Goal: Task Accomplishment & Management: Manage account settings

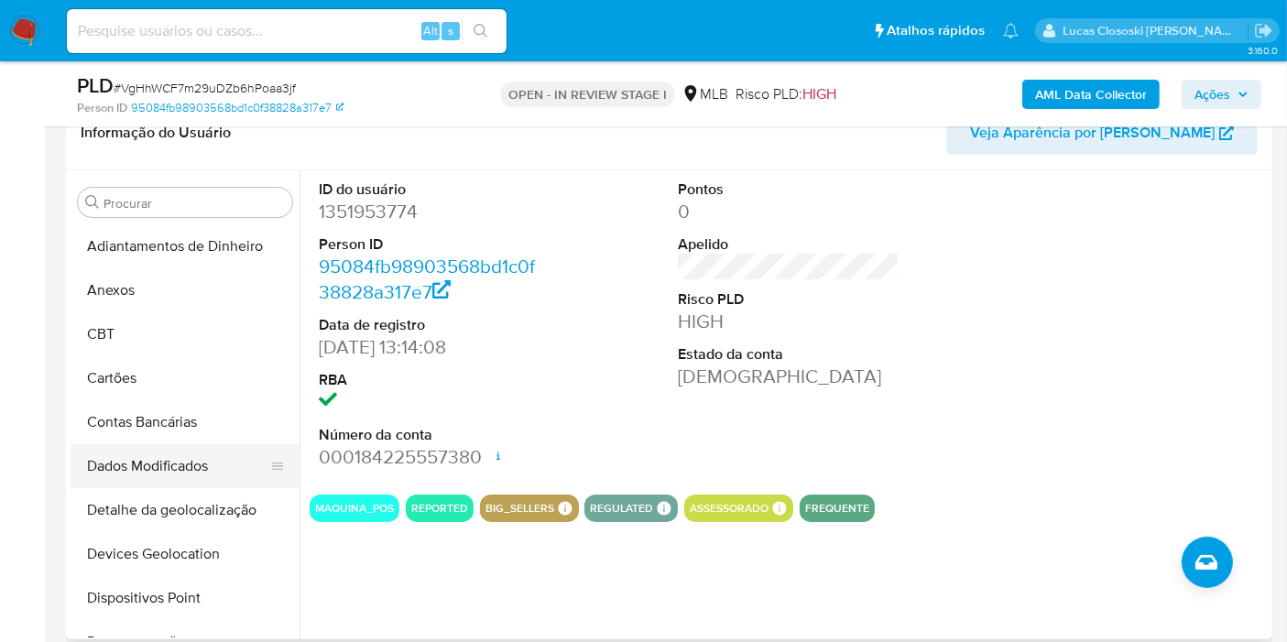
scroll to position [148, 0]
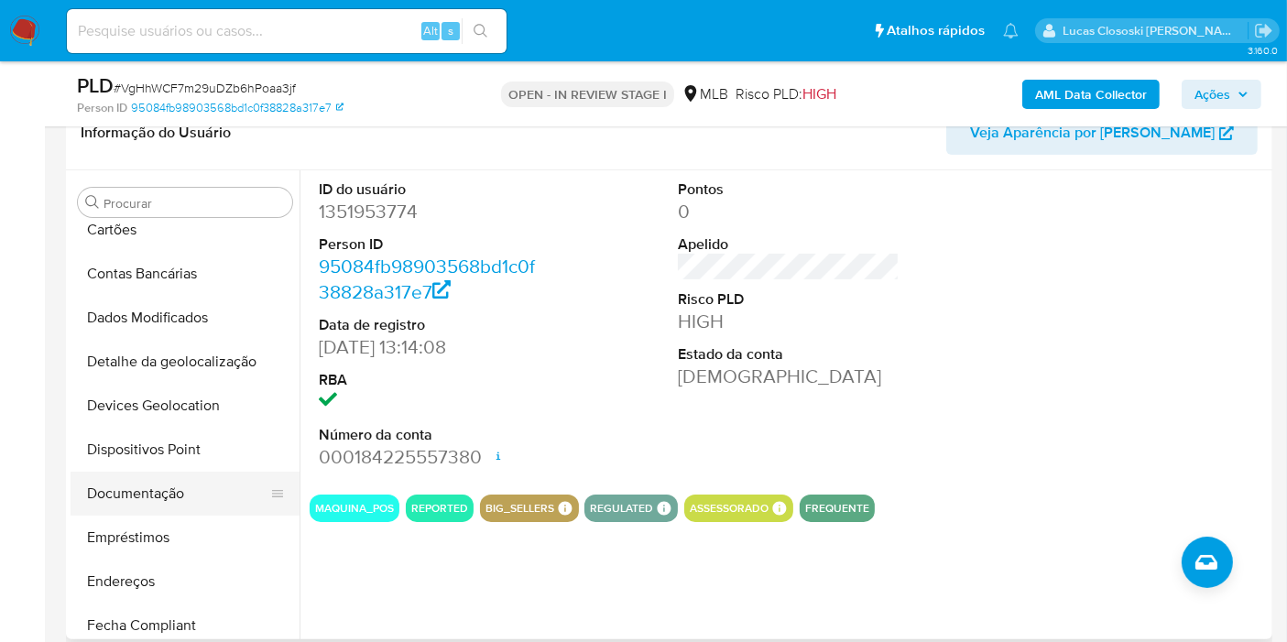
click at [167, 490] on button "Documentação" at bounding box center [178, 494] width 214 height 44
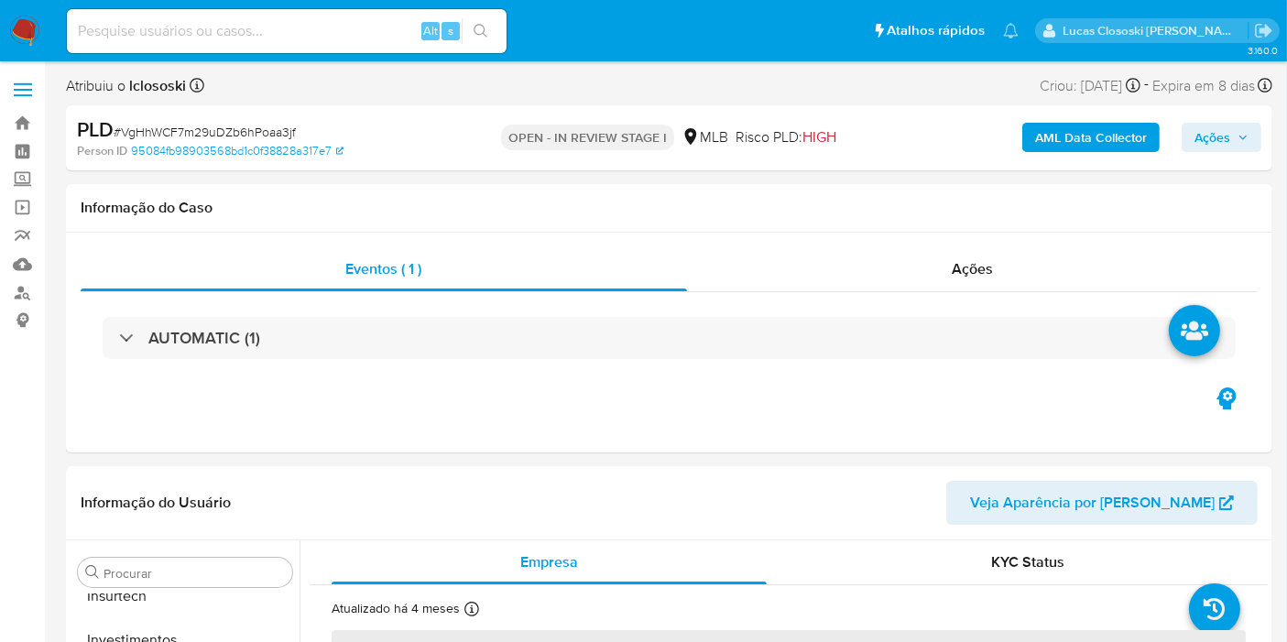
scroll to position [861, 0]
select select "10"
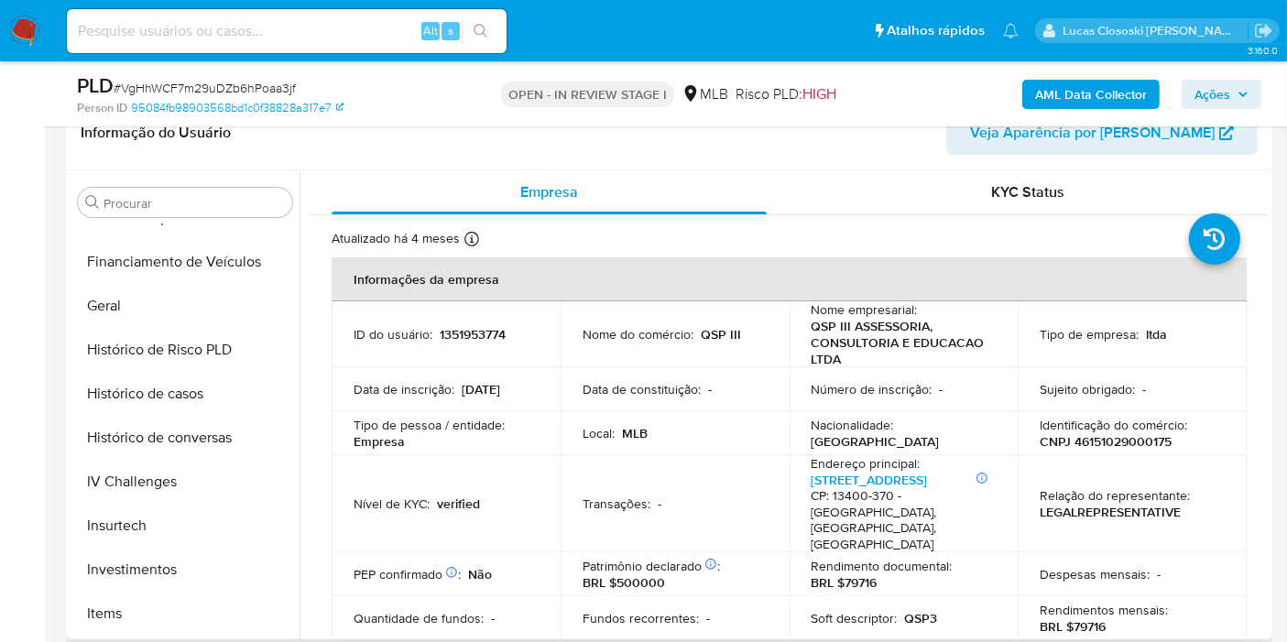
scroll to position [251, 0]
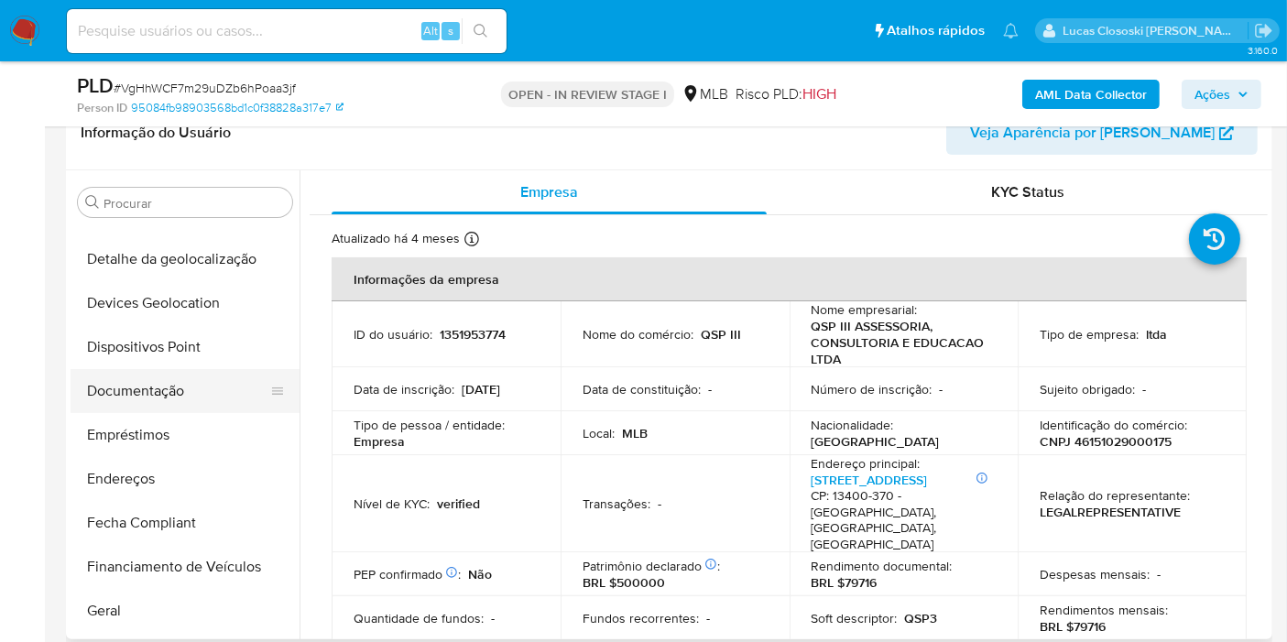
click at [162, 386] on button "Documentação" at bounding box center [178, 391] width 214 height 44
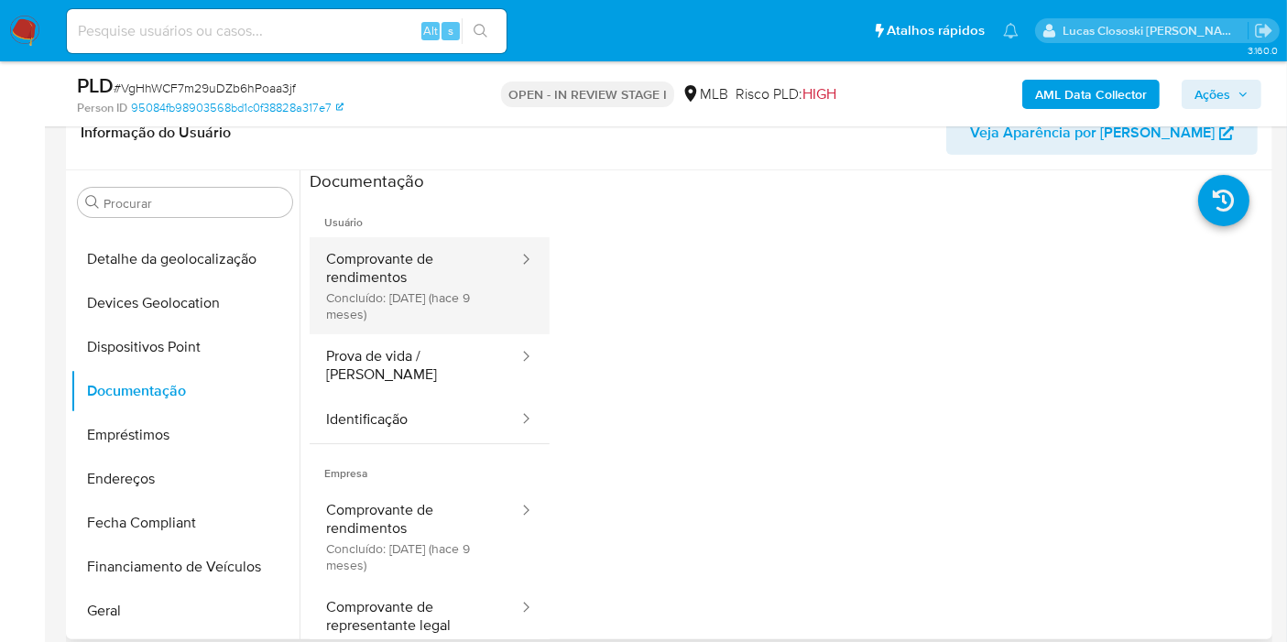
click at [422, 319] on button "Comprovante de rendimentos Concluído: 02/01/2025 (hace 9 meses)" at bounding box center [415, 285] width 211 height 97
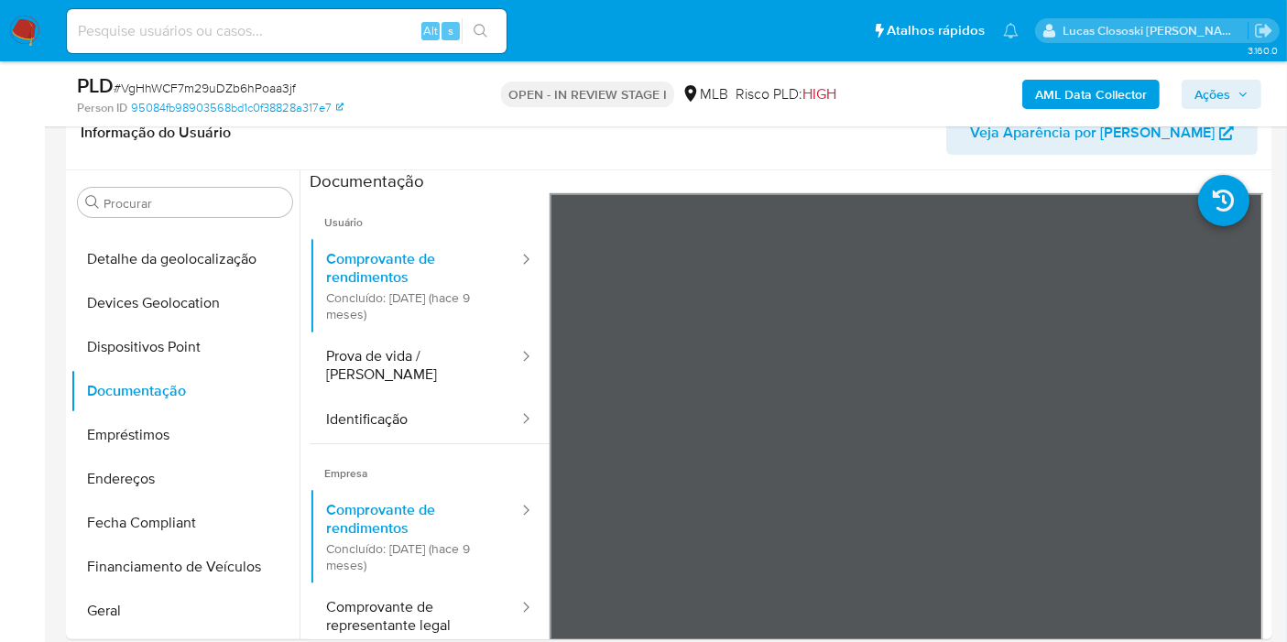
click at [1215, 82] on span "Ações" at bounding box center [1212, 94] width 36 height 29
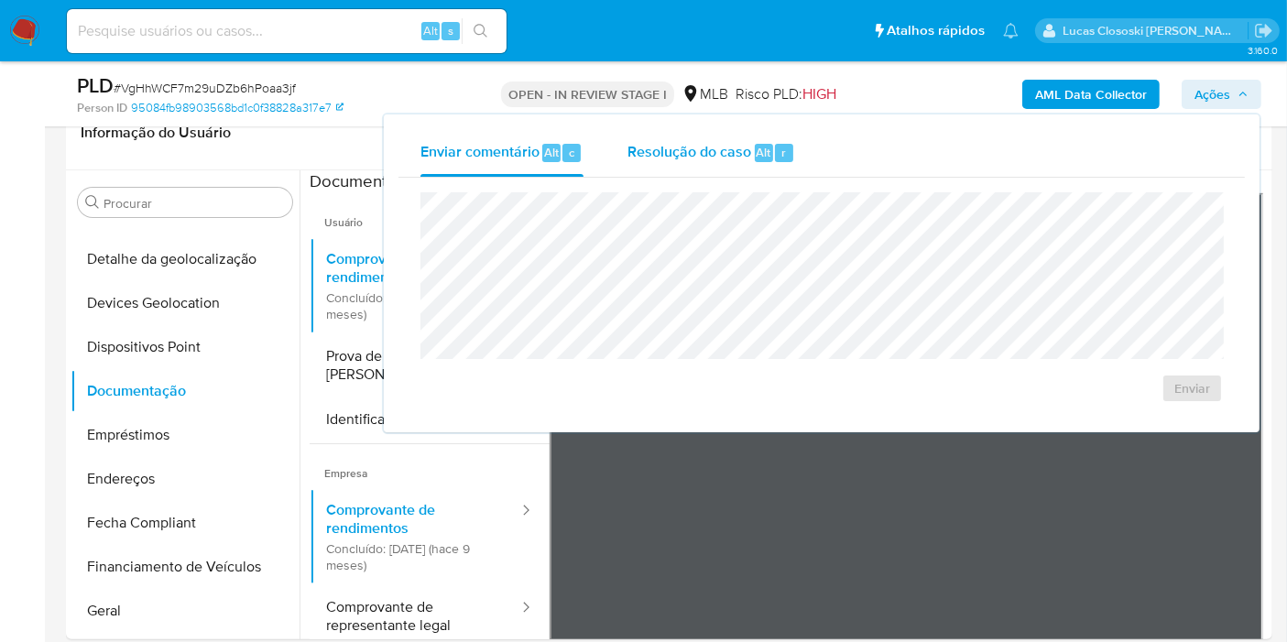
click at [767, 163] on div "Resolução do caso Alt r" at bounding box center [711, 153] width 168 height 48
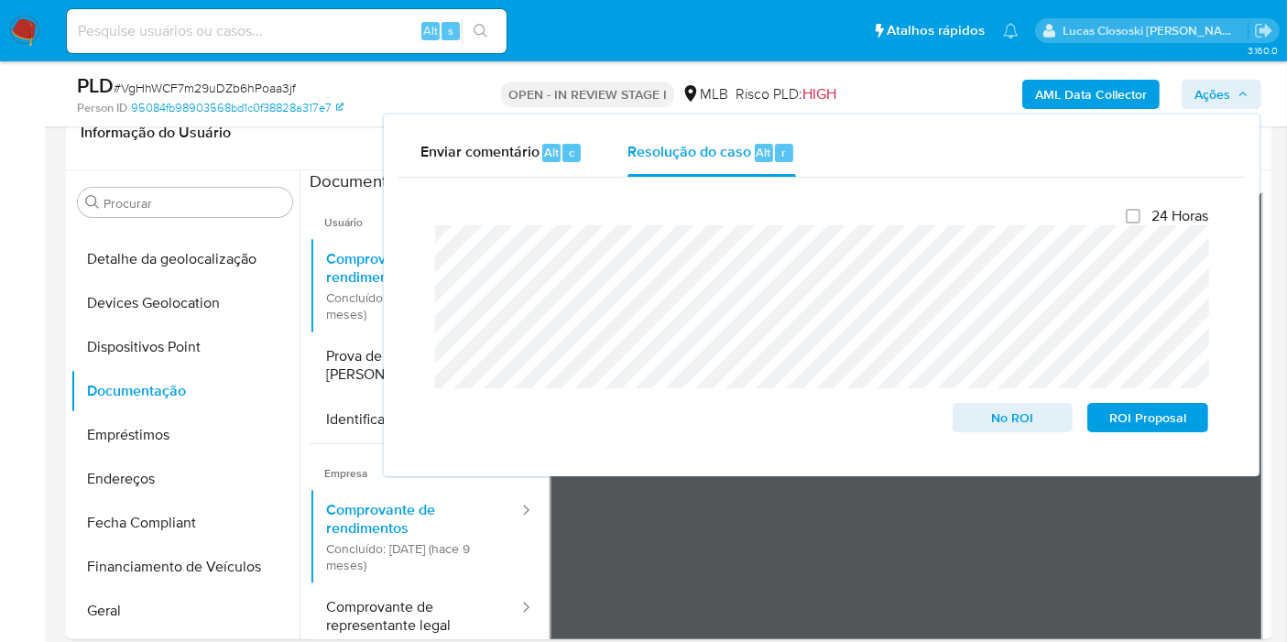
click at [1200, 87] on span "Ações" at bounding box center [1212, 94] width 36 height 29
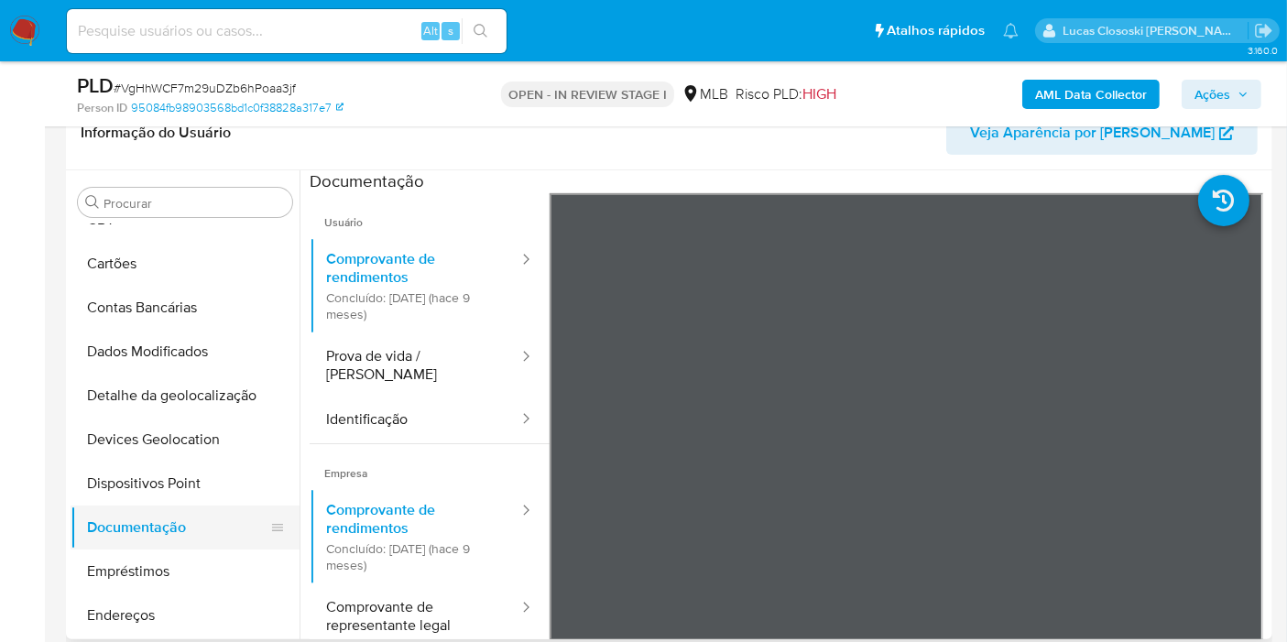
scroll to position [0, 0]
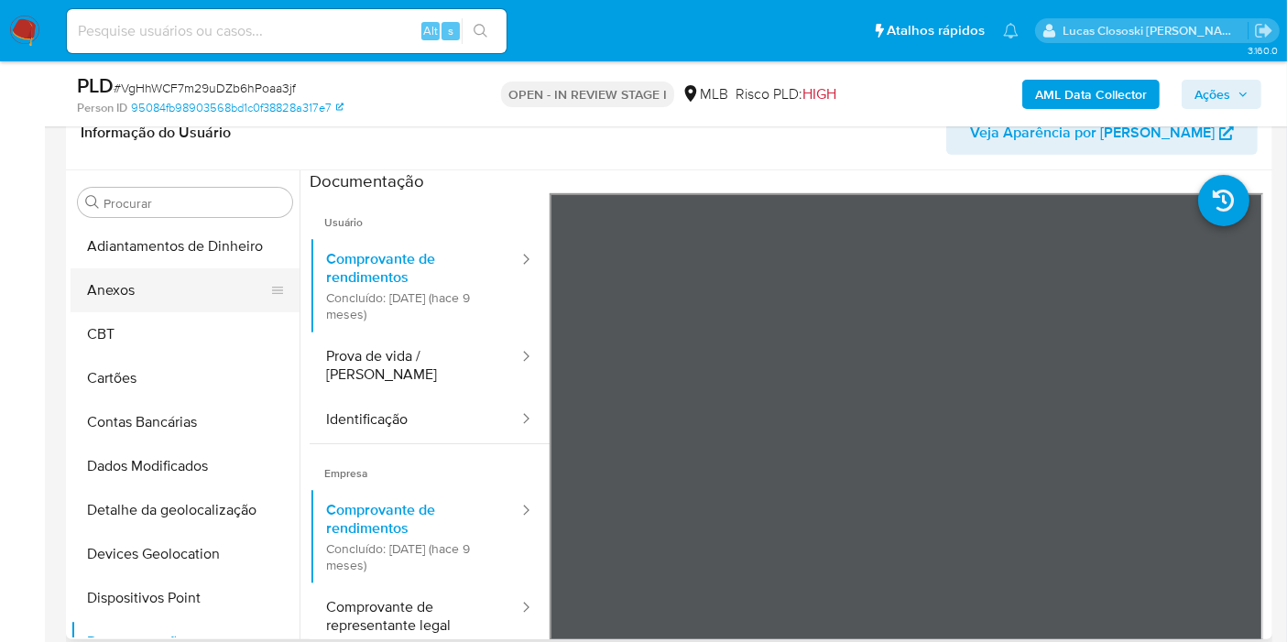
click at [162, 299] on button "Anexos" at bounding box center [178, 290] width 214 height 44
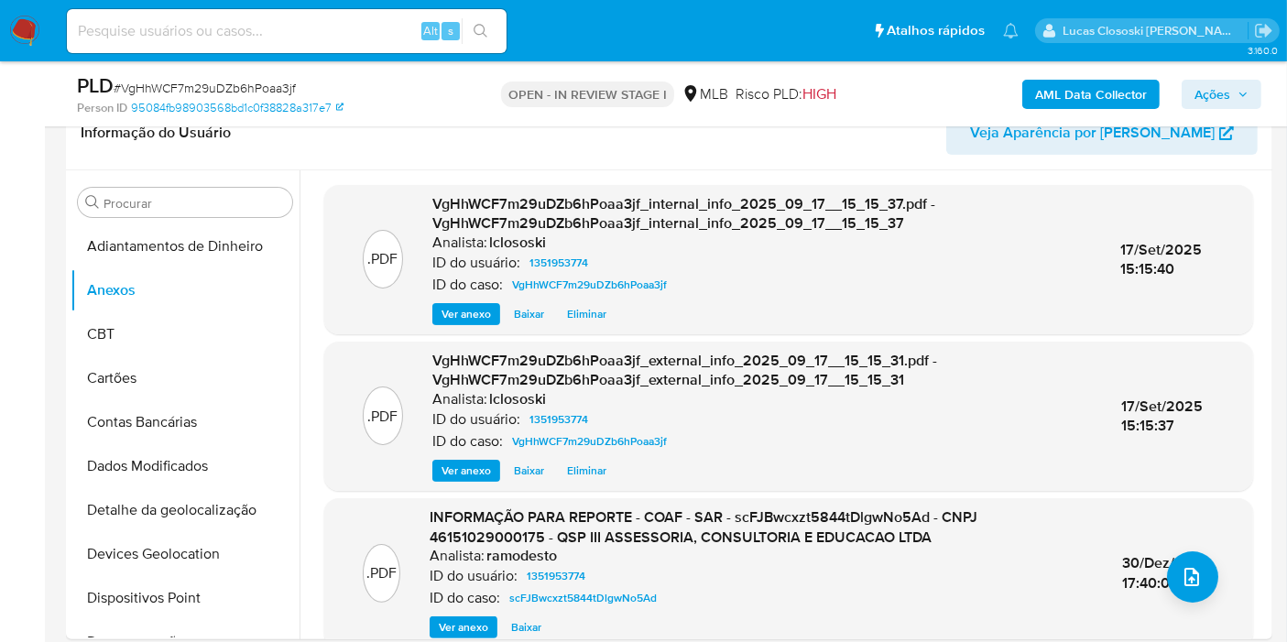
click at [1215, 92] on span "Ações" at bounding box center [1212, 94] width 36 height 29
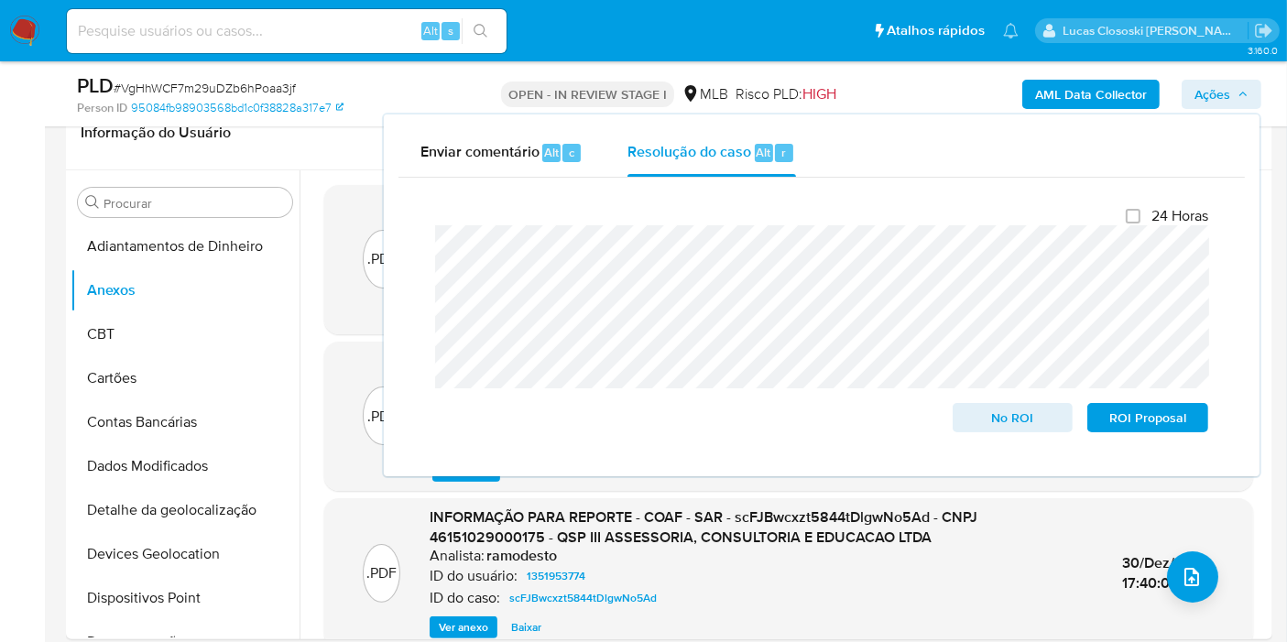
click at [854, 147] on div "Enviar comentário Alt c Resolução do caso Alt r" at bounding box center [821, 153] width 846 height 48
click at [1236, 90] on span "Ações" at bounding box center [1221, 95] width 54 height 26
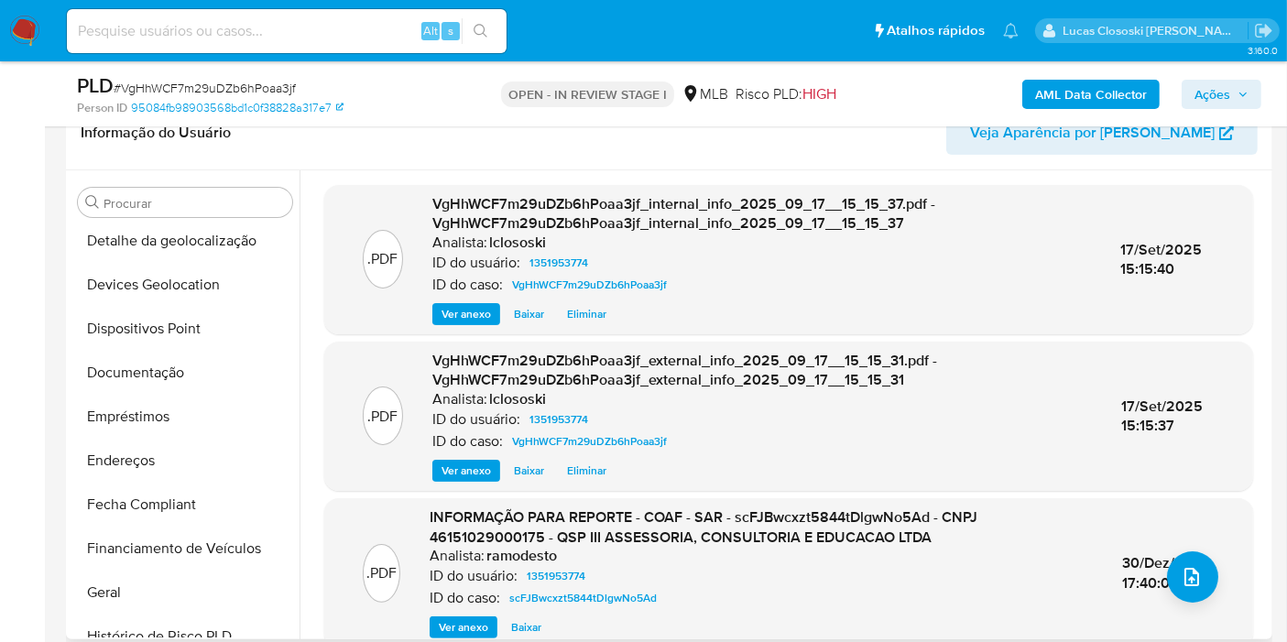
scroll to position [407, 0]
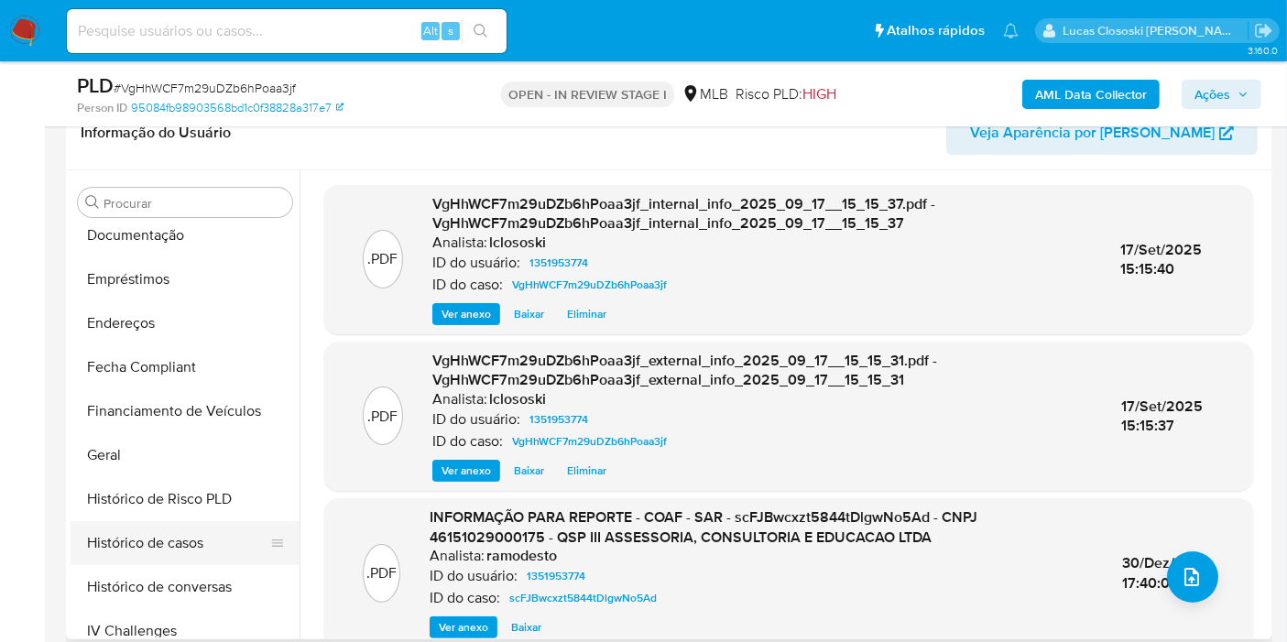
click at [169, 538] on button "Histórico de casos" at bounding box center [178, 543] width 214 height 44
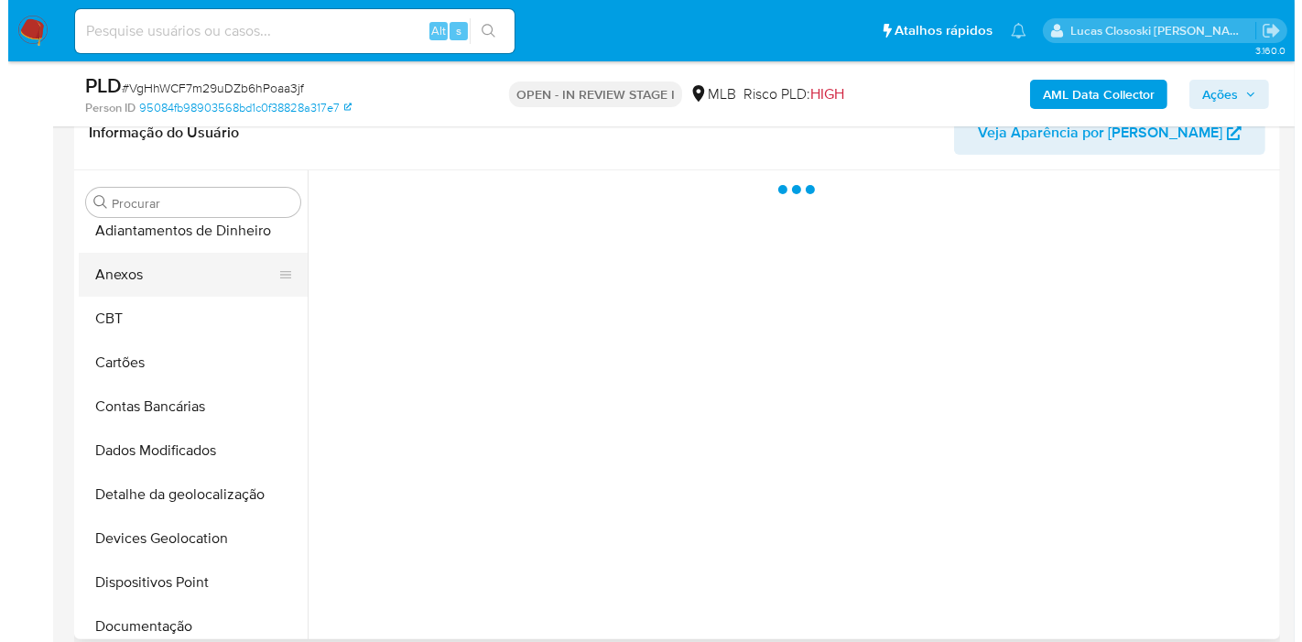
scroll to position [0, 0]
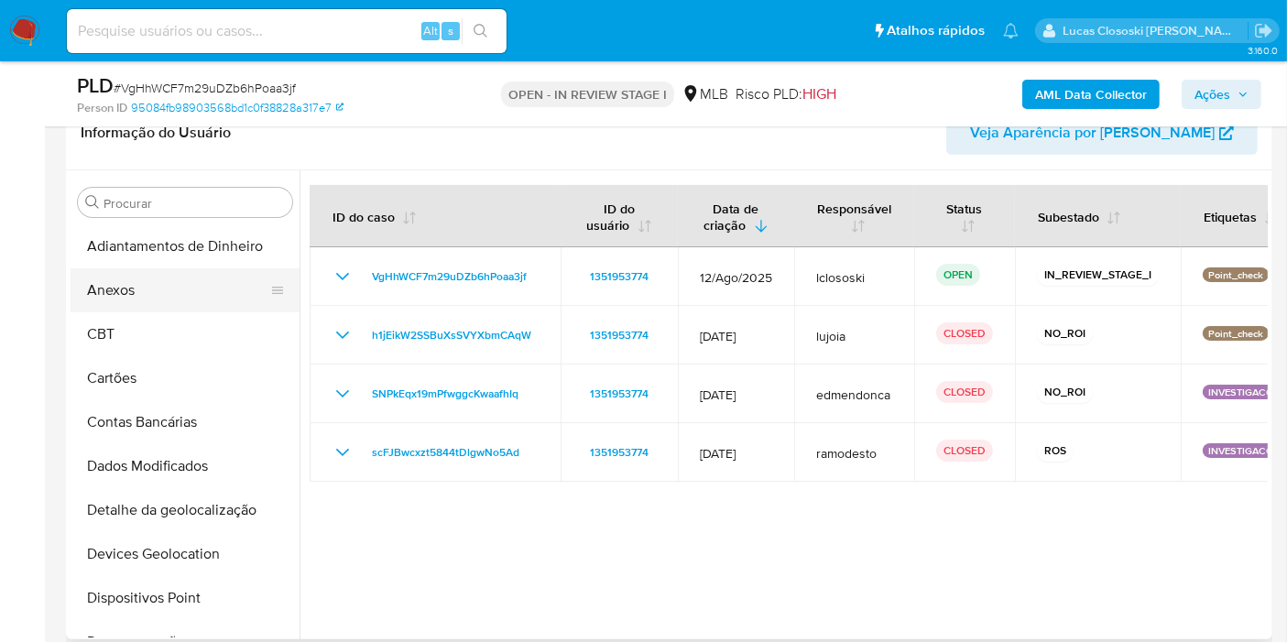
click at [151, 297] on button "Anexos" at bounding box center [178, 290] width 214 height 44
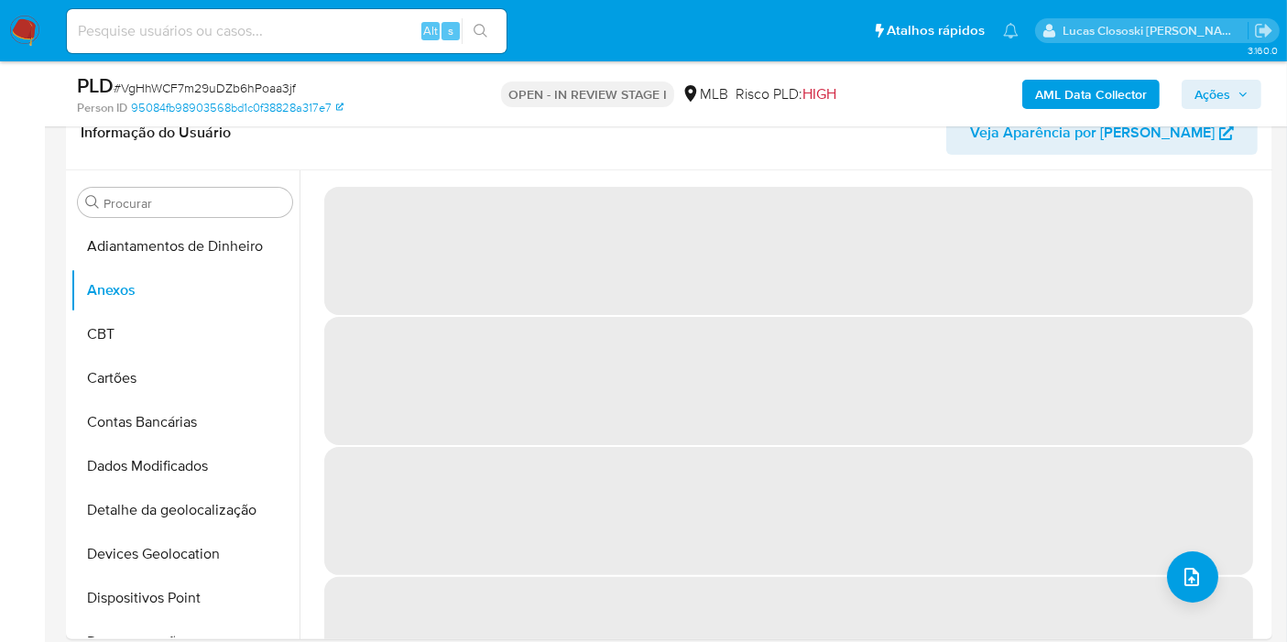
click at [1212, 104] on span "Ações" at bounding box center [1212, 94] width 36 height 29
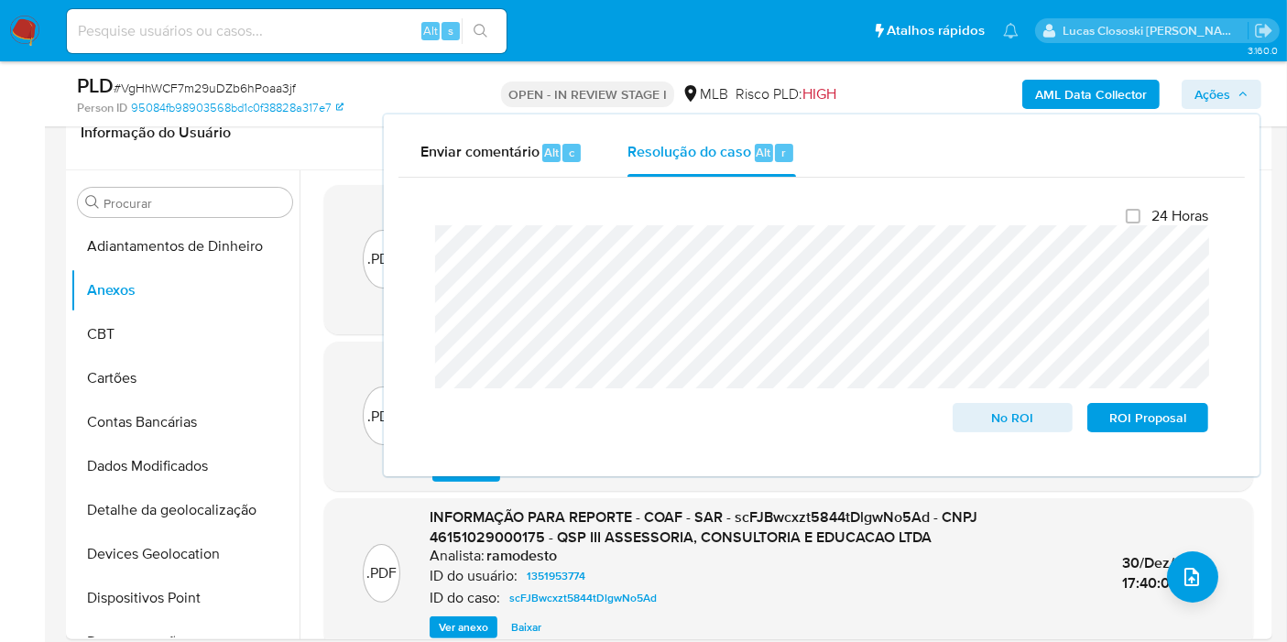
click at [1212, 104] on span "Ações" at bounding box center [1212, 94] width 36 height 29
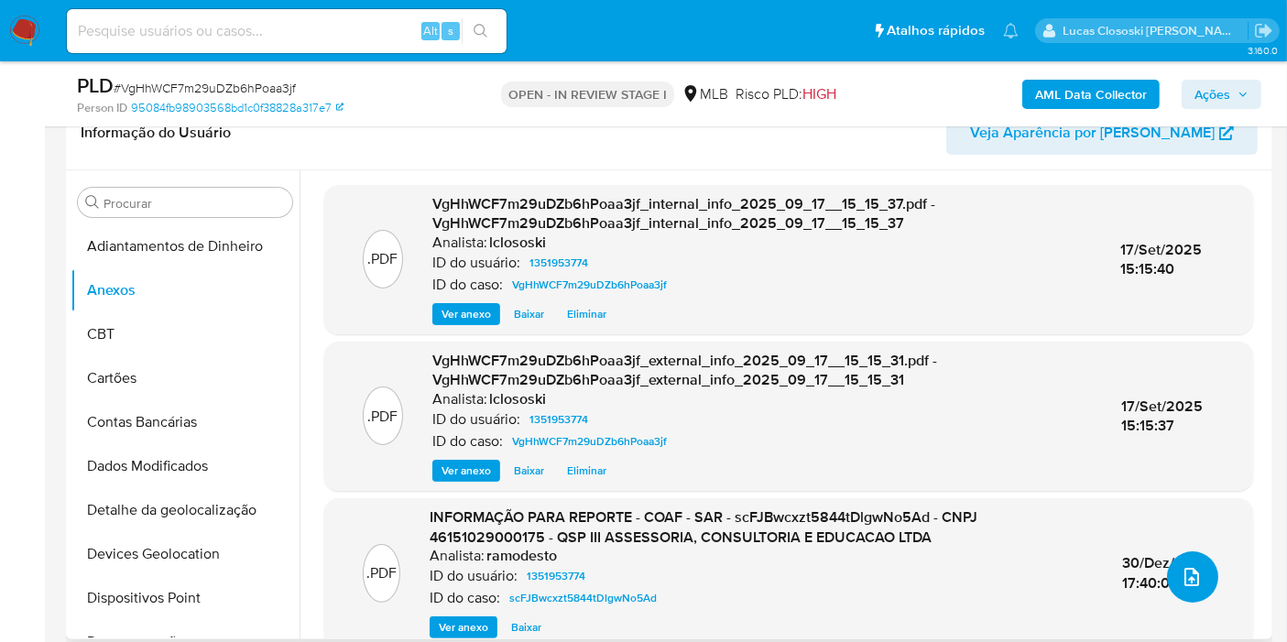
click at [1188, 574] on icon "upload-file" at bounding box center [1191, 577] width 22 height 22
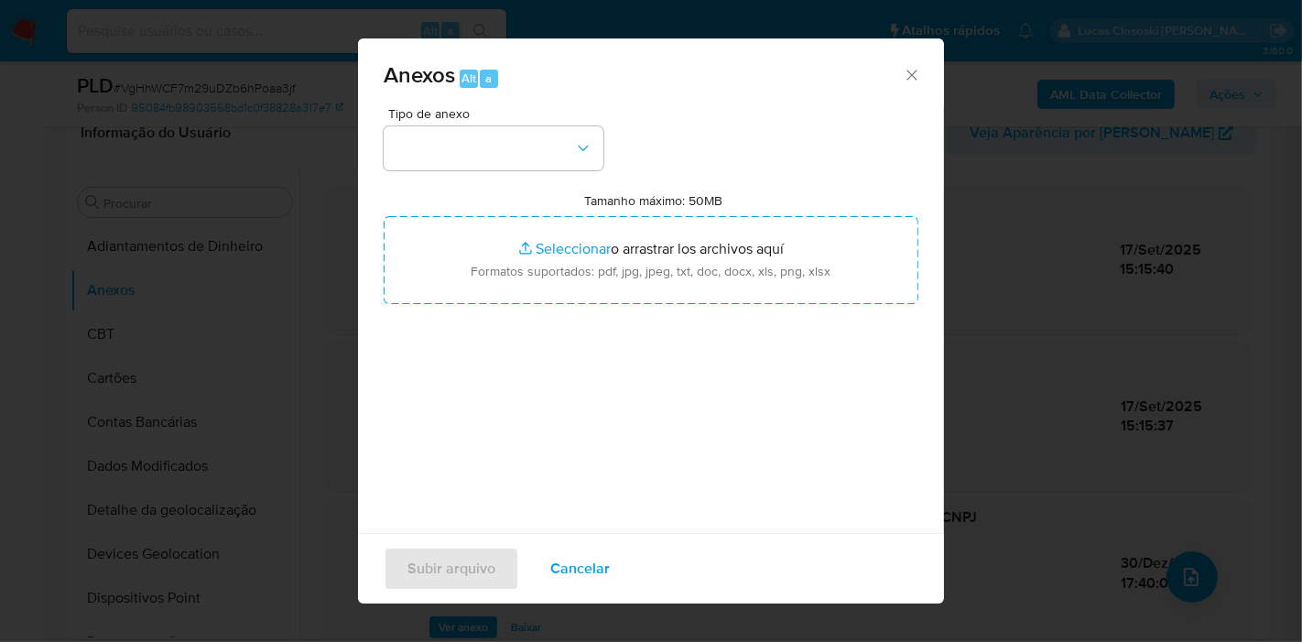
click at [530, 172] on div "Tipo de anexo Tamanho máximo: 50MB Seleccionar archivos Seleccionar o arrastrar…" at bounding box center [651, 323] width 535 height 432
click at [528, 155] on button "button" at bounding box center [494, 148] width 220 height 44
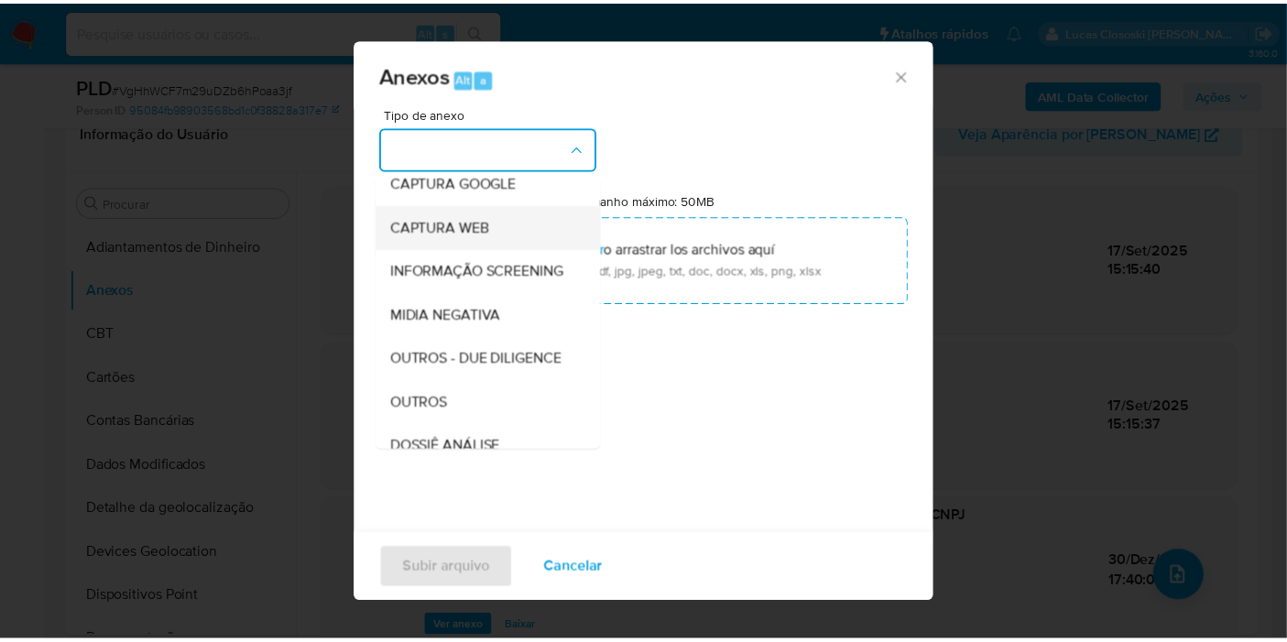
scroll to position [203, 0]
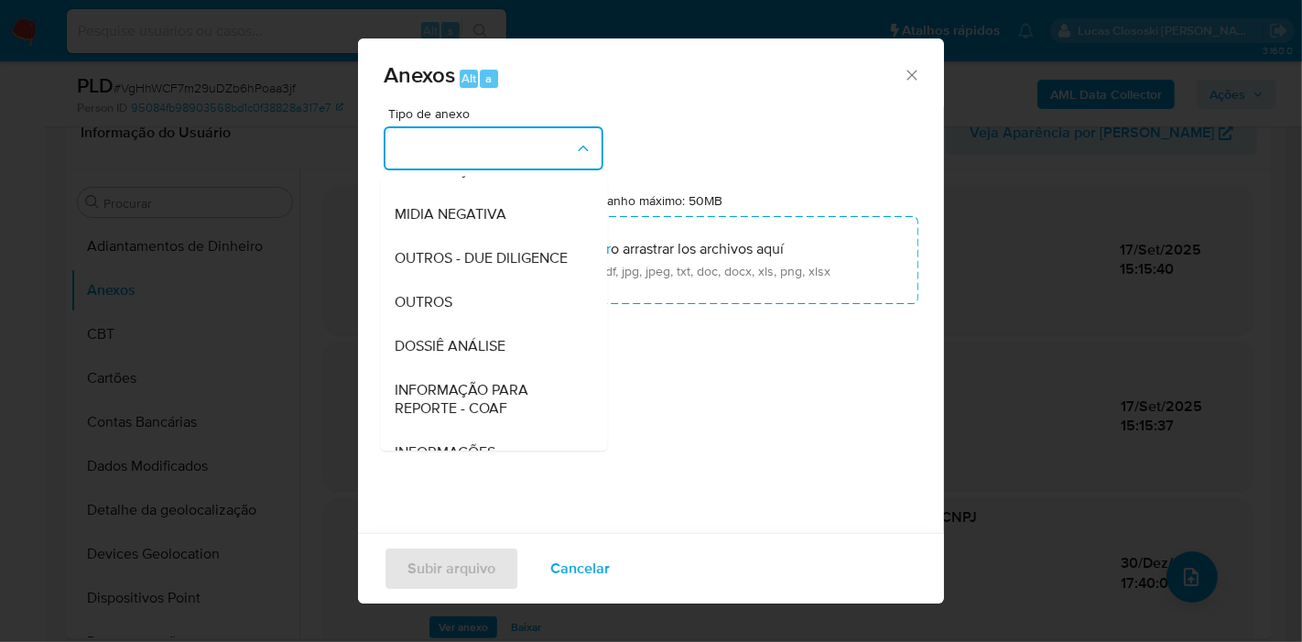
drag, startPoint x: 483, startPoint y: 364, endPoint x: 483, endPoint y: 346, distance: 18.3
click at [483, 364] on div "DOSSIÊ ANÁLISE" at bounding box center [488, 346] width 187 height 44
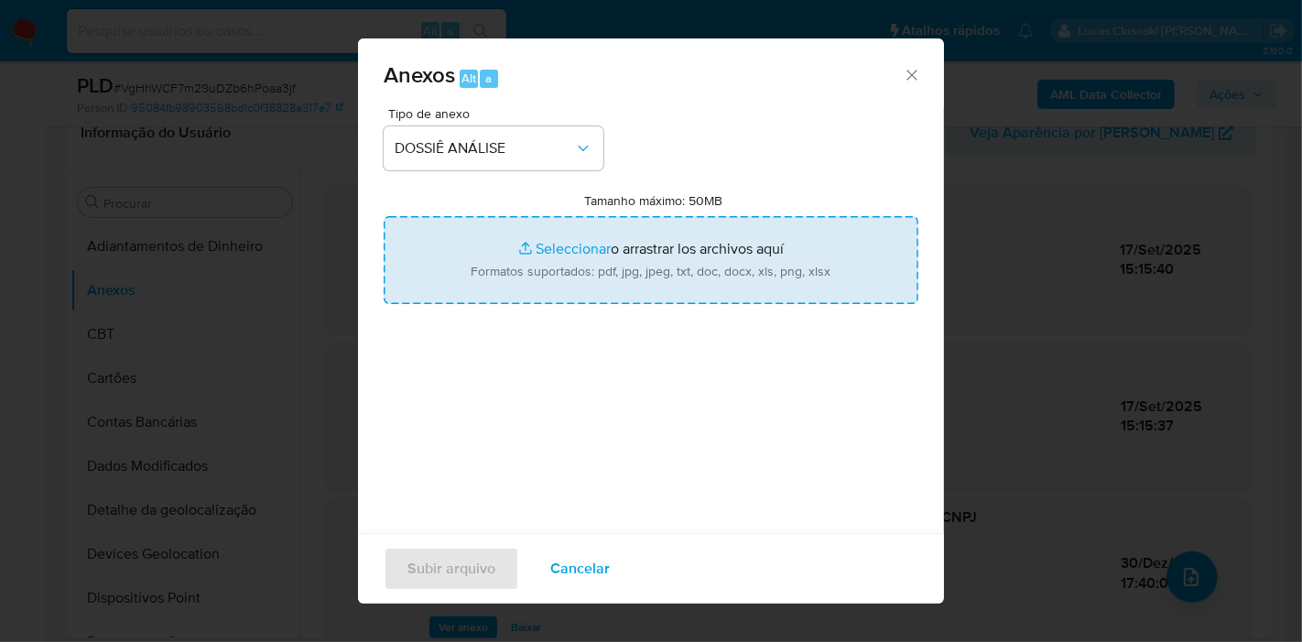
click at [498, 276] on input "Tamanho máximo: 50MB Seleccionar archivos" at bounding box center [651, 260] width 535 height 88
type input "C:\fakepath\2º SAR - XXXX - CNPJ 46151029000175 - QSP III ASSESSORIA, CONSULTOR…"
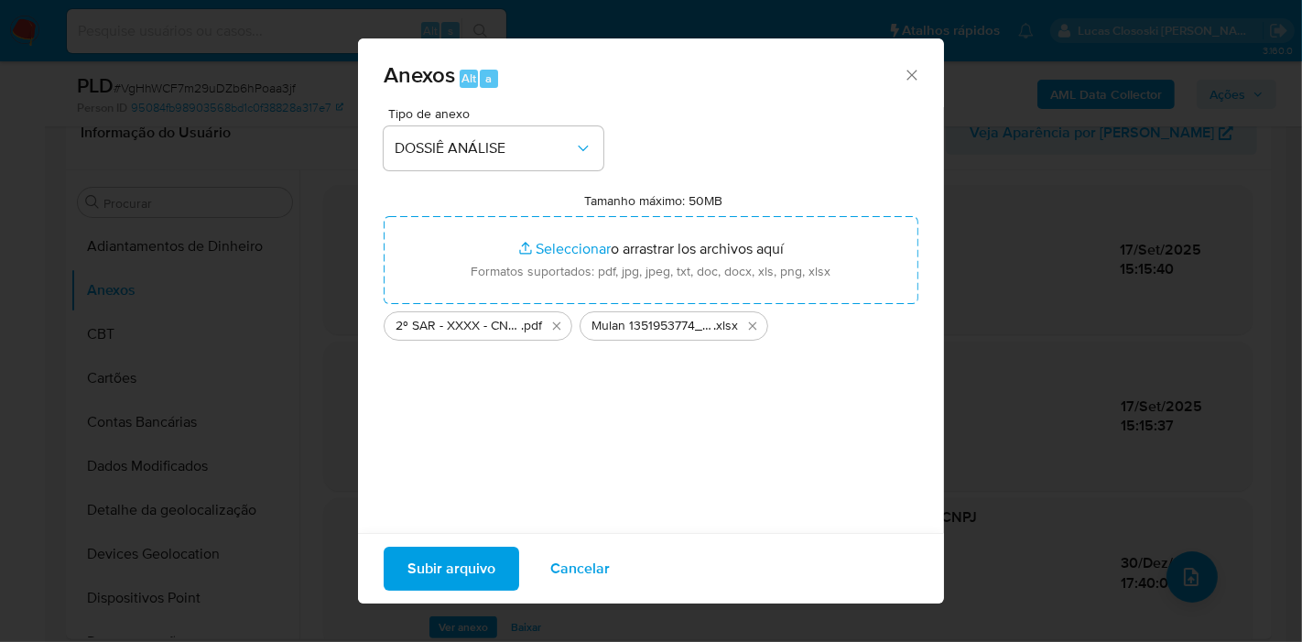
click at [476, 579] on span "Subir arquivo" at bounding box center [452, 569] width 88 height 40
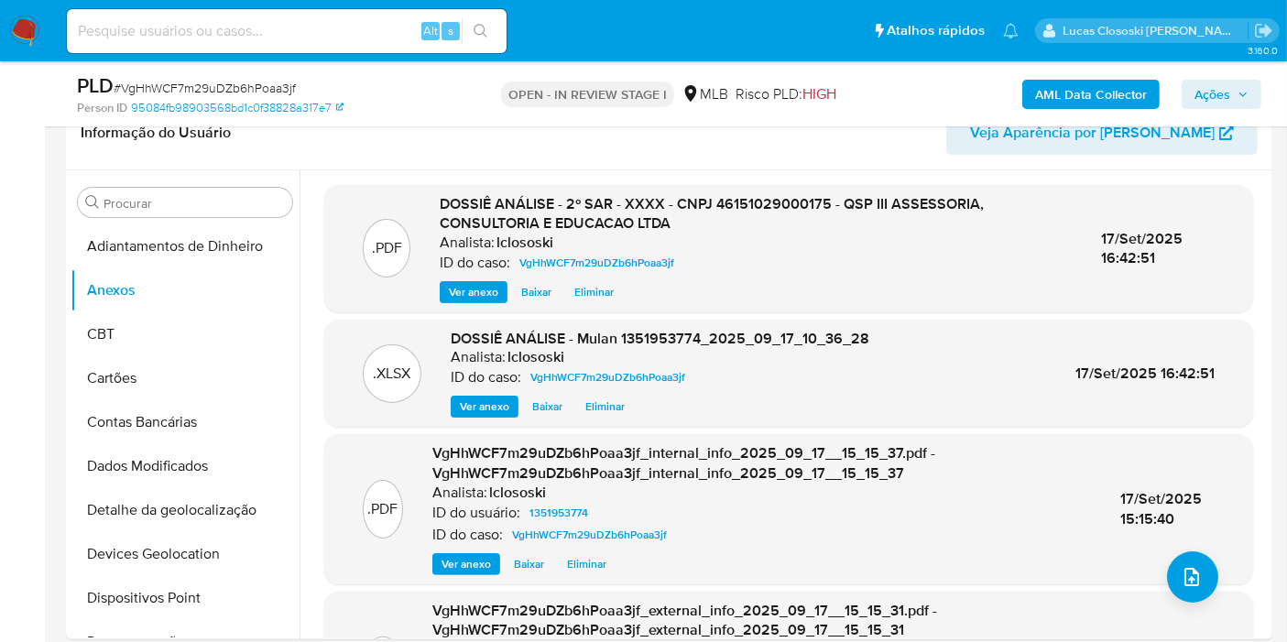
click at [1217, 94] on span "Ações" at bounding box center [1212, 94] width 36 height 29
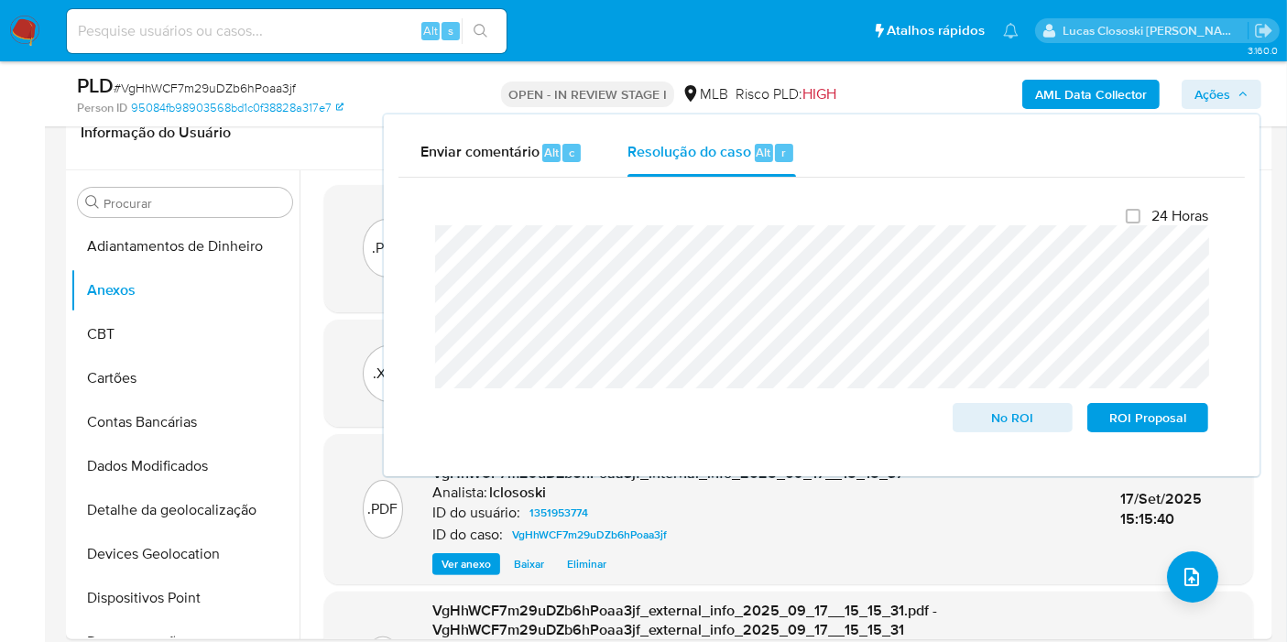
click at [1241, 95] on icon "button" at bounding box center [1242, 94] width 11 height 11
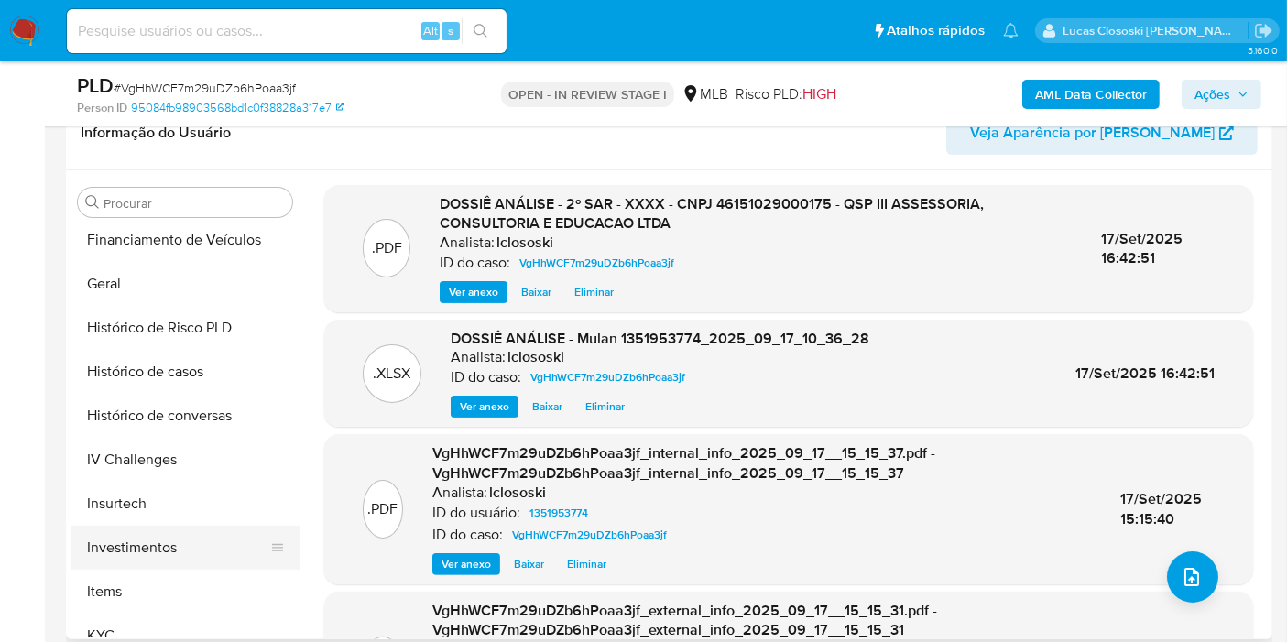
scroll to position [610, 0]
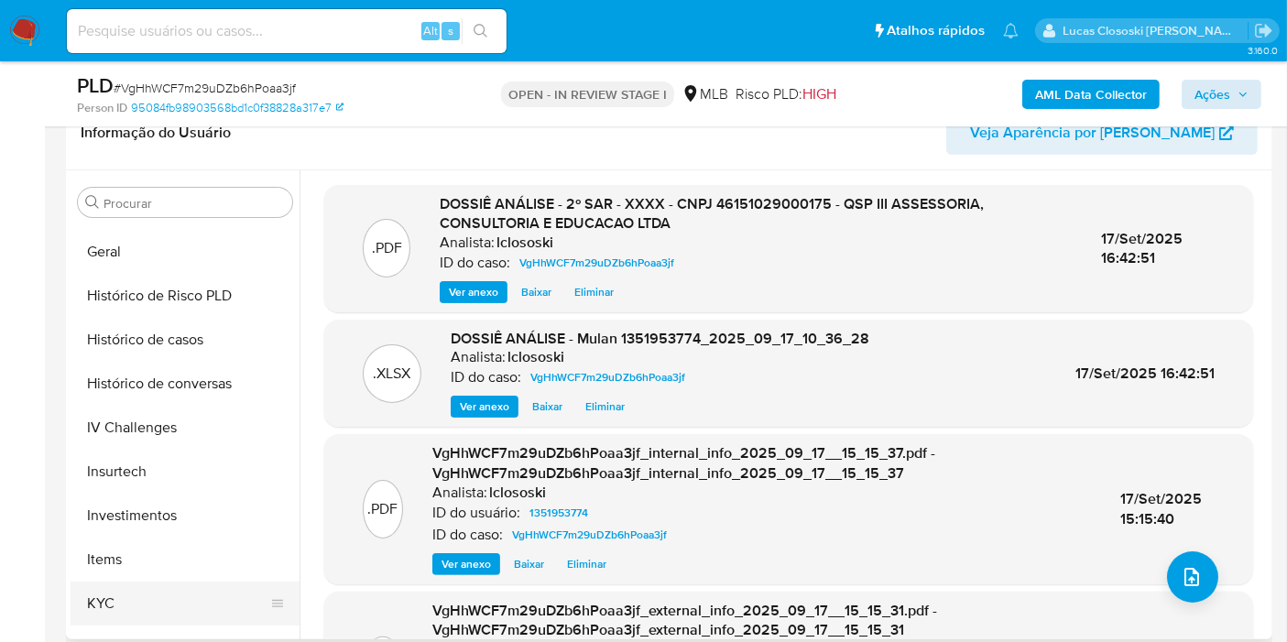
click at [133, 587] on button "KYC" at bounding box center [178, 604] width 214 height 44
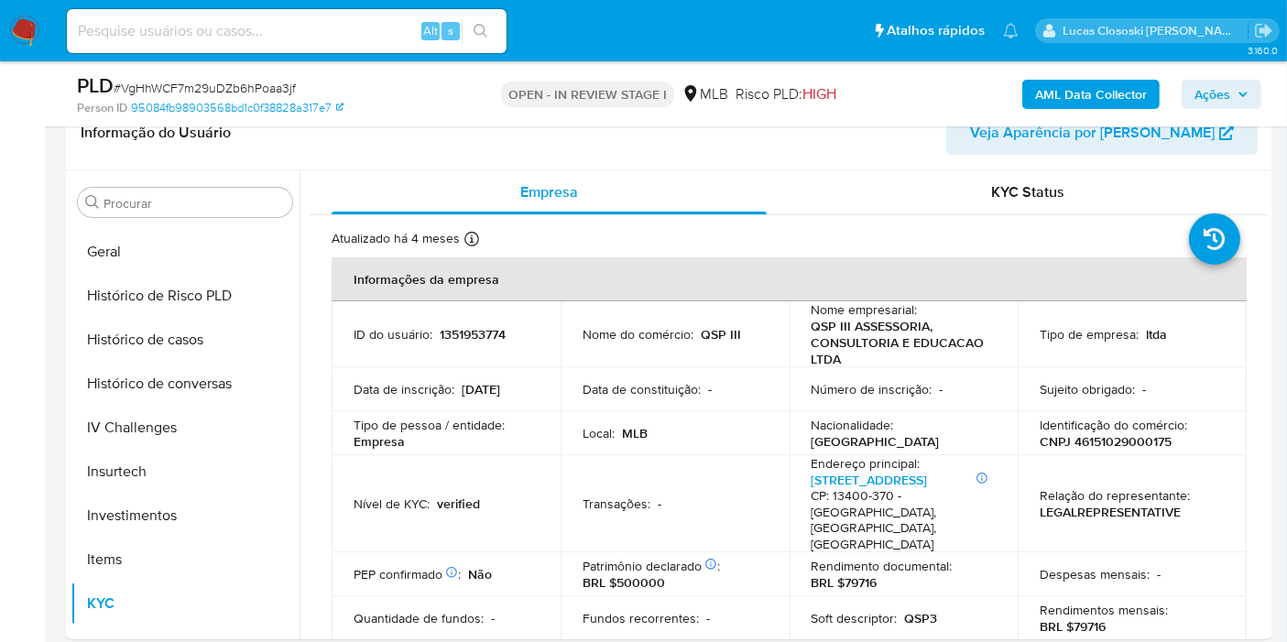
click at [1216, 87] on span "Ações" at bounding box center [1212, 94] width 36 height 29
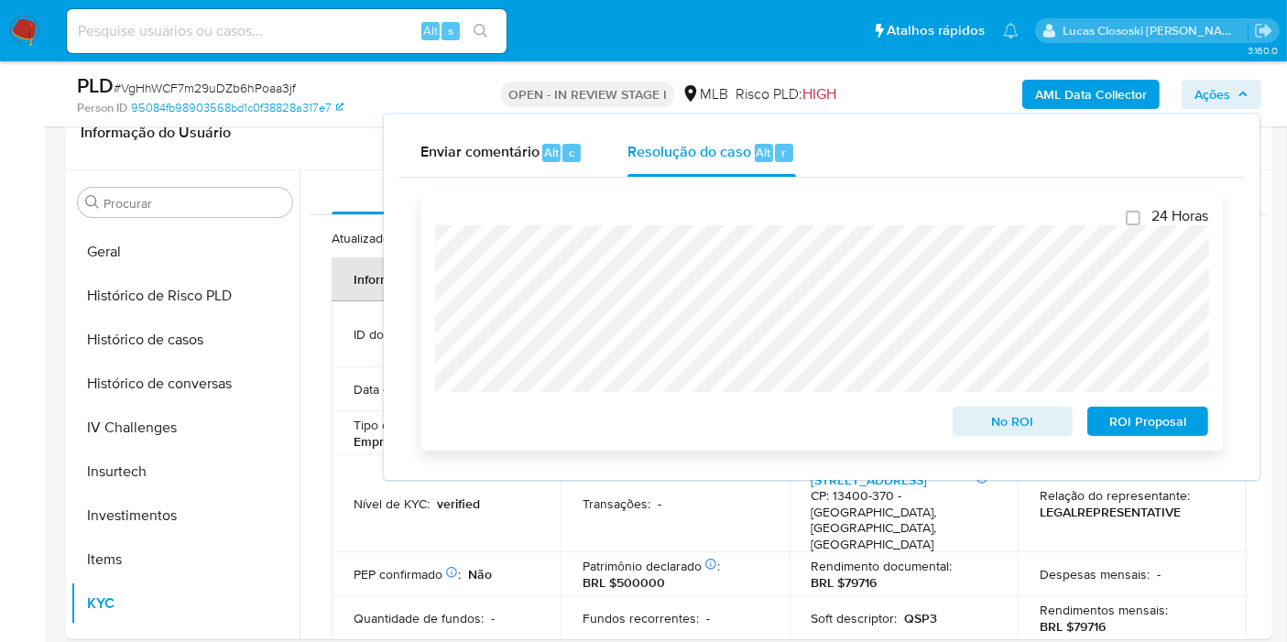
click at [1174, 414] on span "ROI Proposal" at bounding box center [1147, 421] width 95 height 26
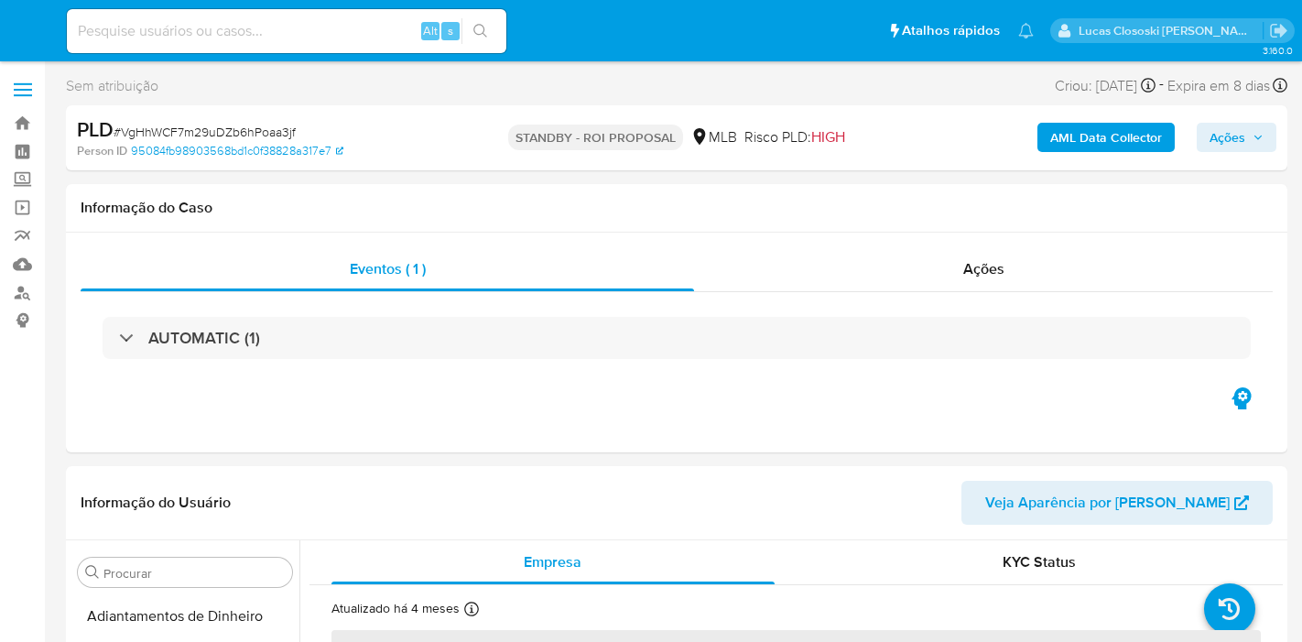
select select "10"
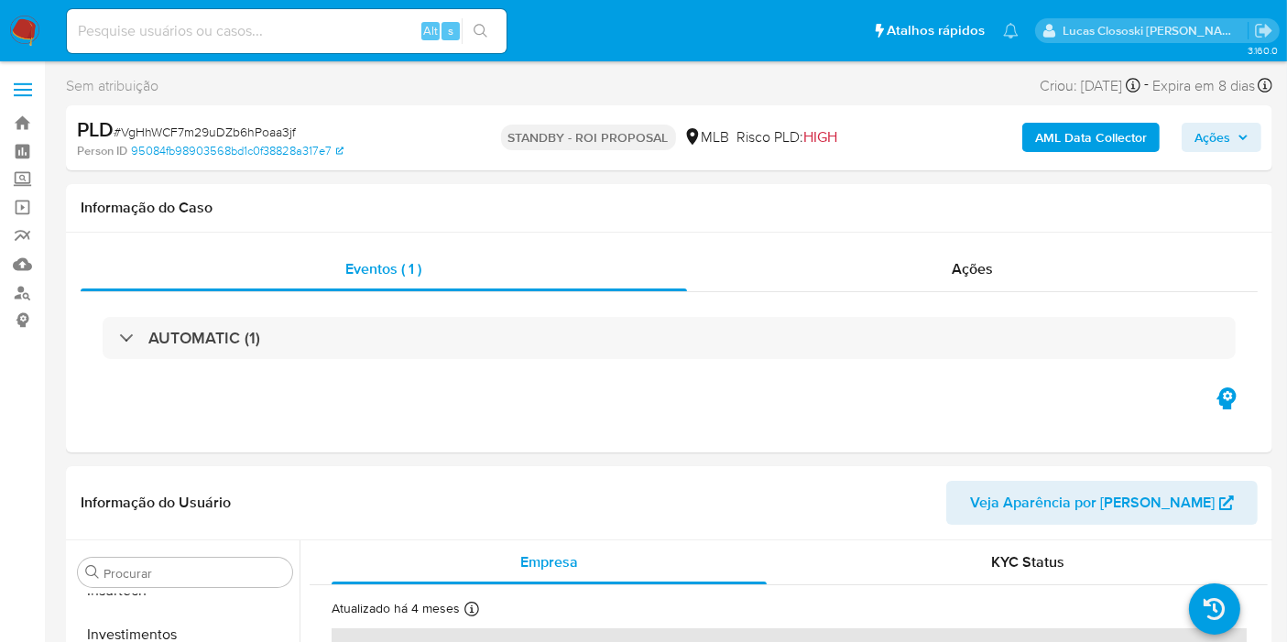
scroll to position [861, 0]
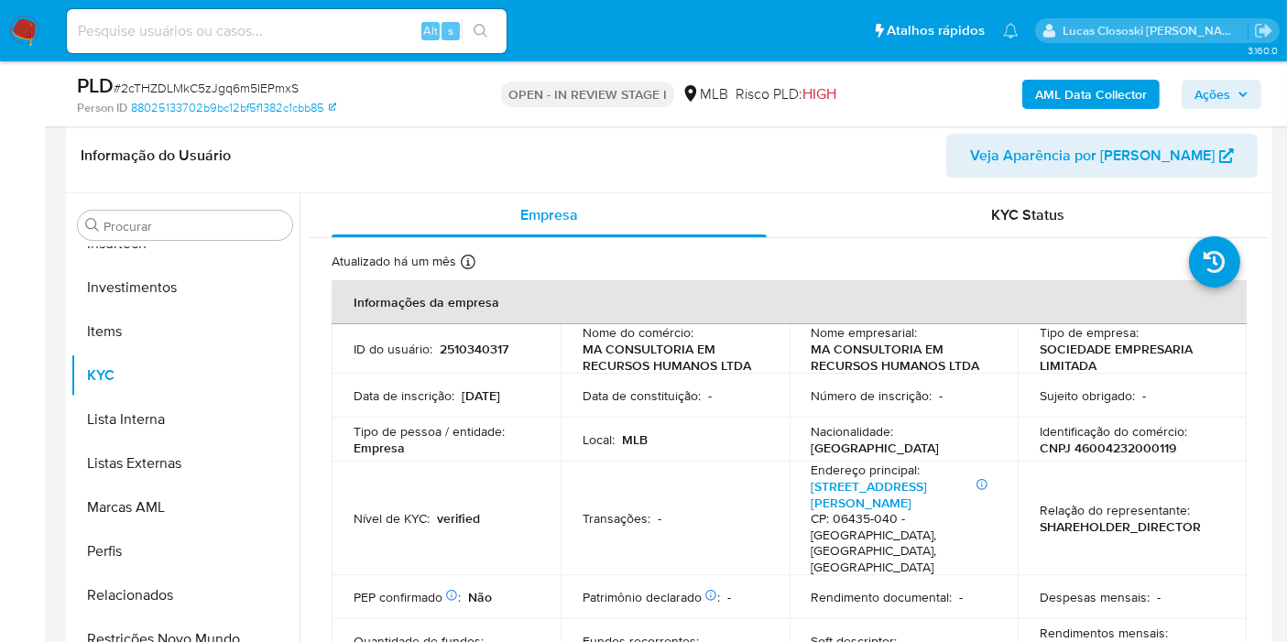
scroll to position [305, 0]
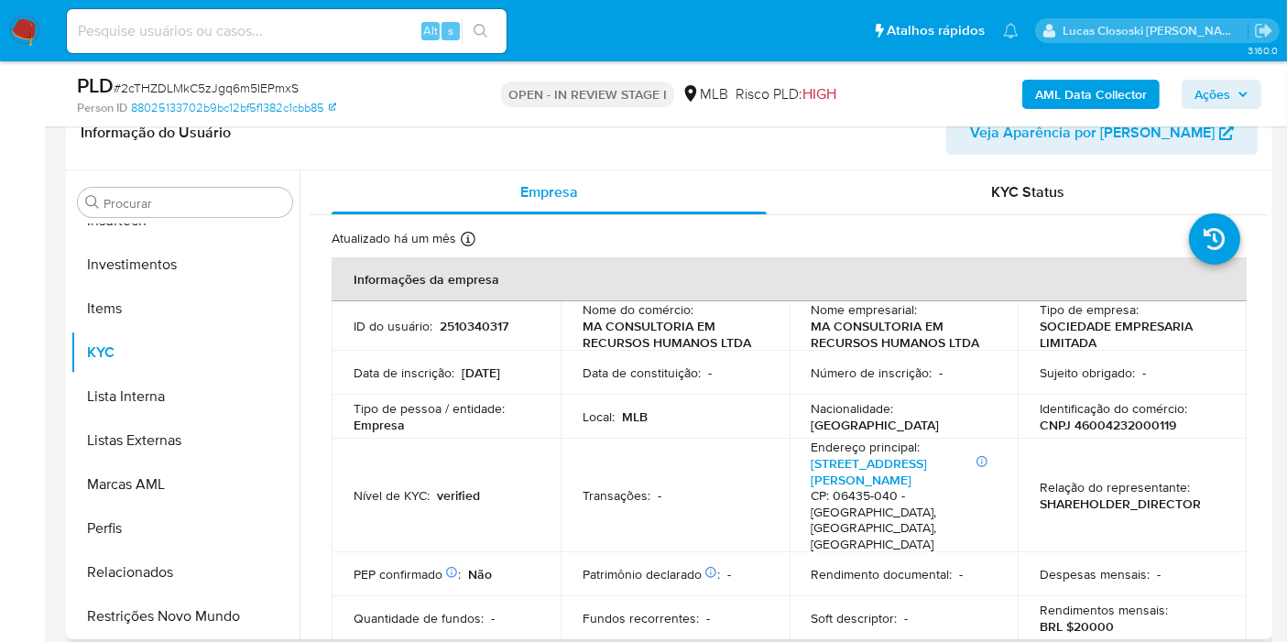
click at [1122, 413] on p "Identificação do comércio :" at bounding box center [1112, 408] width 147 height 16
click at [1120, 417] on p "CNPJ 46004232000119" at bounding box center [1107, 425] width 136 height 16
copy p "46004232000119"
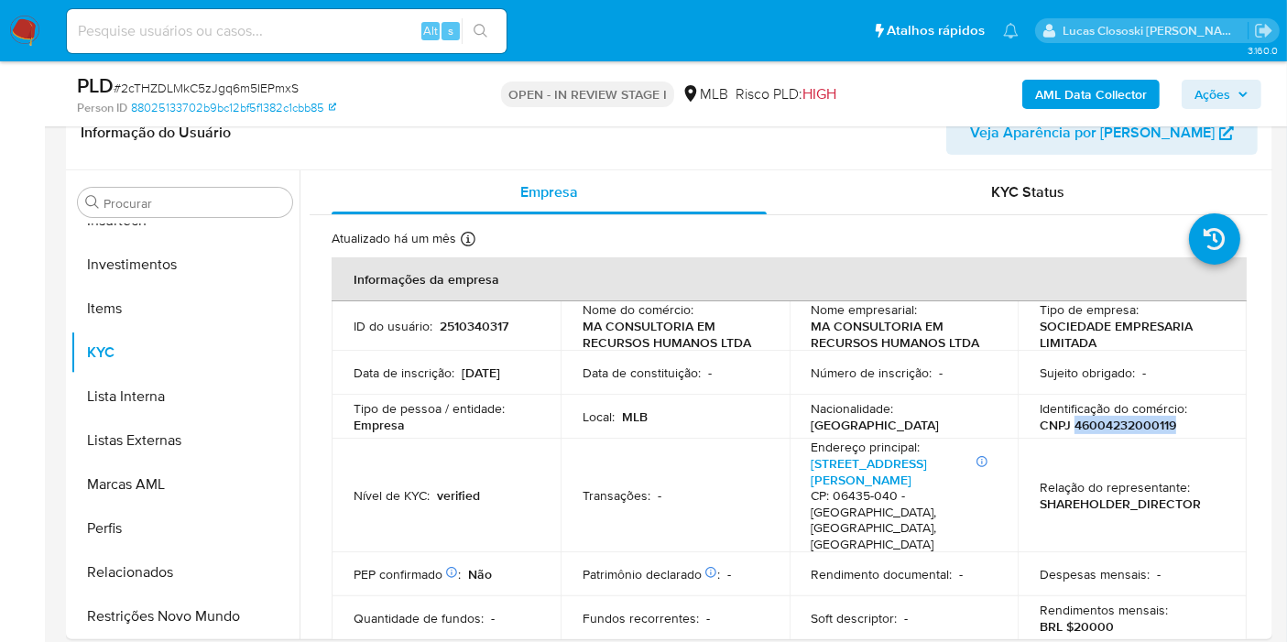
click at [1078, 94] on b "AML Data Collector" at bounding box center [1091, 94] width 112 height 29
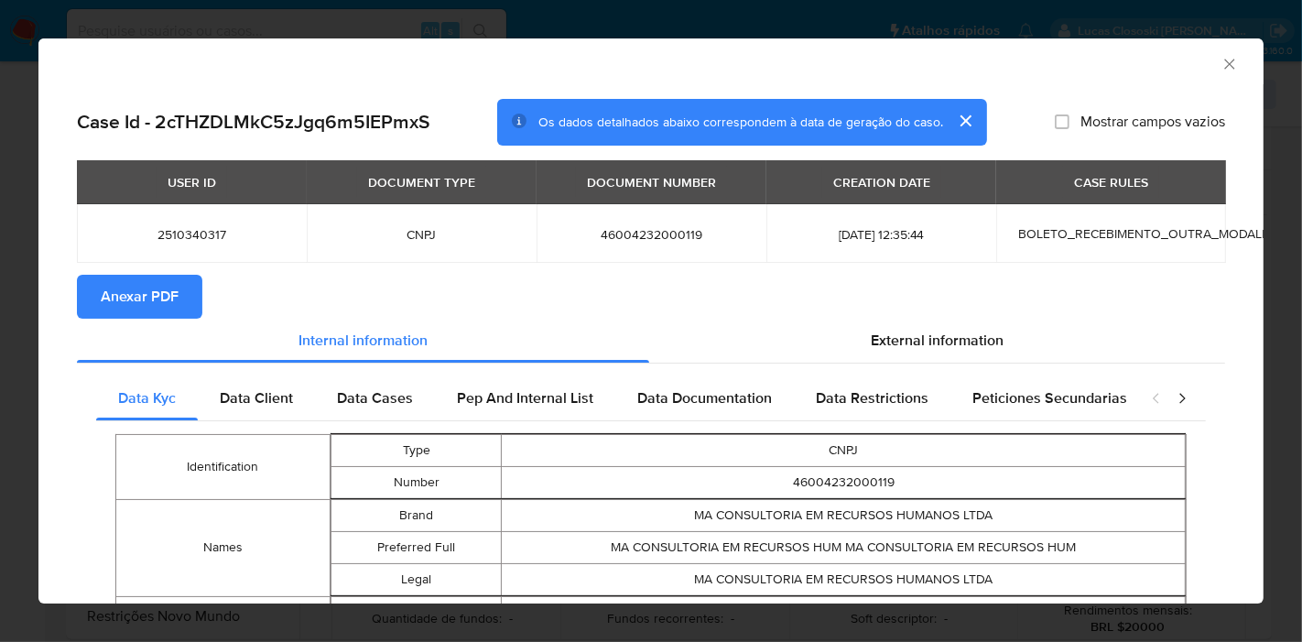
click at [186, 294] on button "Anexar PDF" at bounding box center [139, 297] width 125 height 44
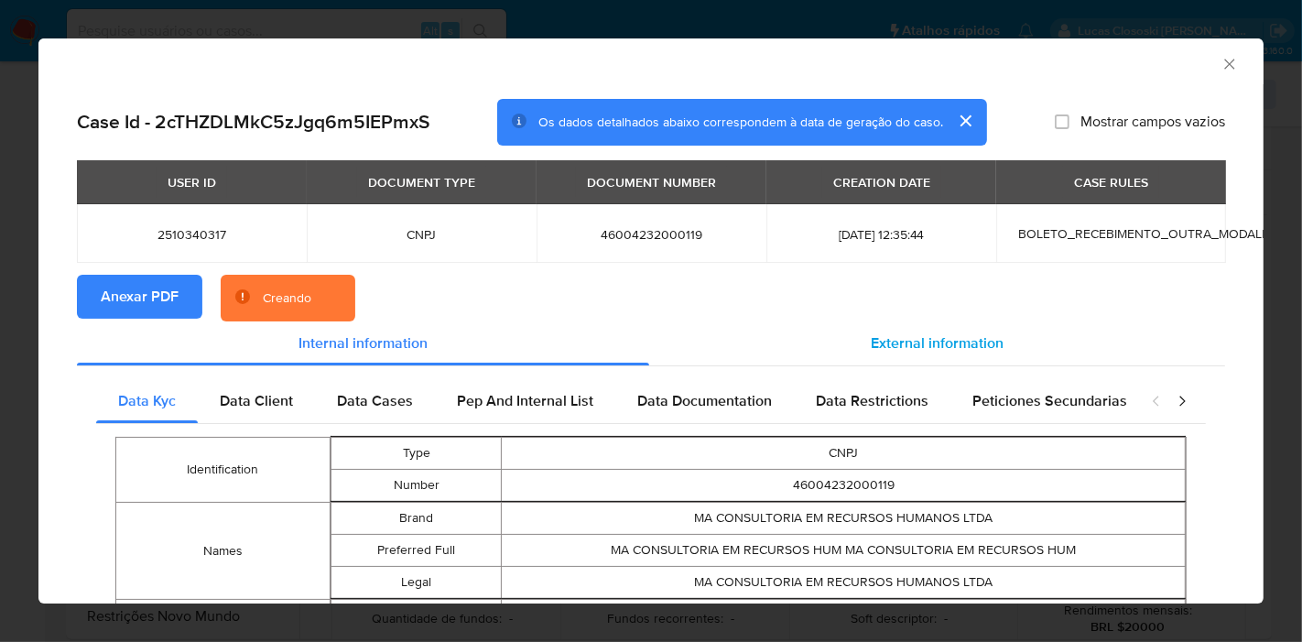
click at [880, 322] on div "External information" at bounding box center [937, 343] width 576 height 44
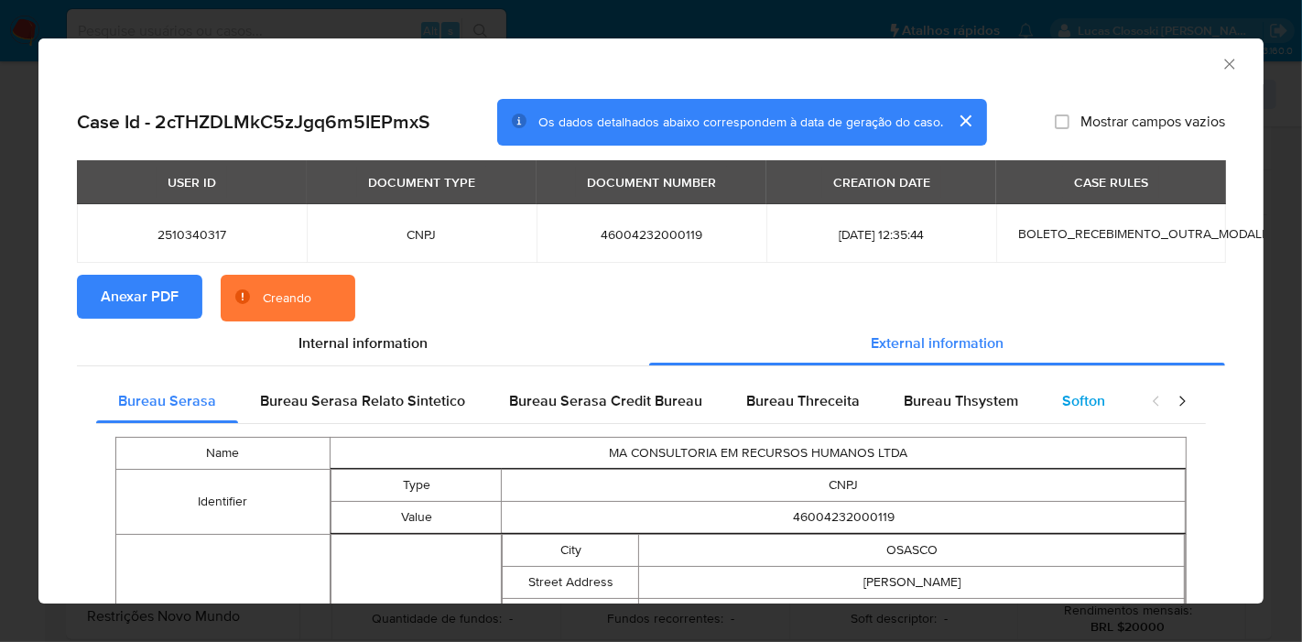
click at [1072, 405] on span "Softon" at bounding box center [1083, 400] width 43 height 21
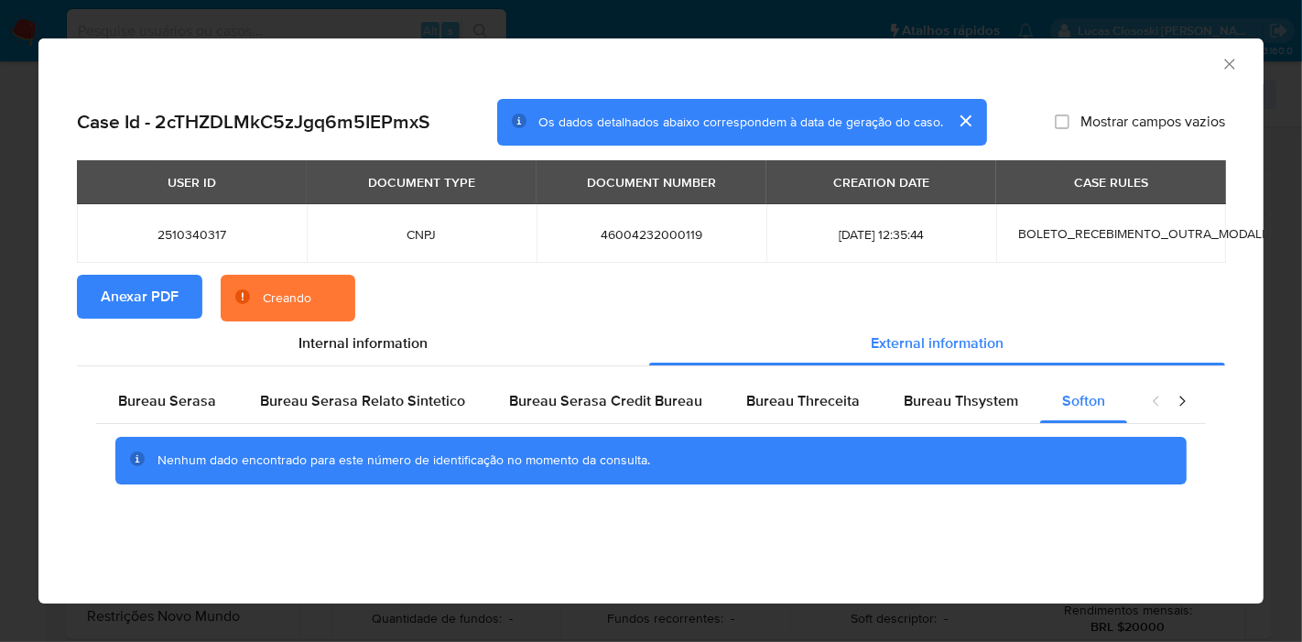
click at [615, 293] on section "Anexar PDF Creando" at bounding box center [651, 299] width 1148 height 48
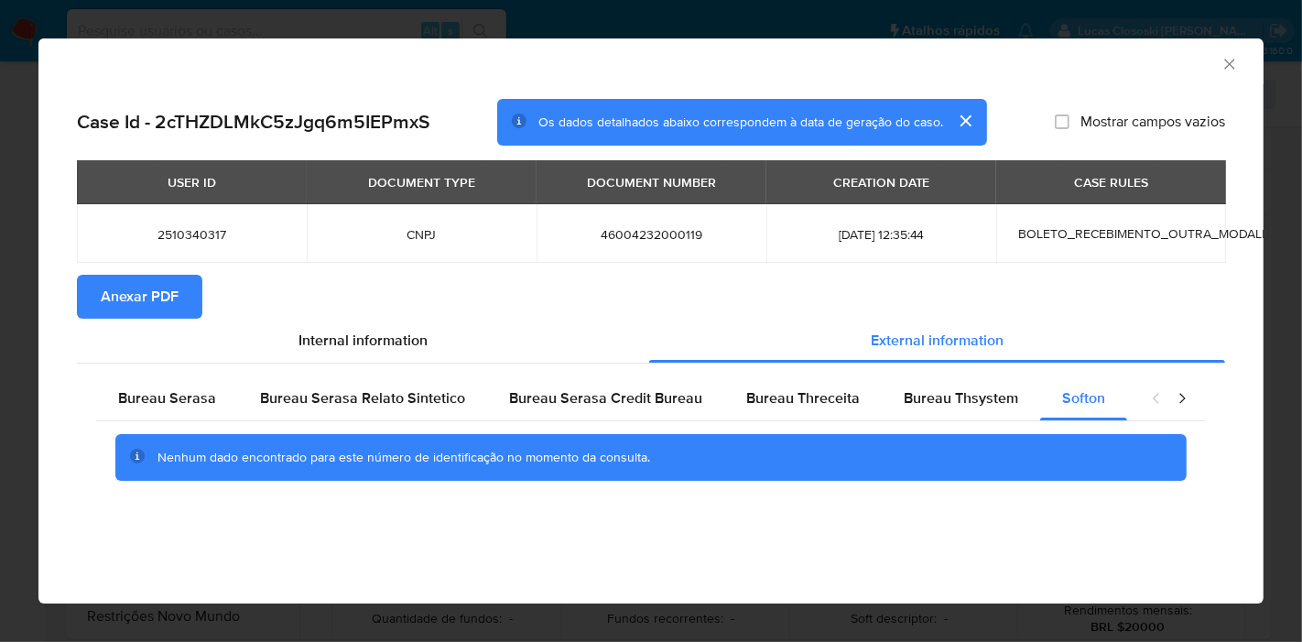
click at [1225, 69] on icon "Fechar a janela" at bounding box center [1230, 64] width 18 height 18
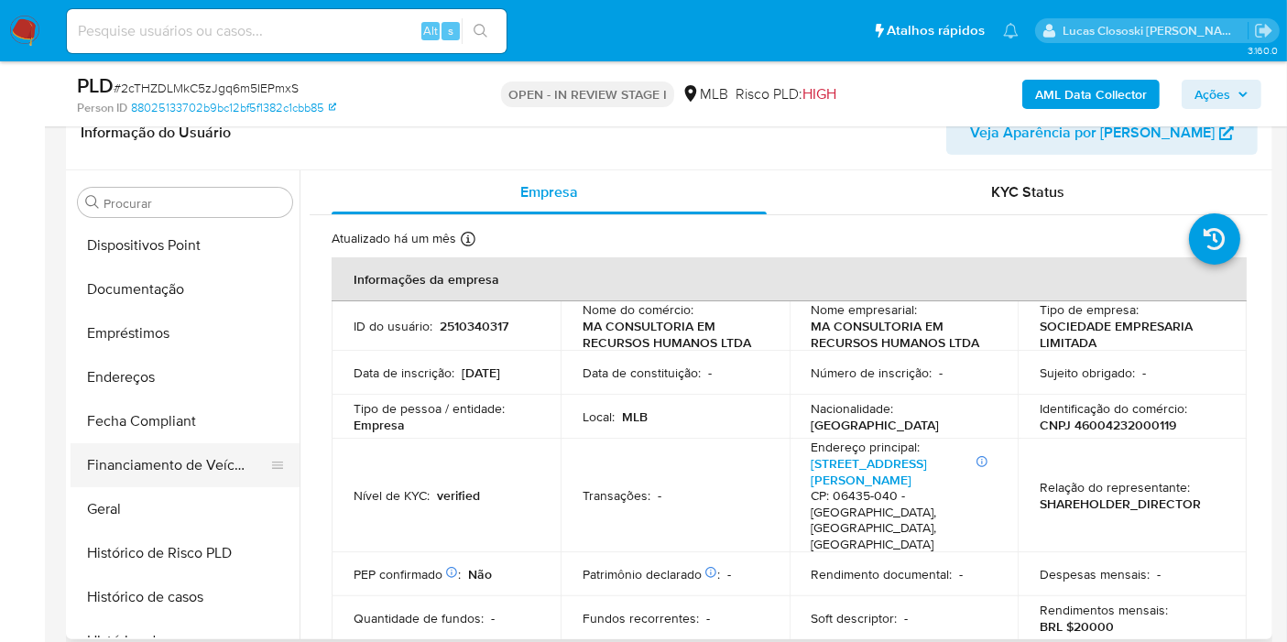
scroll to position [47, 0]
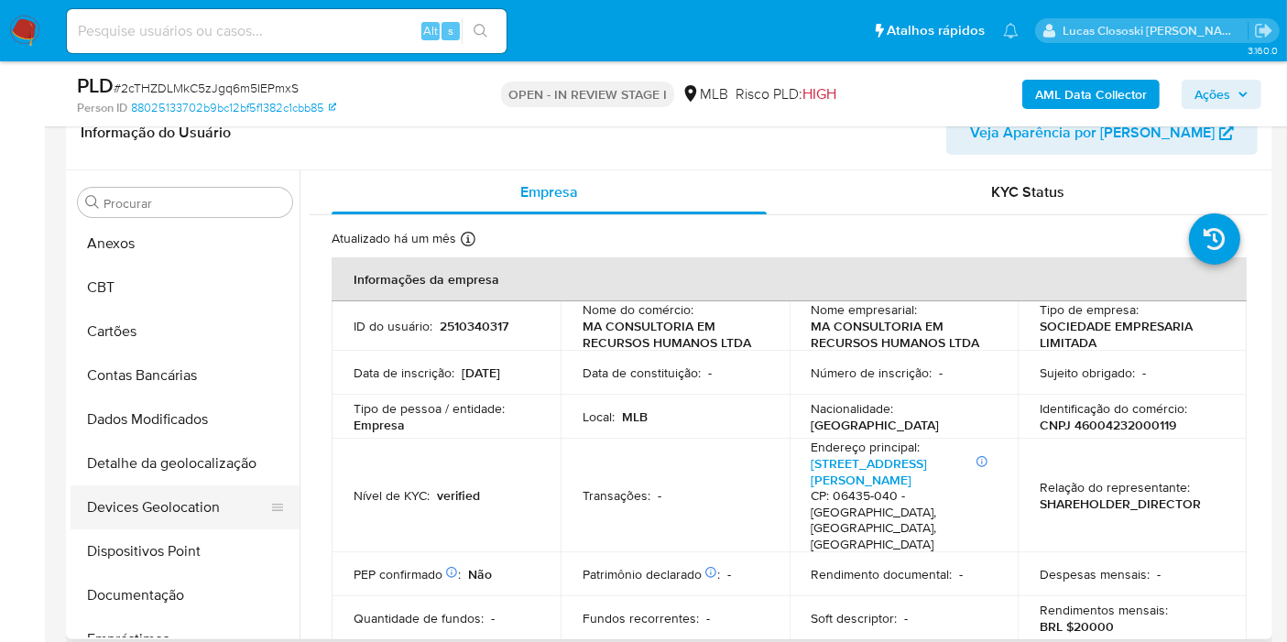
click at [133, 498] on button "Devices Geolocation" at bounding box center [178, 507] width 214 height 44
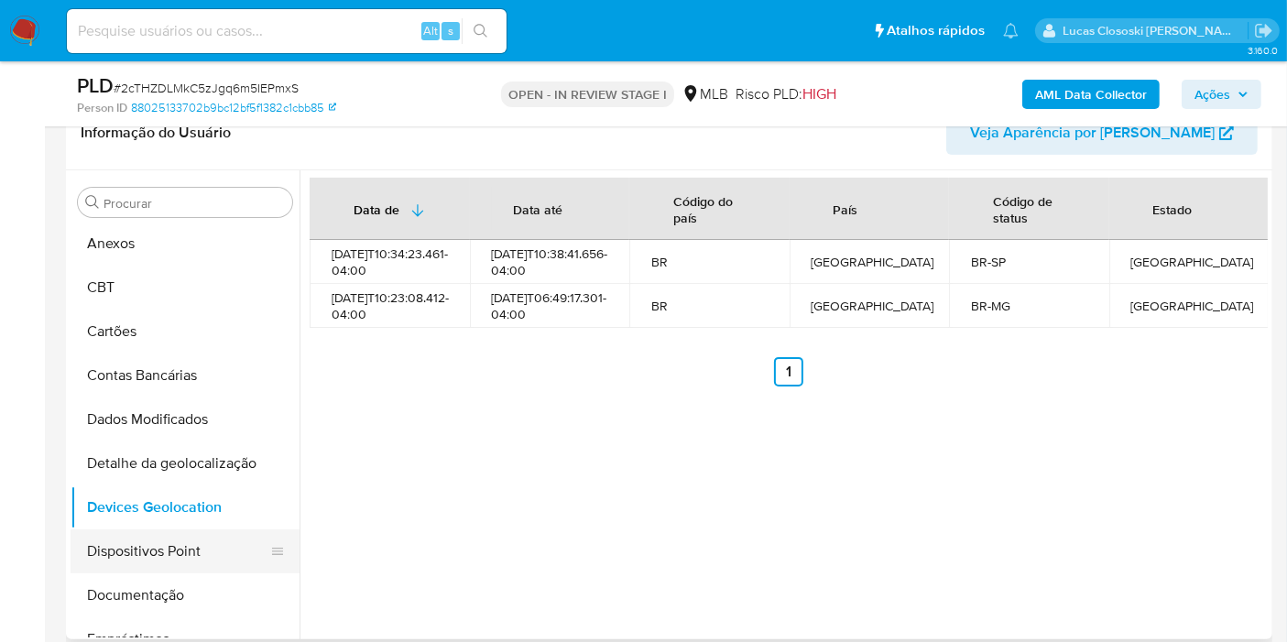
click at [135, 542] on button "Dispositivos Point" at bounding box center [178, 551] width 214 height 44
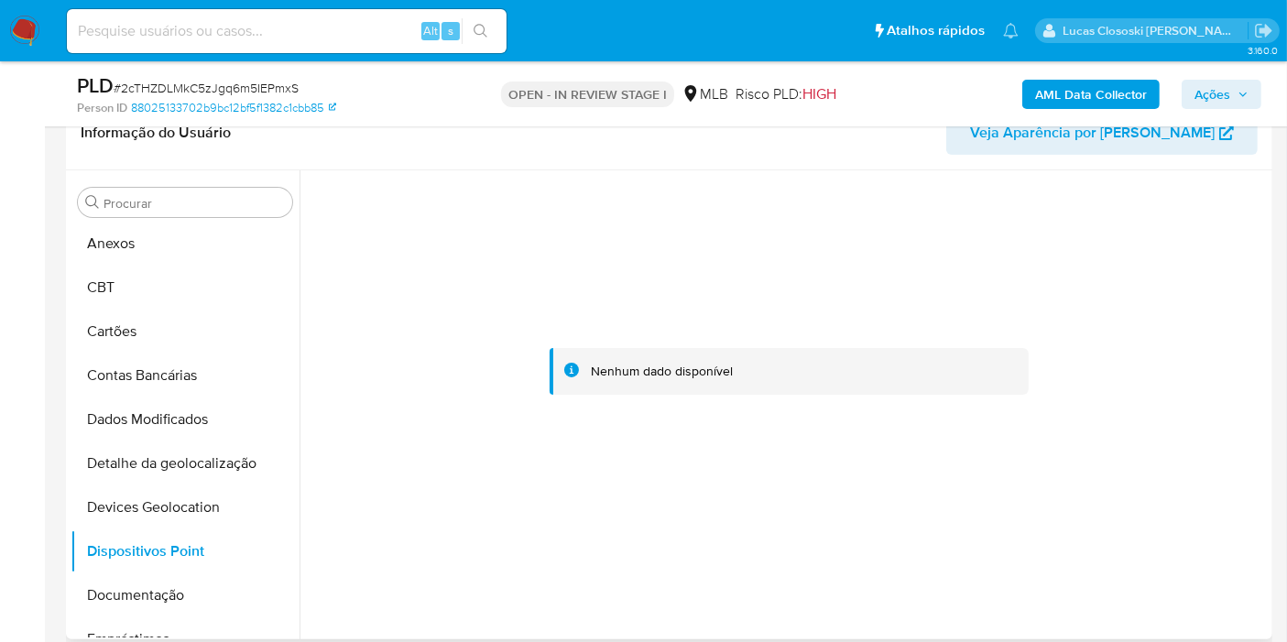
click at [528, 468] on div at bounding box center [789, 371] width 958 height 403
click at [169, 573] on button "Documentação" at bounding box center [178, 595] width 214 height 44
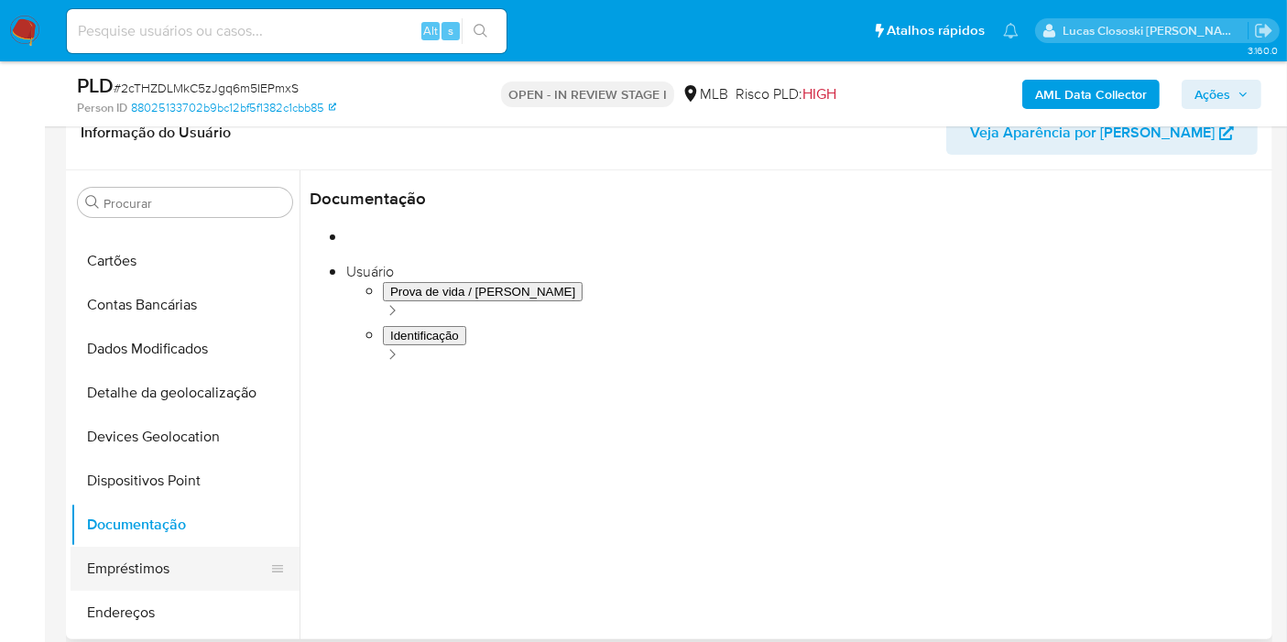
scroll to position [148, 0]
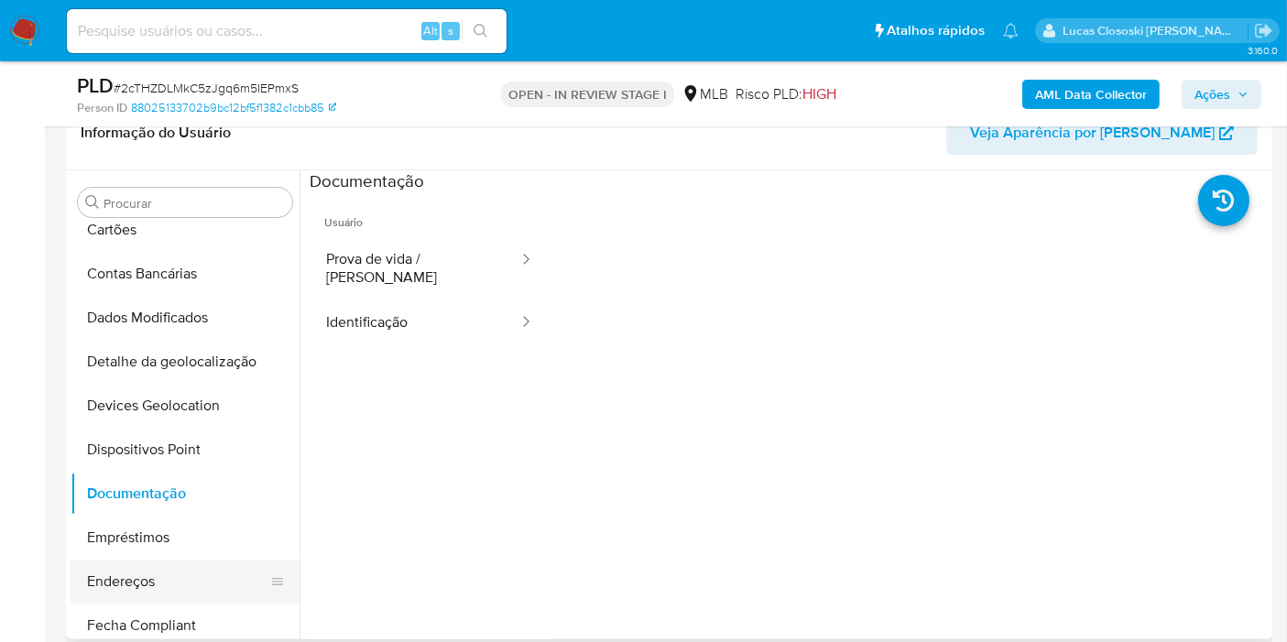
click at [135, 588] on button "Endereços" at bounding box center [178, 582] width 214 height 44
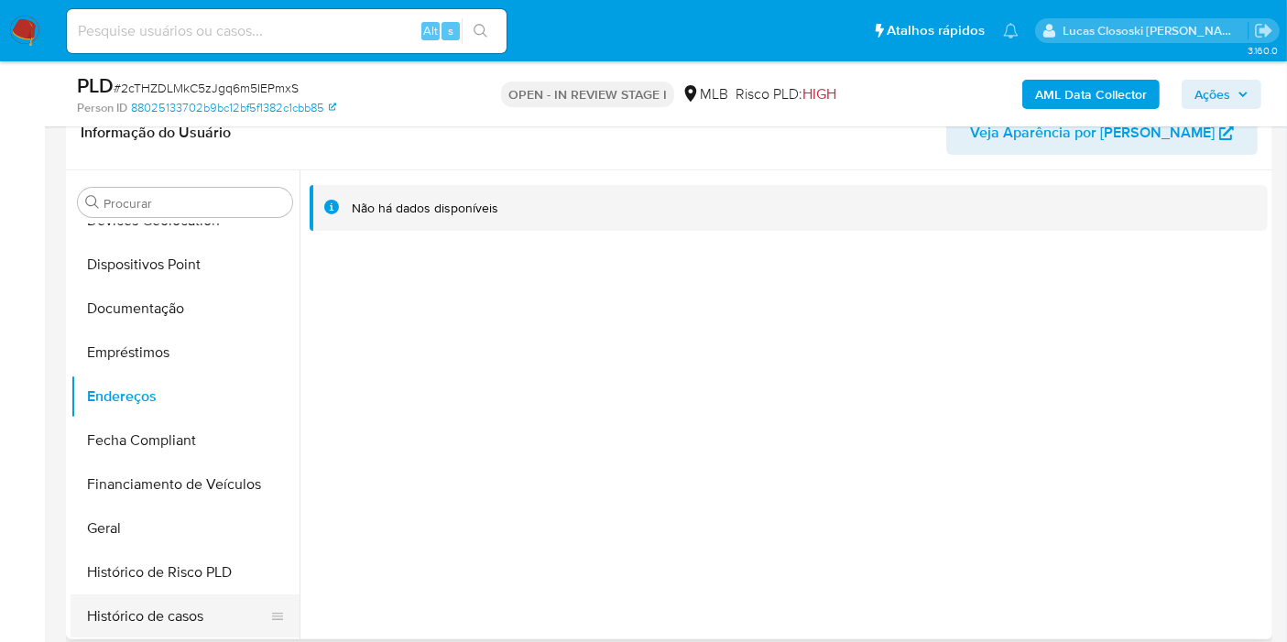
scroll to position [353, 0]
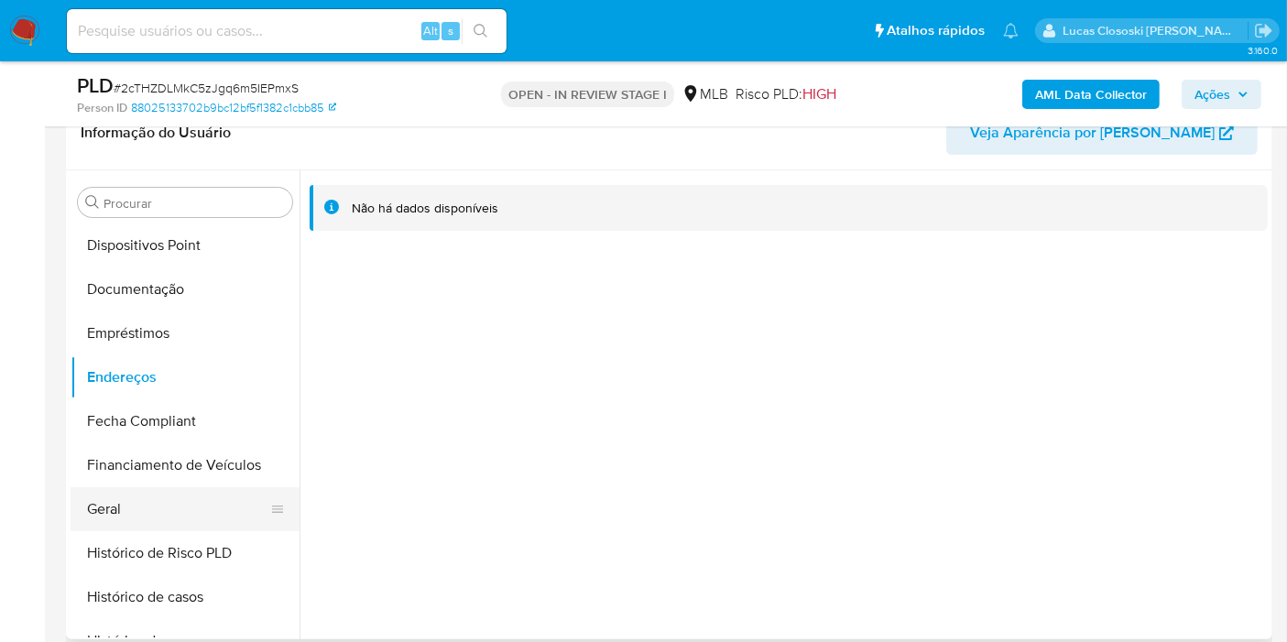
click at [131, 511] on button "Geral" at bounding box center [178, 509] width 214 height 44
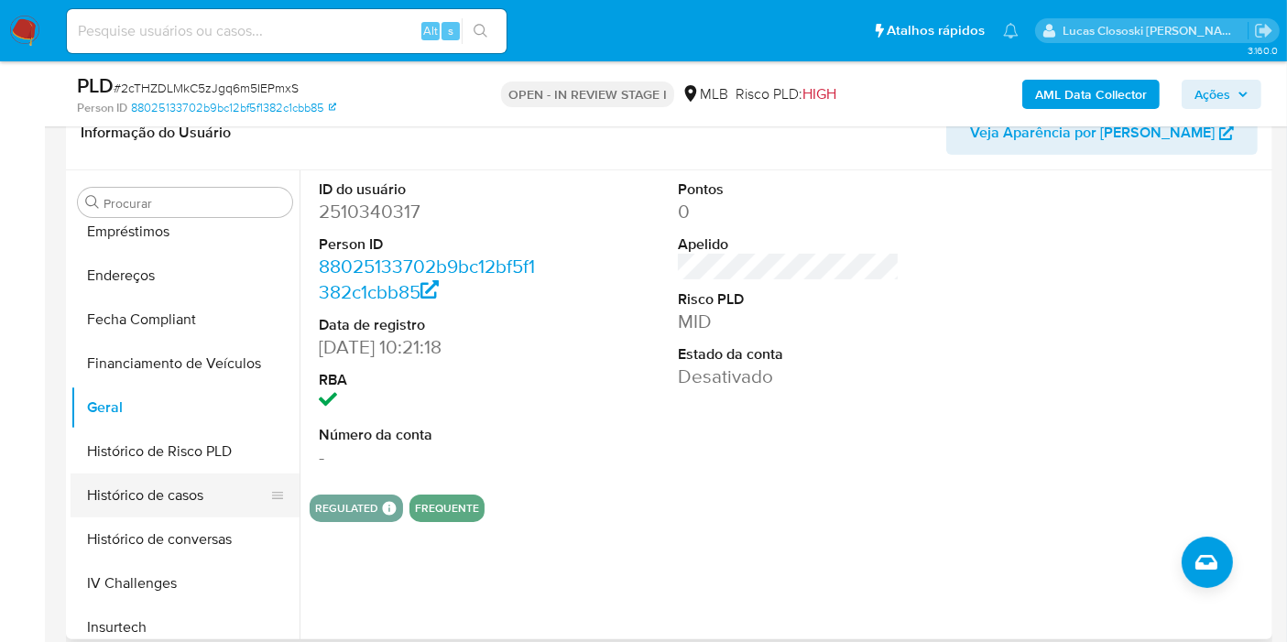
click at [157, 483] on button "Histórico de casos" at bounding box center [178, 495] width 214 height 44
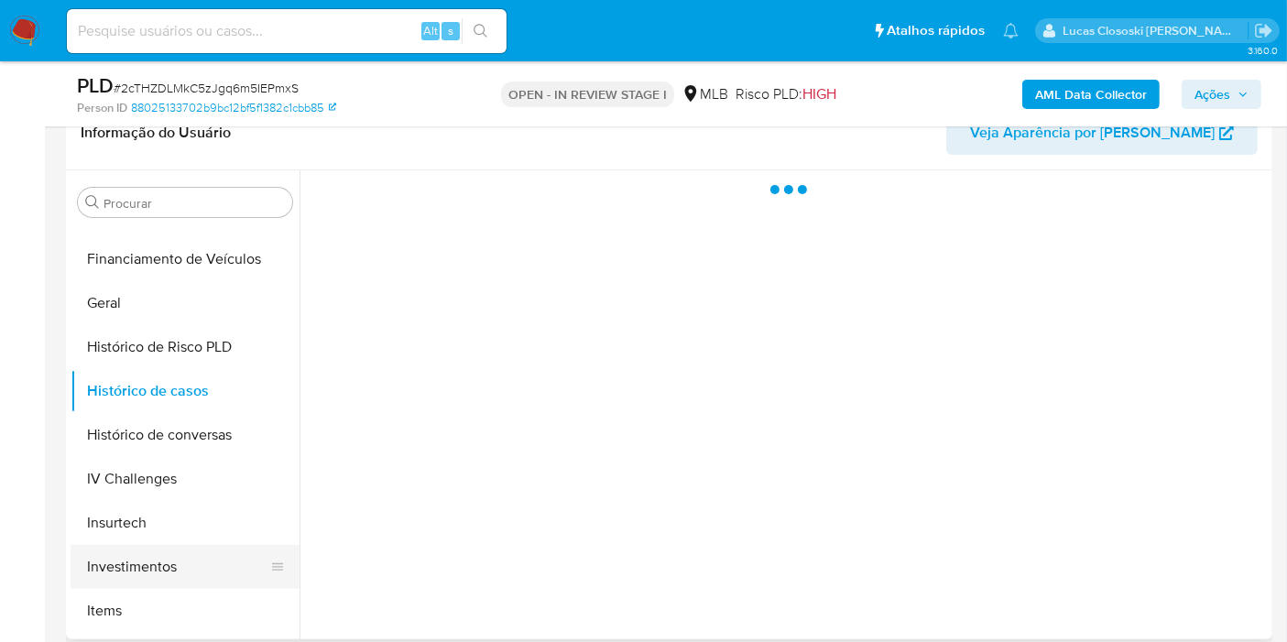
scroll to position [658, 0]
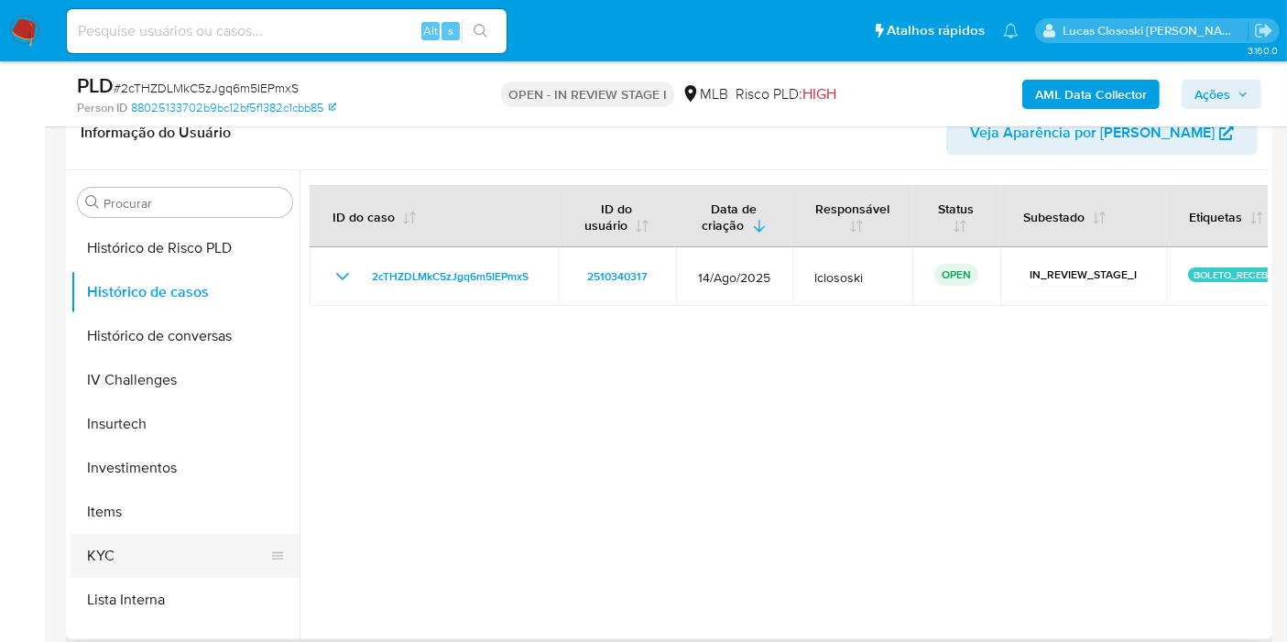
click at [108, 559] on button "KYC" at bounding box center [178, 556] width 214 height 44
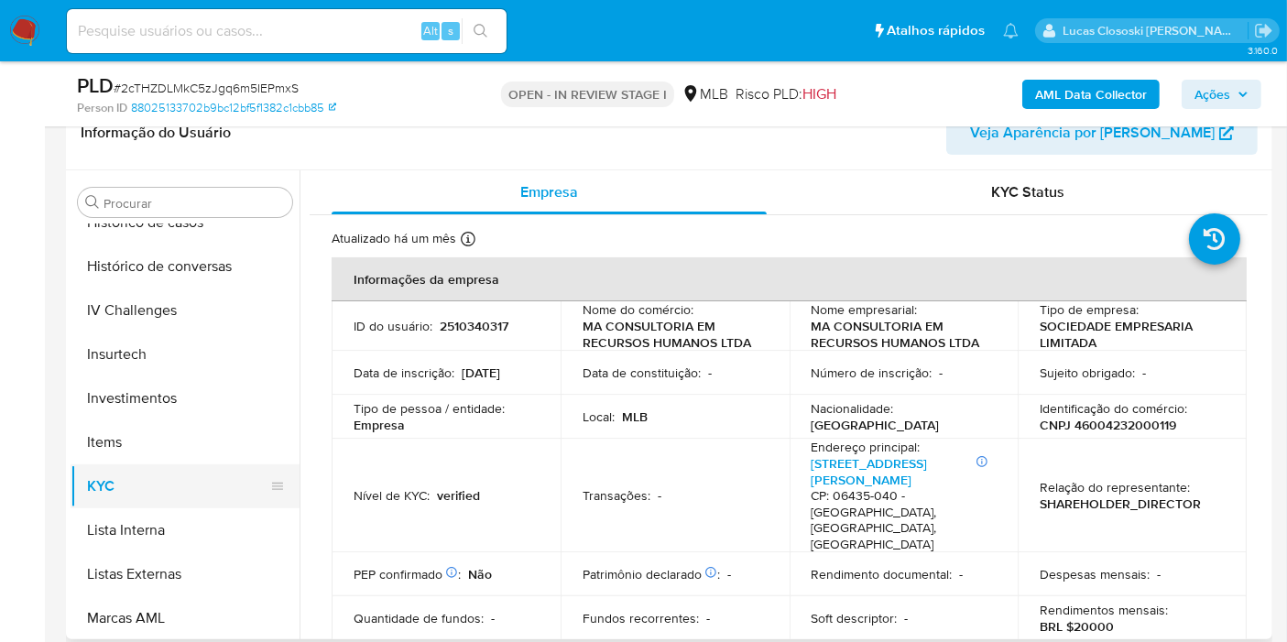
scroll to position [861, 0]
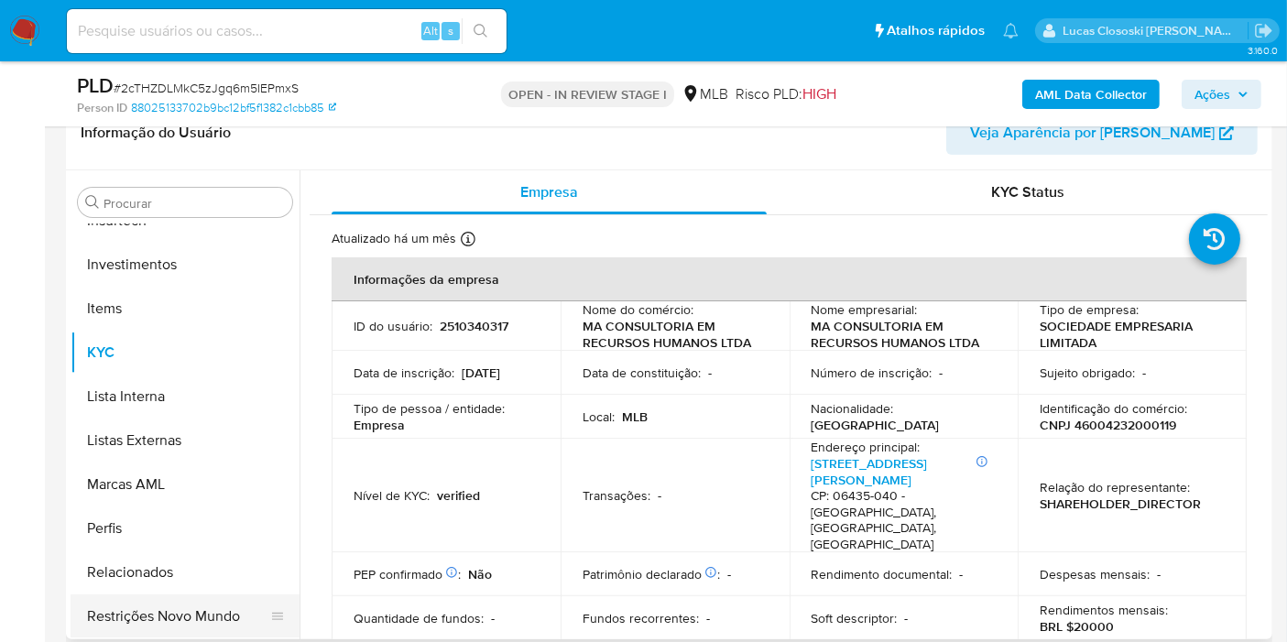
click at [173, 604] on button "Restrições Novo Mundo" at bounding box center [178, 616] width 214 height 44
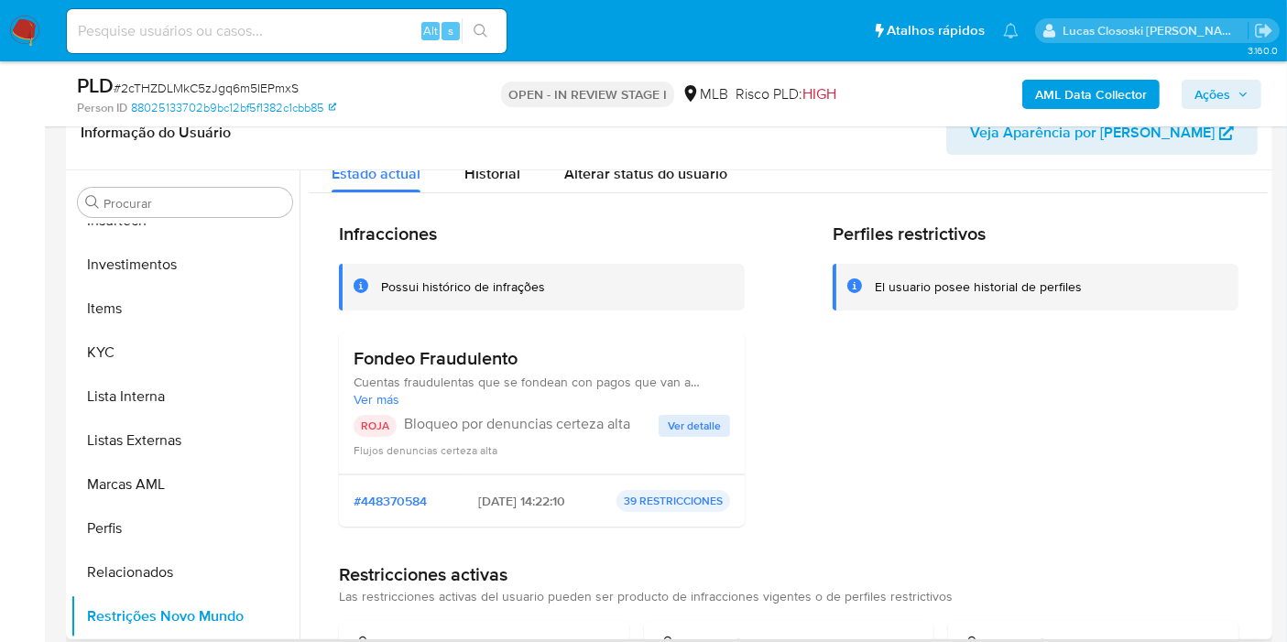
scroll to position [102, 0]
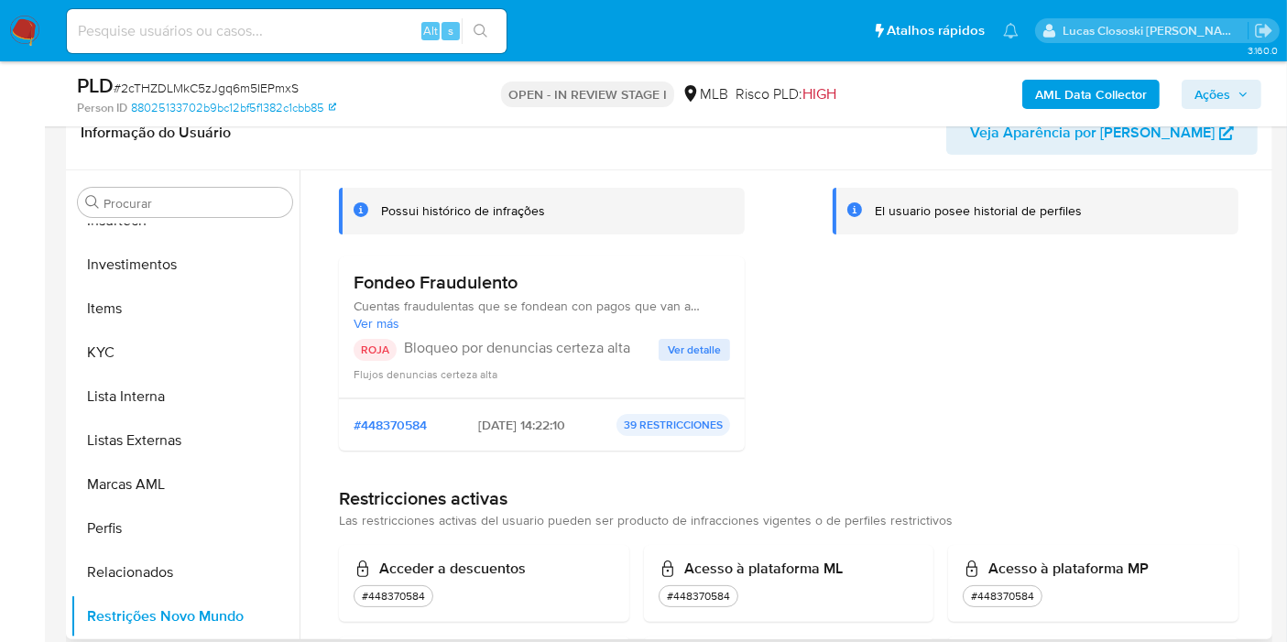
click at [677, 345] on span "Ver detalle" at bounding box center [694, 350] width 53 height 18
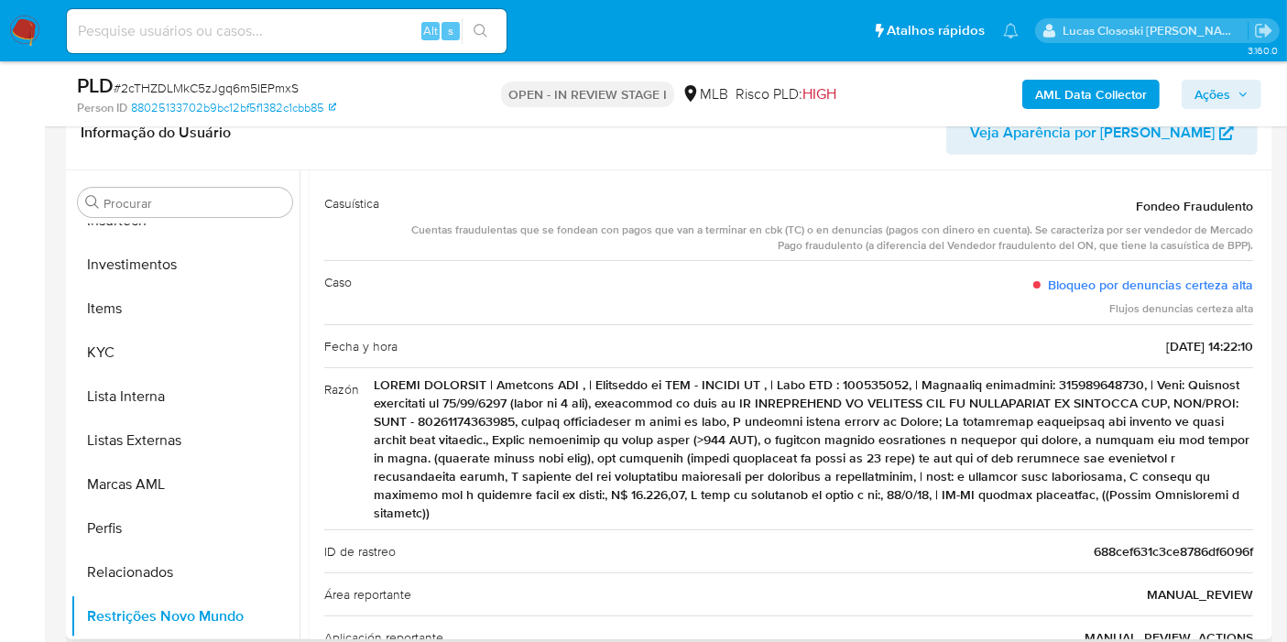
scroll to position [0, 0]
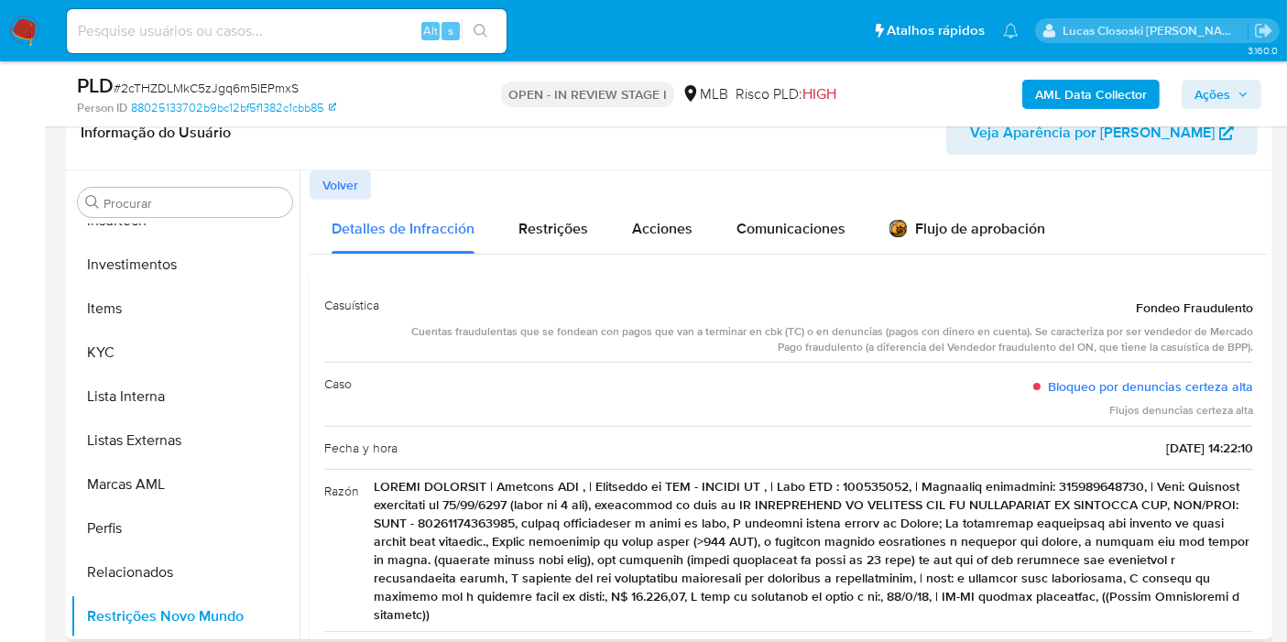
drag, startPoint x: 1088, startPoint y: 475, endPoint x: 1080, endPoint y: 484, distance: 12.3
click at [1088, 477] on span at bounding box center [813, 550] width 879 height 147
click at [154, 355] on button "KYC" at bounding box center [178, 353] width 214 height 44
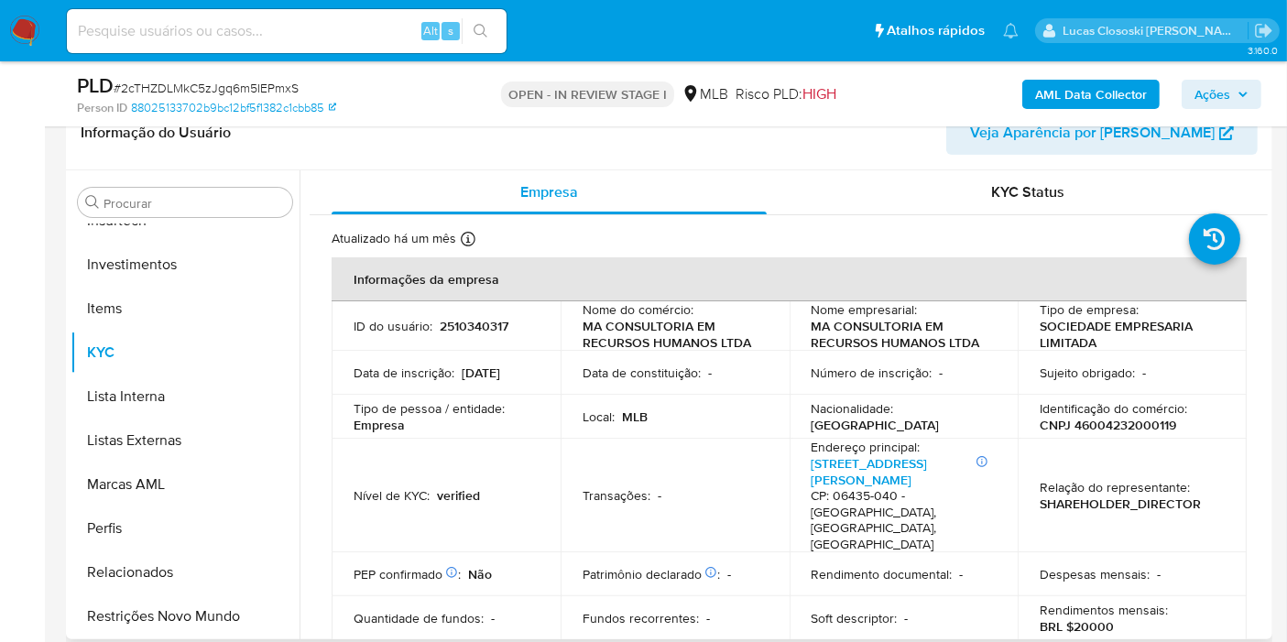
click at [1115, 413] on p "Identificação do comércio :" at bounding box center [1112, 408] width 147 height 16
click at [1113, 435] on td "Identificação do comércio : CNPJ 46004232000119" at bounding box center [1131, 417] width 229 height 44
click at [1112, 430] on p "CNPJ 46004232000119" at bounding box center [1107, 425] width 136 height 16
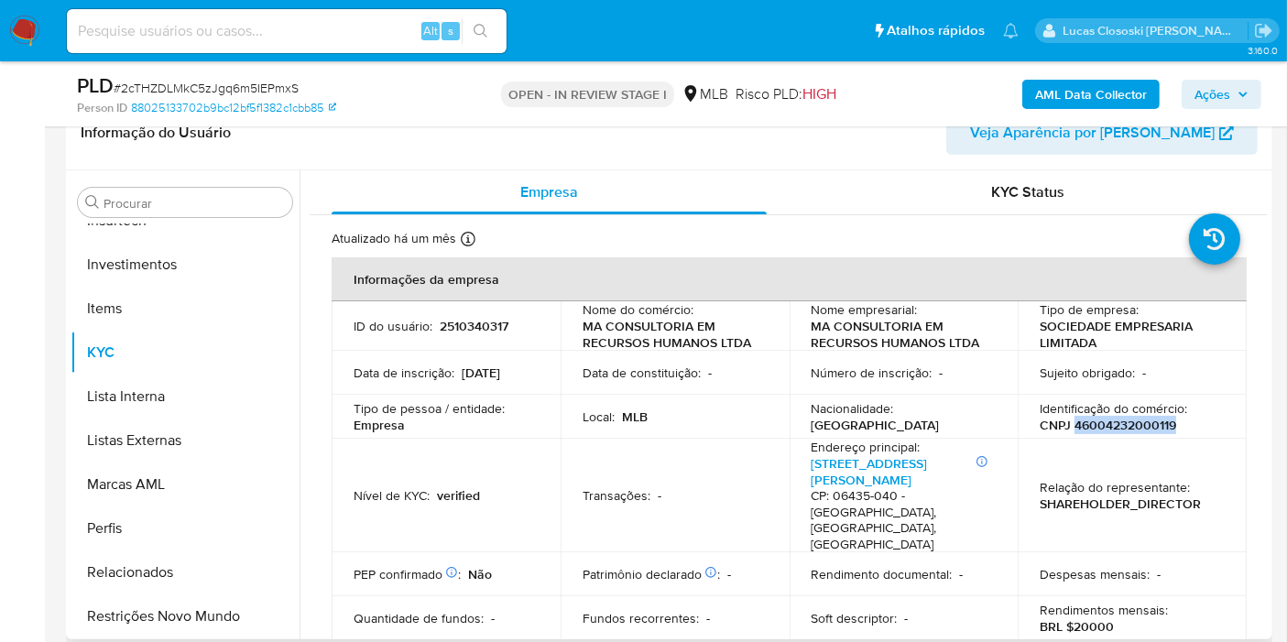
click at [1112, 430] on p "CNPJ 46004232000119" at bounding box center [1107, 425] width 136 height 16
copy p "46004232000119"
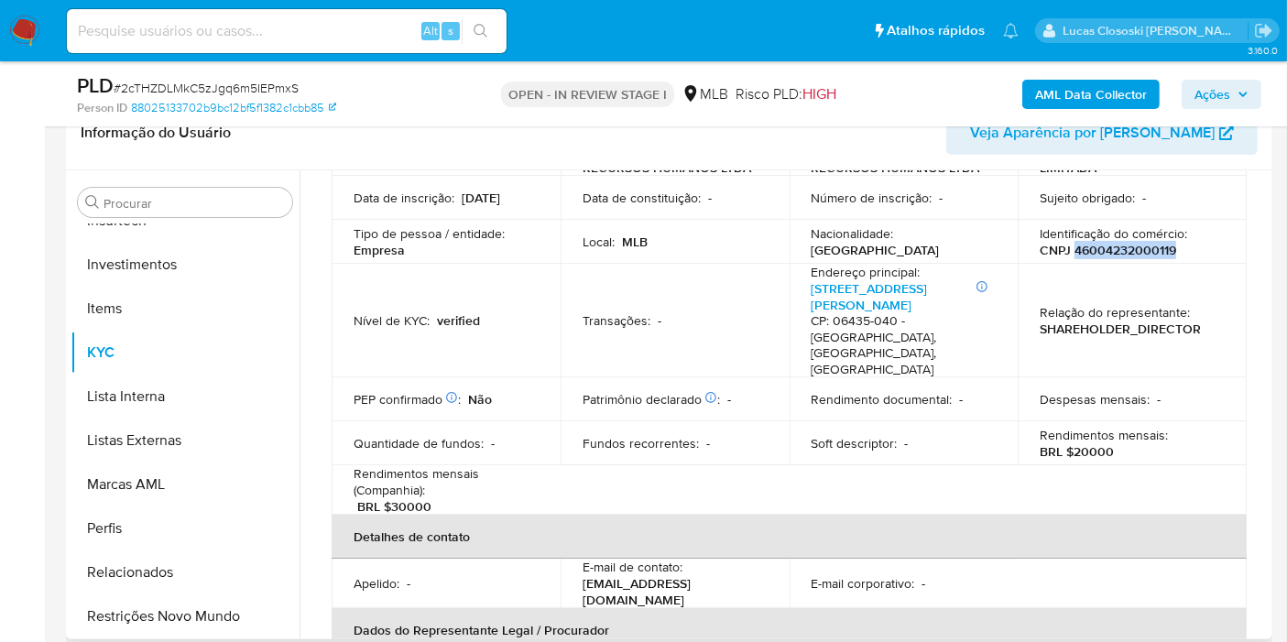
scroll to position [508, 0]
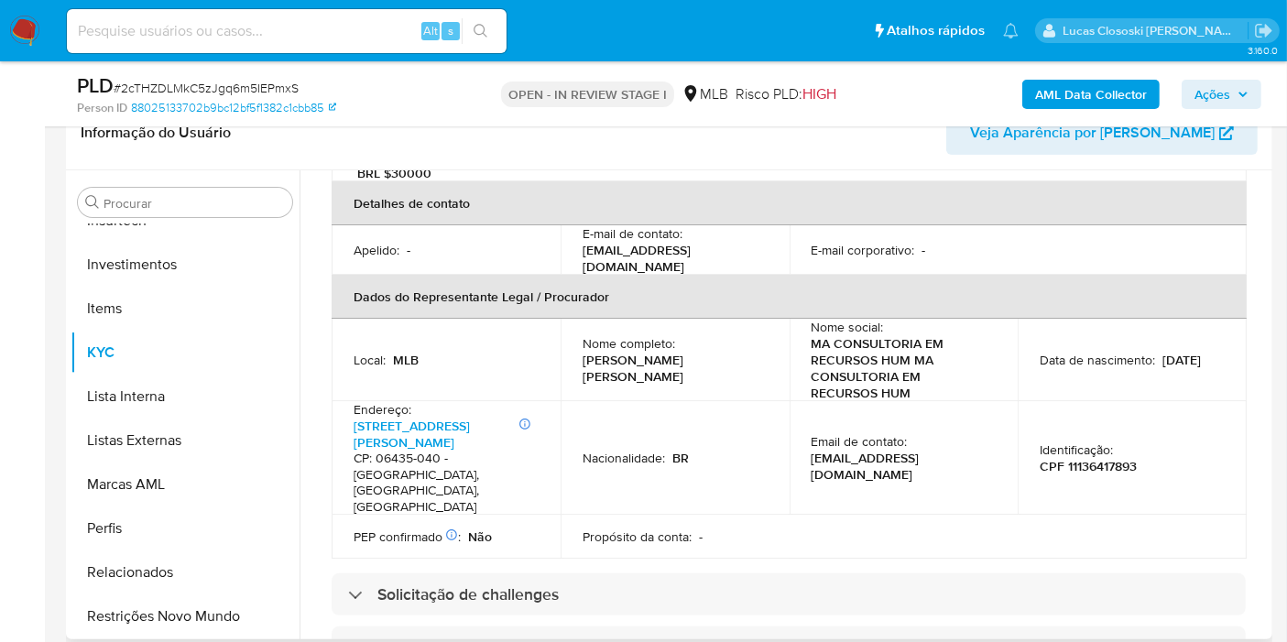
click at [1090, 458] on p "CPF 11136417893" at bounding box center [1087, 466] width 97 height 16
copy p "11136417893"
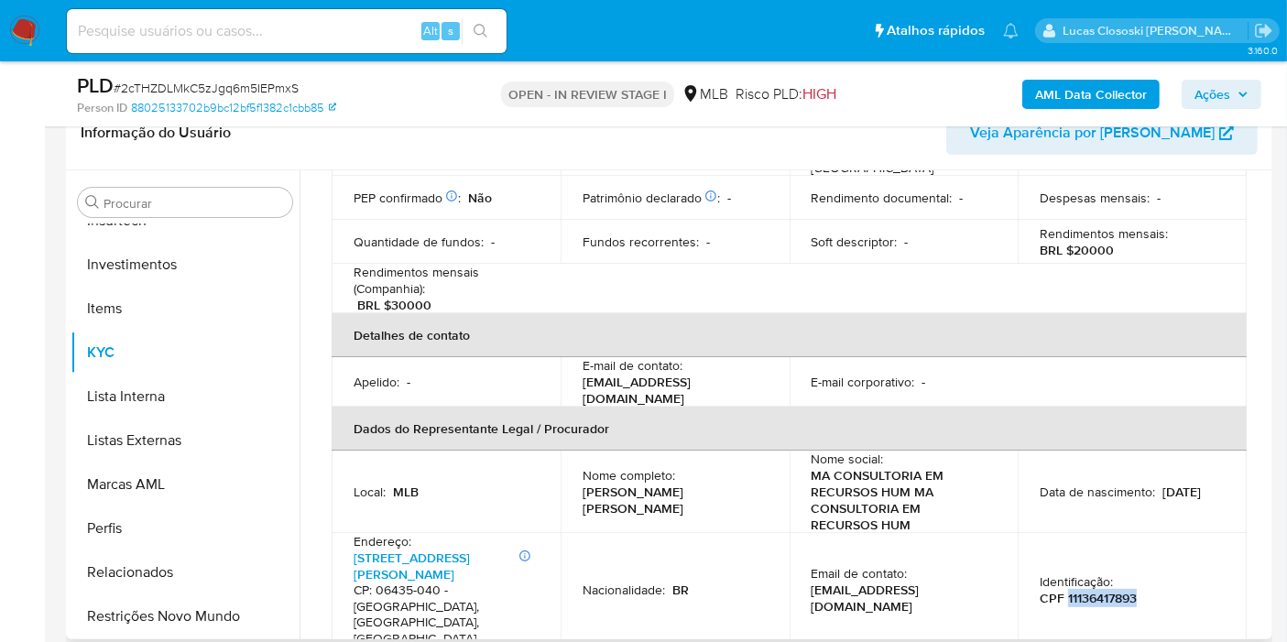
scroll to position [0, 0]
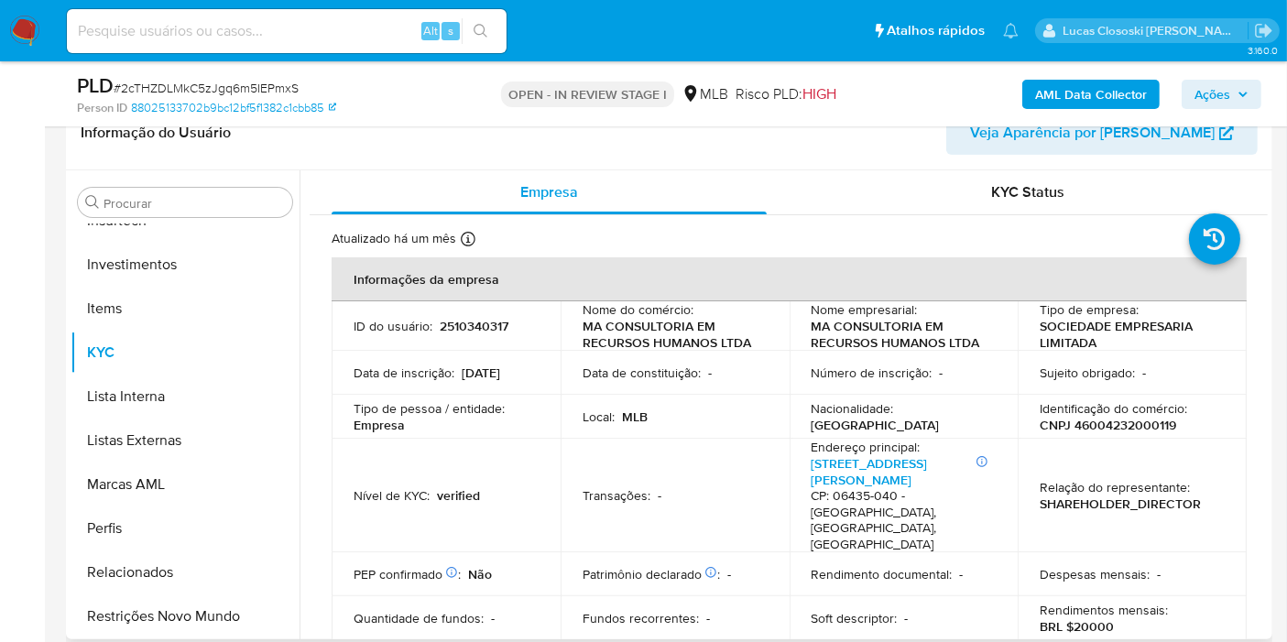
click at [1114, 426] on p "CNPJ 46004232000119" at bounding box center [1107, 425] width 136 height 16
copy p "46004232000119"
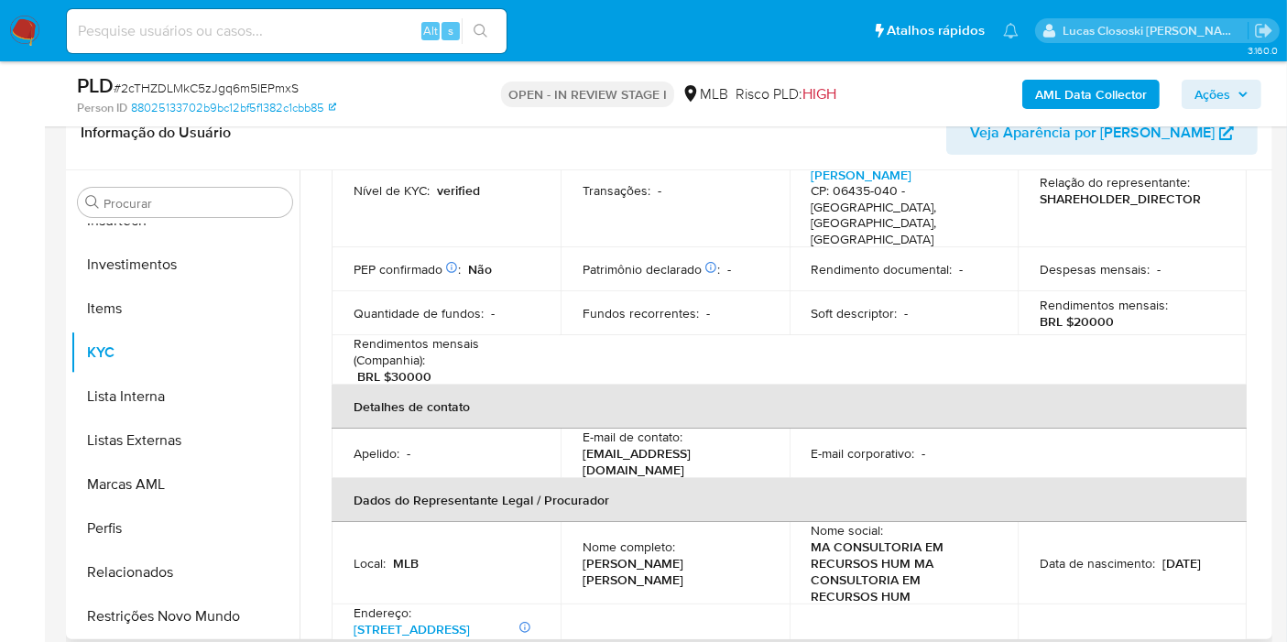
scroll to position [407, 0]
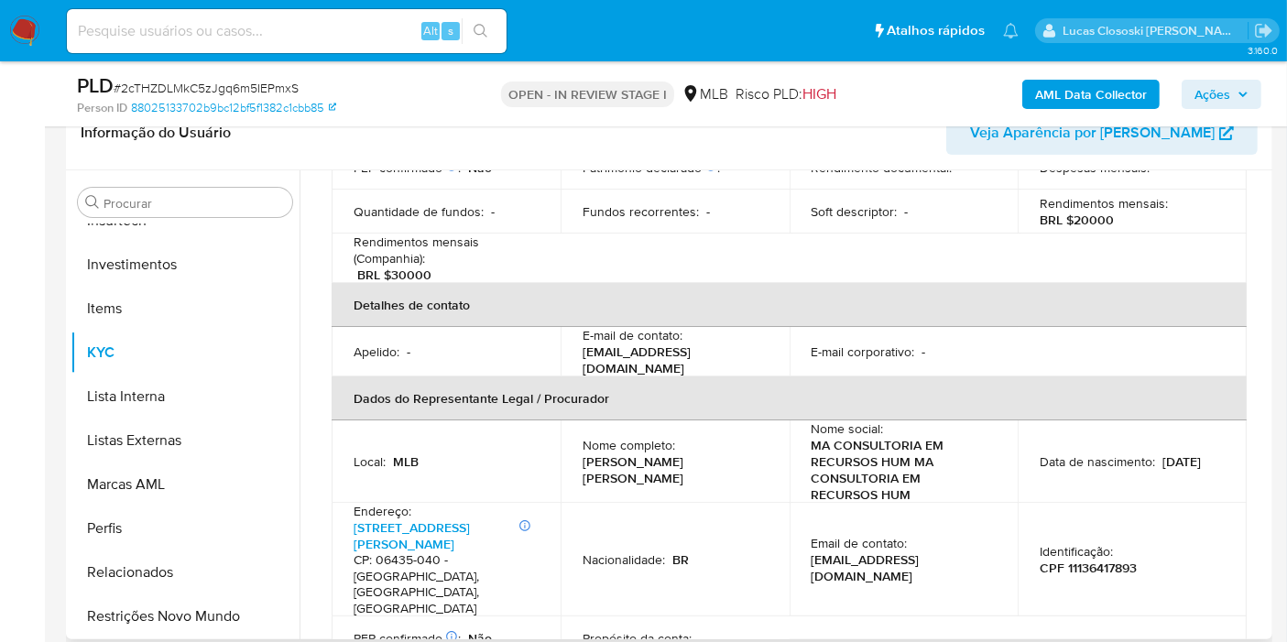
click at [1076, 560] on p "CPF 11136417893" at bounding box center [1087, 568] width 97 height 16
copy p "11136417893"
click at [270, 84] on span "# 2cTHZDLMkC5zJgq6m5IEPmxS" at bounding box center [206, 88] width 185 height 18
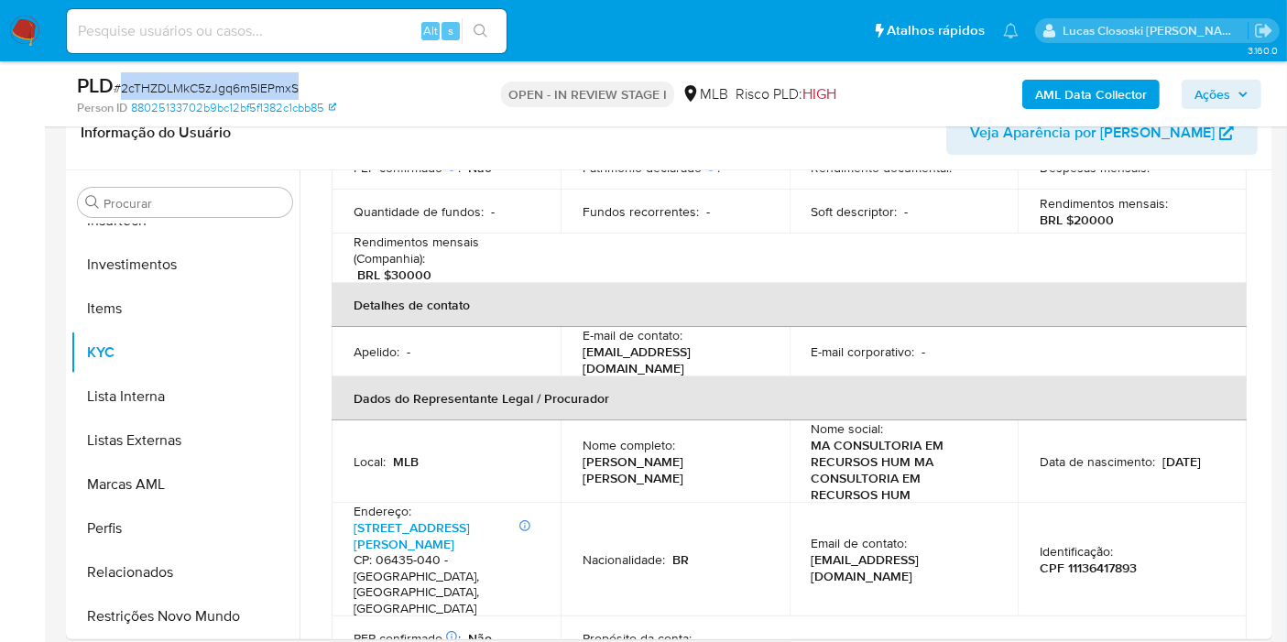
copy span "2cTHZDLMkC5zJgq6m5IEPmxS"
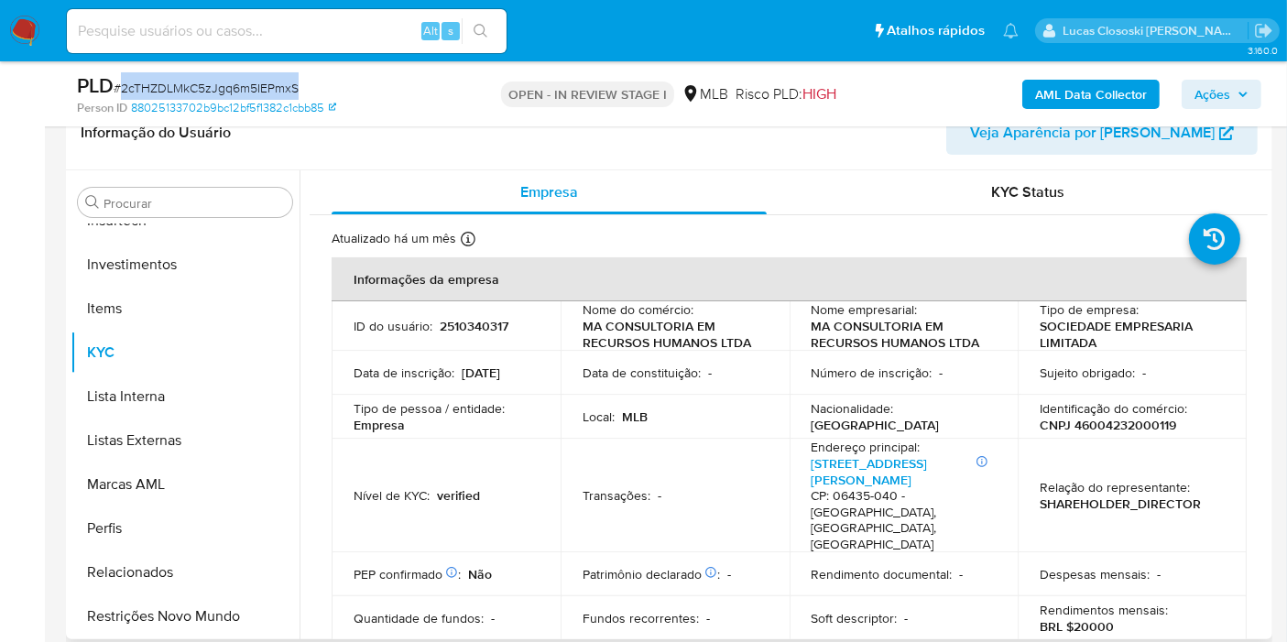
scroll to position [203, 0]
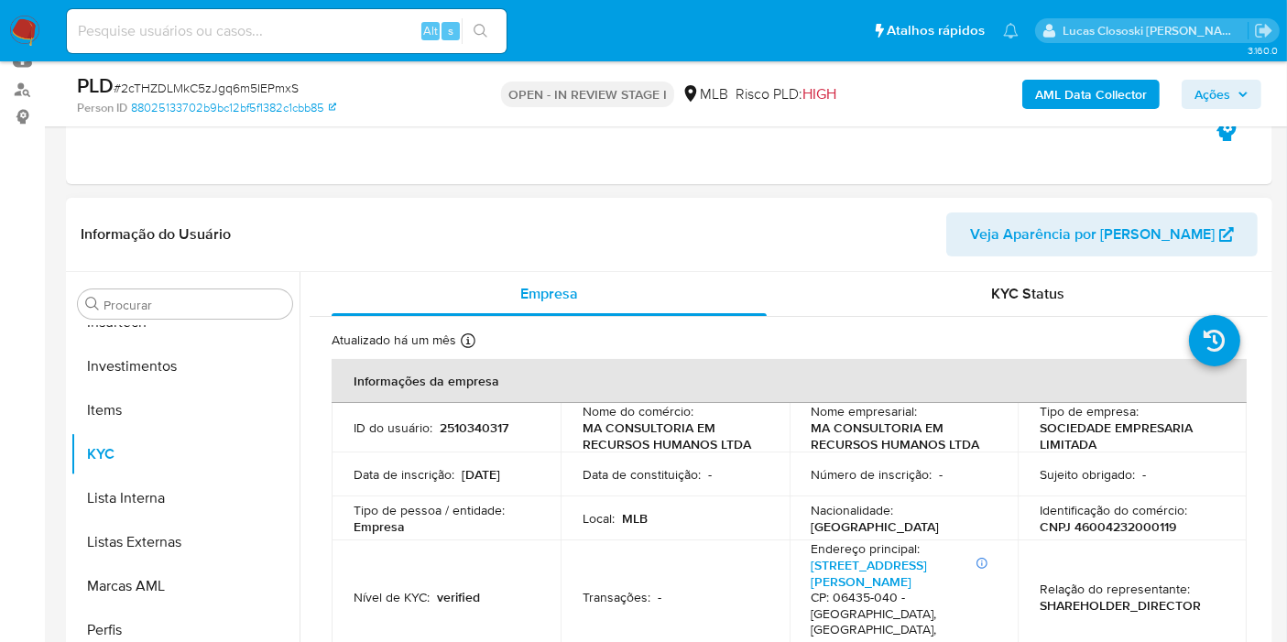
click at [468, 431] on p "2510340317" at bounding box center [474, 427] width 69 height 16
copy p "2510340317"
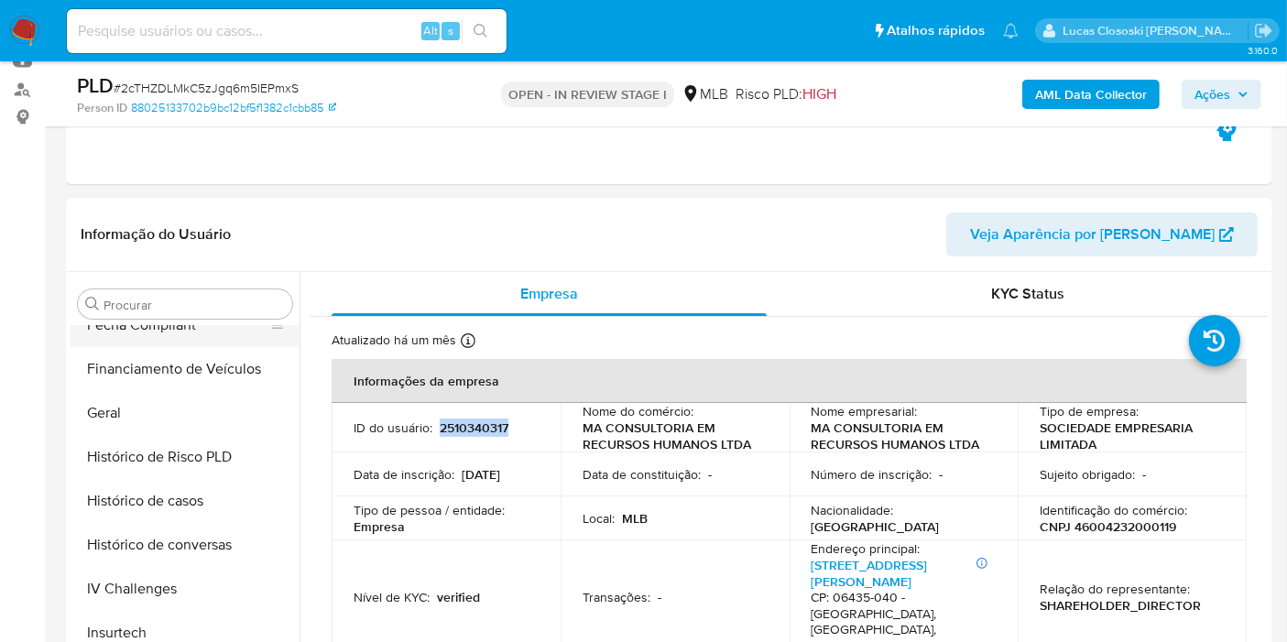
scroll to position [454, 0]
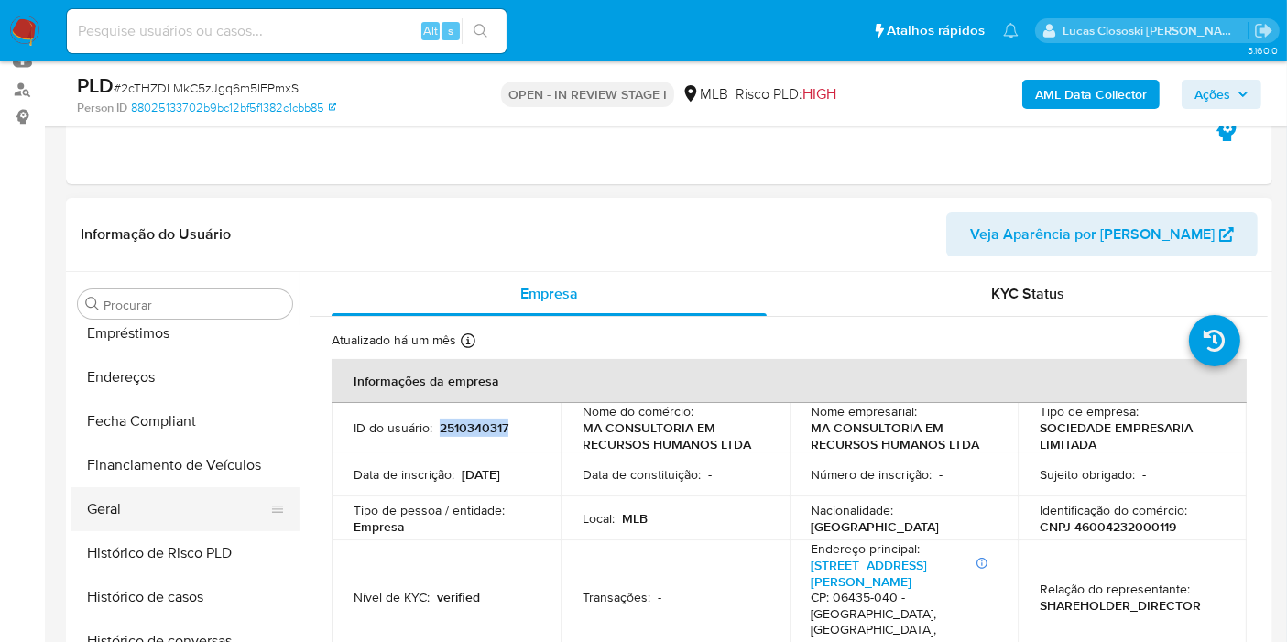
click at [140, 500] on button "Geral" at bounding box center [178, 509] width 214 height 44
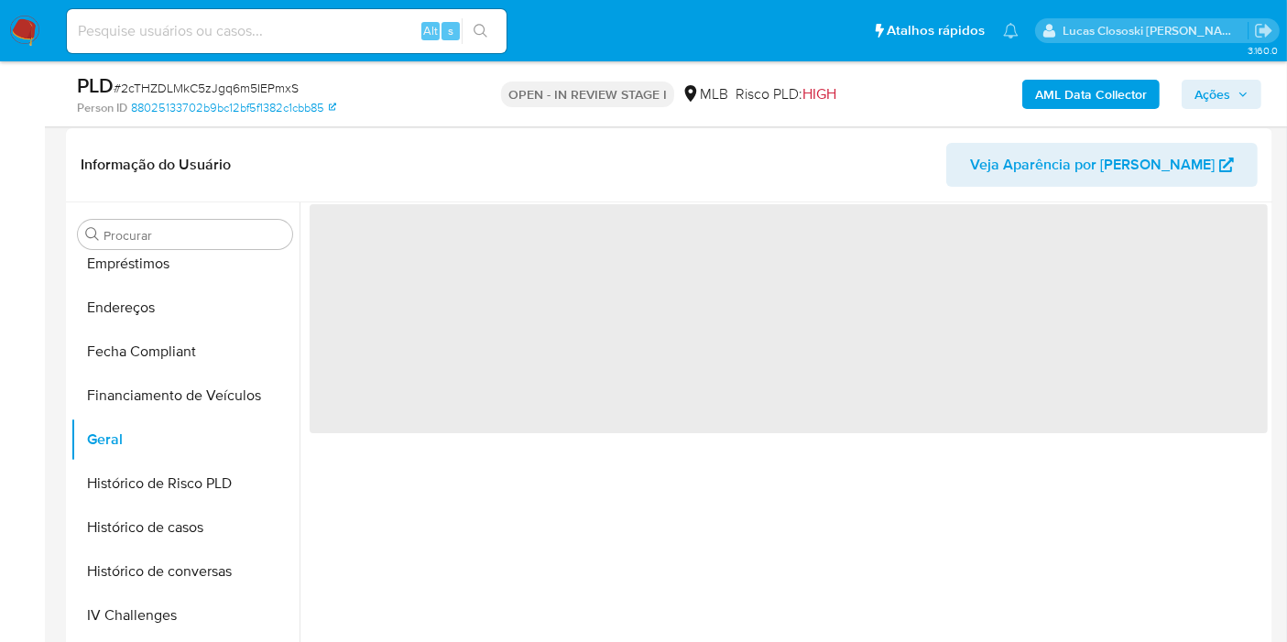
scroll to position [305, 0]
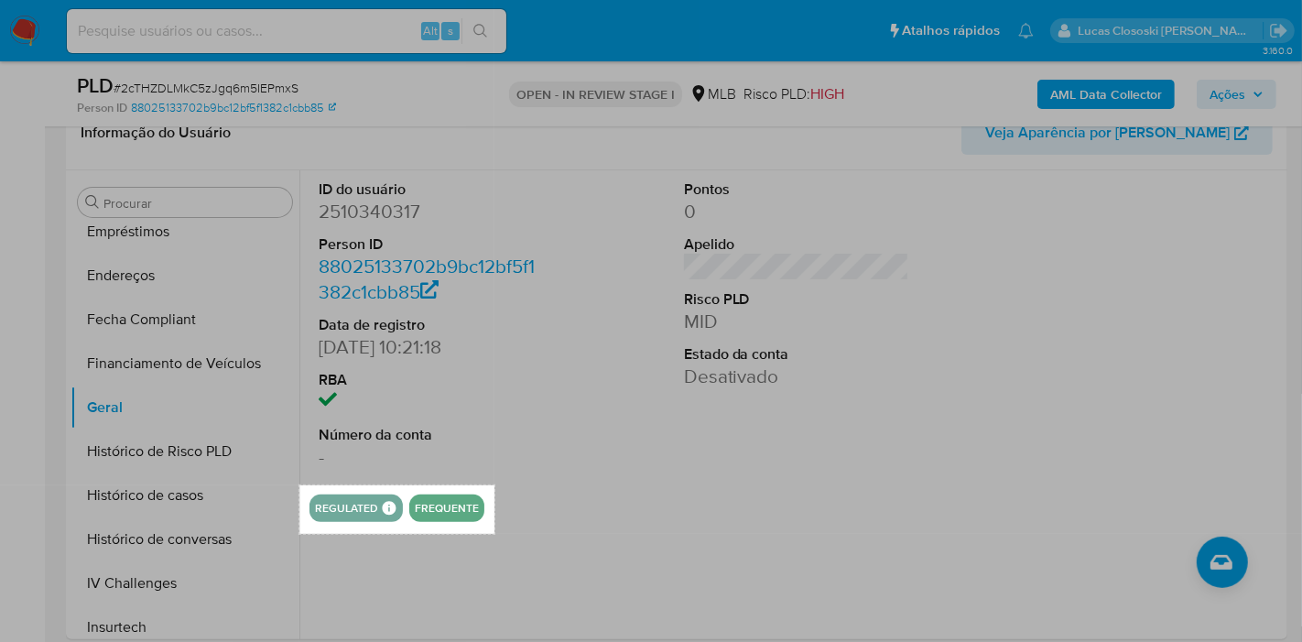
drag, startPoint x: 299, startPoint y: 485, endPoint x: 495, endPoint y: 534, distance: 201.0
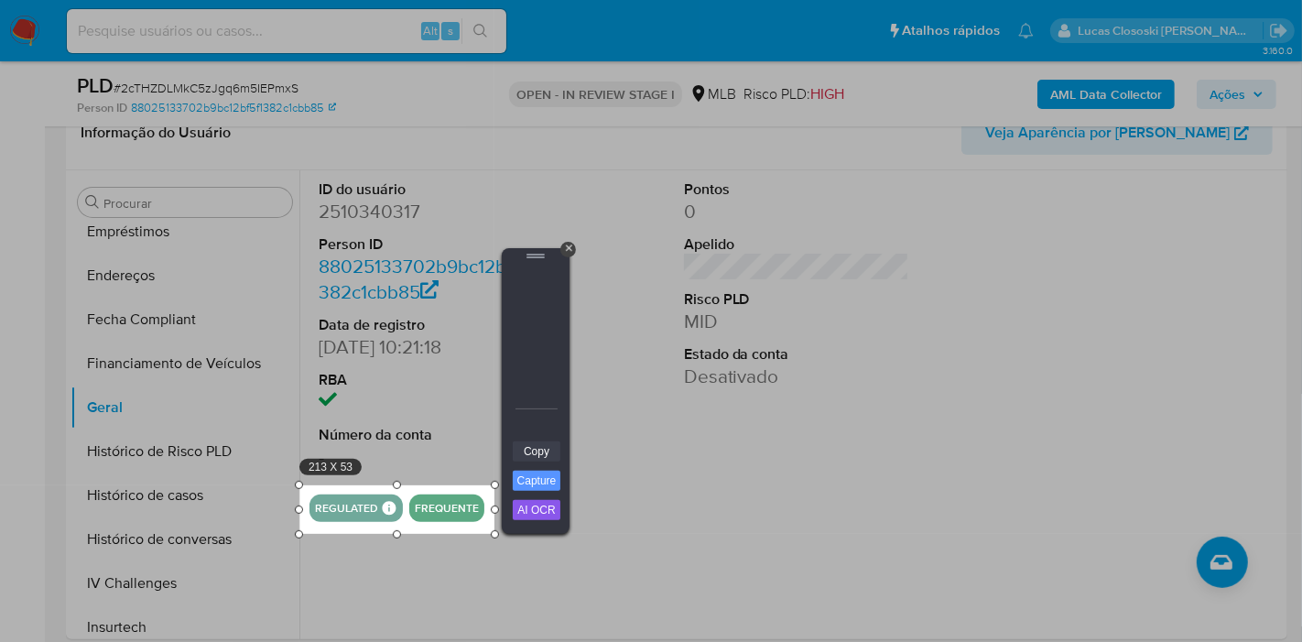
click at [525, 451] on link "Copy" at bounding box center [537, 451] width 48 height 20
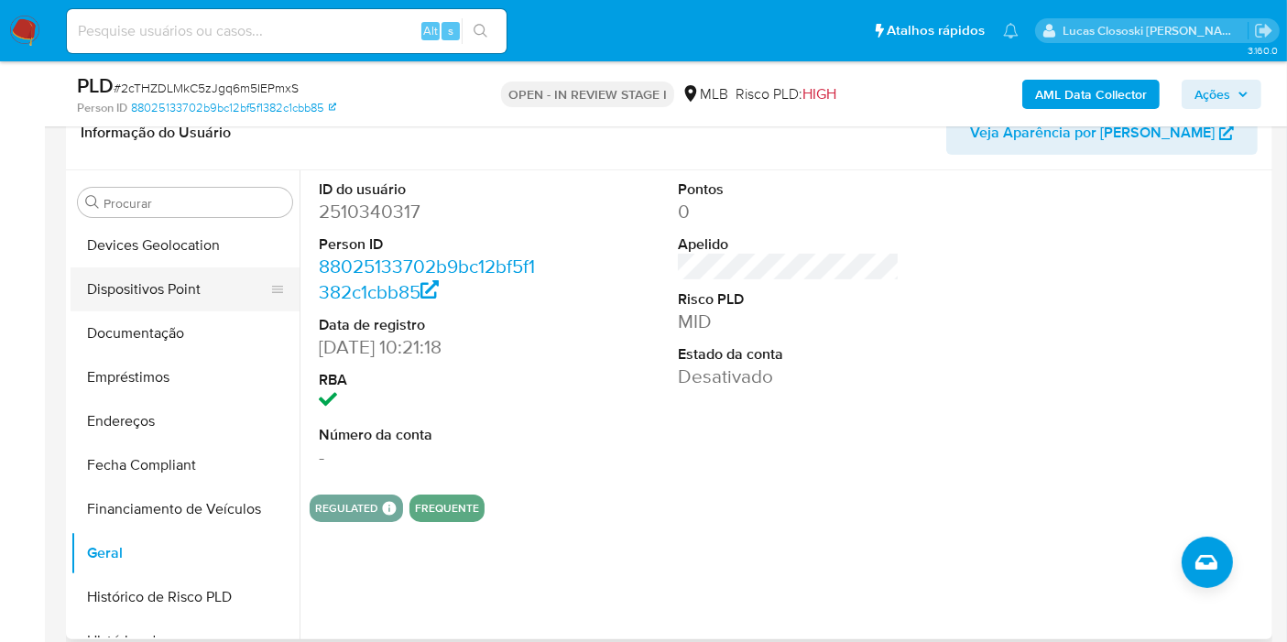
scroll to position [251, 0]
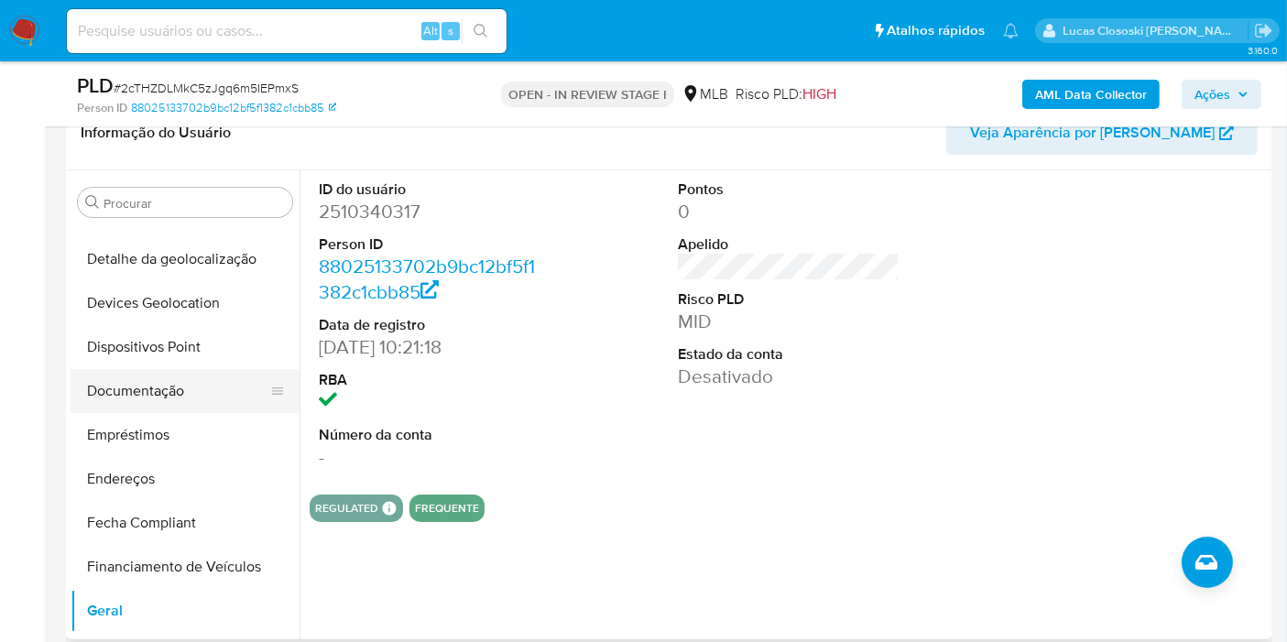
click at [154, 386] on button "Documentação" at bounding box center [178, 391] width 214 height 44
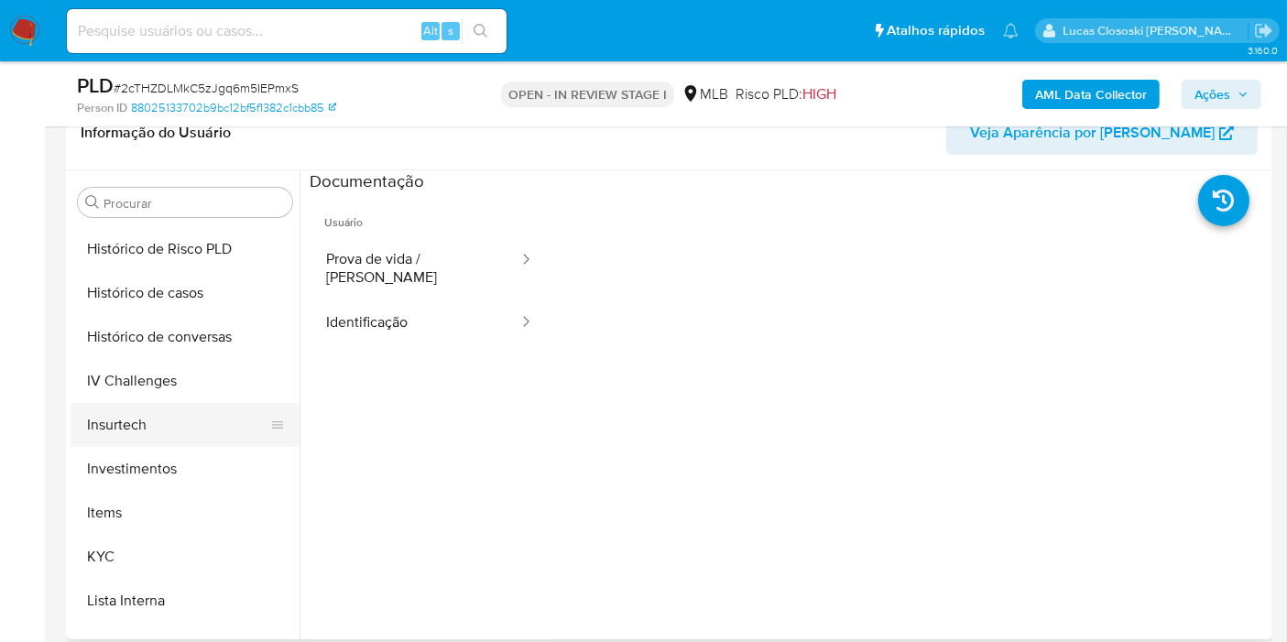
scroll to position [658, 0]
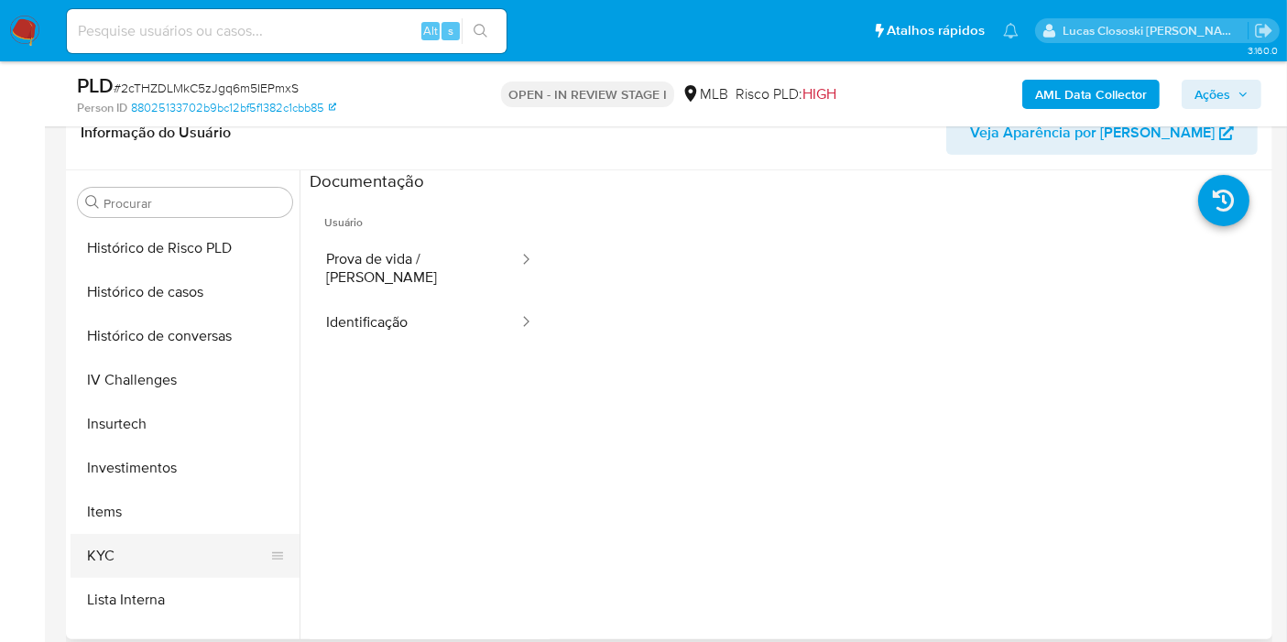
click at [141, 545] on button "KYC" at bounding box center [178, 556] width 214 height 44
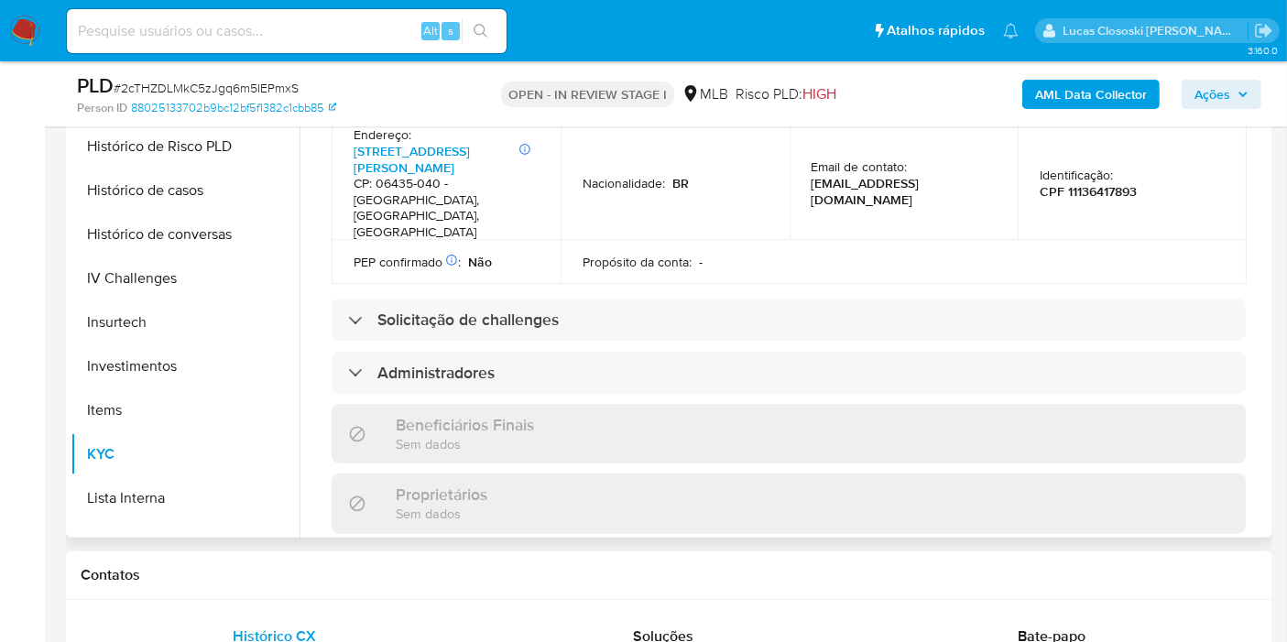
scroll to position [478, 0]
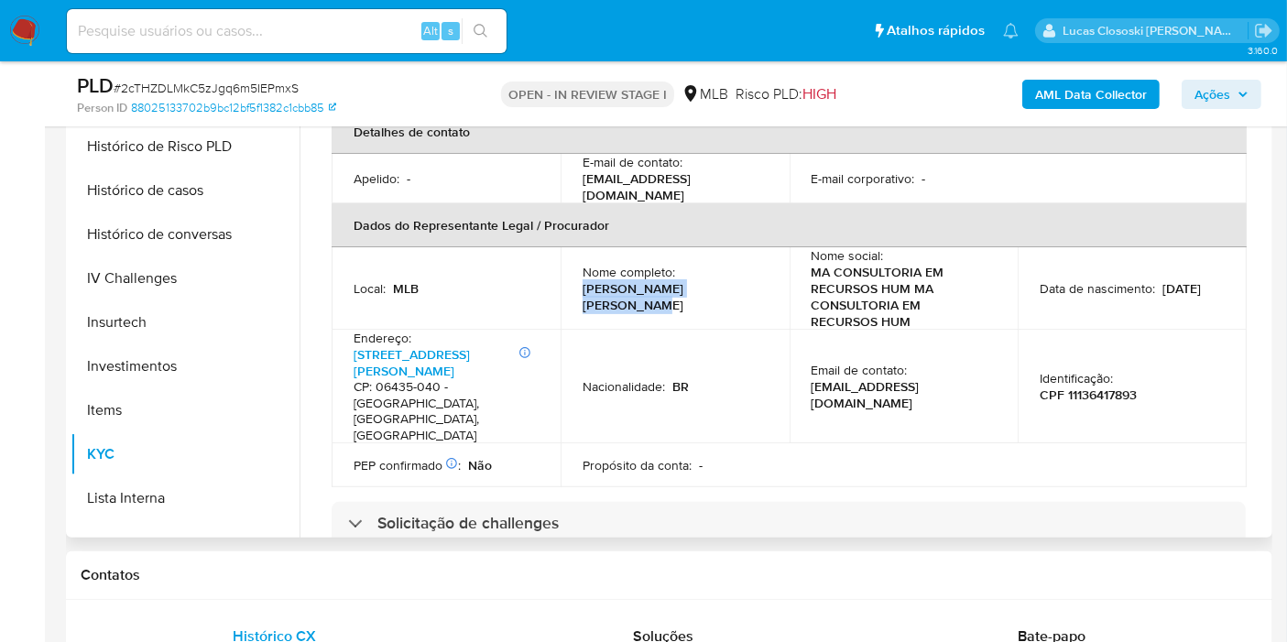
drag, startPoint x: 578, startPoint y: 263, endPoint x: 753, endPoint y: 263, distance: 174.9
click at [753, 263] on td "Nome completo : Marcos Alexandre da Silva" at bounding box center [674, 288] width 229 height 82
copy p "Marcos Alexandre da Silva"
click at [1100, 386] on p "CPF 11136417893" at bounding box center [1087, 394] width 97 height 16
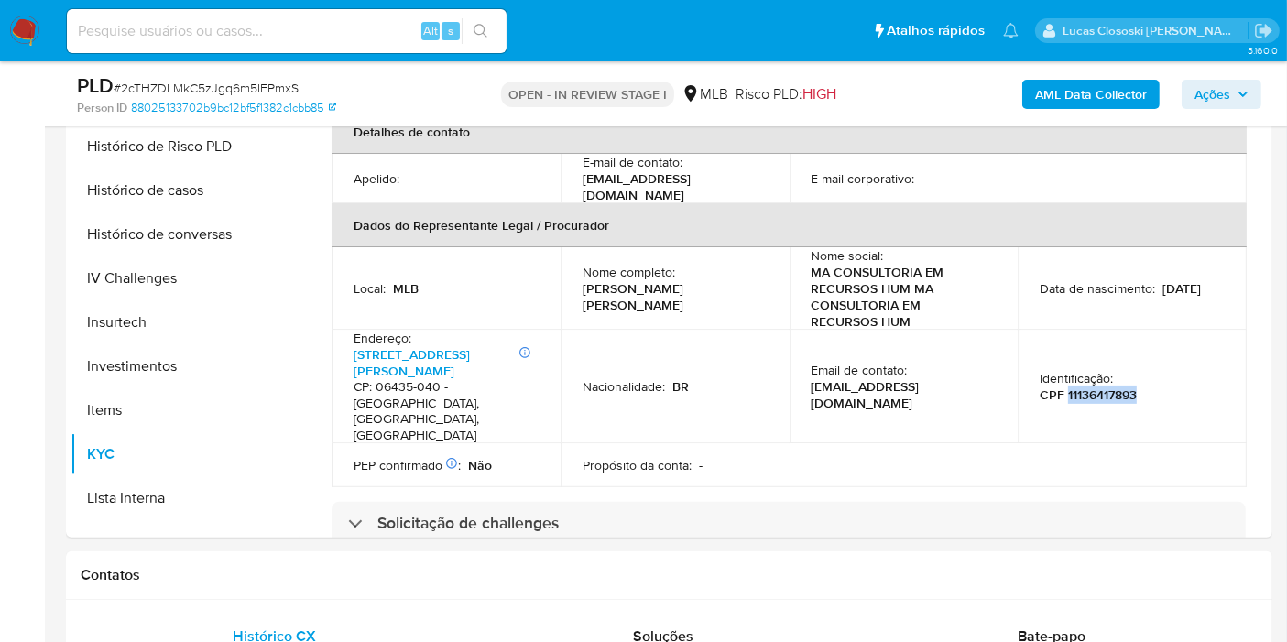
copy p "11136417893"
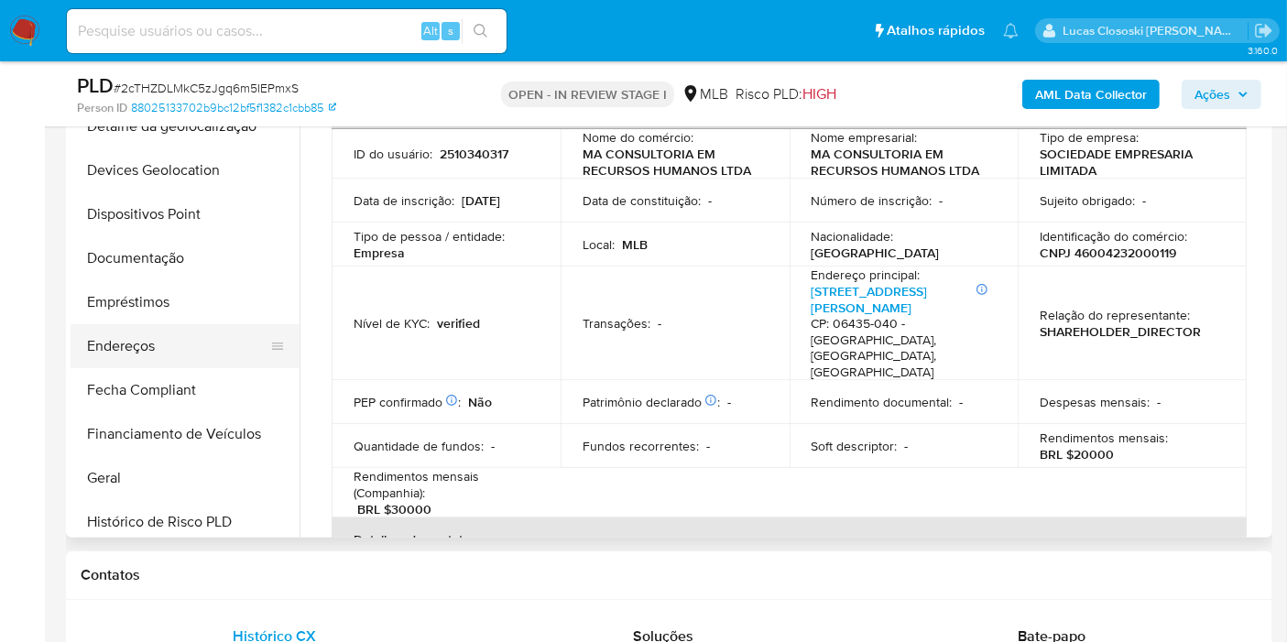
scroll to position [251, 0]
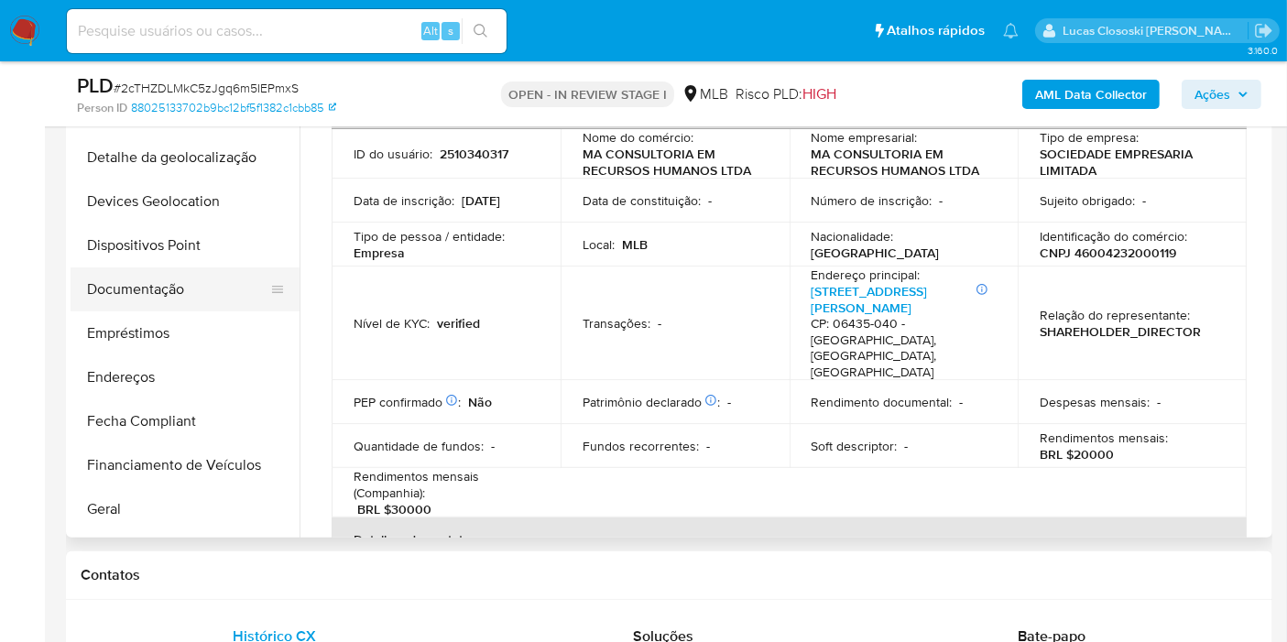
click at [169, 284] on button "Documentação" at bounding box center [178, 289] width 214 height 44
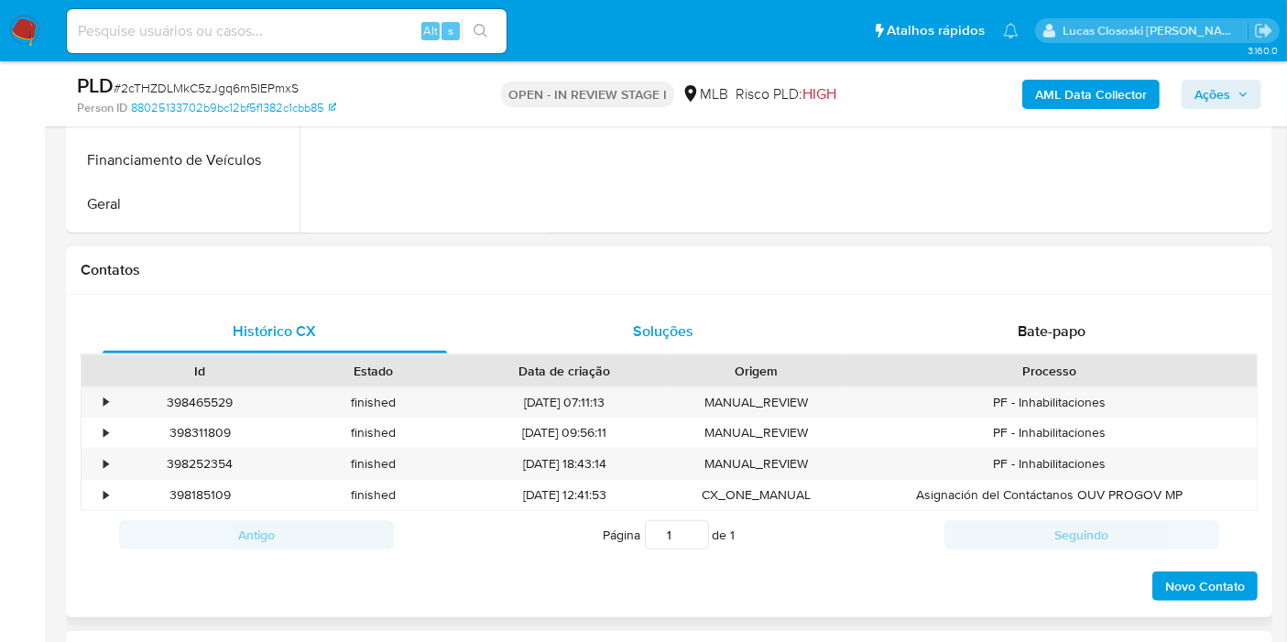
scroll to position [148, 0]
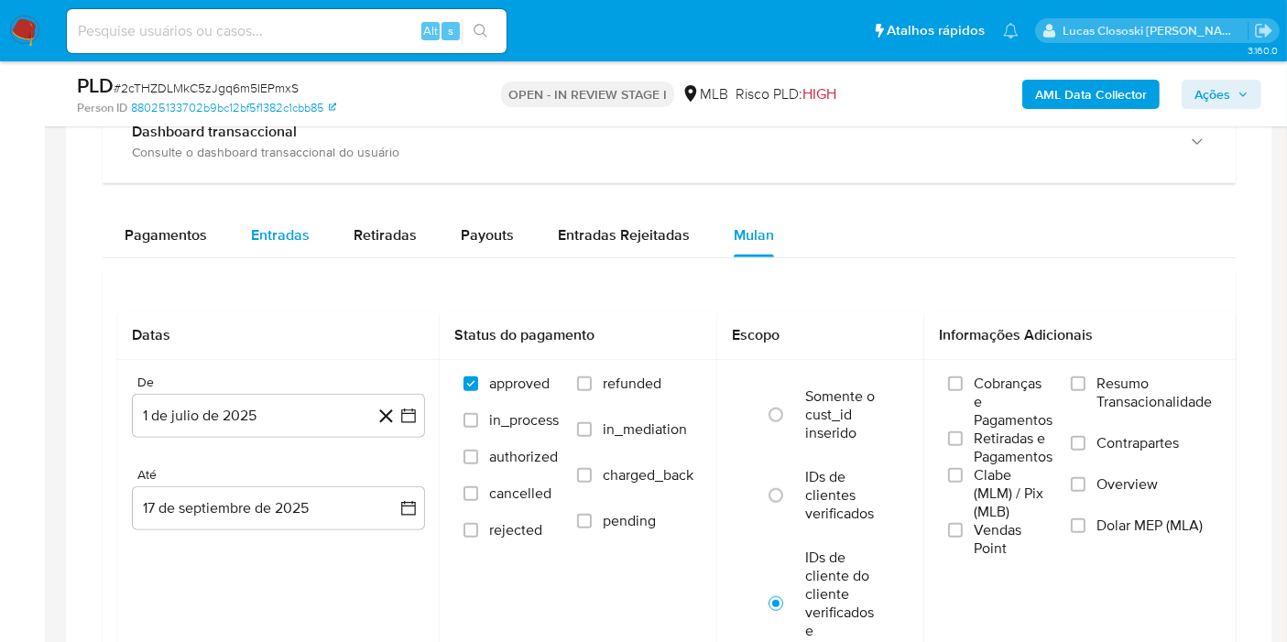
click at [245, 229] on button "Entradas" at bounding box center [280, 235] width 103 height 44
select select "10"
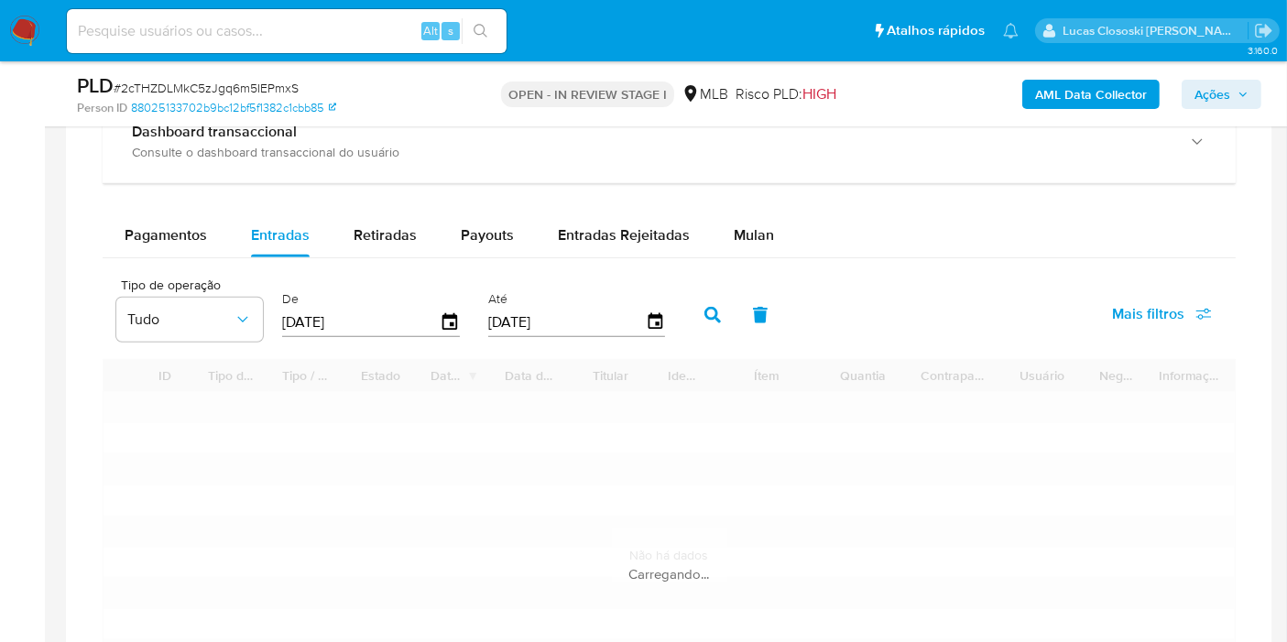
scroll to position [1526, 0]
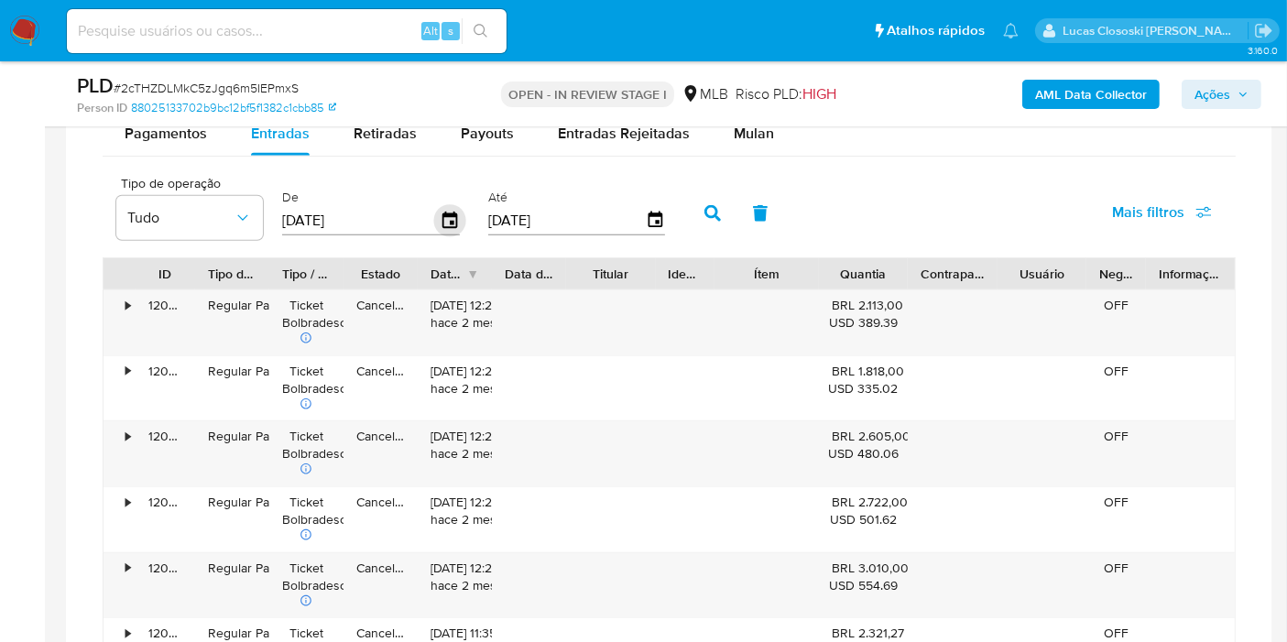
click at [448, 223] on icon "button" at bounding box center [449, 220] width 15 height 16
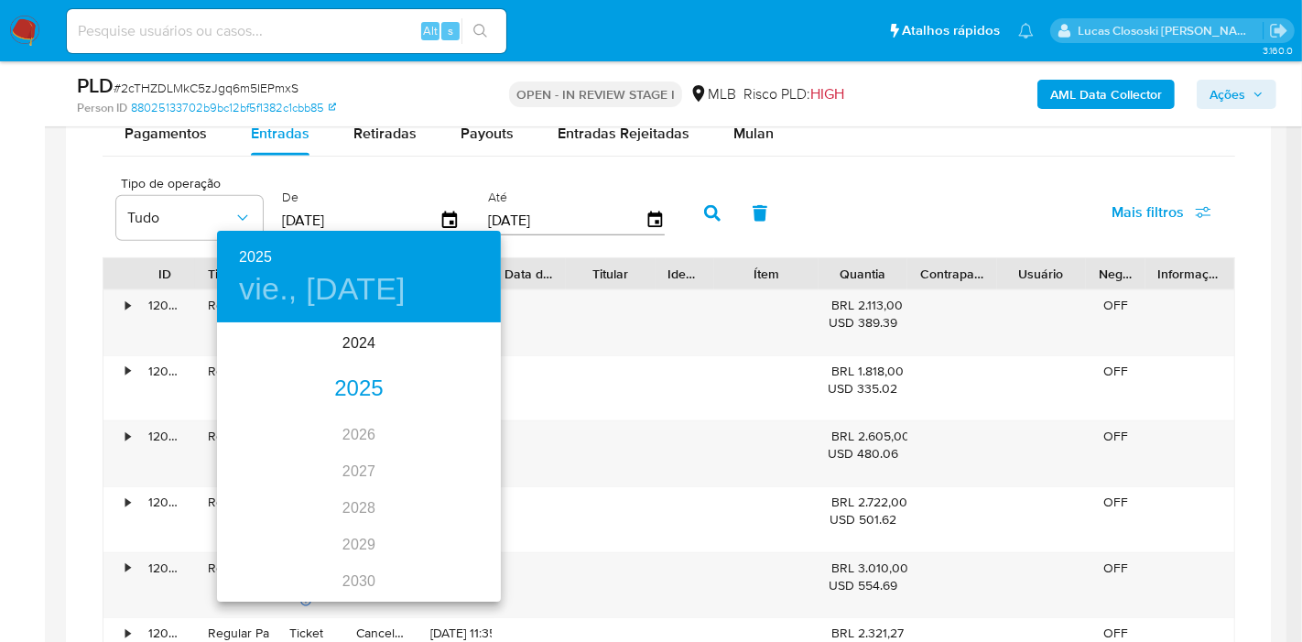
click at [355, 386] on div "2025" at bounding box center [359, 389] width 284 height 37
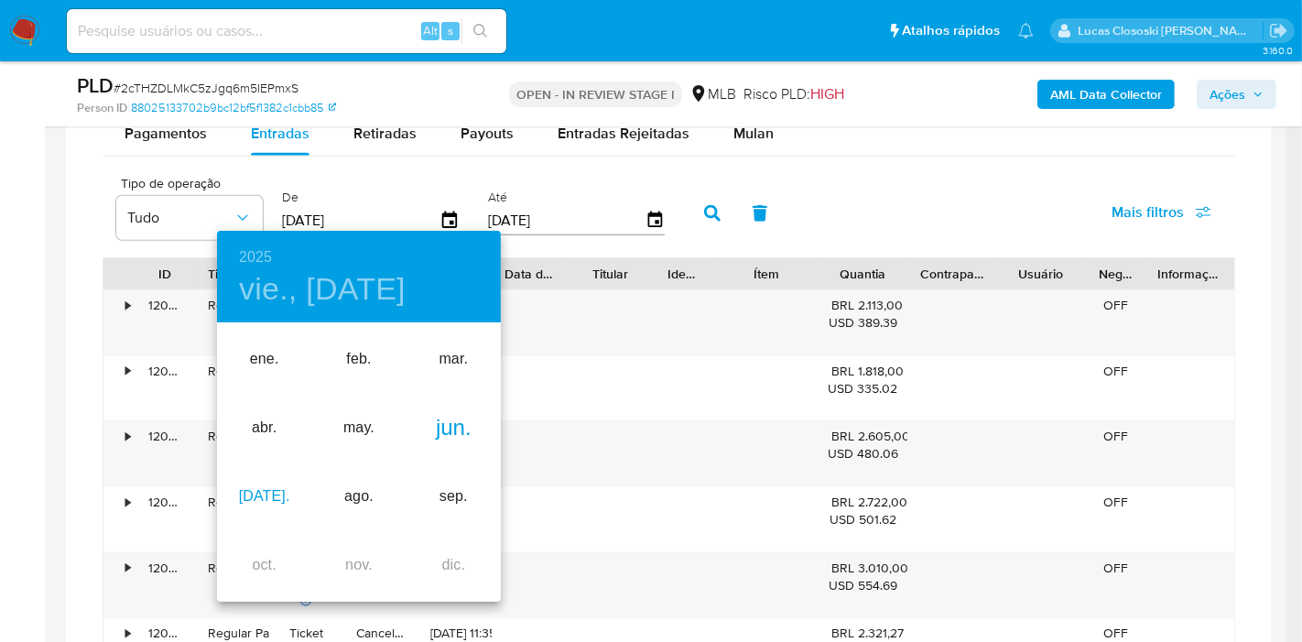
click at [261, 486] on div "jul." at bounding box center [264, 496] width 94 height 69
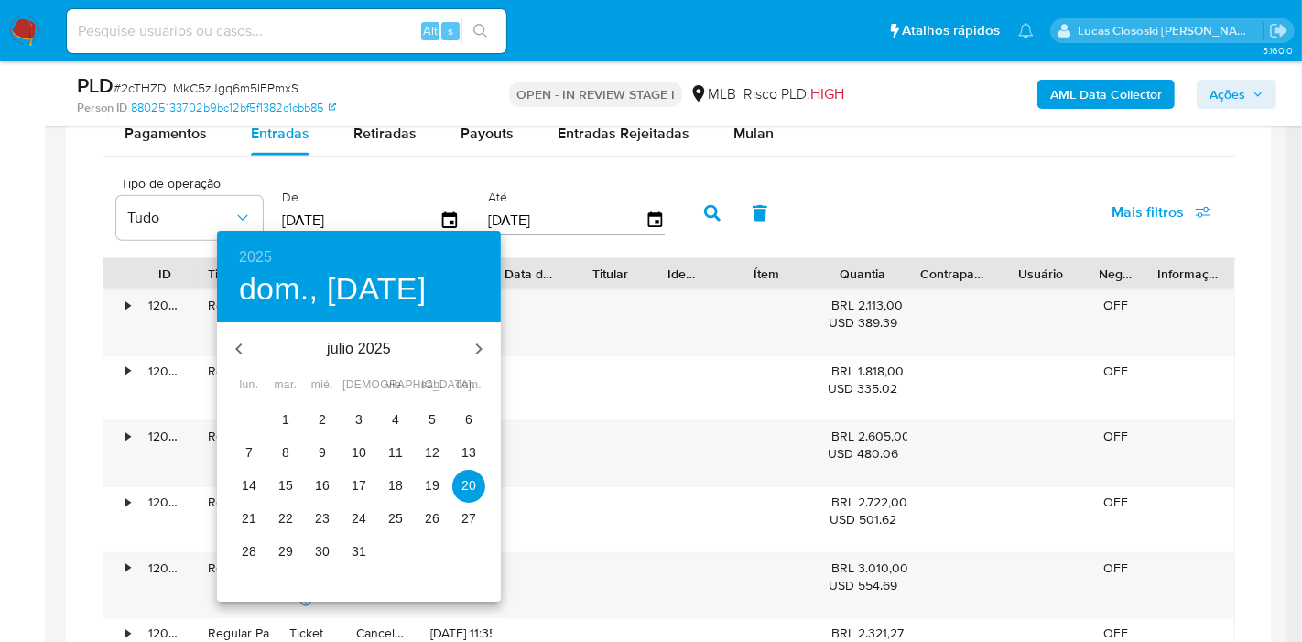
click at [287, 431] on button "1" at bounding box center [285, 420] width 33 height 33
type input "01/07/2025"
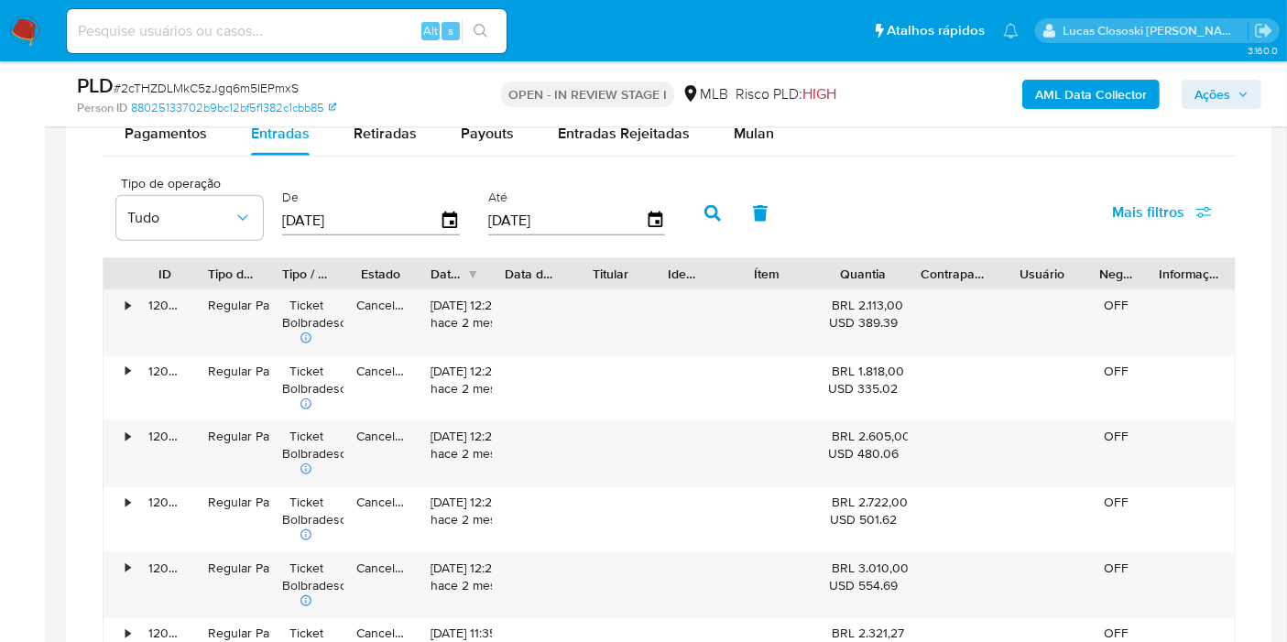
click at [1133, 200] on span "Mais filtros" at bounding box center [1148, 212] width 72 height 44
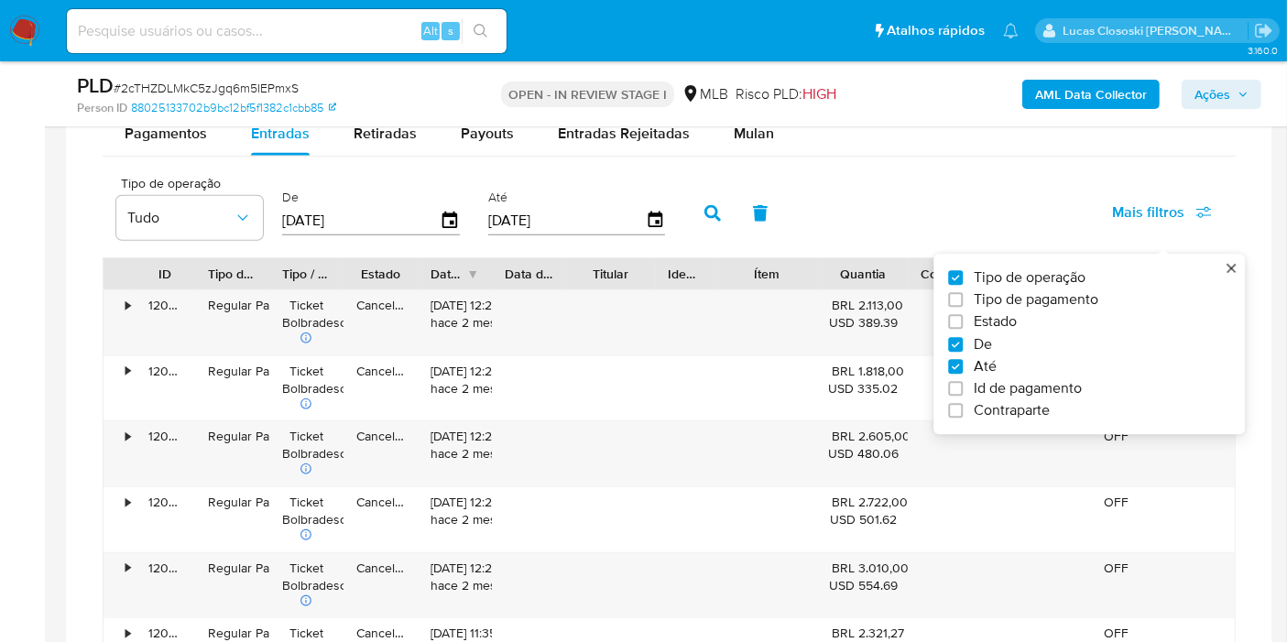
click at [998, 315] on span "Estado" at bounding box center [995, 322] width 43 height 18
click at [963, 315] on input "Estado" at bounding box center [955, 322] width 15 height 15
checkbox input "true"
type input "01/07/2025"
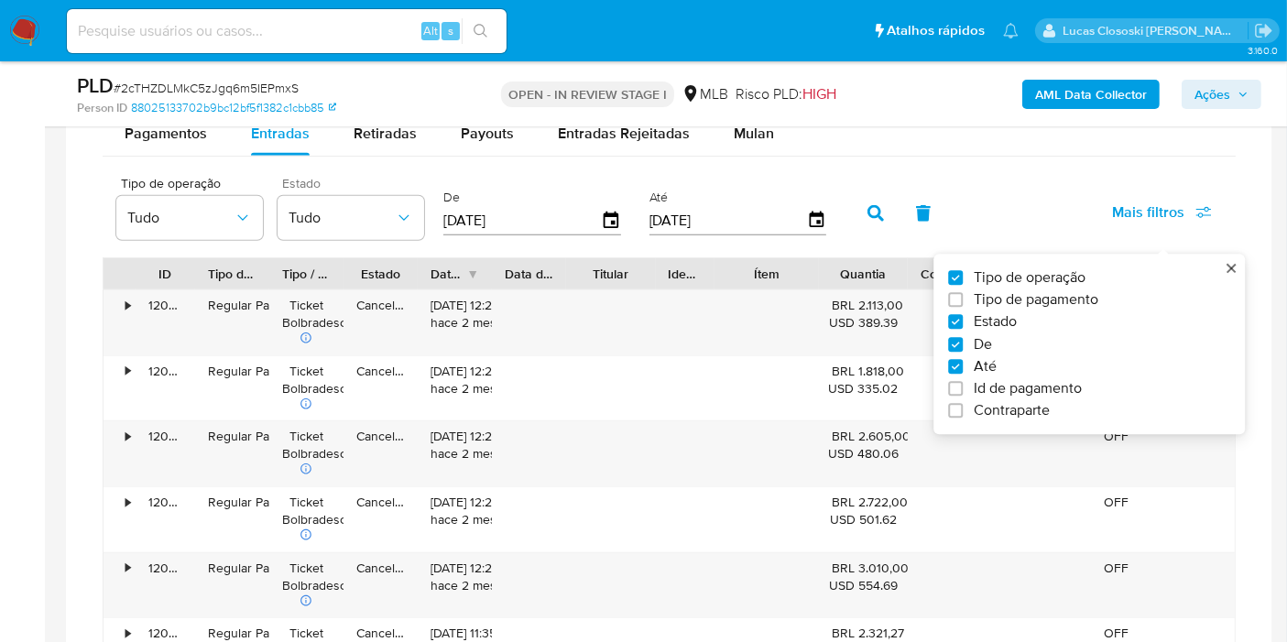
click at [331, 188] on div "Estado Tudo" at bounding box center [350, 208] width 147 height 63
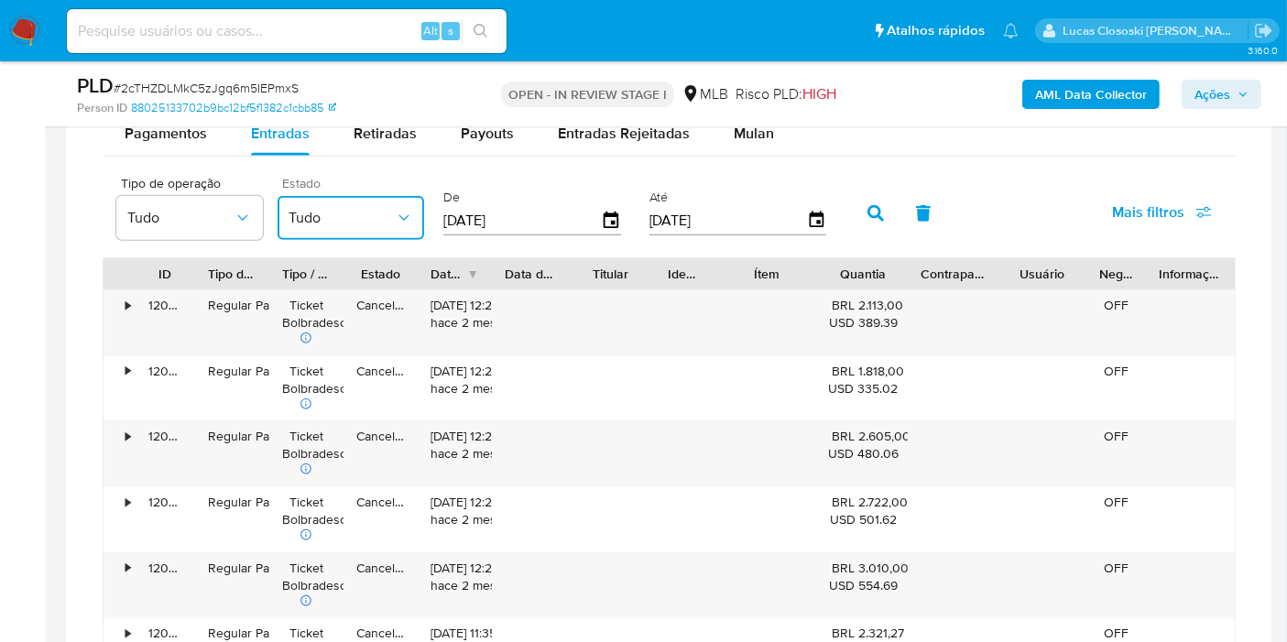
click at [332, 209] on span "Tudo" at bounding box center [341, 218] width 106 height 18
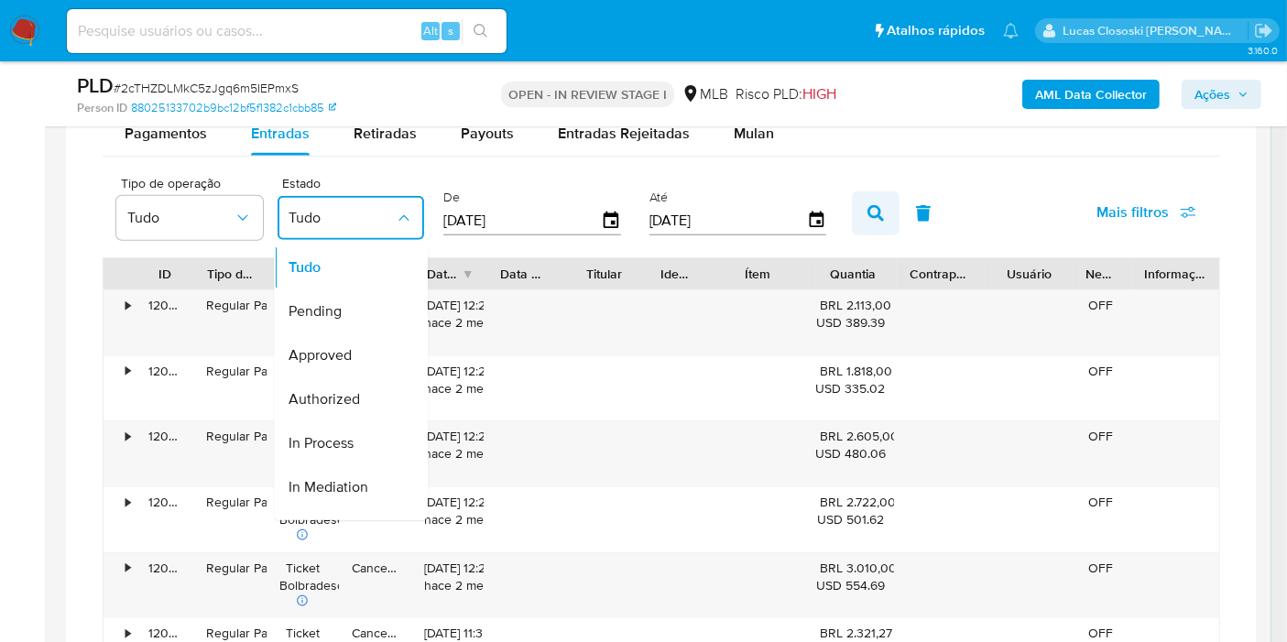
click at [867, 205] on icon "button" at bounding box center [875, 213] width 16 height 16
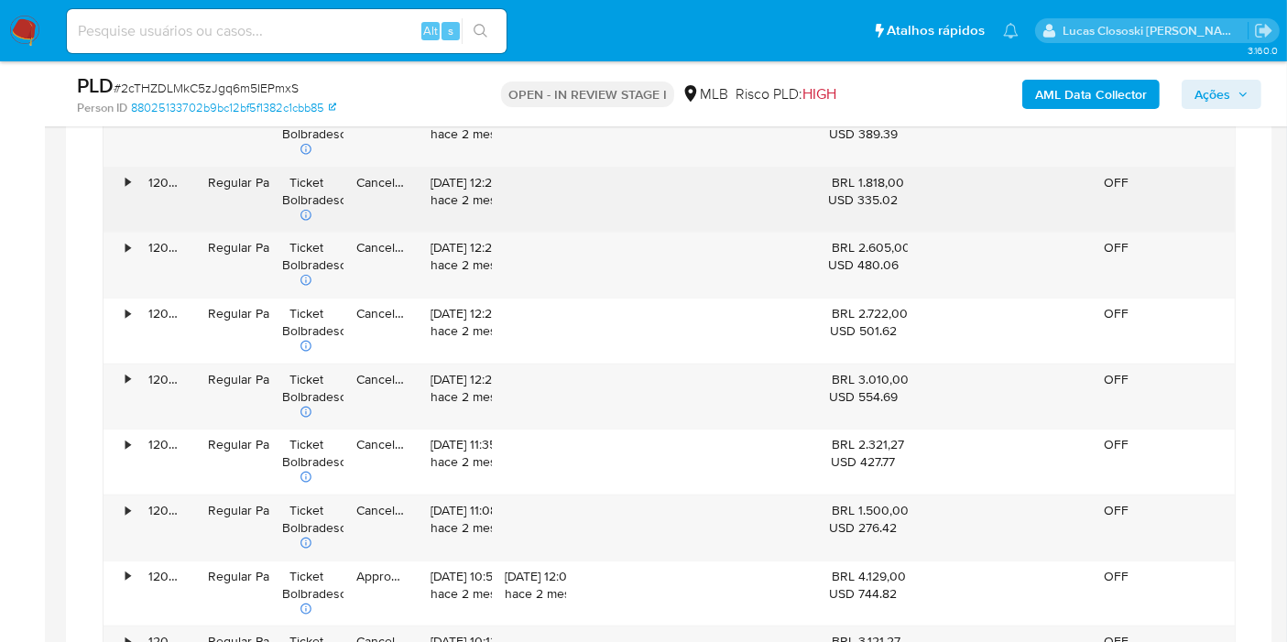
scroll to position [1933, 0]
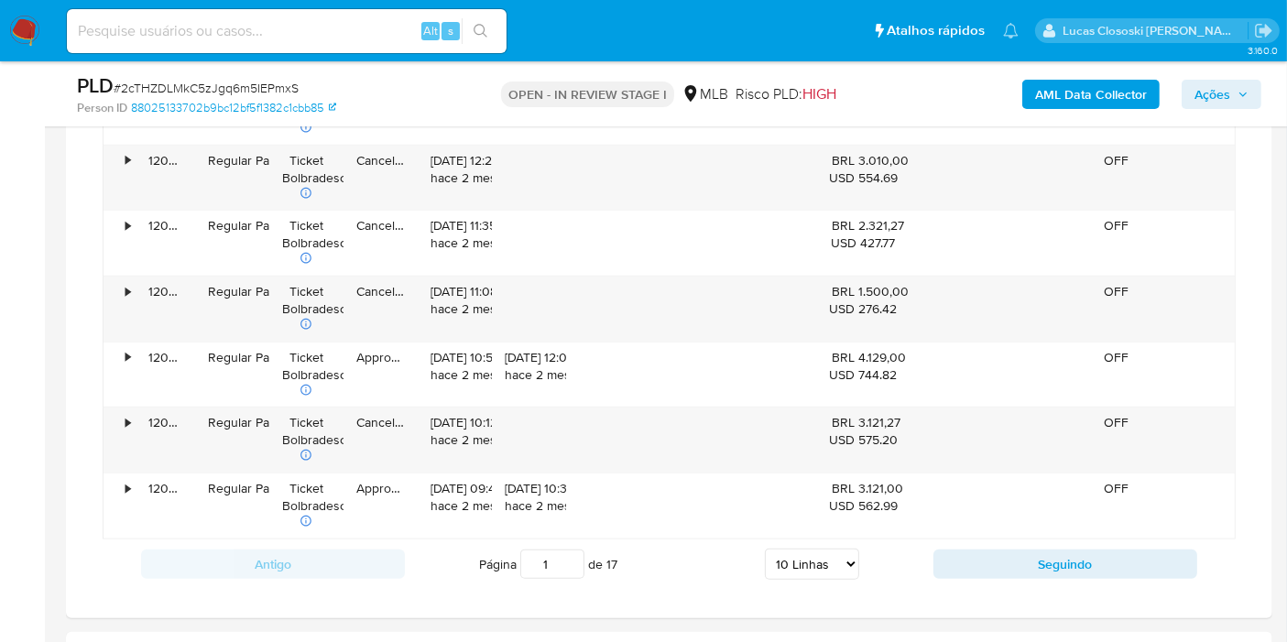
click at [816, 549] on select "5 Linhas 10 Linhas 20 Linhas 25 Linhas 50 Linhas 100 Linhas" at bounding box center [812, 564] width 94 height 31
select select "100"
click at [766, 549] on select "5 Linhas 10 Linhas 20 Linhas 25 Linhas 50 Linhas 100 Linhas" at bounding box center [812, 564] width 94 height 31
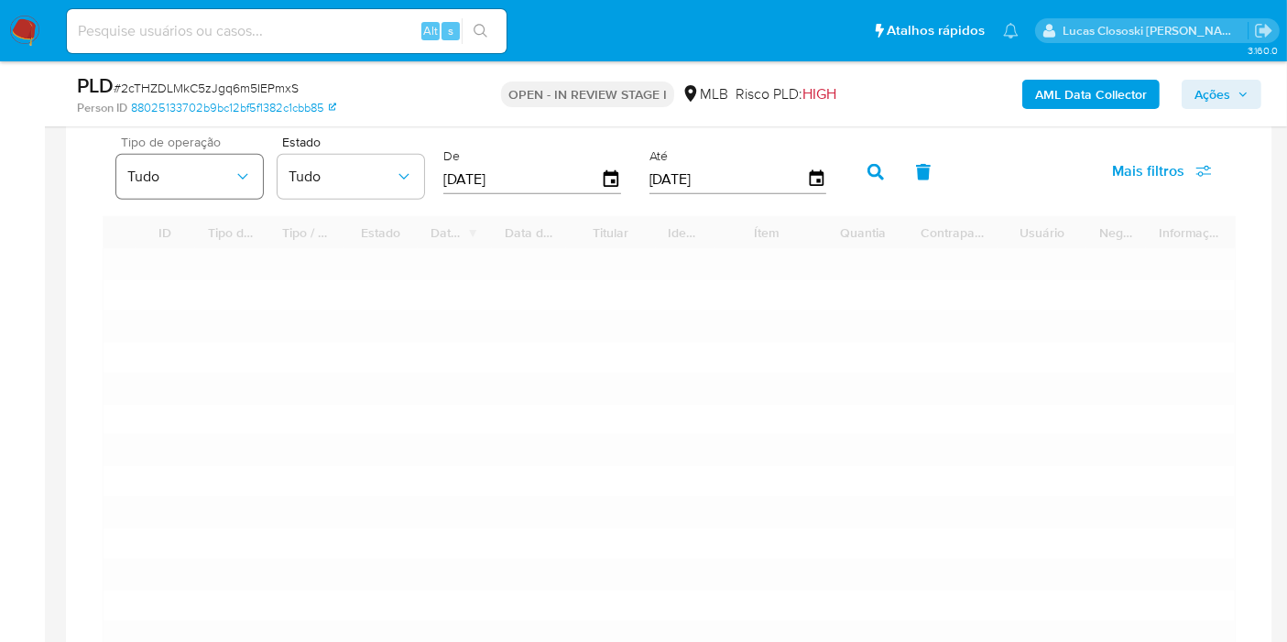
scroll to position [1526, 0]
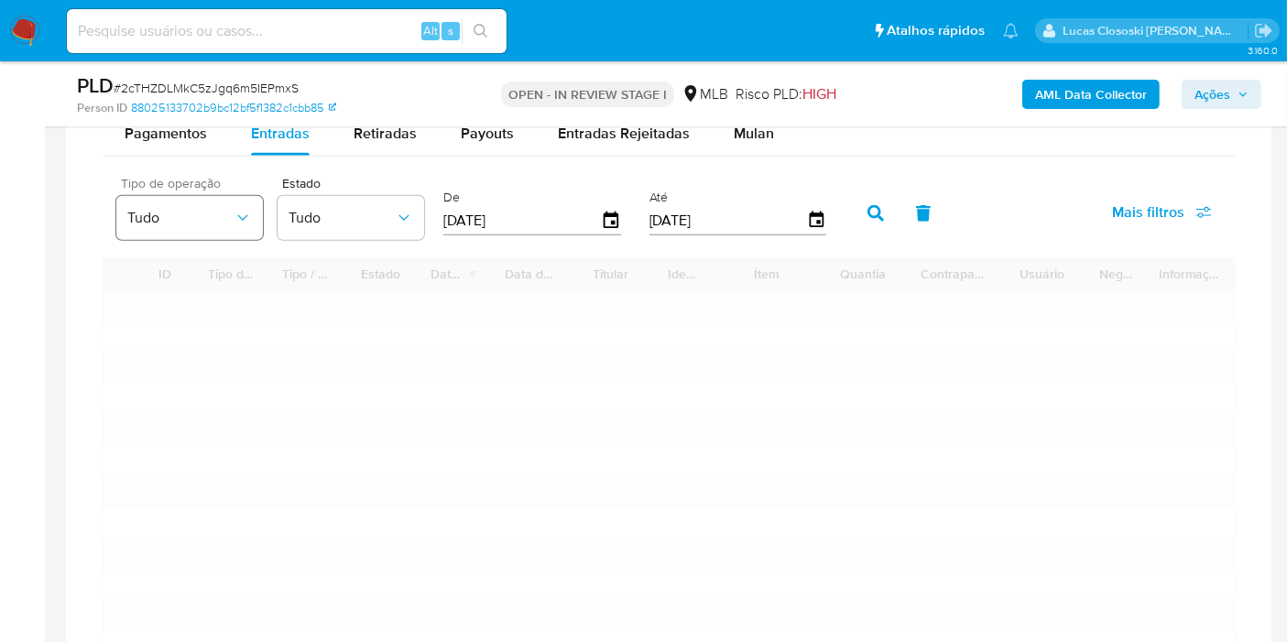
click at [192, 226] on button "Tudo" at bounding box center [189, 218] width 147 height 44
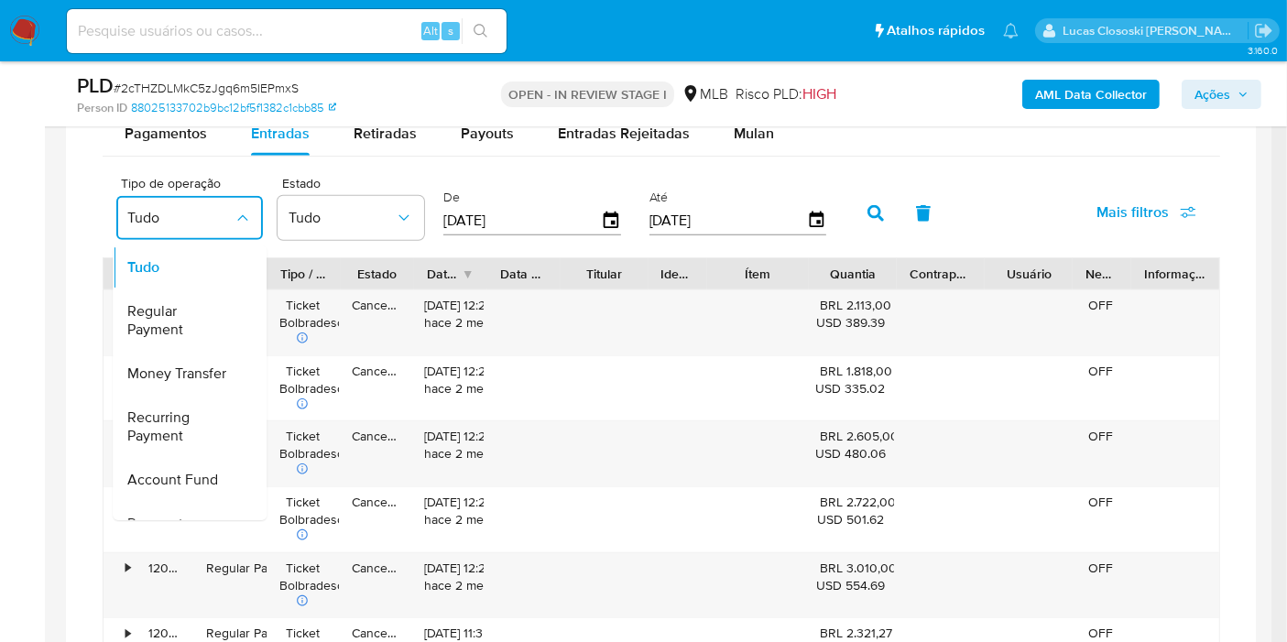
click at [654, 169] on div "Tipo de operação Tudo Tudo Regular Payment Money Transfer Recurring Payment Acc…" at bounding box center [661, 212] width 1117 height 92
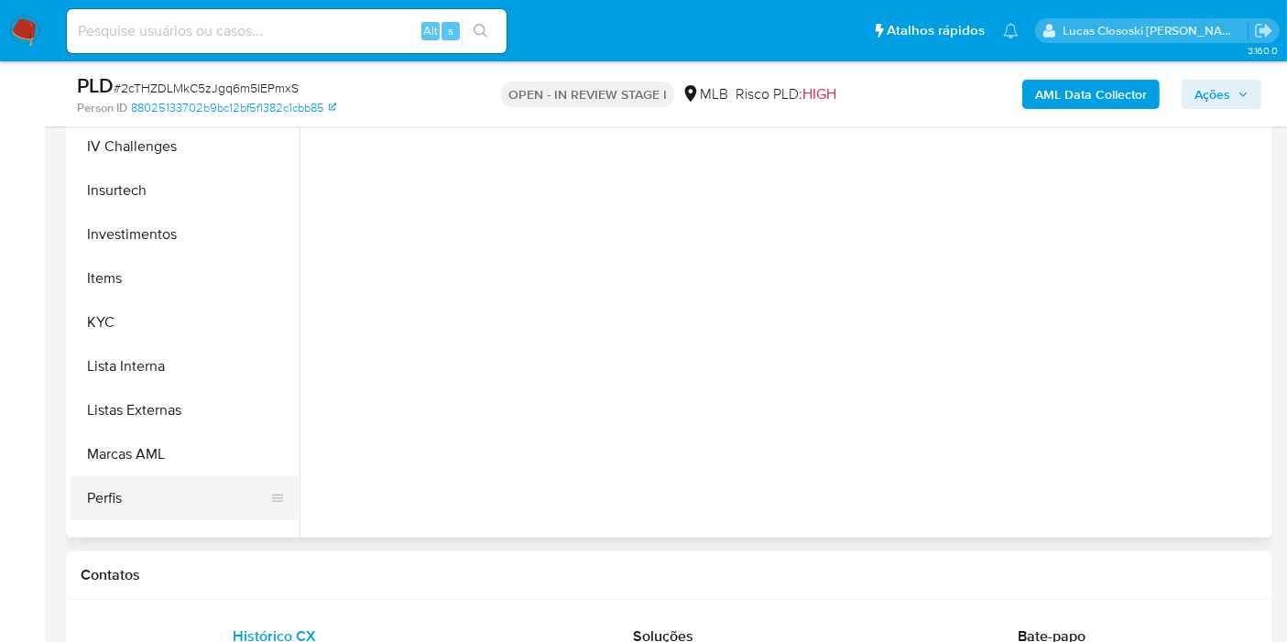
scroll to position [861, 0]
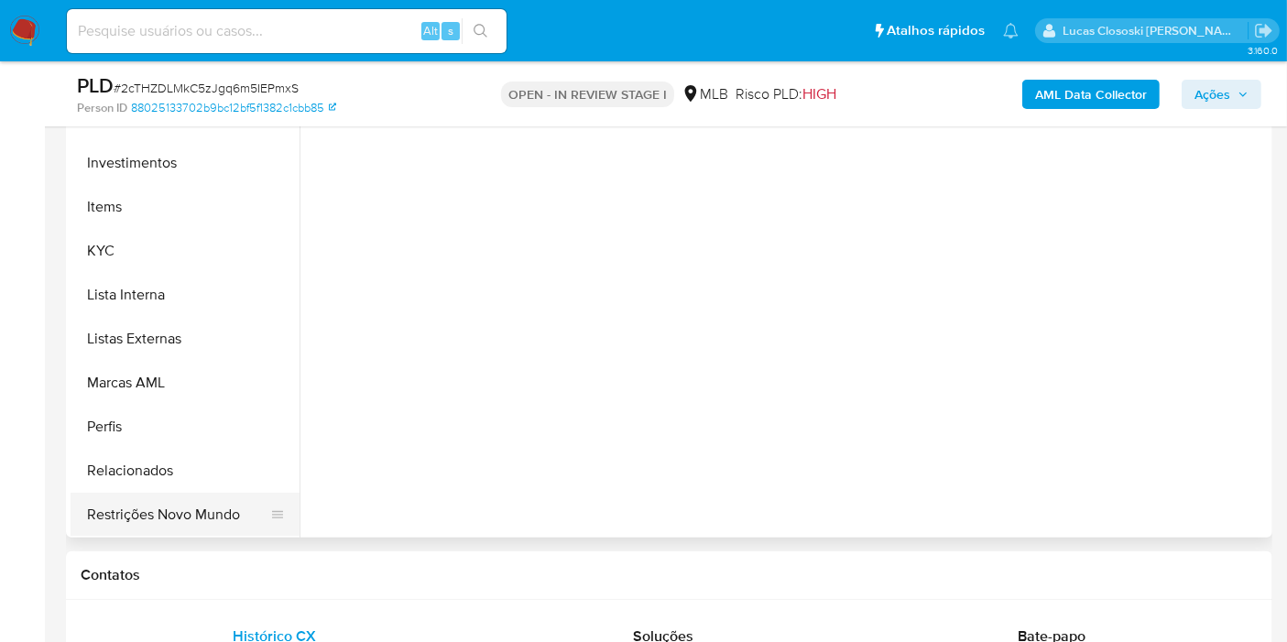
click at [190, 514] on button "Restrições Novo Mundo" at bounding box center [178, 515] width 214 height 44
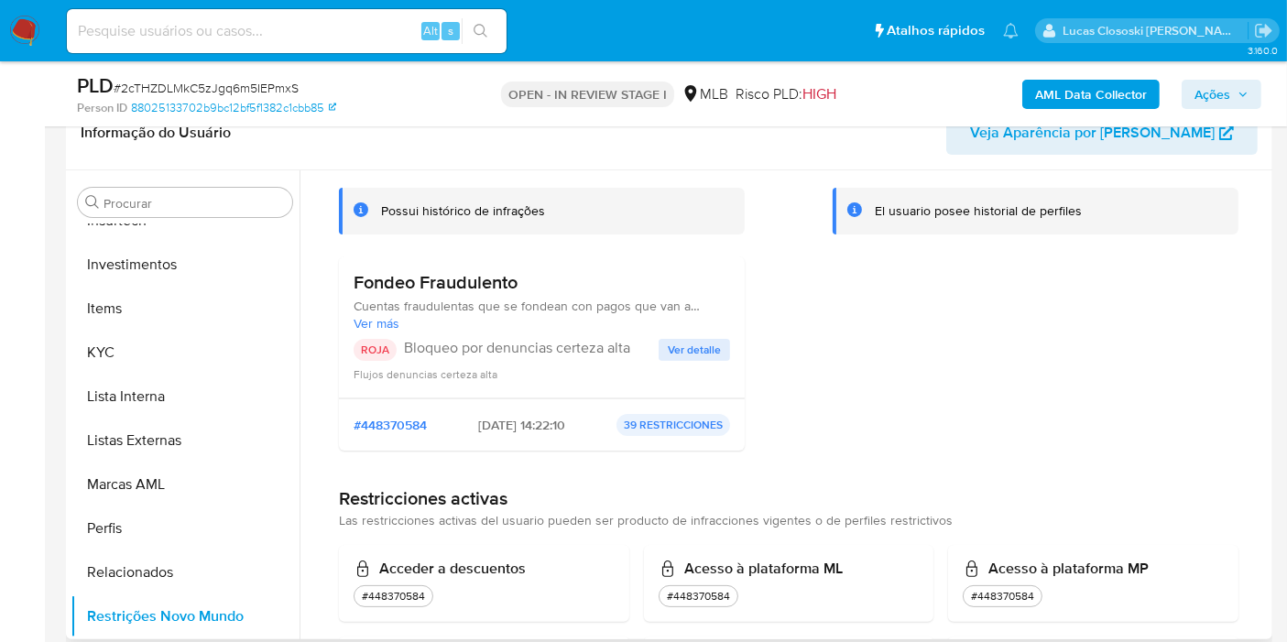
scroll to position [203, 0]
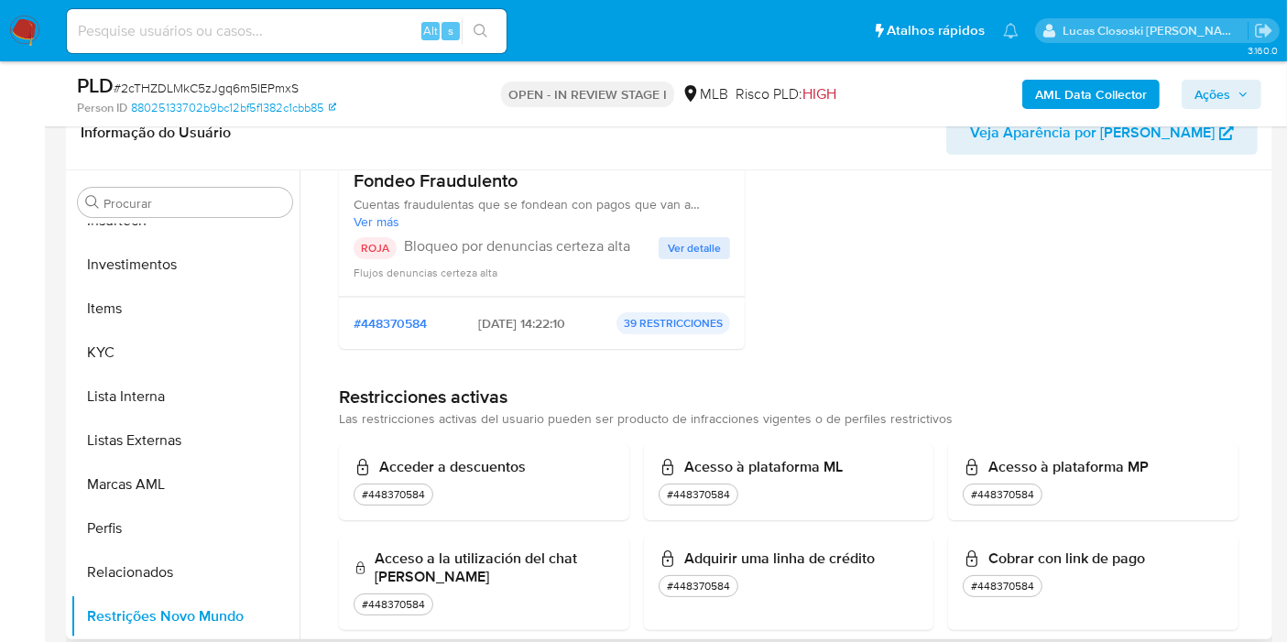
click at [712, 257] on span "Ver detalle" at bounding box center [694, 248] width 53 height 18
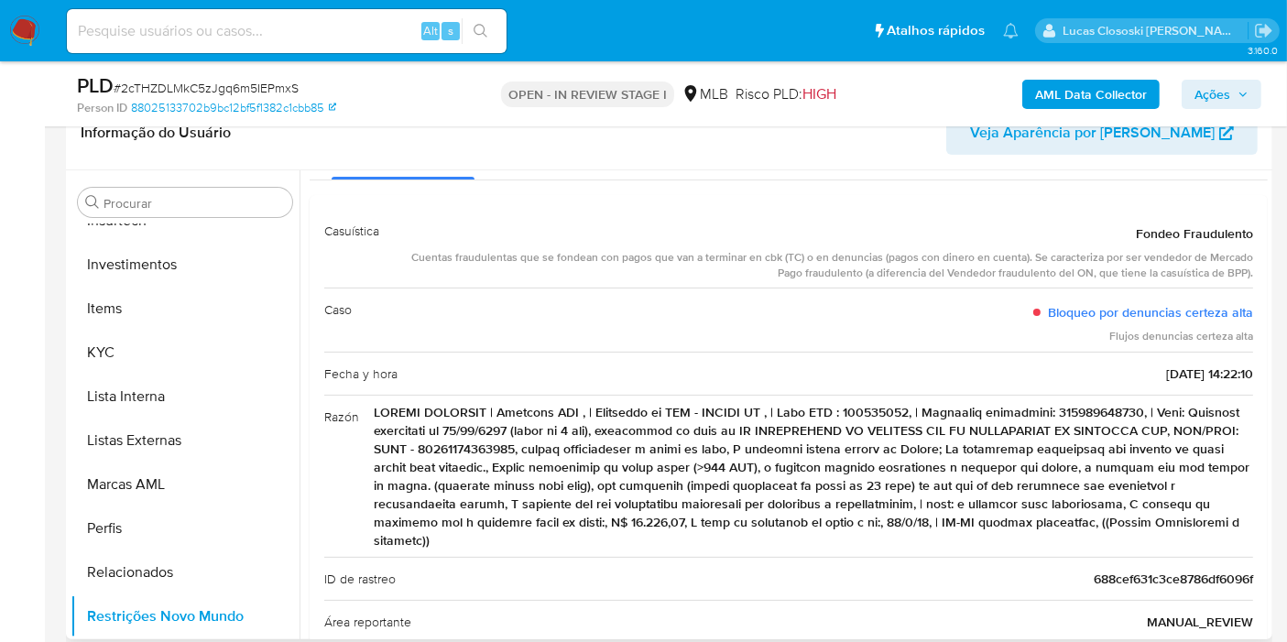
scroll to position [102, 0]
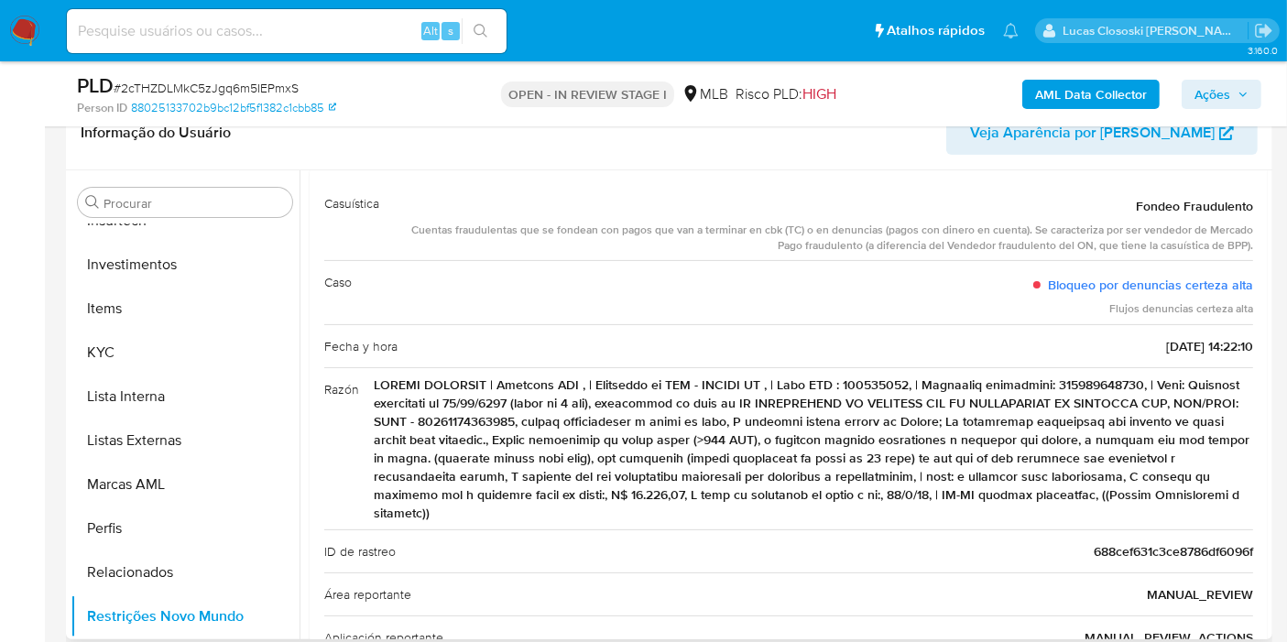
drag, startPoint x: 911, startPoint y: 419, endPoint x: 667, endPoint y: 430, distance: 244.8
click at [667, 430] on span at bounding box center [813, 448] width 879 height 147
click at [908, 405] on span at bounding box center [813, 448] width 879 height 147
drag, startPoint x: 913, startPoint y: 414, endPoint x: 669, endPoint y: 439, distance: 244.9
click at [669, 439] on span at bounding box center [813, 448] width 879 height 147
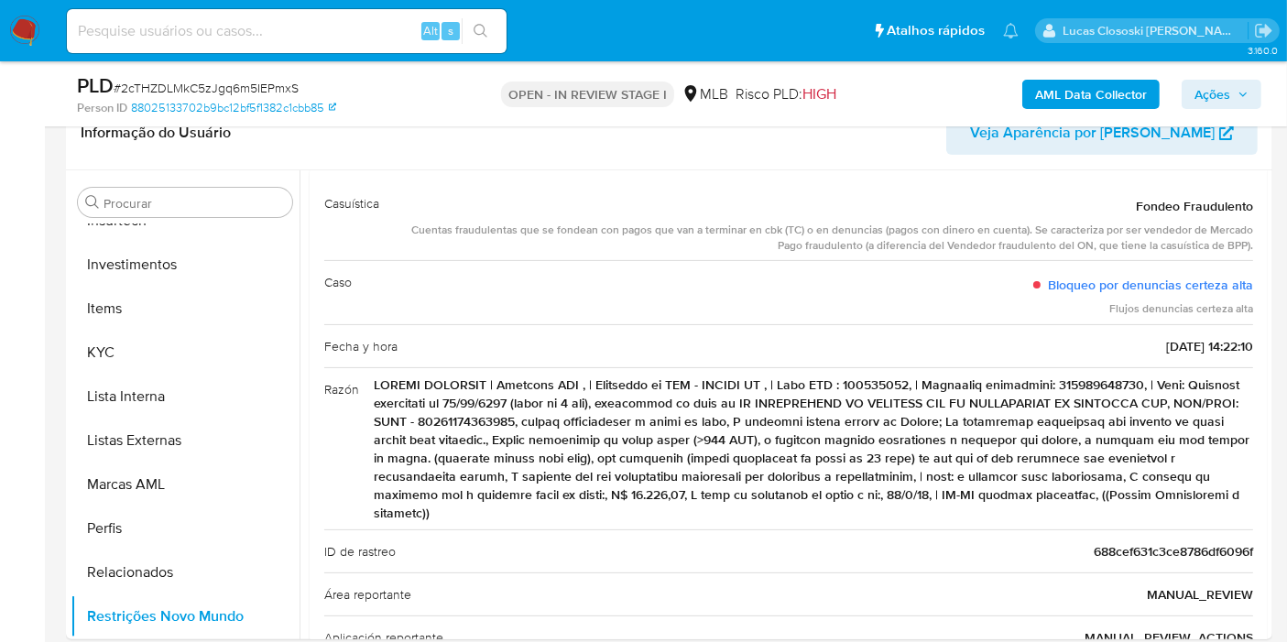
click at [1215, 92] on span "Ações" at bounding box center [1212, 94] width 36 height 29
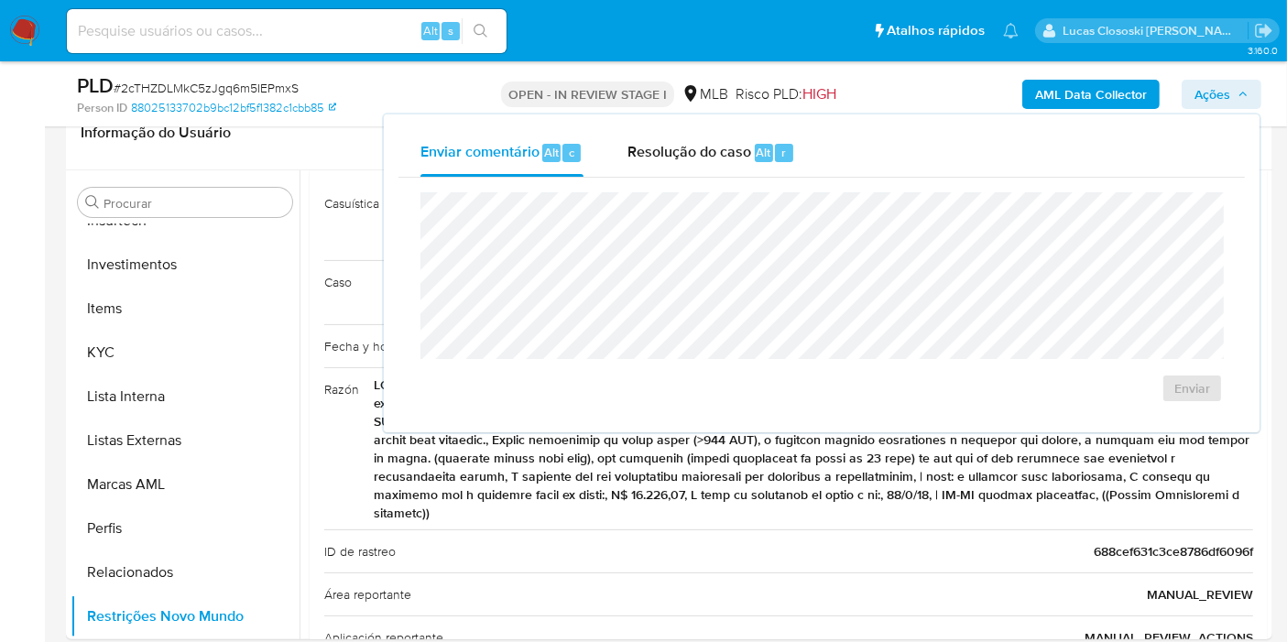
drag, startPoint x: 778, startPoint y: 160, endPoint x: 769, endPoint y: 179, distance: 20.1
click at [778, 160] on div "r" at bounding box center [784, 153] width 18 height 18
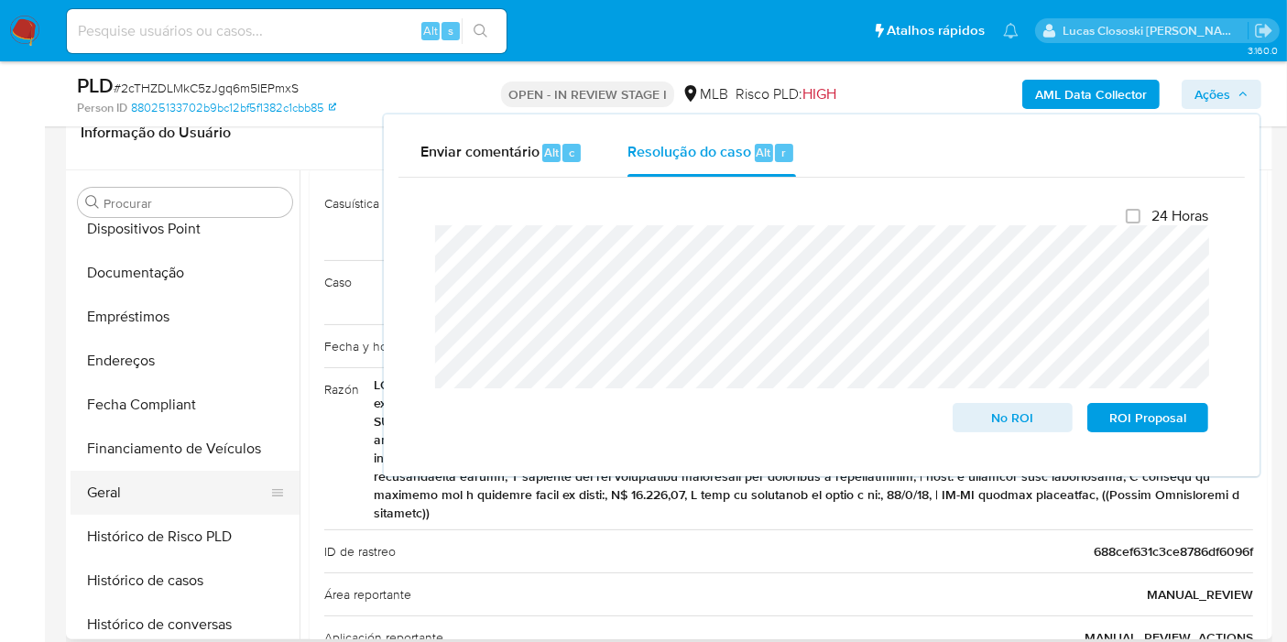
scroll to position [454, 0]
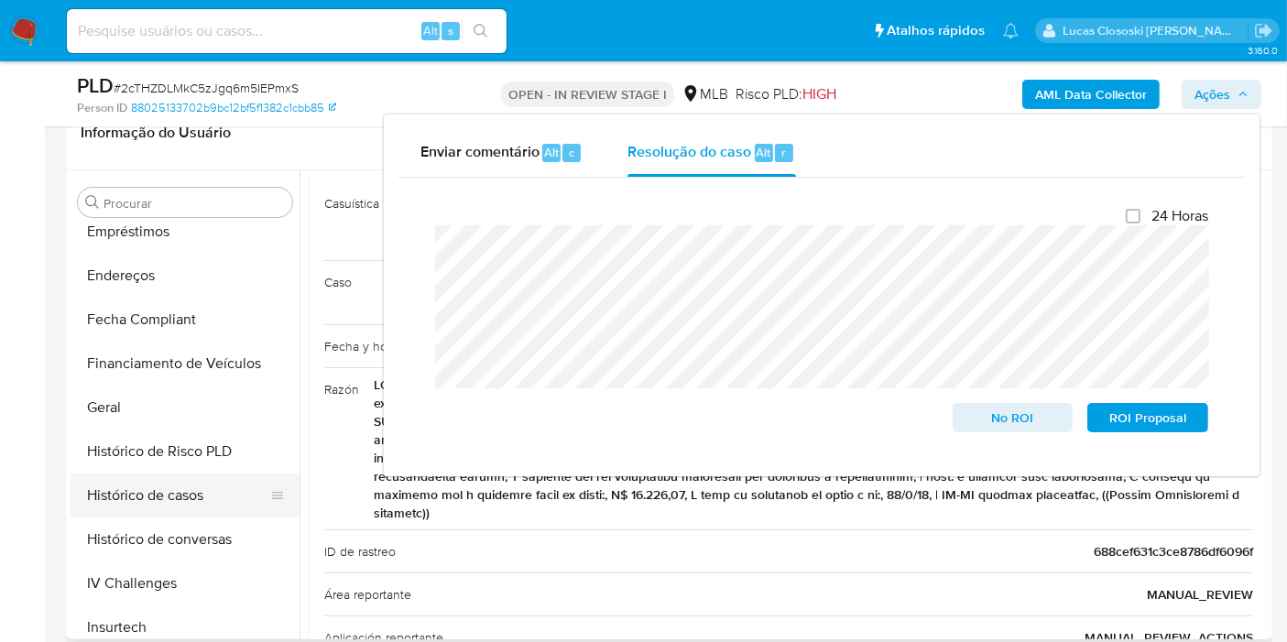
click at [162, 487] on button "Histórico de casos" at bounding box center [178, 495] width 214 height 44
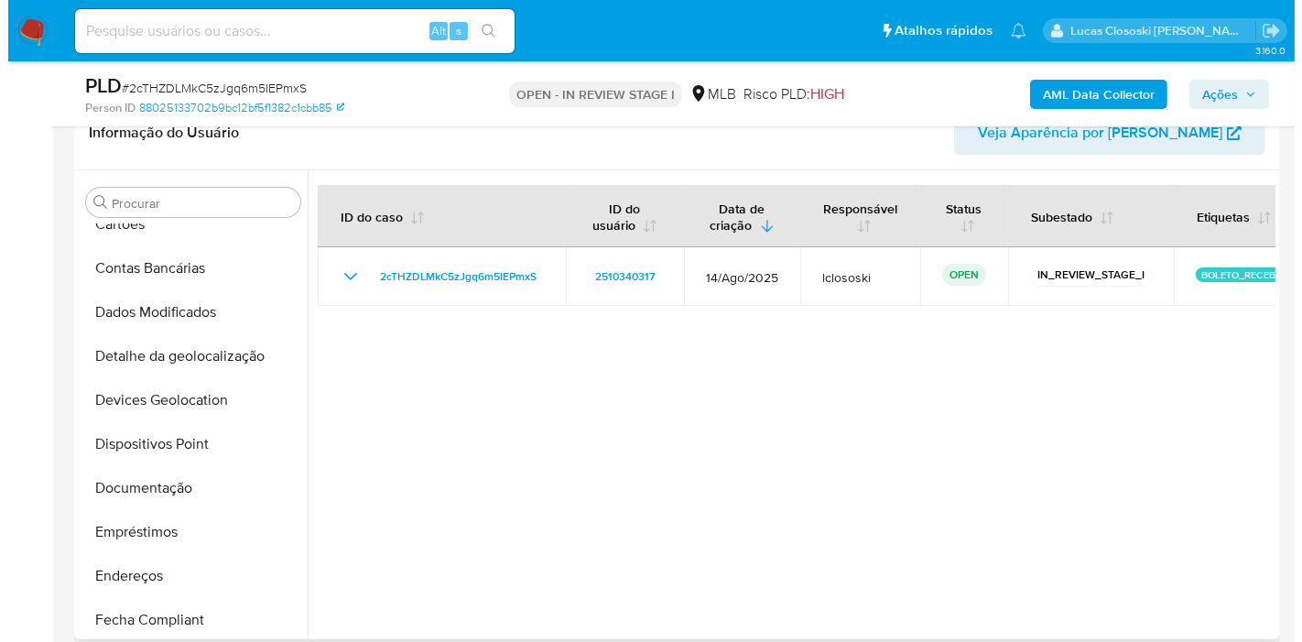
scroll to position [47, 0]
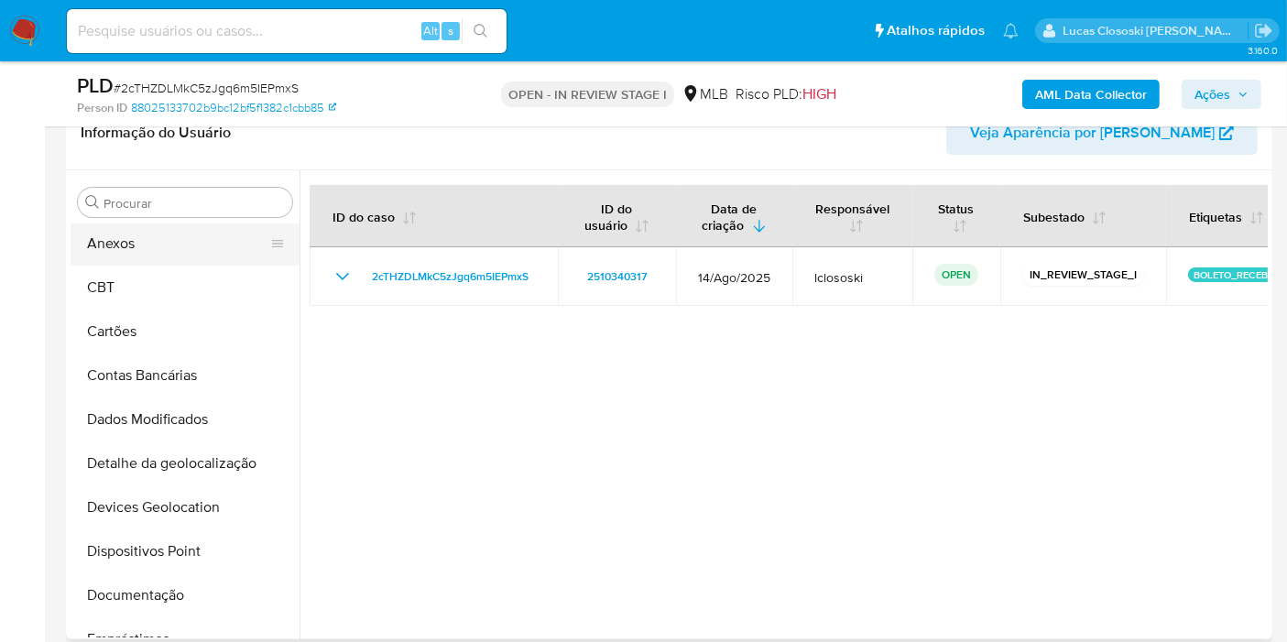
click at [159, 239] on button "Anexos" at bounding box center [178, 244] width 214 height 44
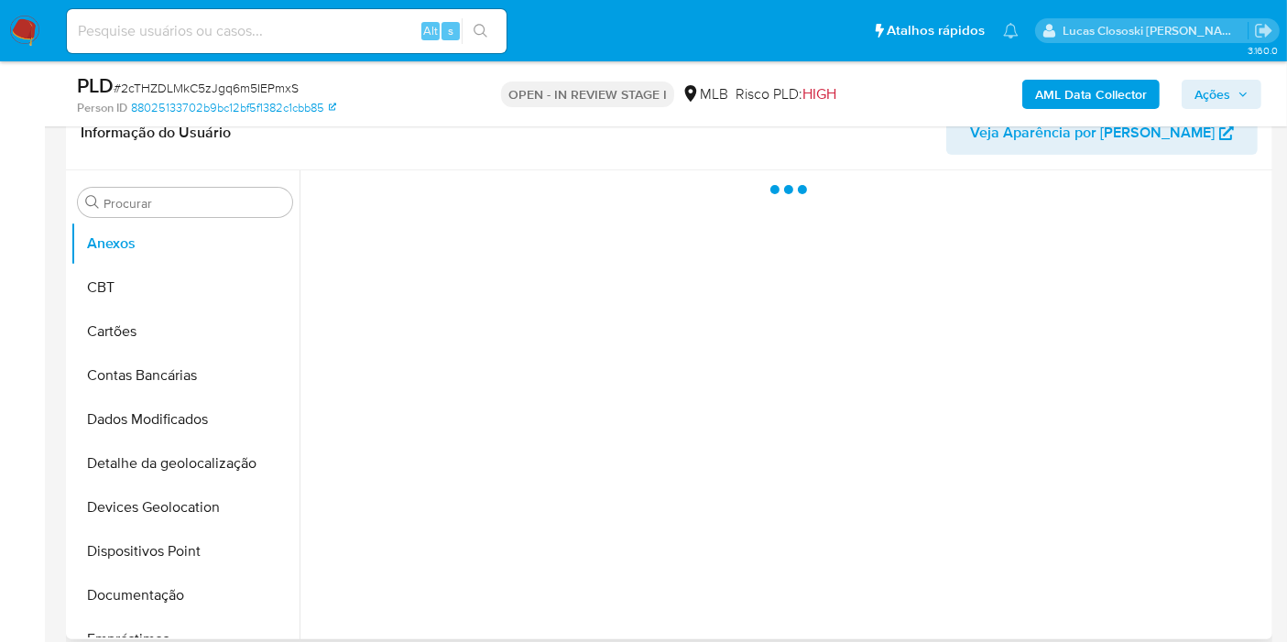
click at [756, 463] on div at bounding box center [783, 404] width 968 height 469
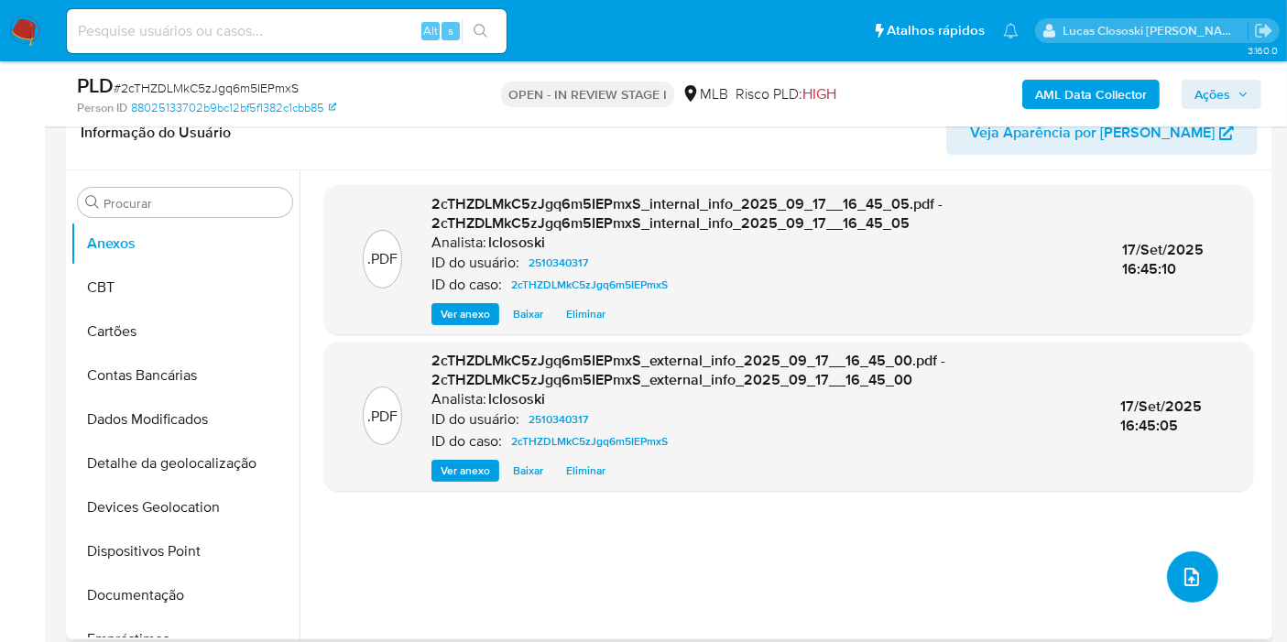
click at [1191, 566] on icon "upload-file" at bounding box center [1191, 577] width 22 height 22
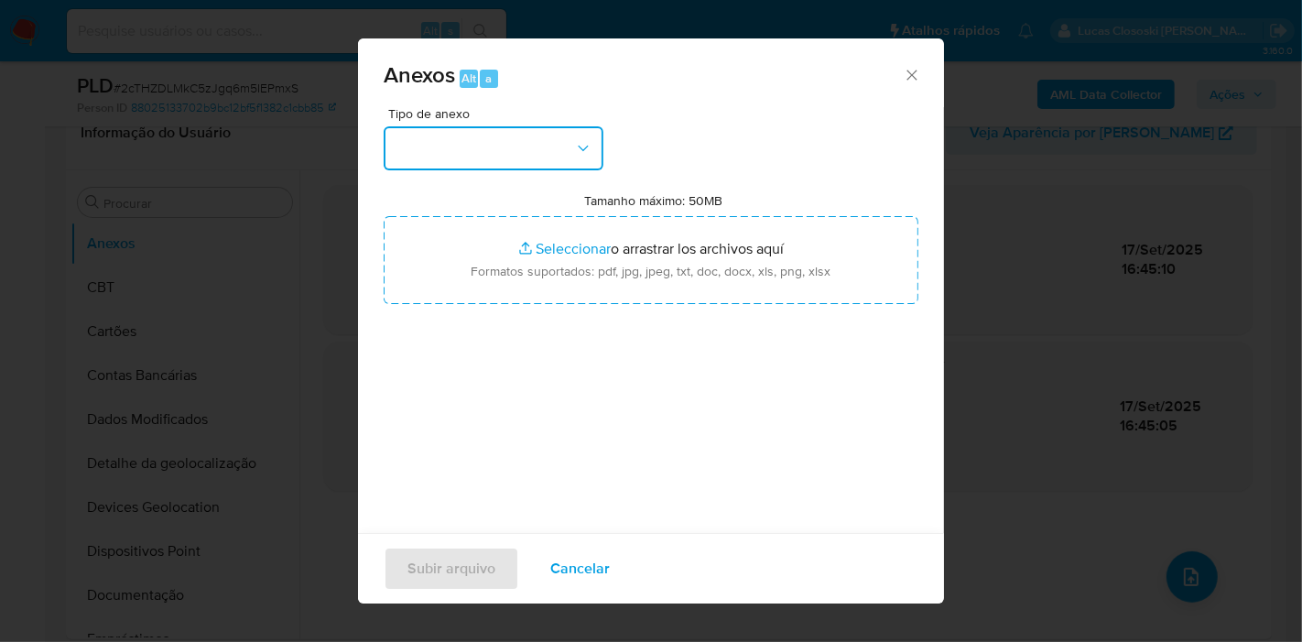
click at [570, 147] on button "button" at bounding box center [494, 148] width 220 height 44
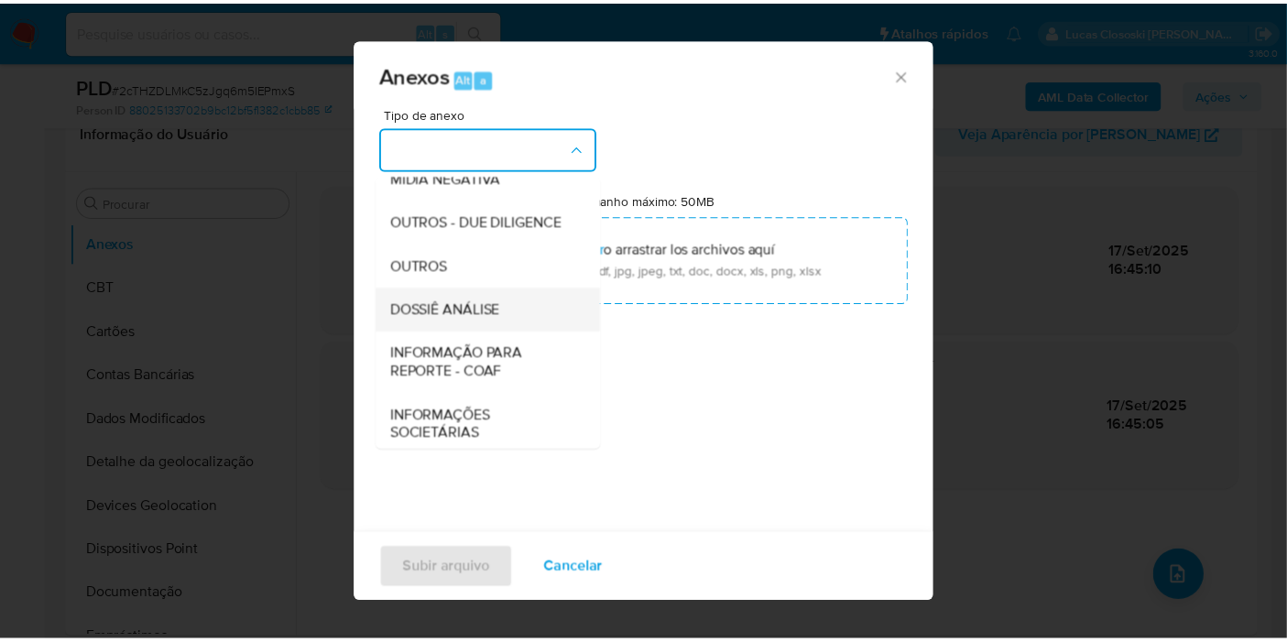
scroll to position [281, 0]
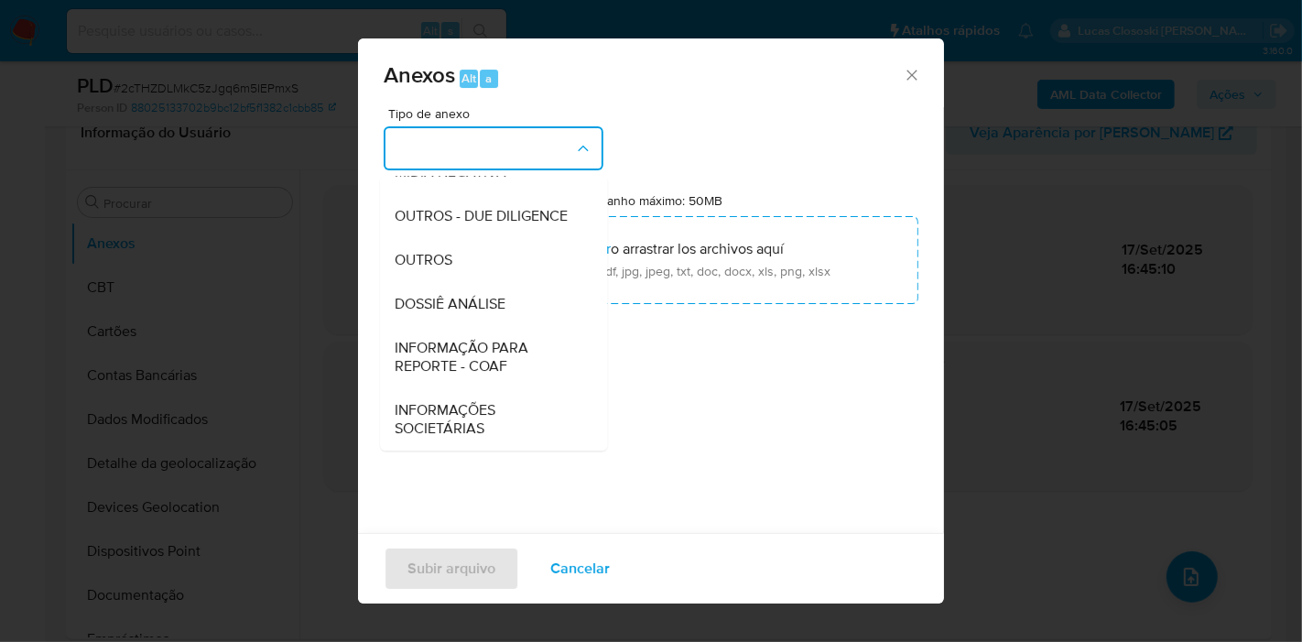
click at [484, 317] on div "DOSSIÊ ANÁLISE" at bounding box center [488, 304] width 187 height 44
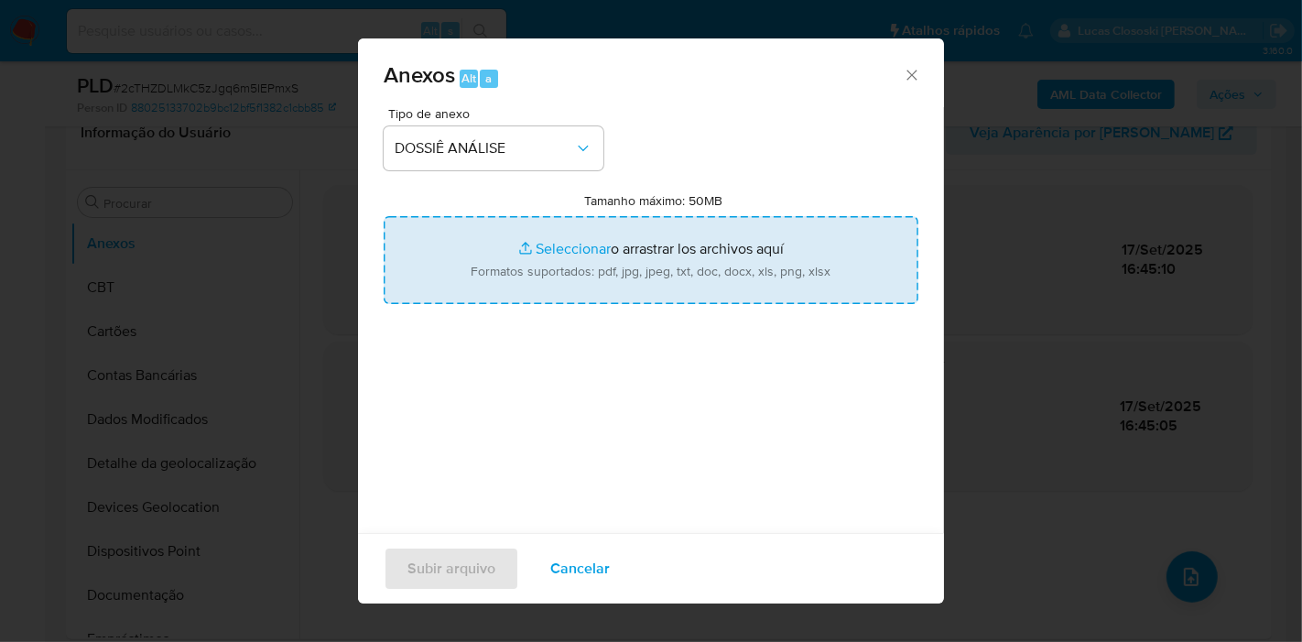
click at [535, 276] on input "Tamanho máximo: 50MB Seleccionar archivos" at bounding box center [651, 260] width 535 height 88
type input "C:\fakepath\Mulan 2510340317_2025_09_17_10_36_38.xlsx"
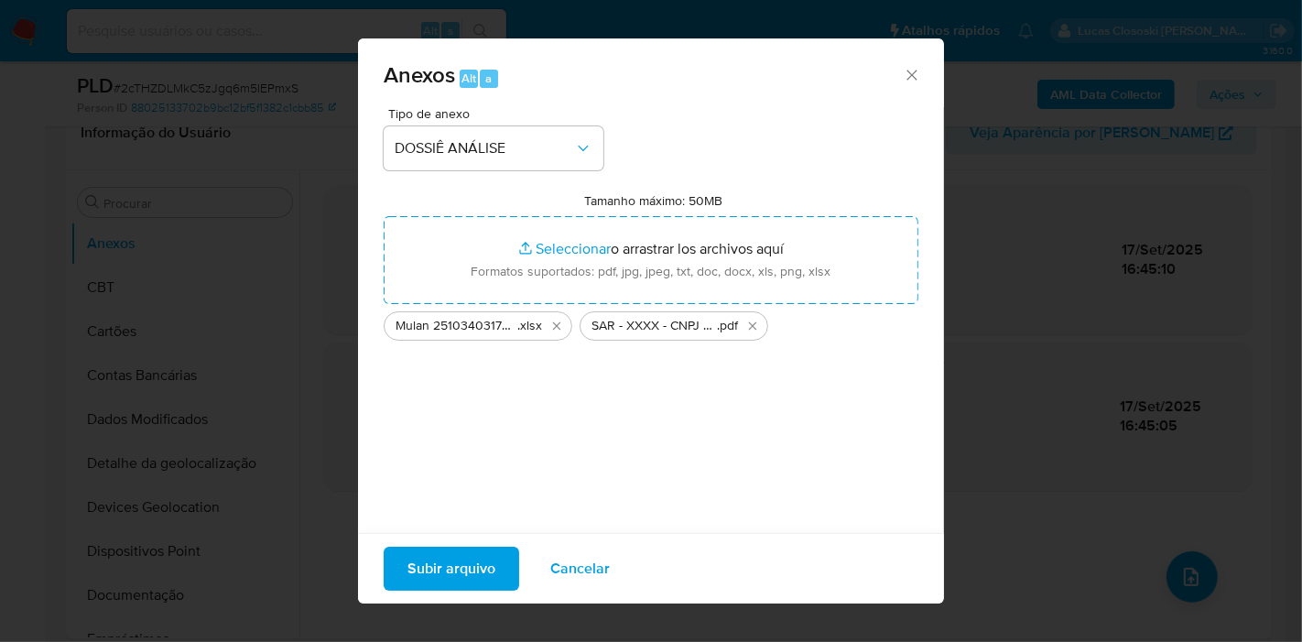
click at [473, 556] on span "Subir arquivo" at bounding box center [452, 569] width 88 height 40
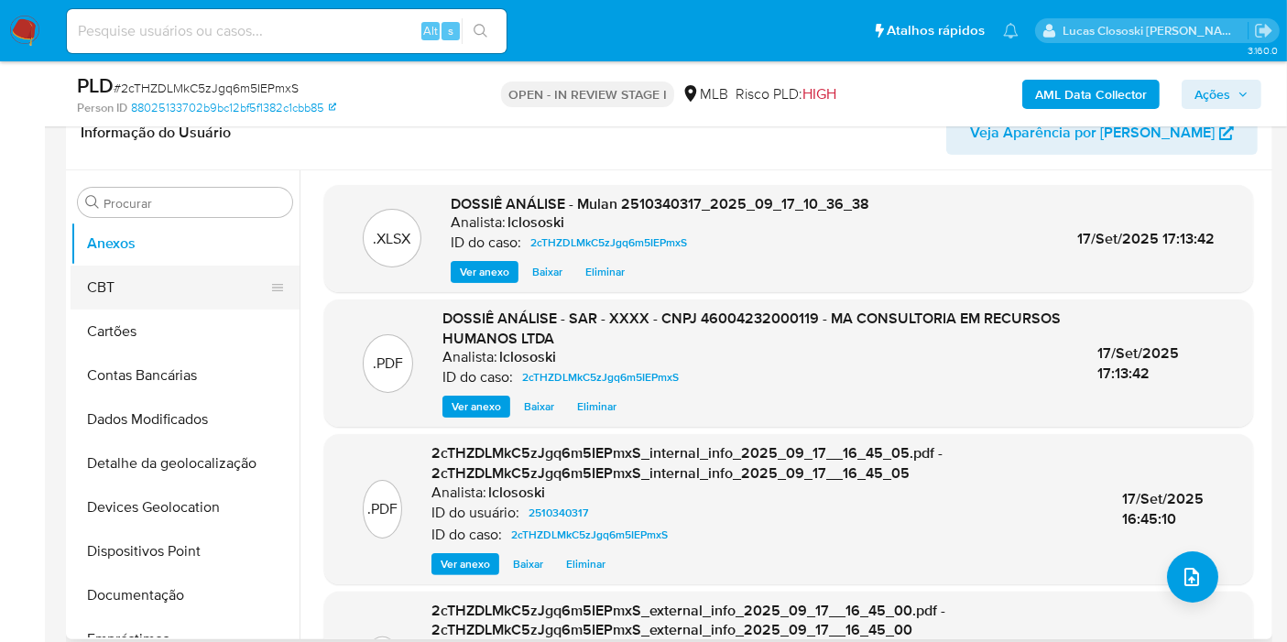
click at [147, 294] on button "CBT" at bounding box center [178, 288] width 214 height 44
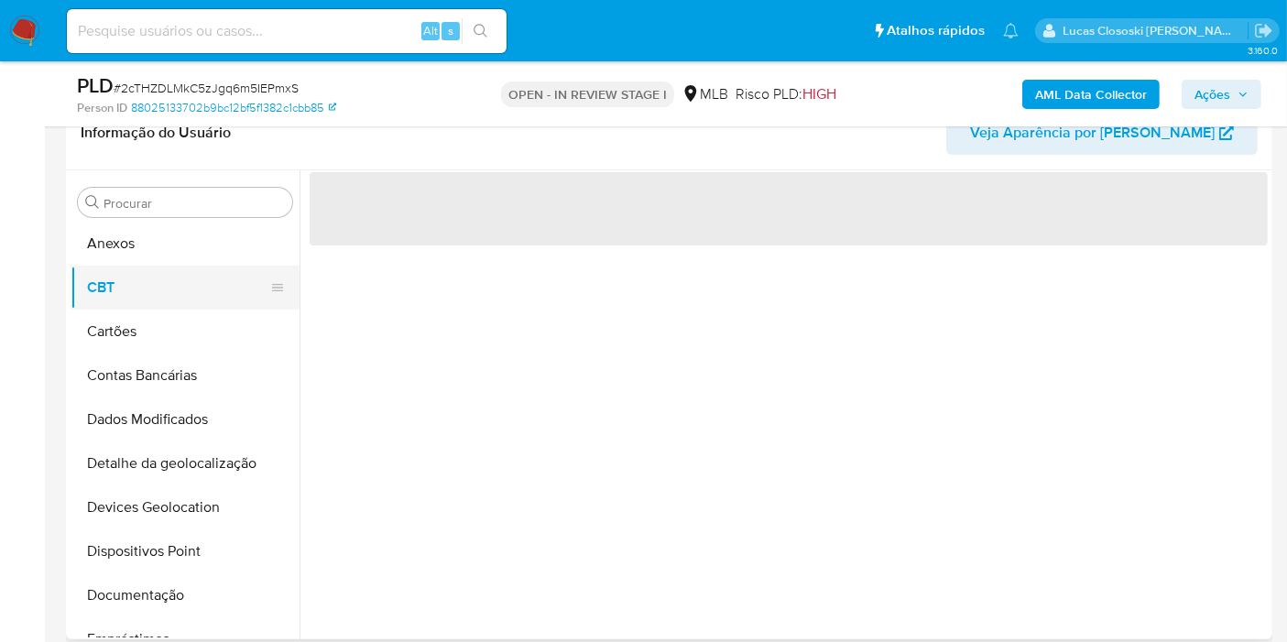
click at [150, 267] on button "CBT" at bounding box center [178, 288] width 214 height 44
click at [151, 255] on button "Anexos" at bounding box center [178, 244] width 214 height 44
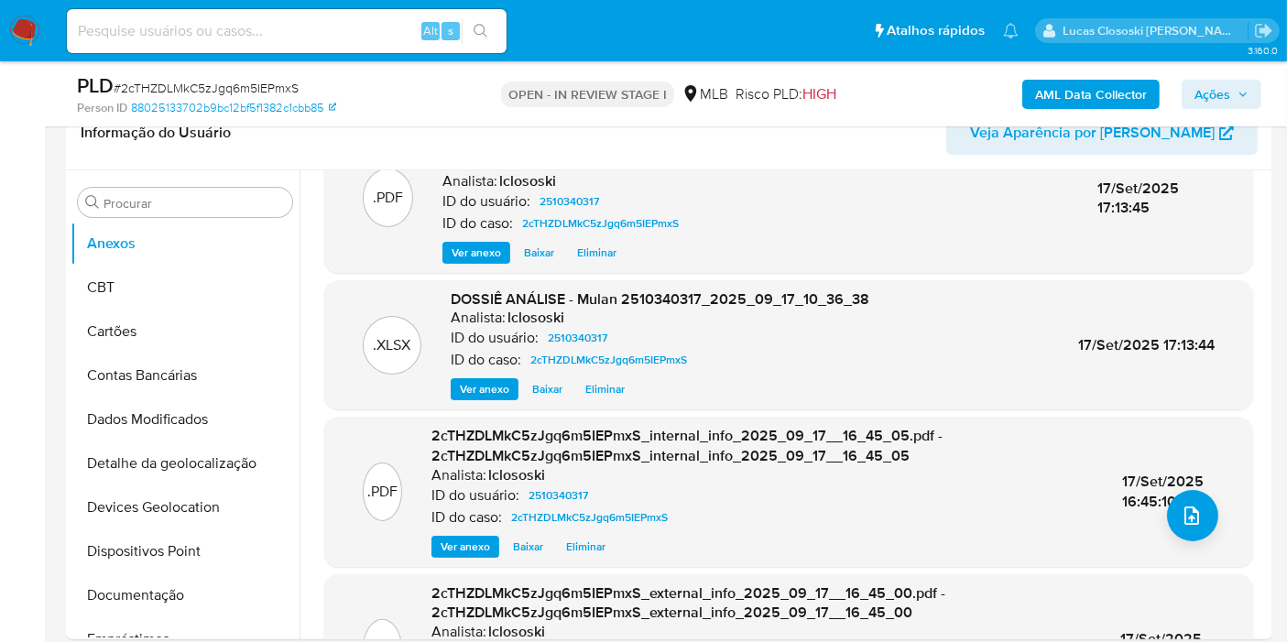
scroll to position [0, 0]
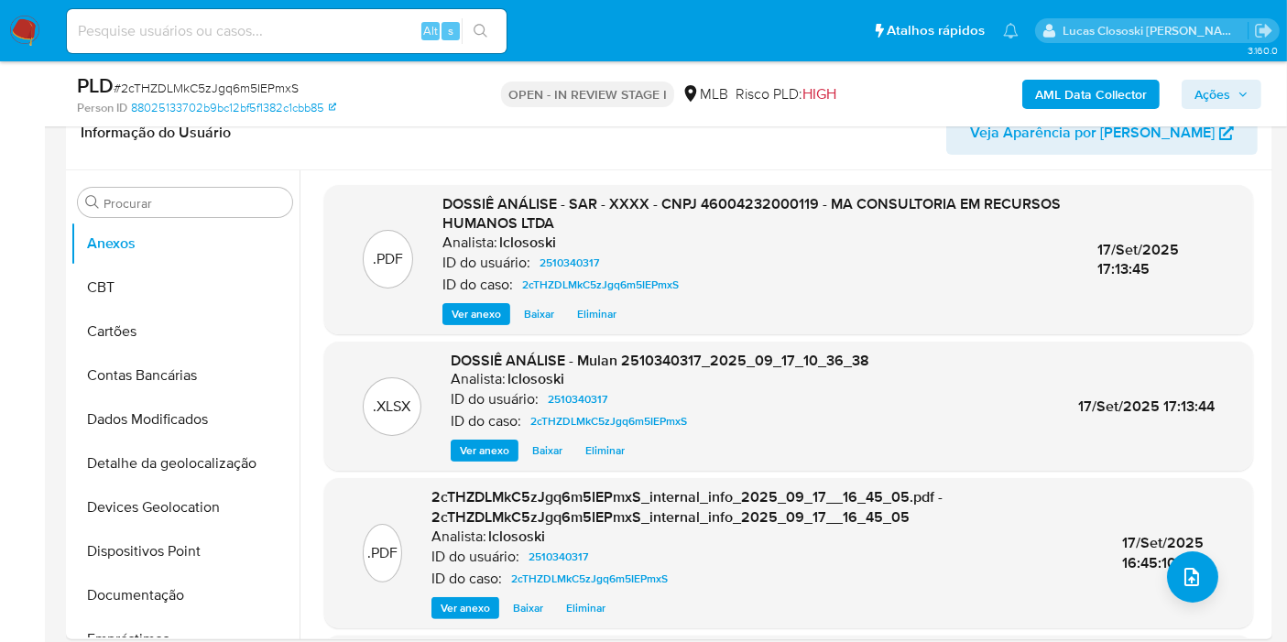
click at [1204, 89] on span "Ações" at bounding box center [1212, 94] width 36 height 29
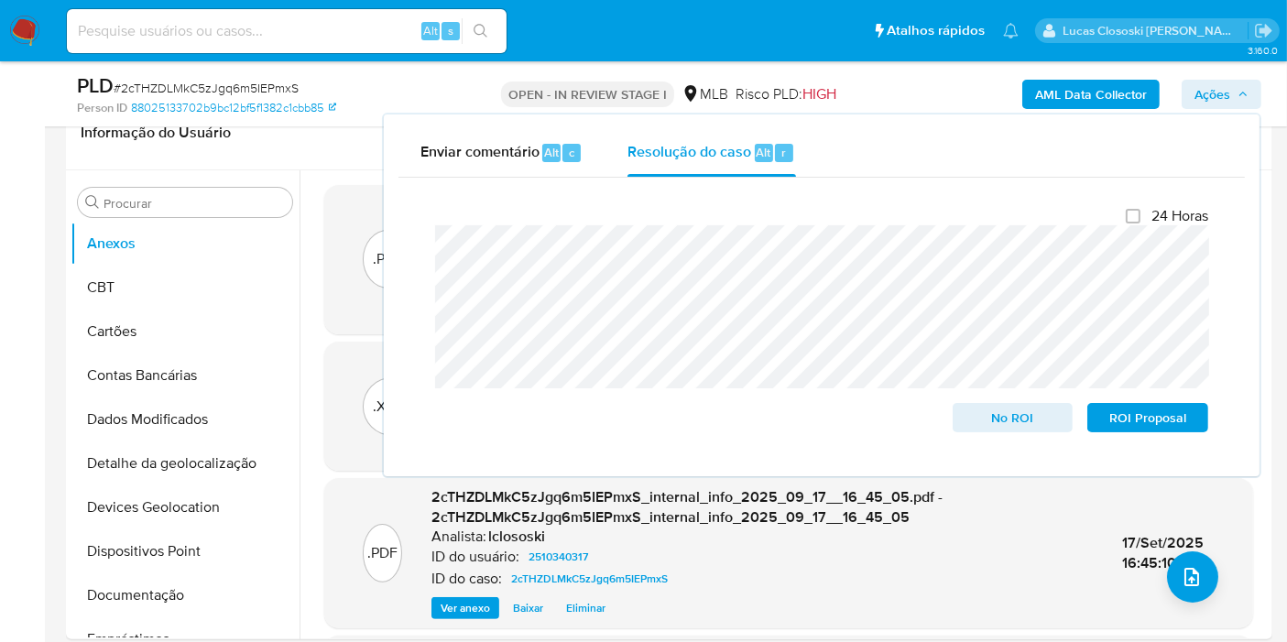
click at [1213, 80] on span "Ações" at bounding box center [1212, 94] width 36 height 29
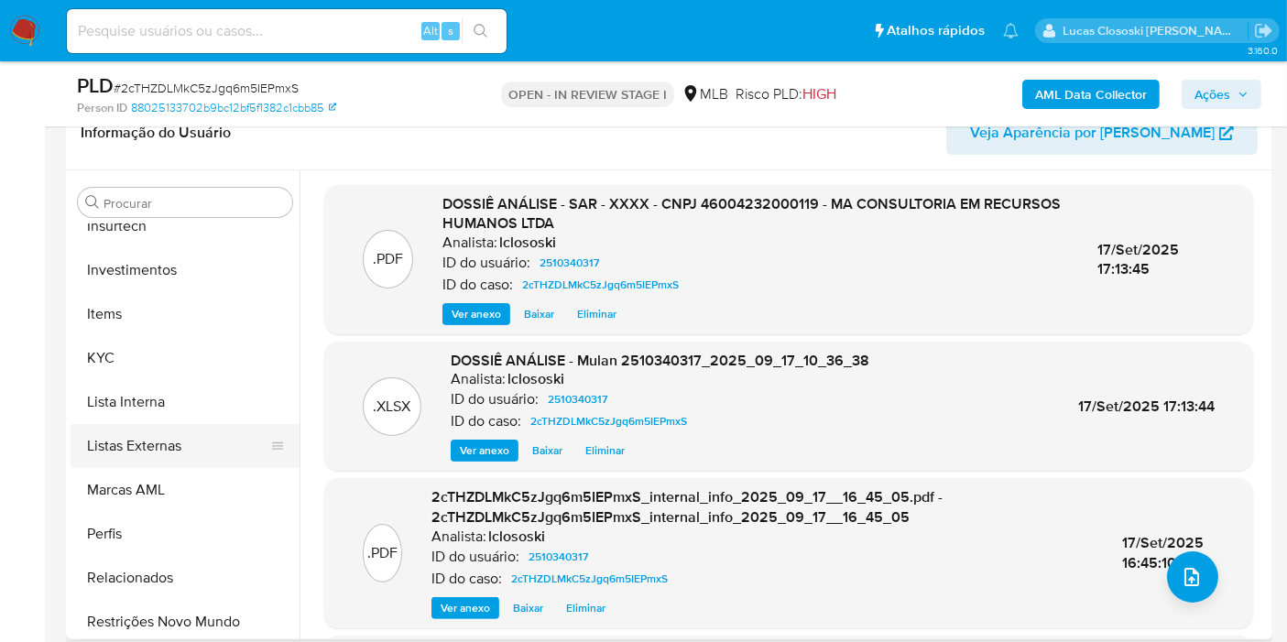
scroll to position [861, 0]
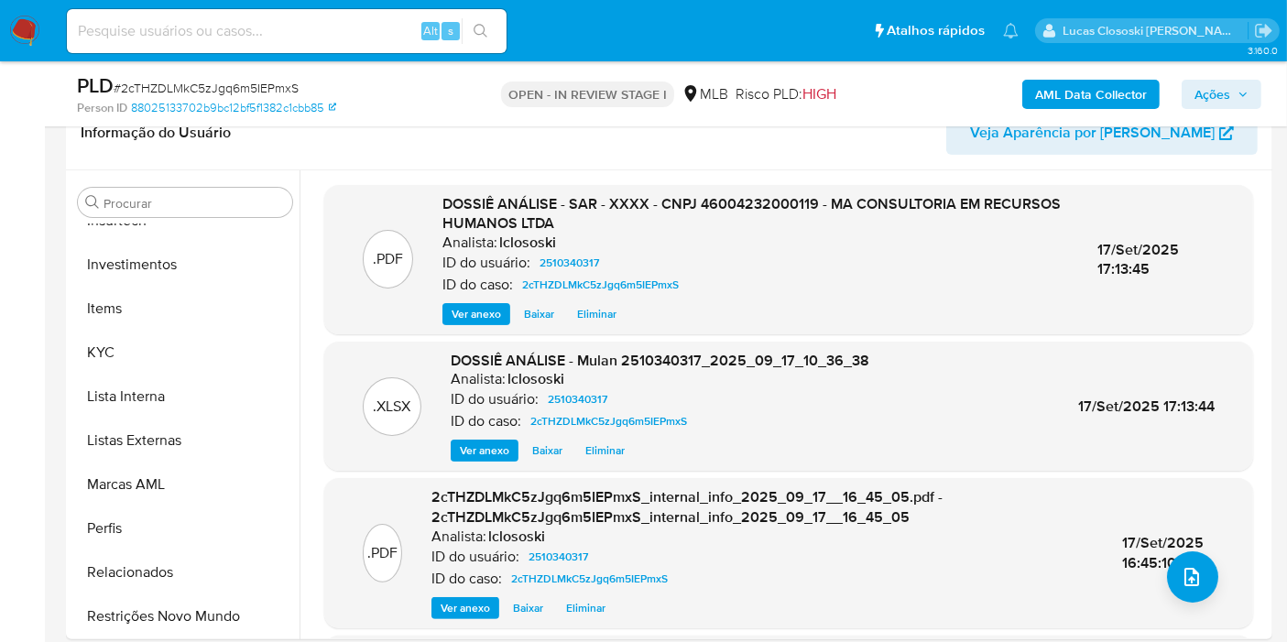
click at [1243, 98] on icon "button" at bounding box center [1242, 94] width 11 height 11
click at [1235, 92] on span "Ações" at bounding box center [1221, 95] width 54 height 26
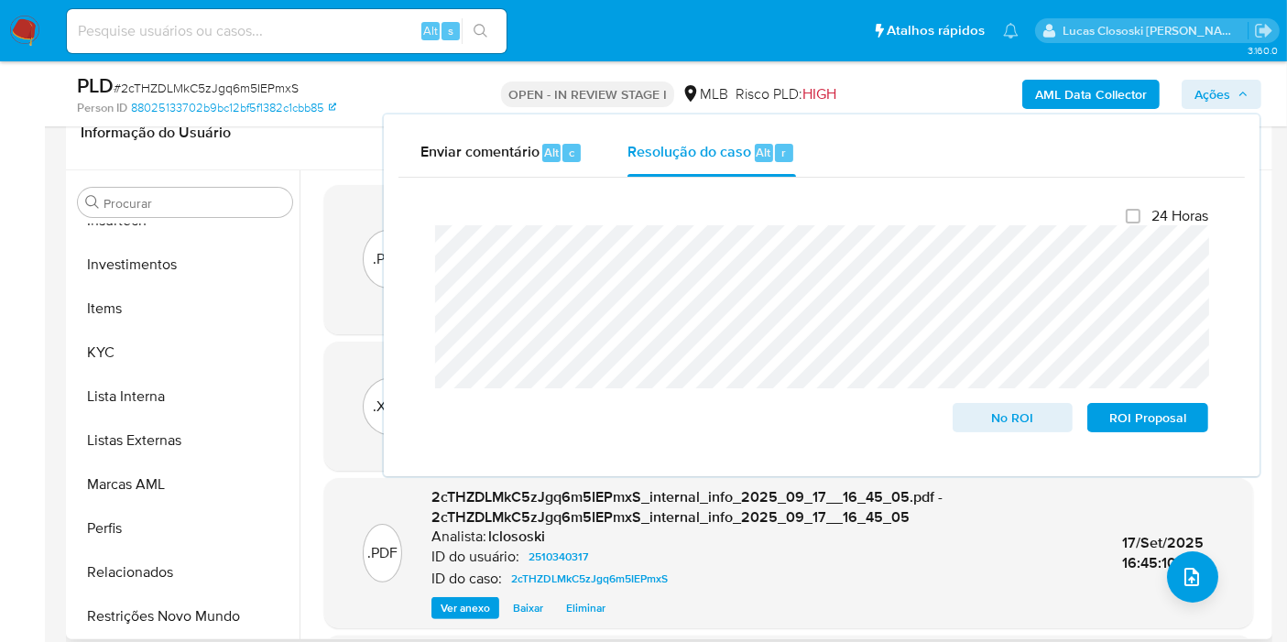
scroll to position [454, 0]
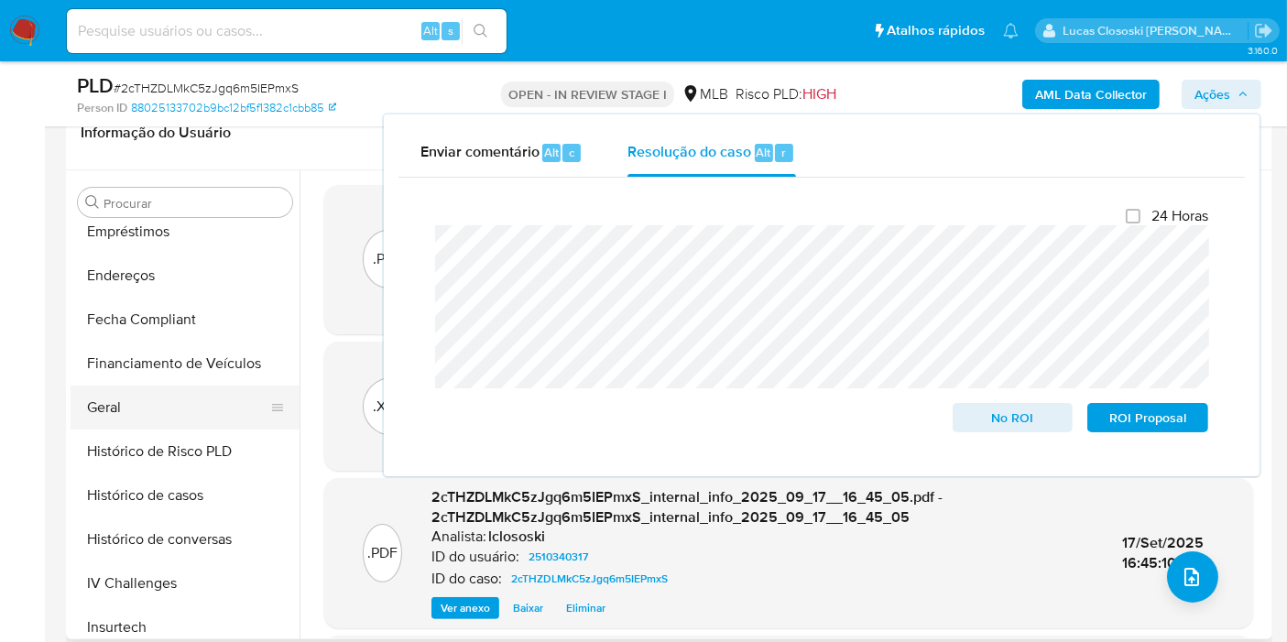
click at [135, 399] on button "Geral" at bounding box center [178, 408] width 214 height 44
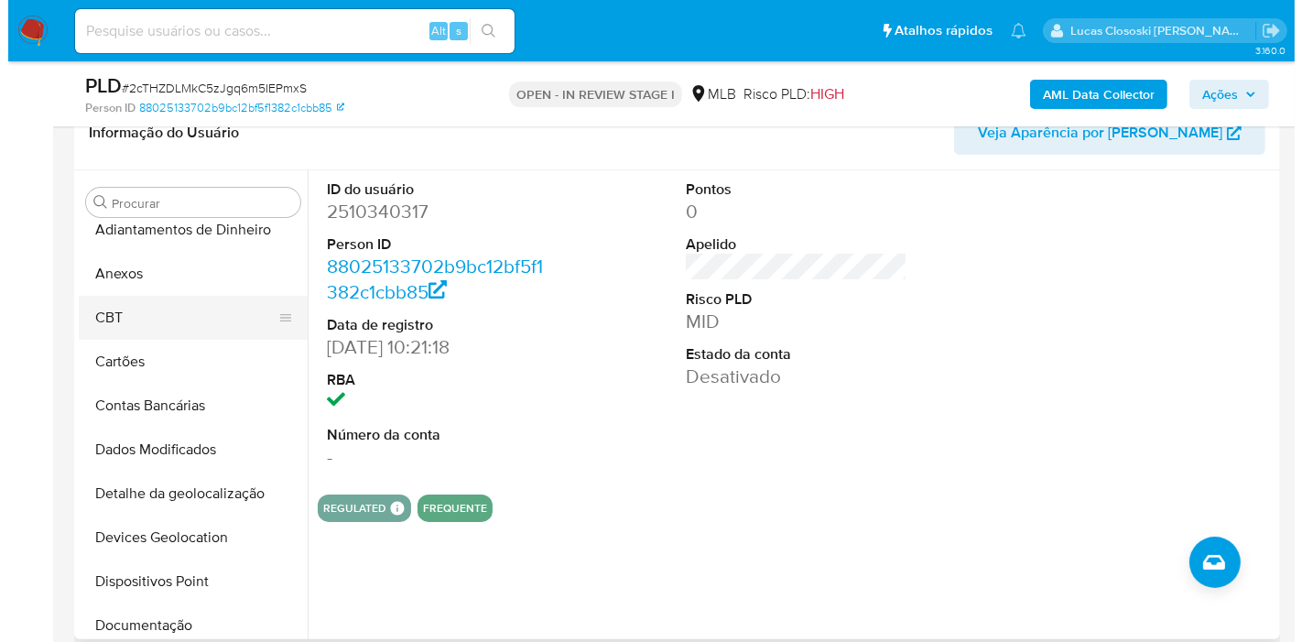
scroll to position [0, 0]
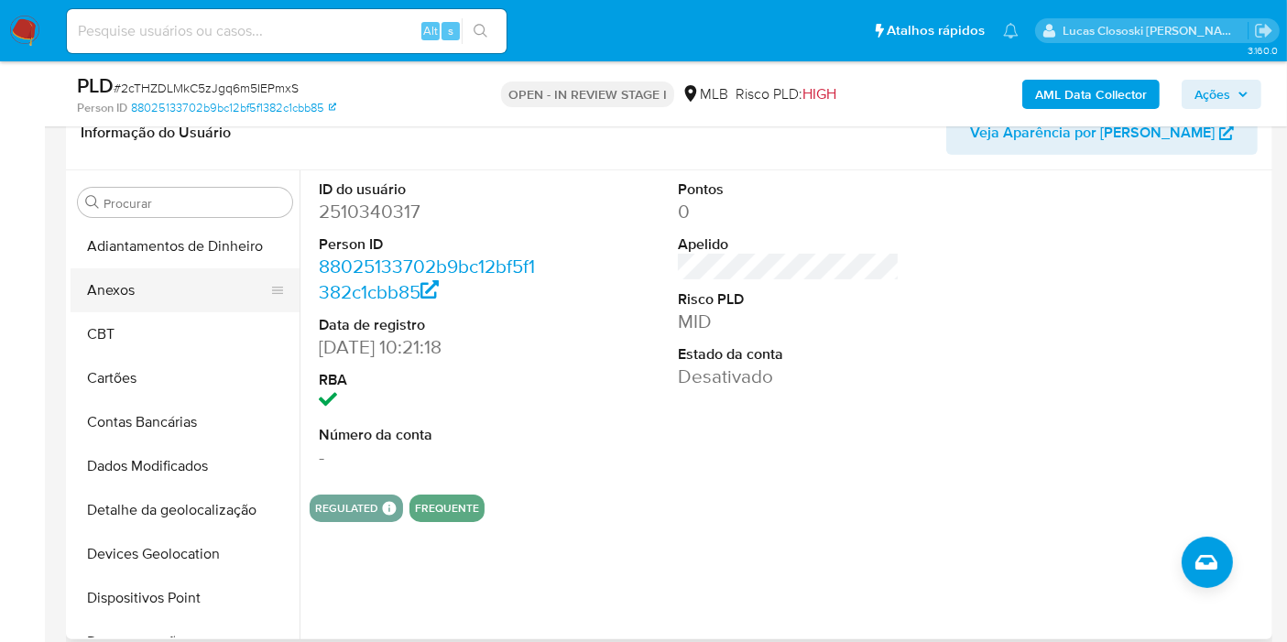
click at [143, 286] on button "Anexos" at bounding box center [178, 290] width 214 height 44
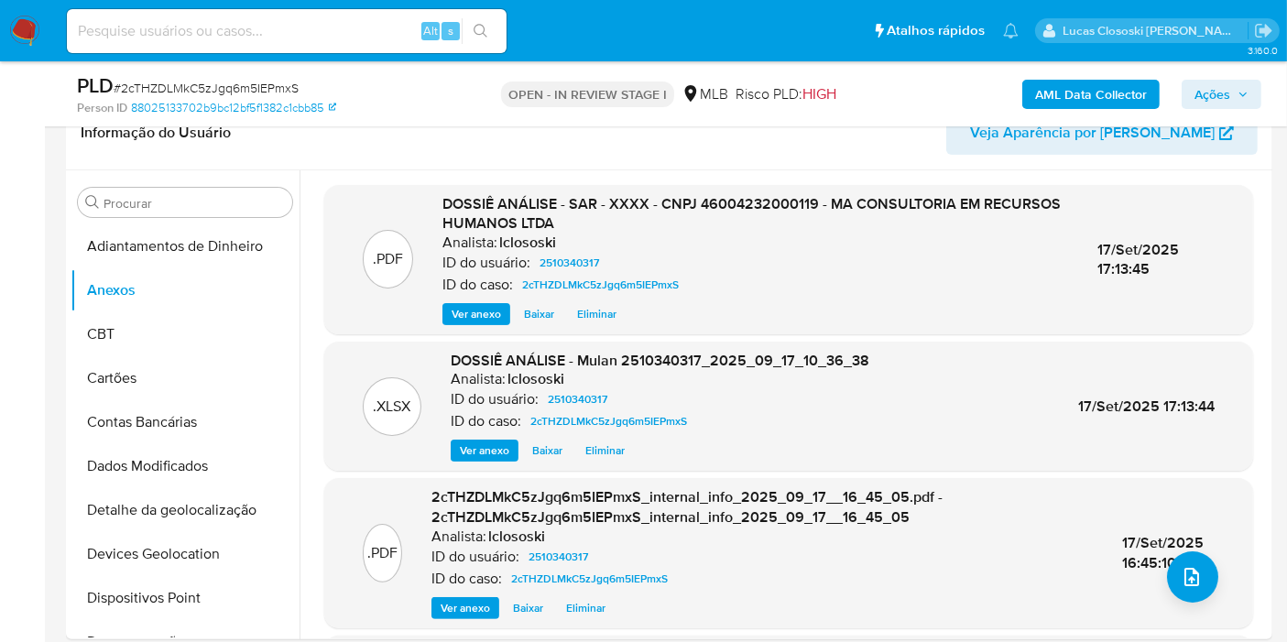
click at [1226, 92] on span "Ações" at bounding box center [1212, 94] width 36 height 29
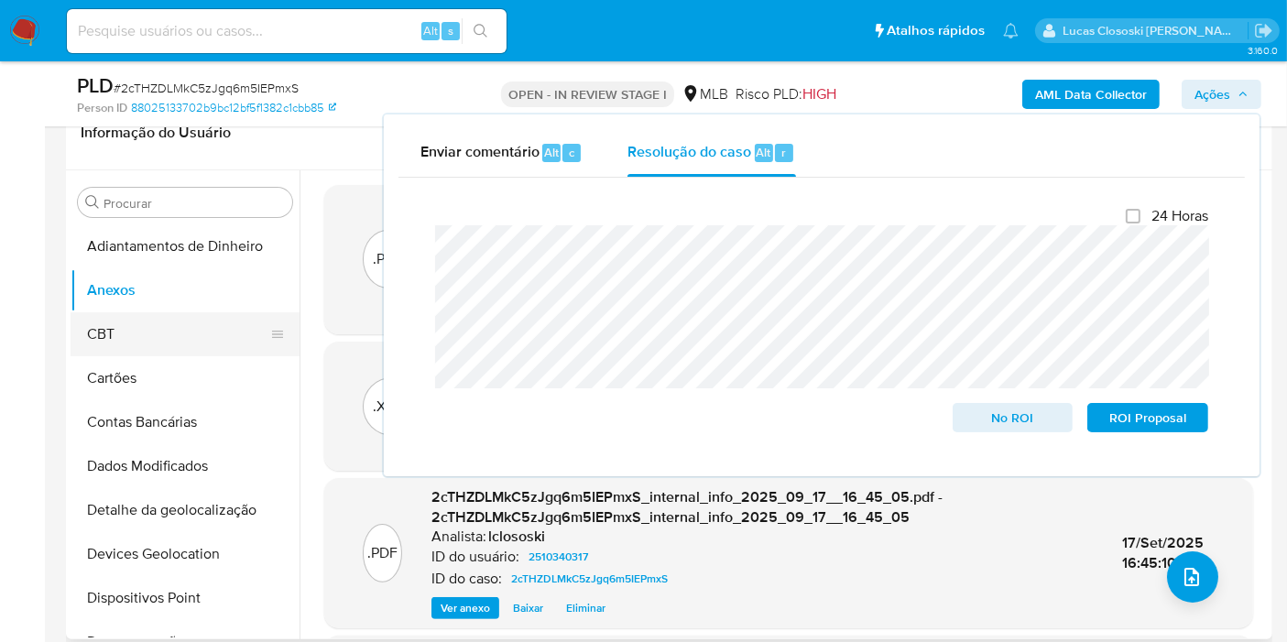
click at [163, 339] on button "CBT" at bounding box center [178, 334] width 214 height 44
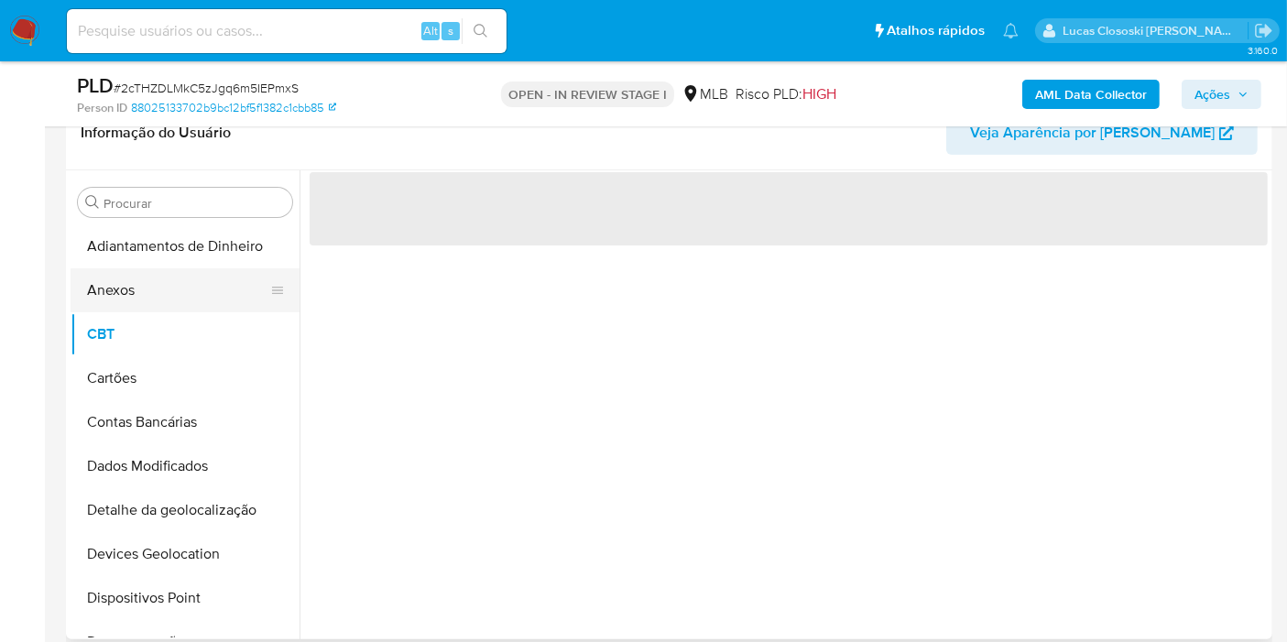
click at [152, 293] on button "Anexos" at bounding box center [178, 290] width 214 height 44
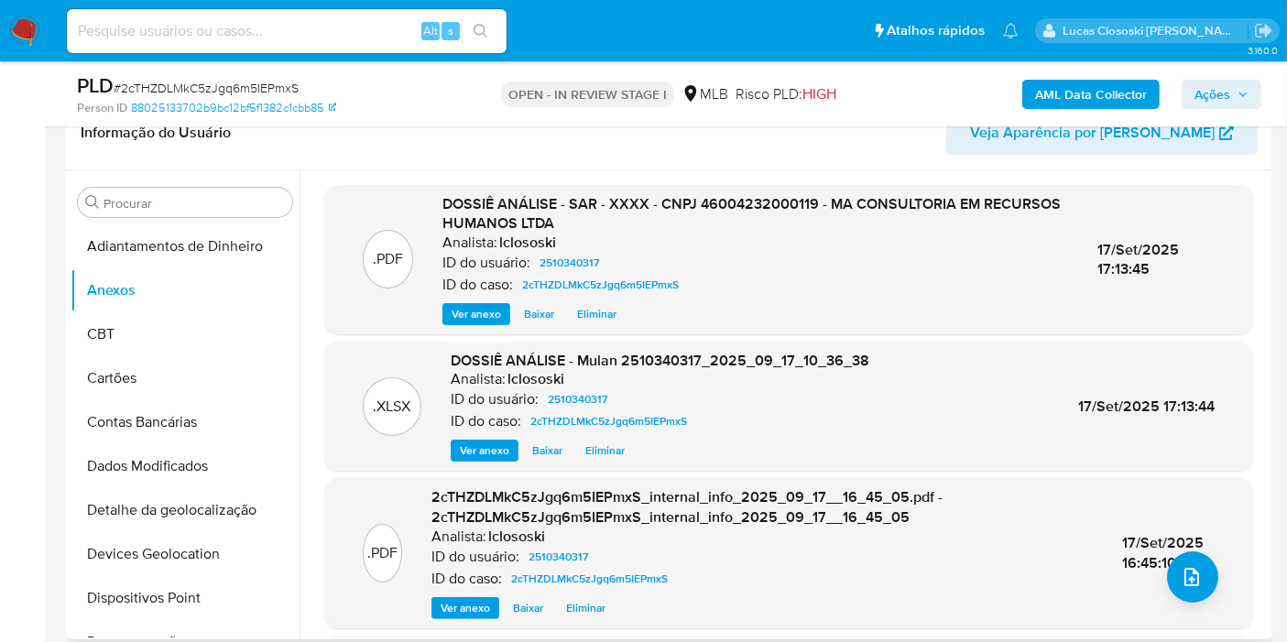
click at [609, 319] on span "Eliminar" at bounding box center [596, 314] width 39 height 18
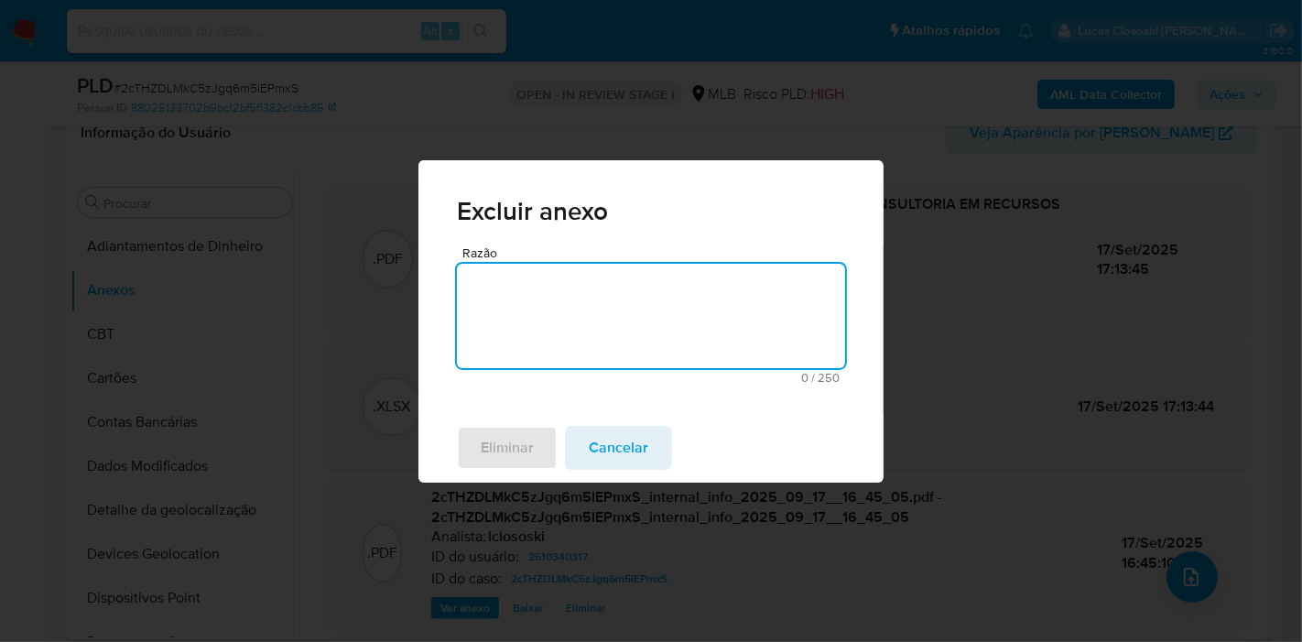
click at [609, 319] on textarea "Razão" at bounding box center [651, 316] width 388 height 104
type textarea "atualização"
click at [521, 461] on span "Eliminar" at bounding box center [507, 448] width 53 height 40
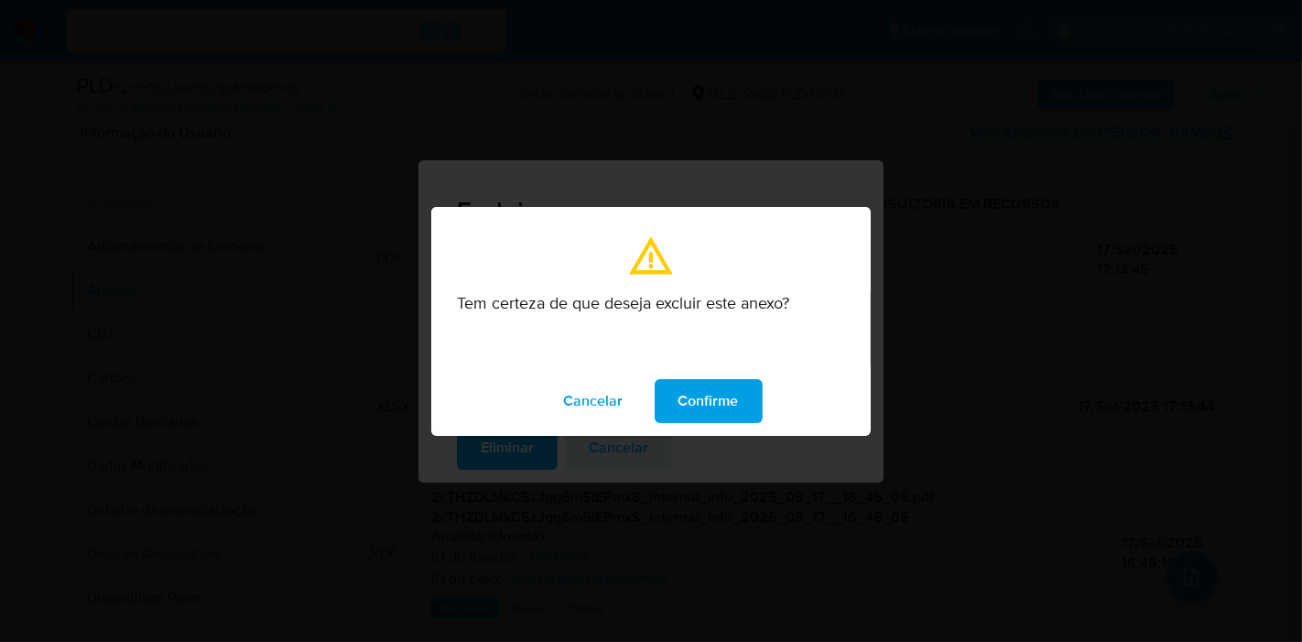
click at [707, 419] on span "Confirme" at bounding box center [709, 401] width 60 height 40
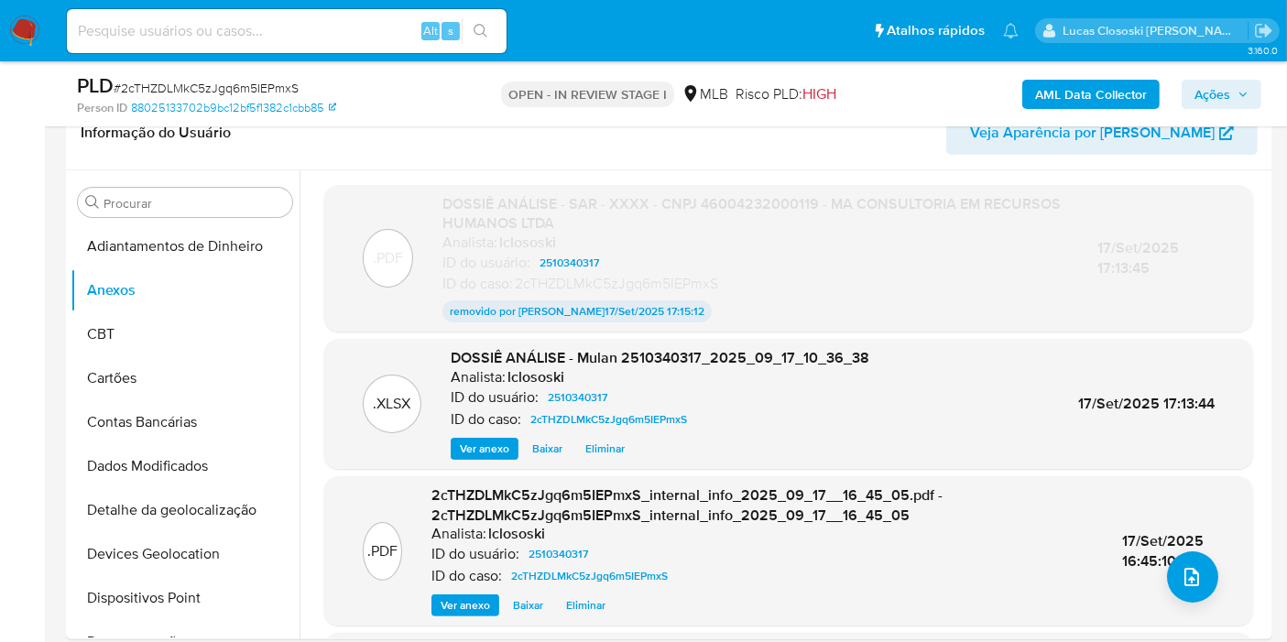
click at [1214, 98] on span "Ações" at bounding box center [1212, 94] width 36 height 29
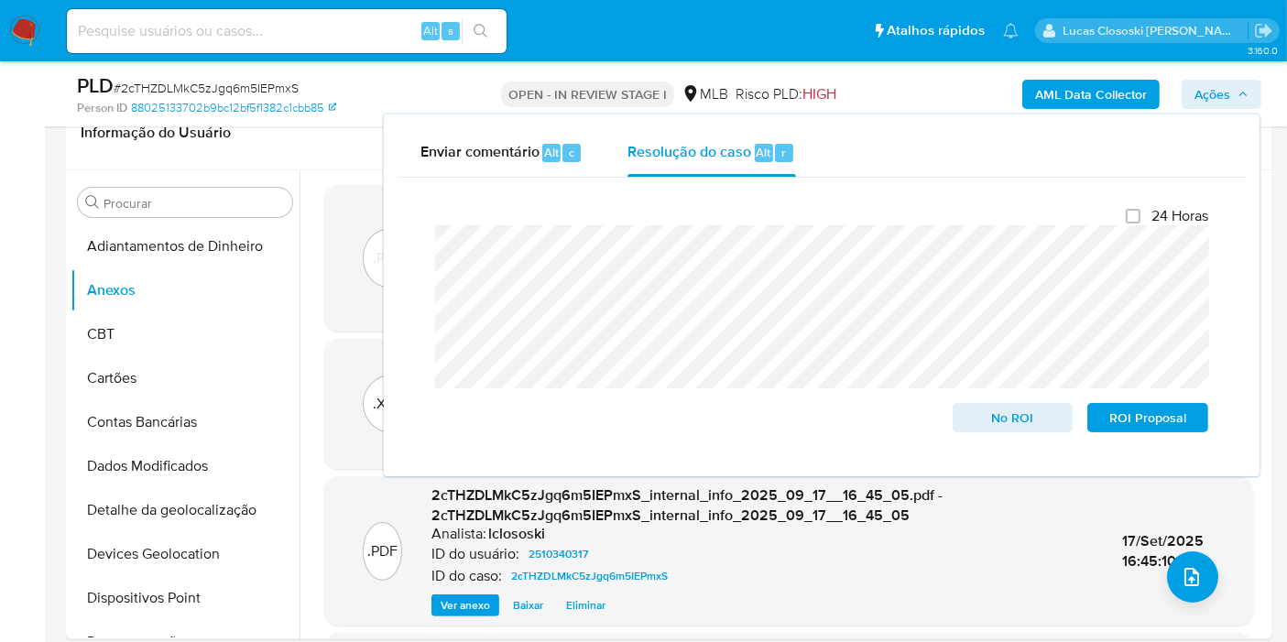
click at [1227, 97] on span "Ações" at bounding box center [1212, 94] width 36 height 29
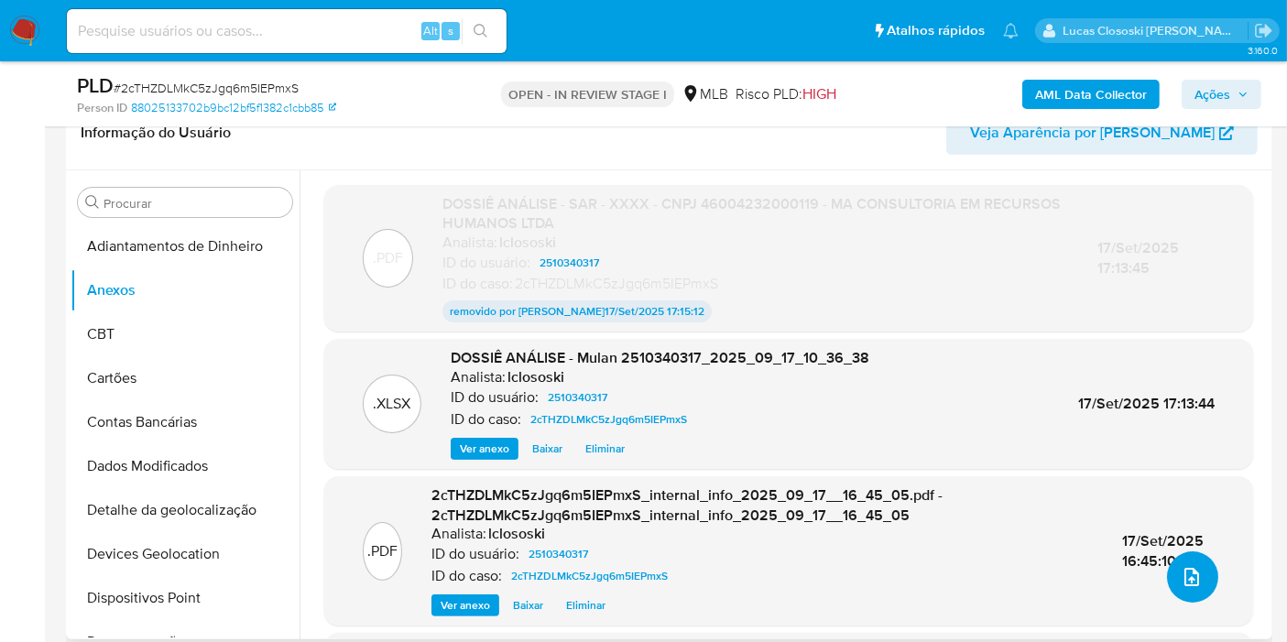
click at [1185, 577] on icon "upload-file" at bounding box center [1191, 577] width 22 height 22
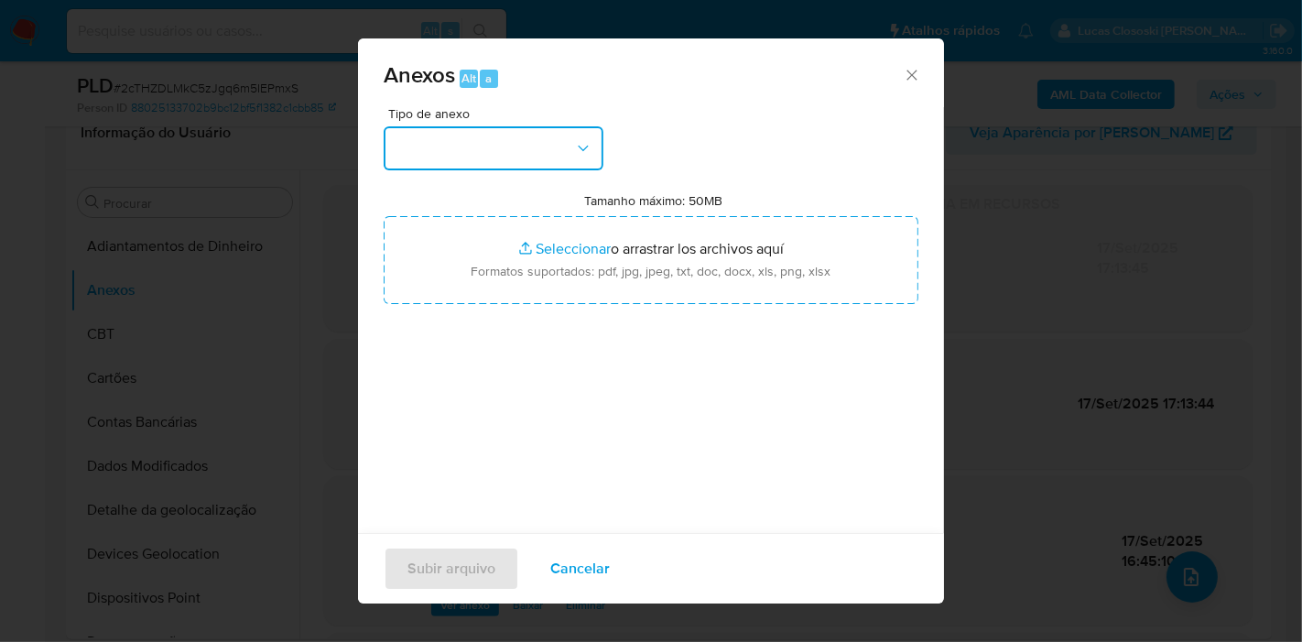
click at [556, 158] on button "button" at bounding box center [494, 148] width 220 height 44
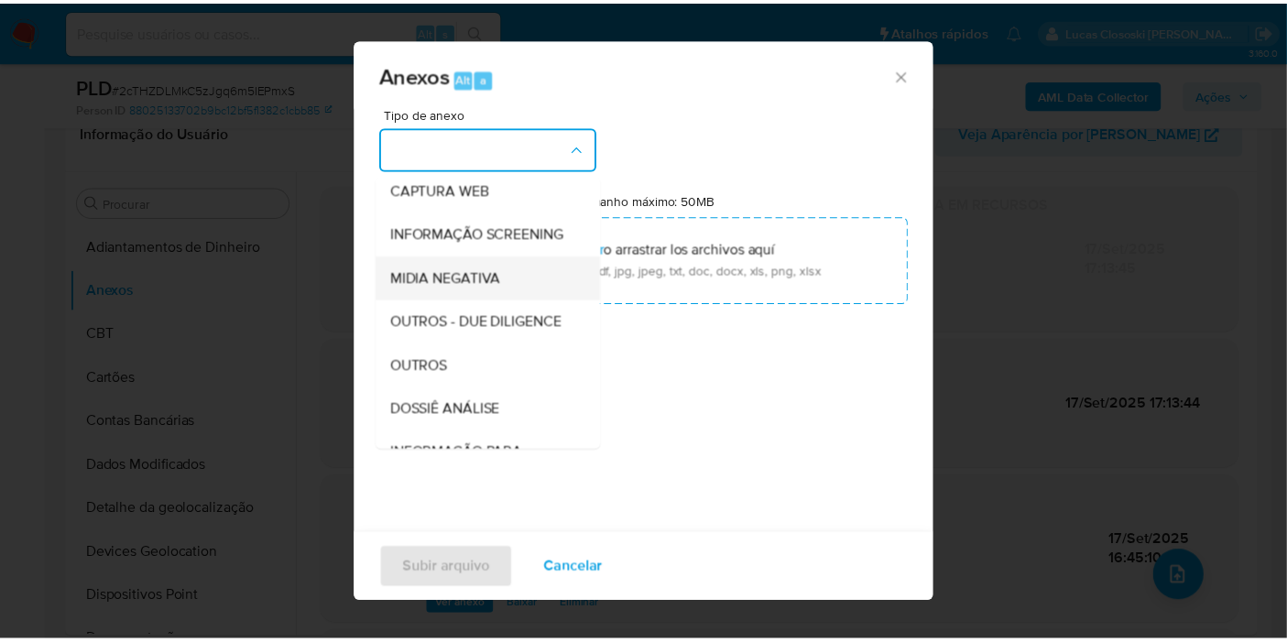
scroll to position [281, 0]
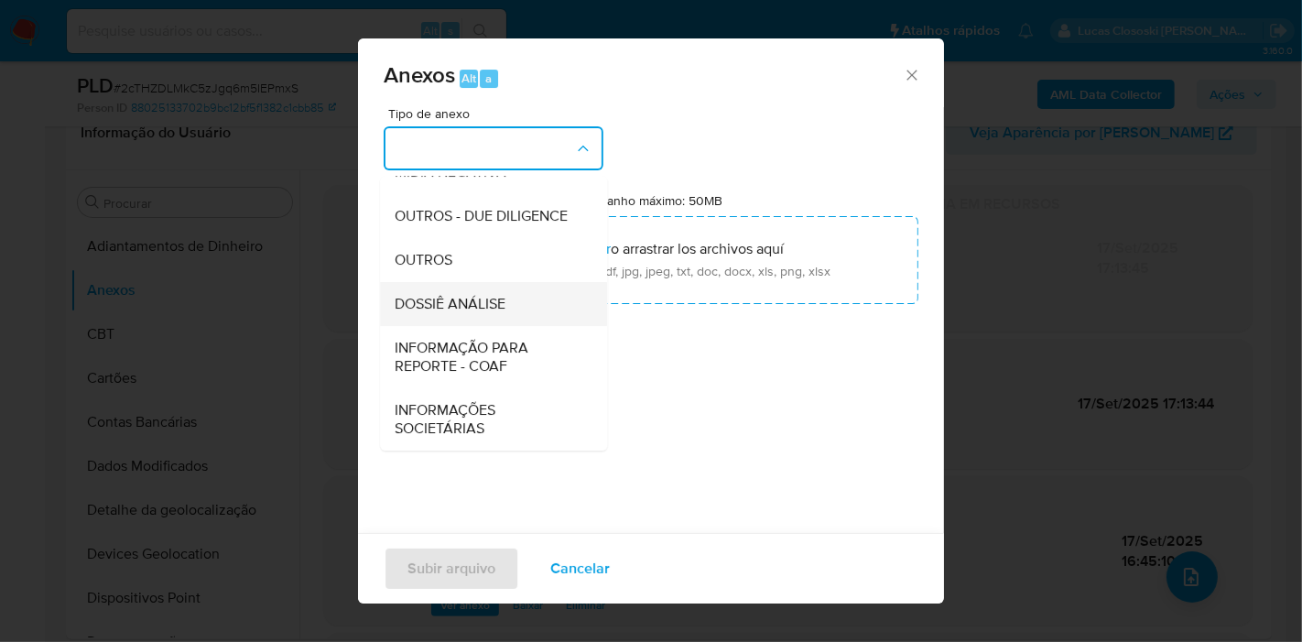
click at [484, 299] on span "DOSSIÊ ANÁLISE" at bounding box center [450, 304] width 111 height 18
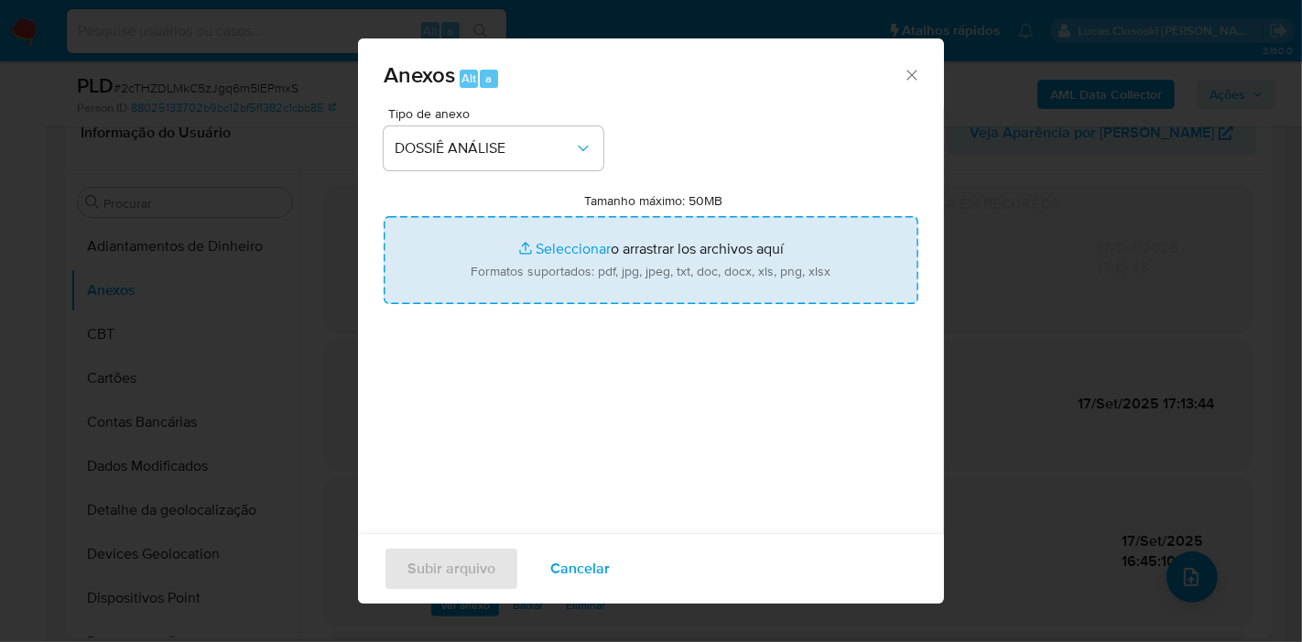
click at [493, 278] on input "Tamanho máximo: 50MB Seleccionar archivos" at bounding box center [651, 260] width 535 height 88
type input "C:\fakepath\SAR - XXXX - CNPJ 46004232000119 - MA CONSULTORIA EM RECURSOS HUMAN…"
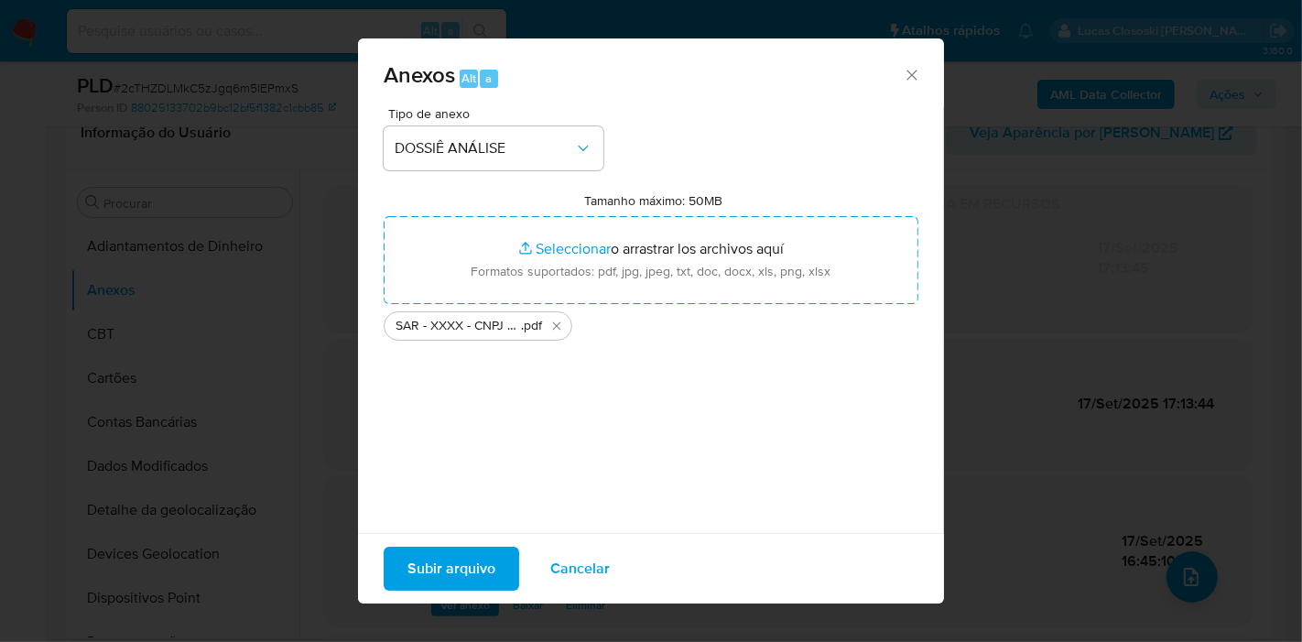
click at [471, 554] on span "Subir arquivo" at bounding box center [452, 569] width 88 height 40
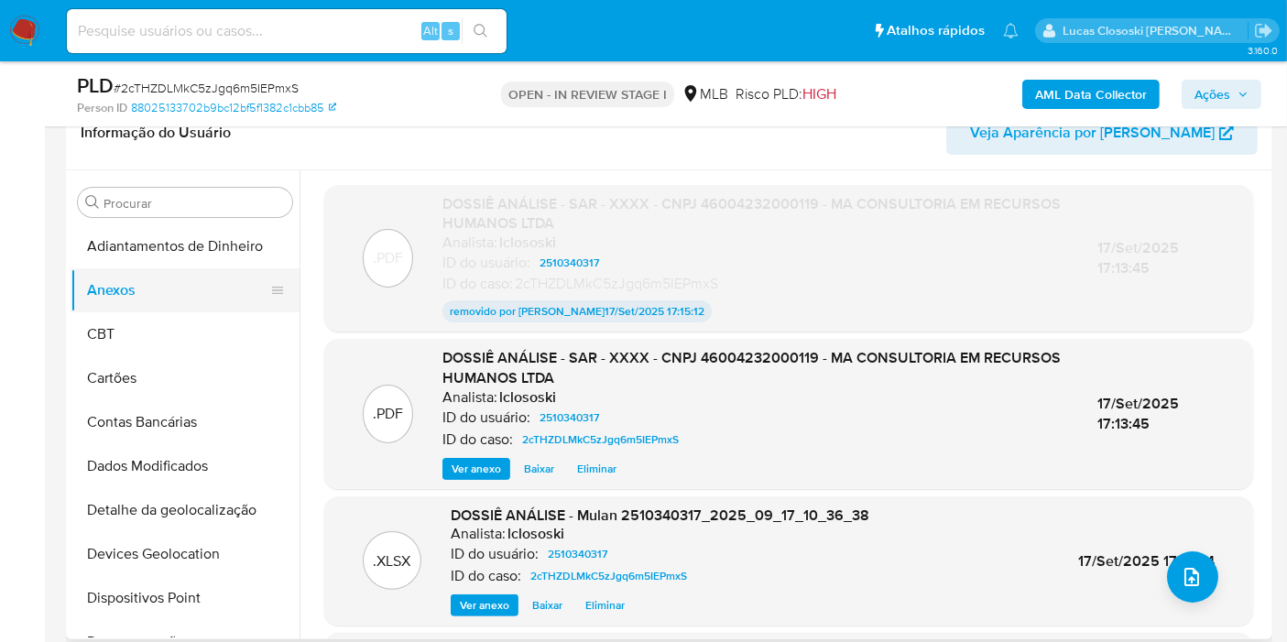
click at [165, 326] on button "CBT" at bounding box center [185, 334] width 229 height 44
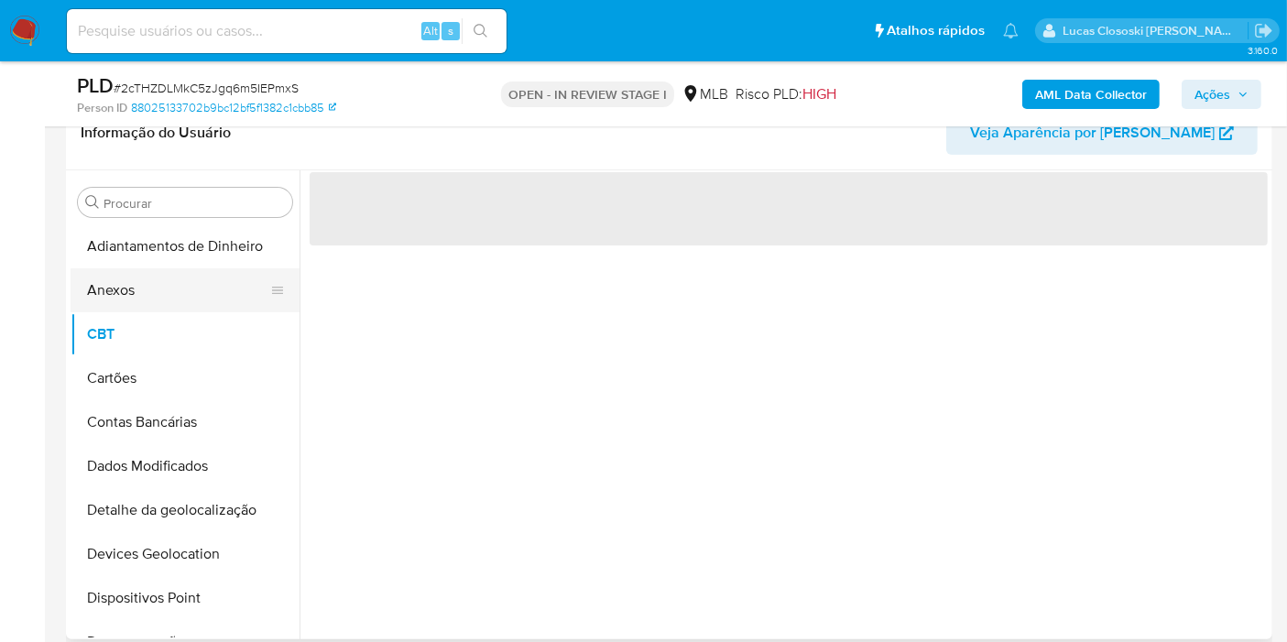
click at [164, 297] on button "Anexos" at bounding box center [178, 290] width 214 height 44
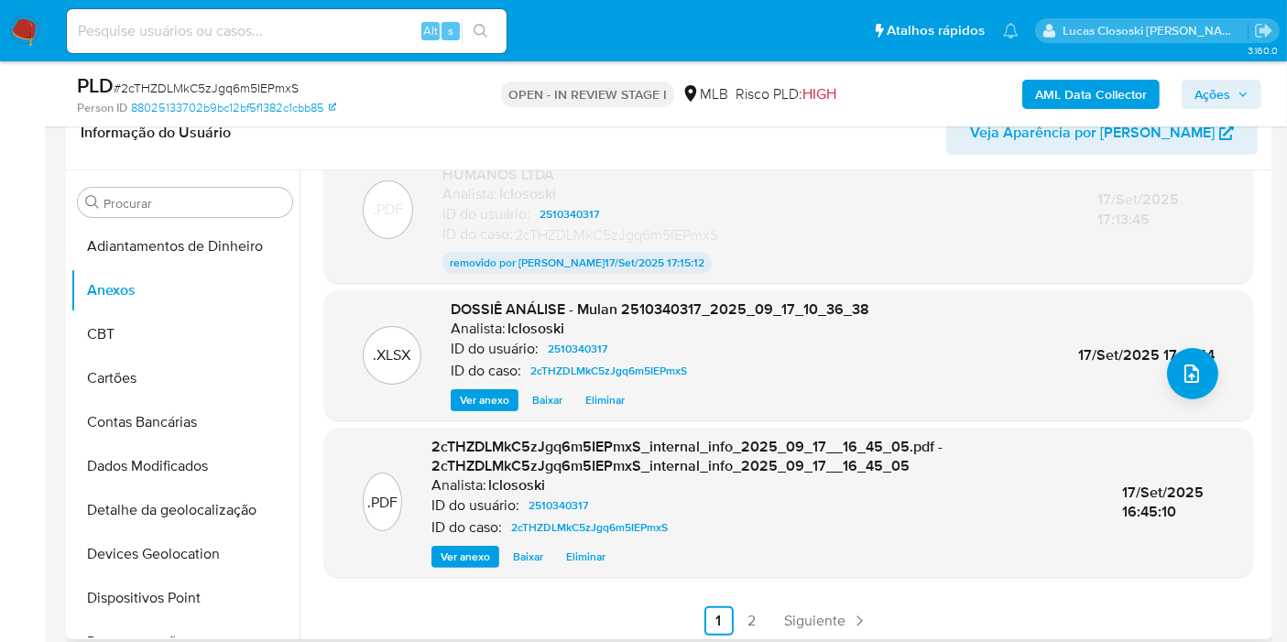
scroll to position [0, 0]
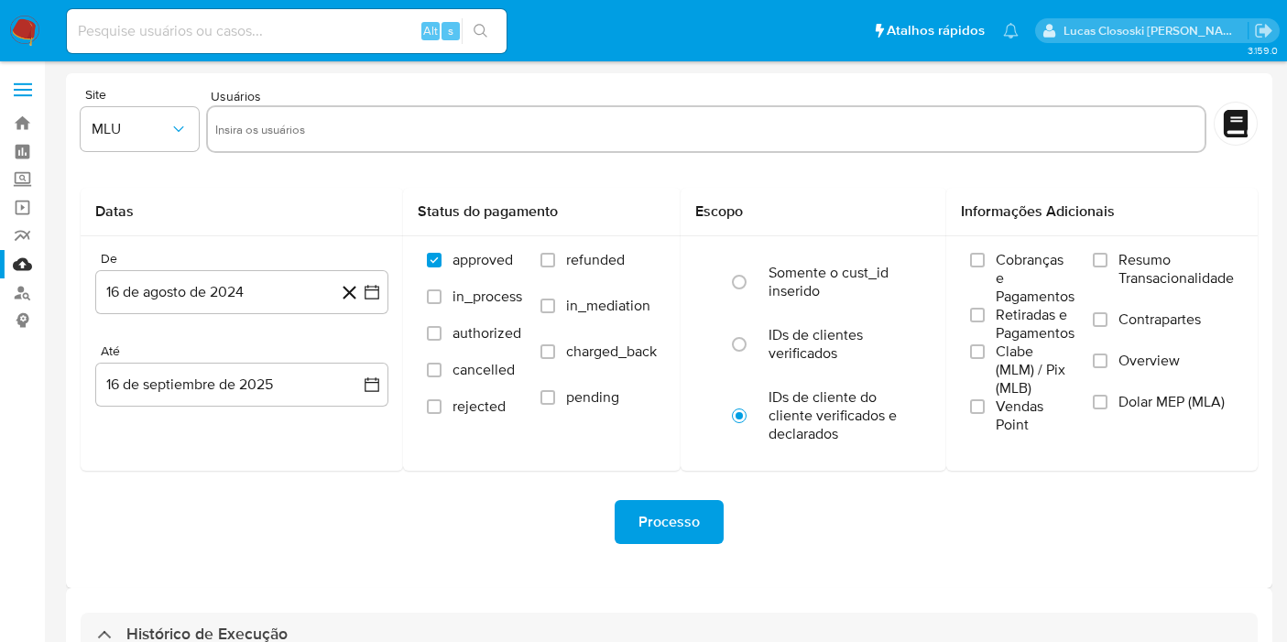
select select "10"
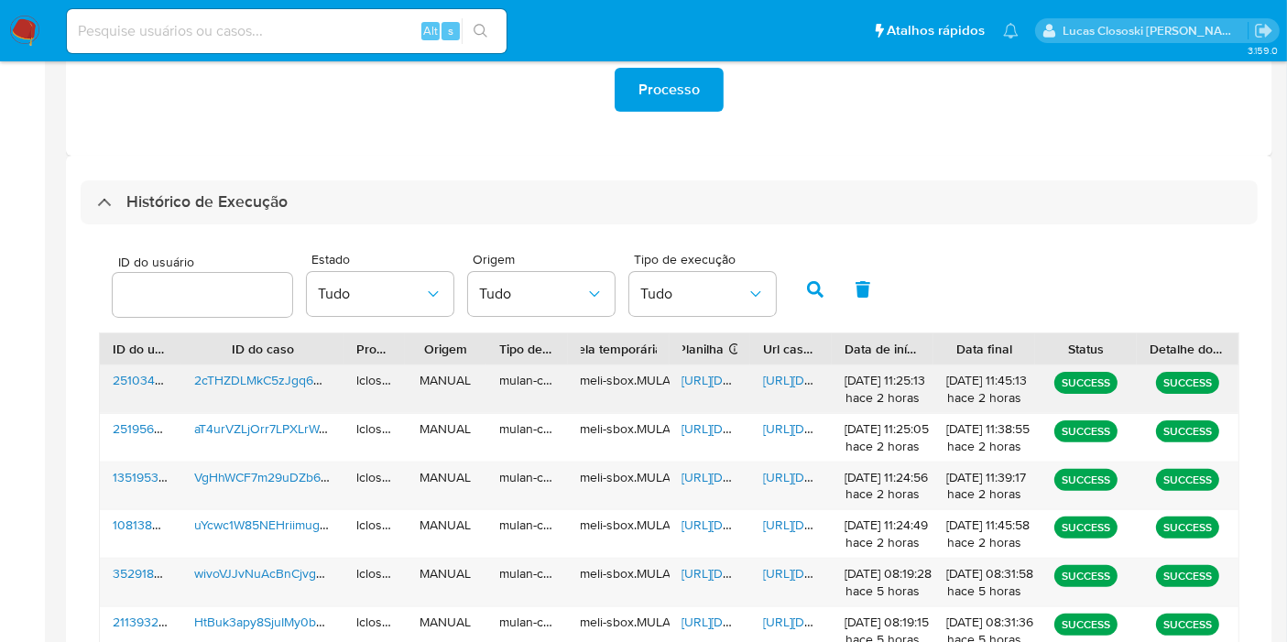
click at [719, 380] on span "[URL][DOMAIN_NAME]" at bounding box center [745, 380] width 126 height 18
click at [782, 375] on span "[URL][DOMAIN_NAME]" at bounding box center [826, 380] width 126 height 18
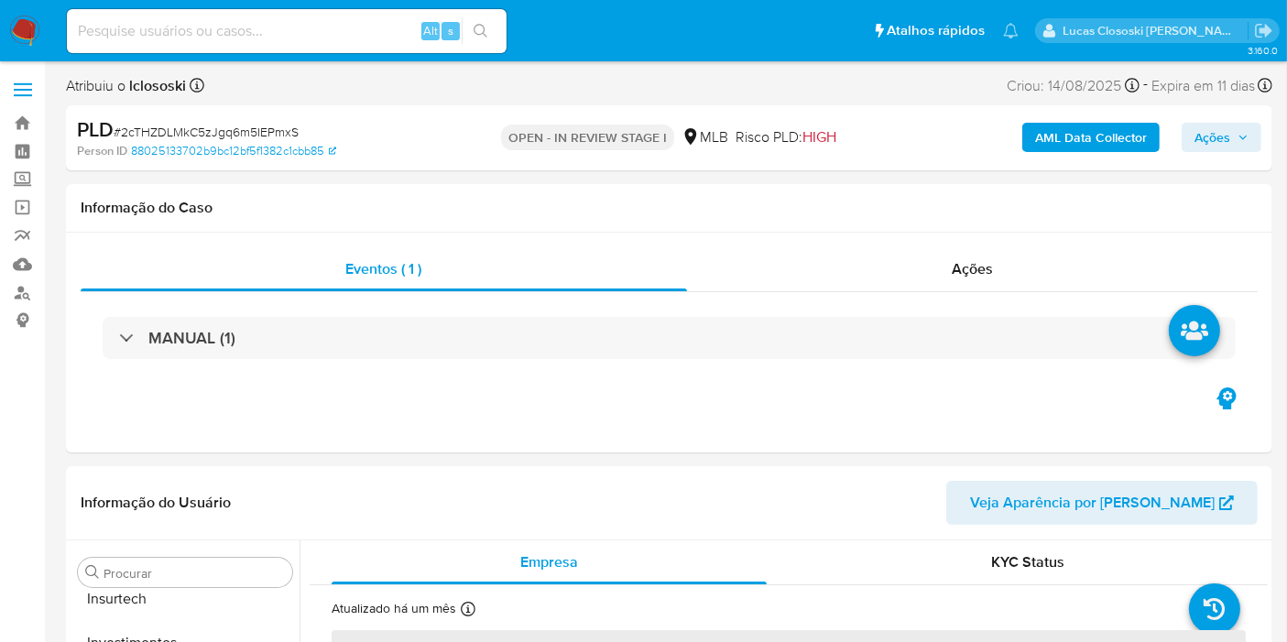
scroll to position [861, 0]
select select "10"
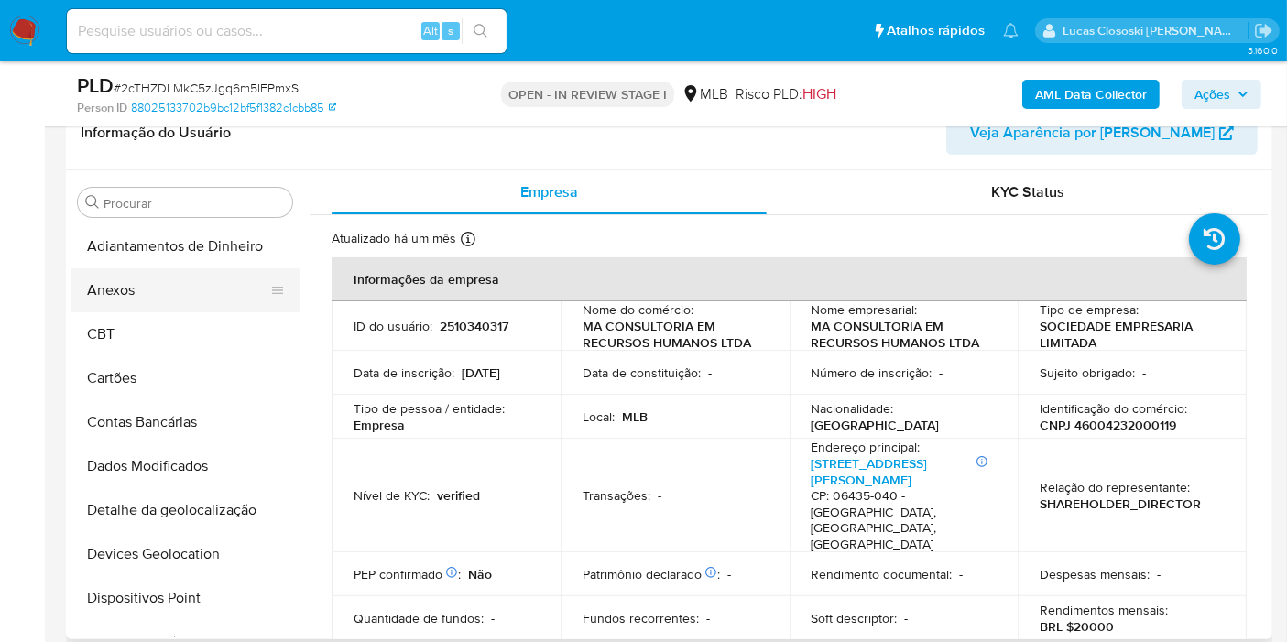
scroll to position [0, 0]
click at [132, 282] on button "Anexos" at bounding box center [178, 290] width 214 height 44
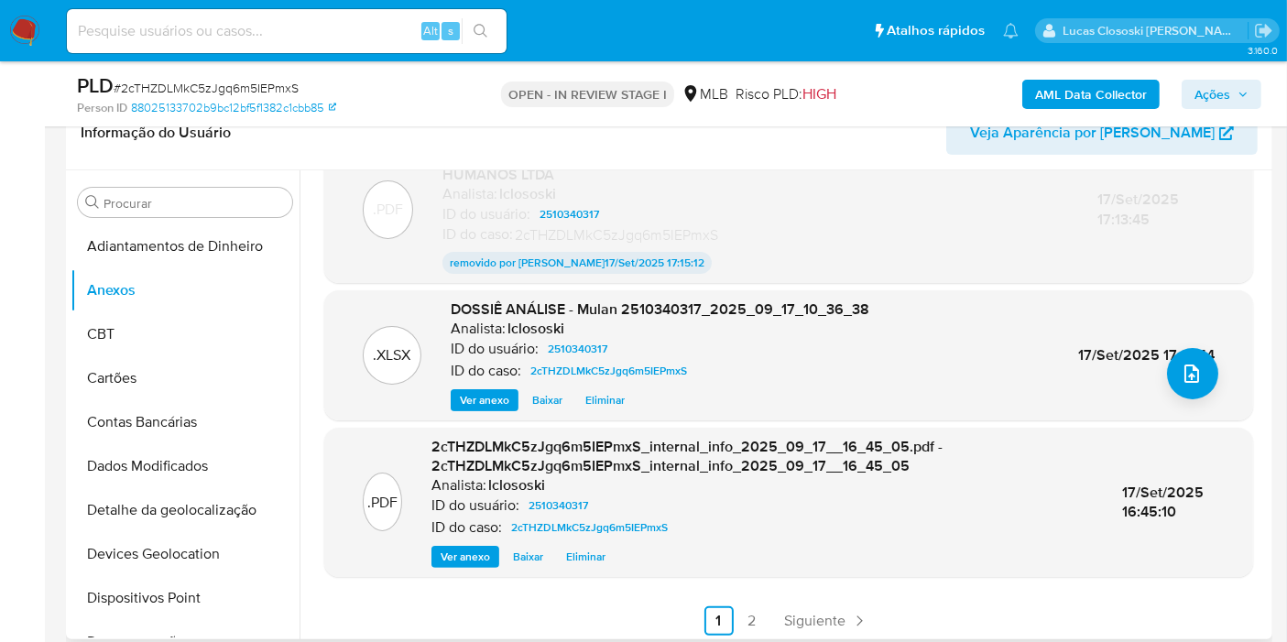
scroll to position [209, 0]
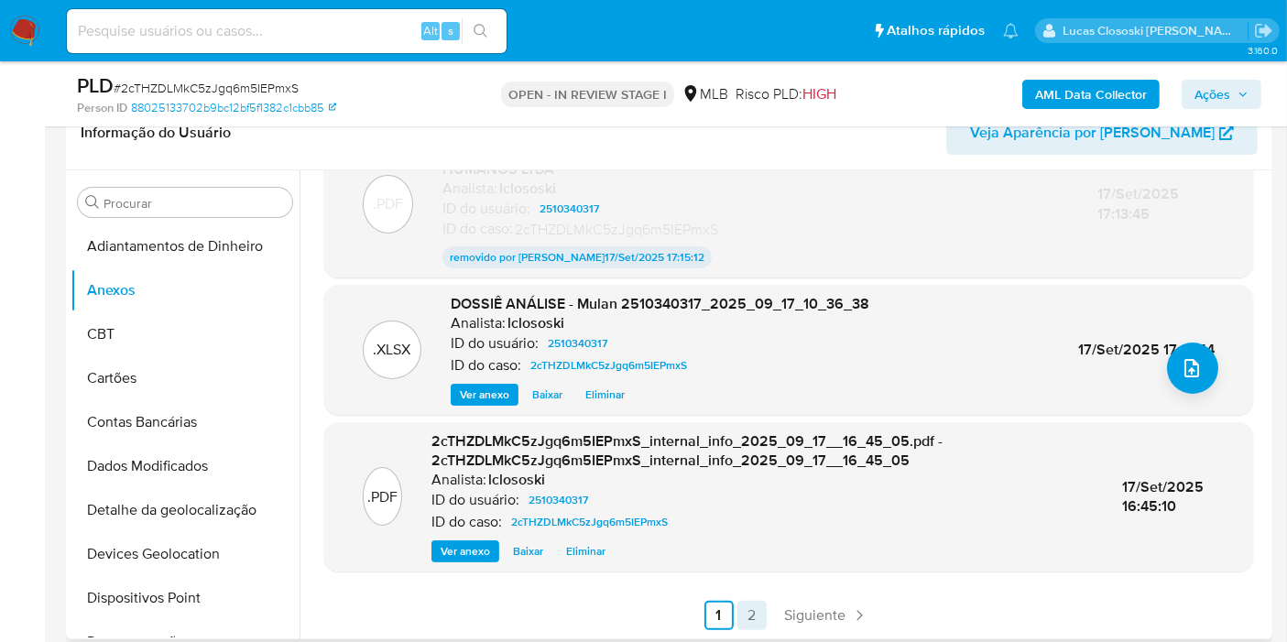
drag, startPoint x: 769, startPoint y: 617, endPoint x: 745, endPoint y: 618, distance: 23.8
click at [769, 618] on ul "Anterior 1 2 Siguiente" at bounding box center [788, 615] width 929 height 29
click at [740, 618] on link "2" at bounding box center [751, 615] width 29 height 29
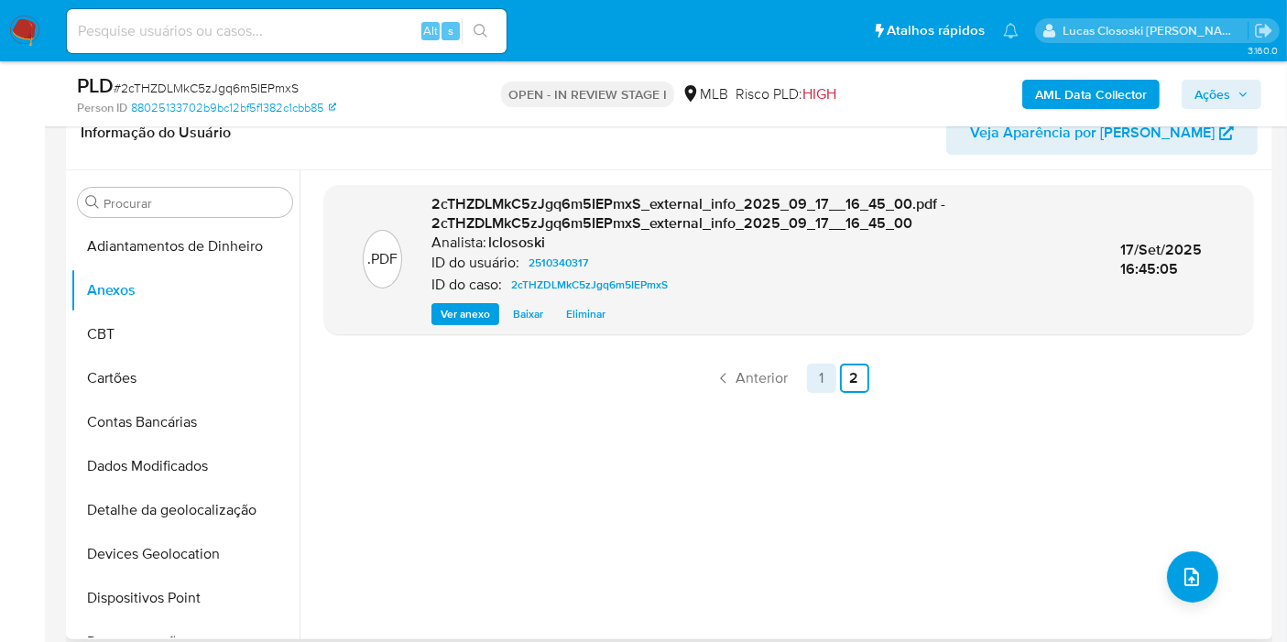
click at [819, 386] on link "1" at bounding box center [821, 378] width 29 height 29
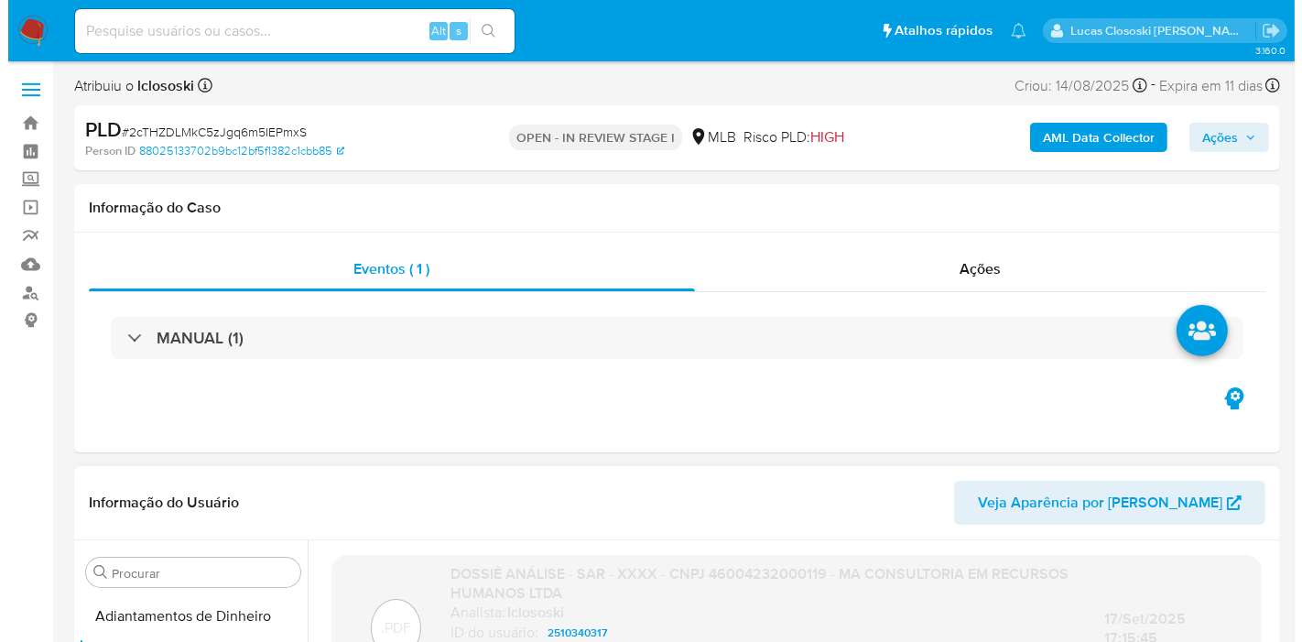
scroll to position [407, 0]
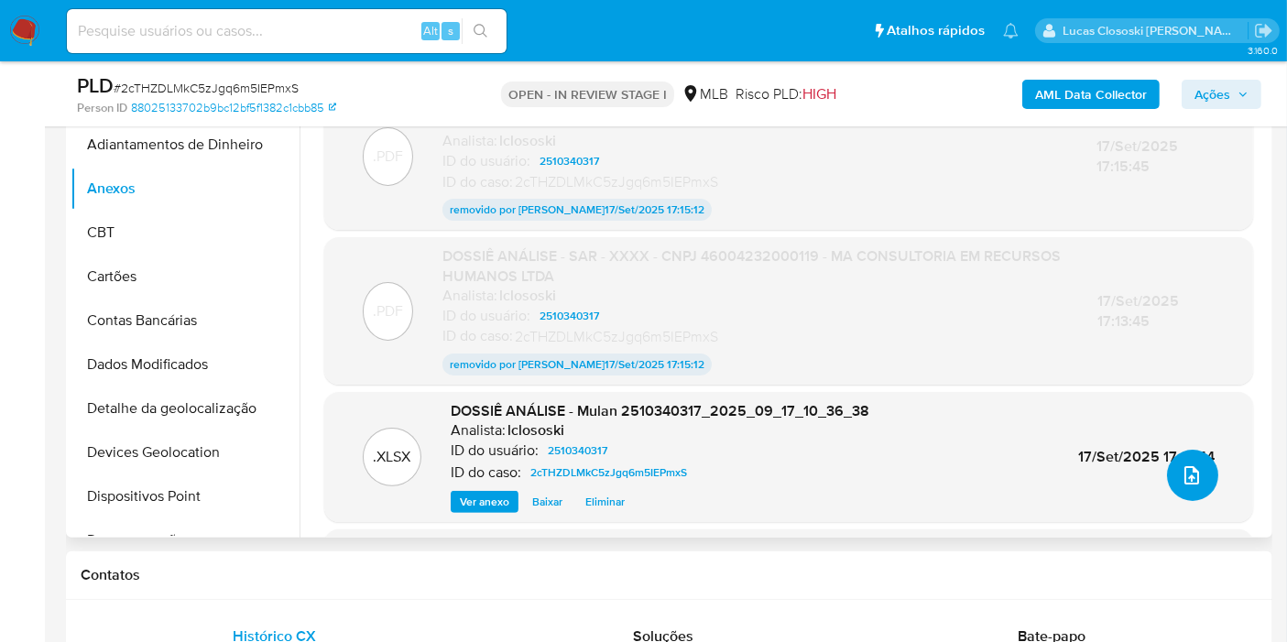
click at [1170, 488] on button "upload-file" at bounding box center [1192, 475] width 51 height 51
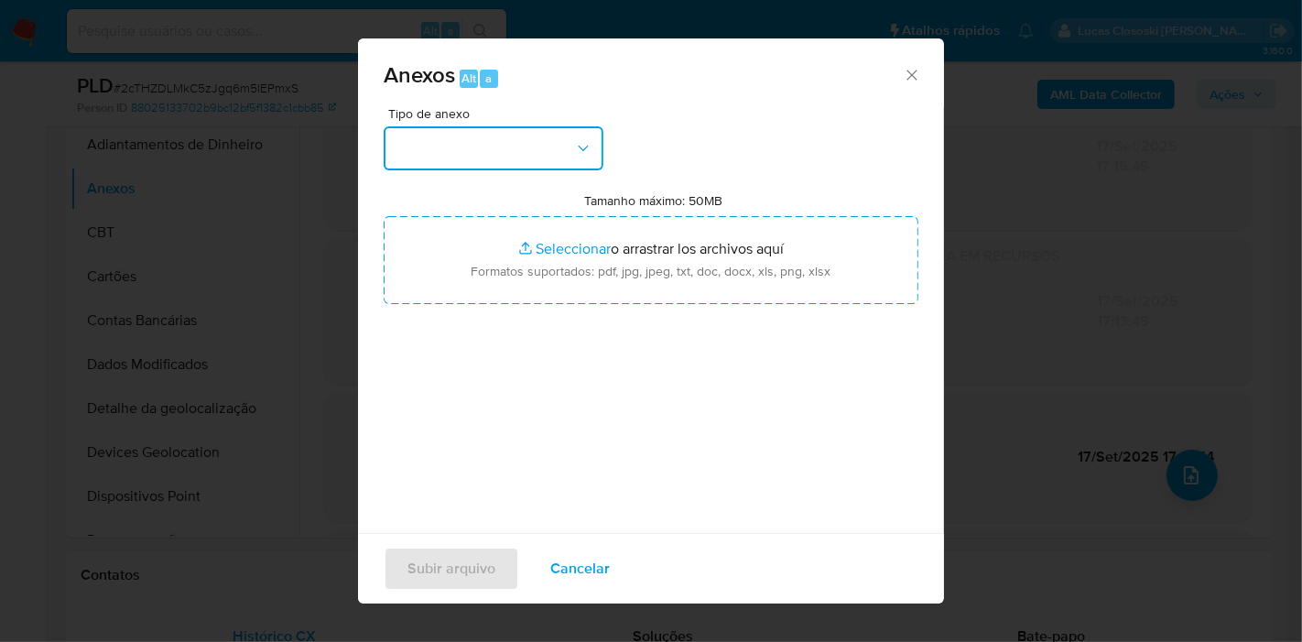
click at [571, 146] on button "button" at bounding box center [494, 148] width 220 height 44
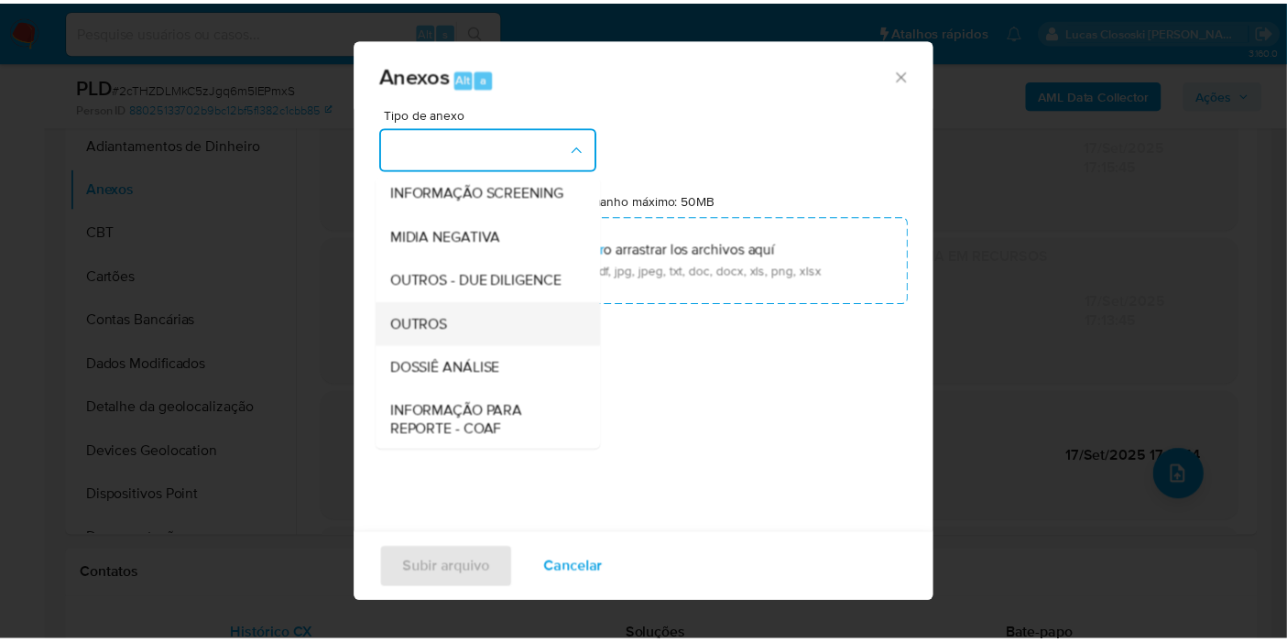
scroll to position [281, 0]
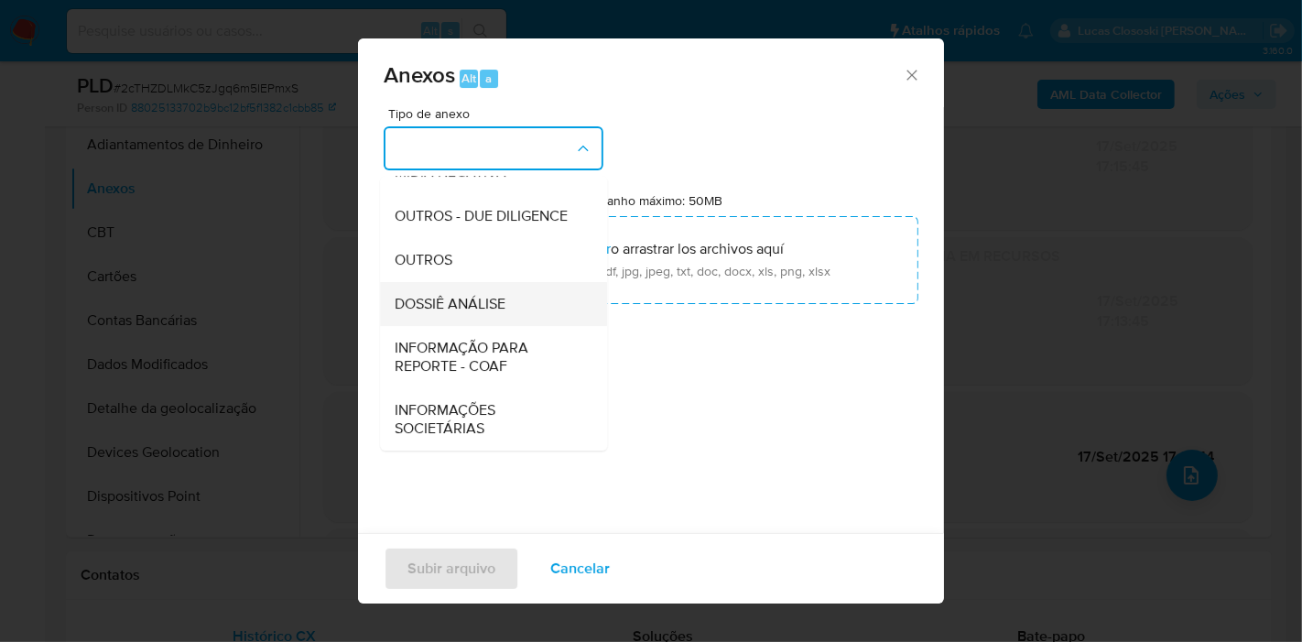
click at [481, 301] on span "DOSSIÊ ANÁLISE" at bounding box center [450, 304] width 111 height 18
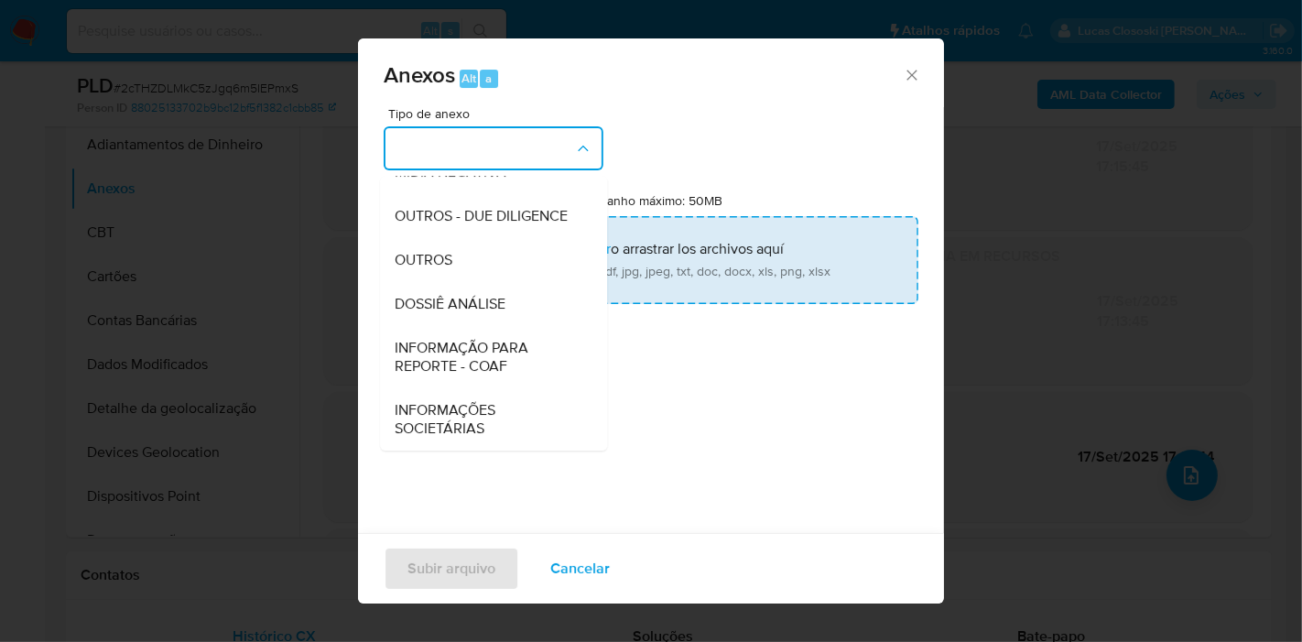
click at [503, 249] on input "Tamanho máximo: 50MB Seleccionar archivos" at bounding box center [651, 260] width 535 height 88
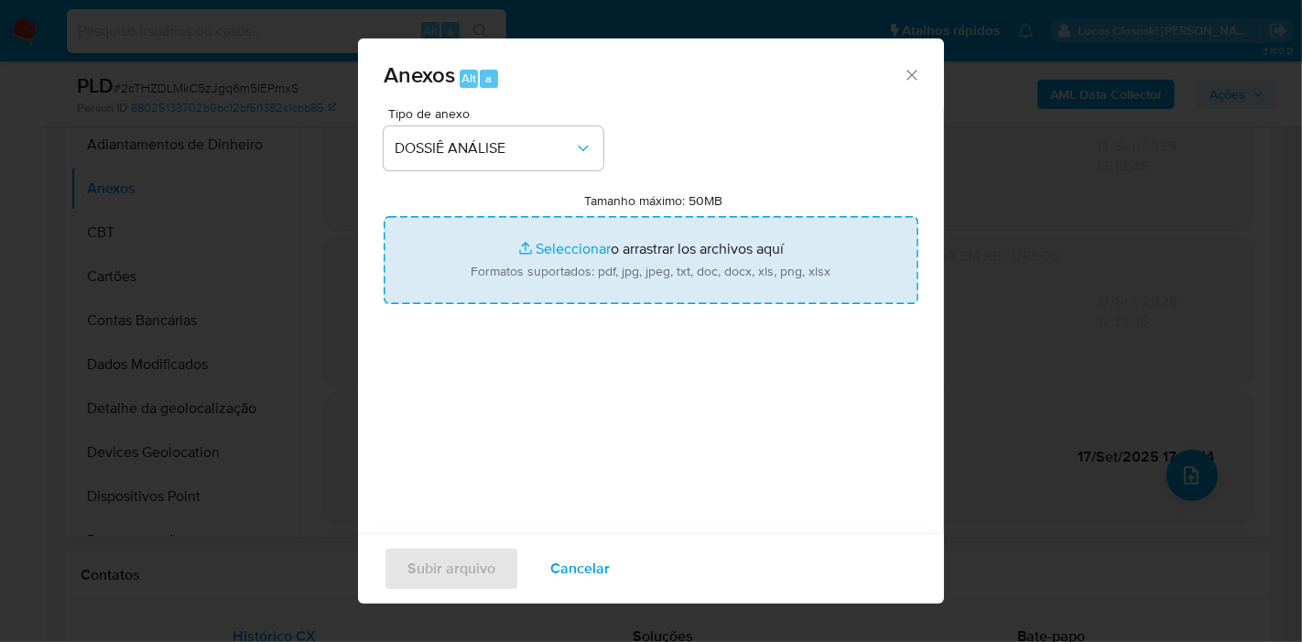
type input "C:\fakepath\SAR - XXXX - CNPJ 46004232000119 - MA CONSULTORIA EM RECURSOS HUMAN…"
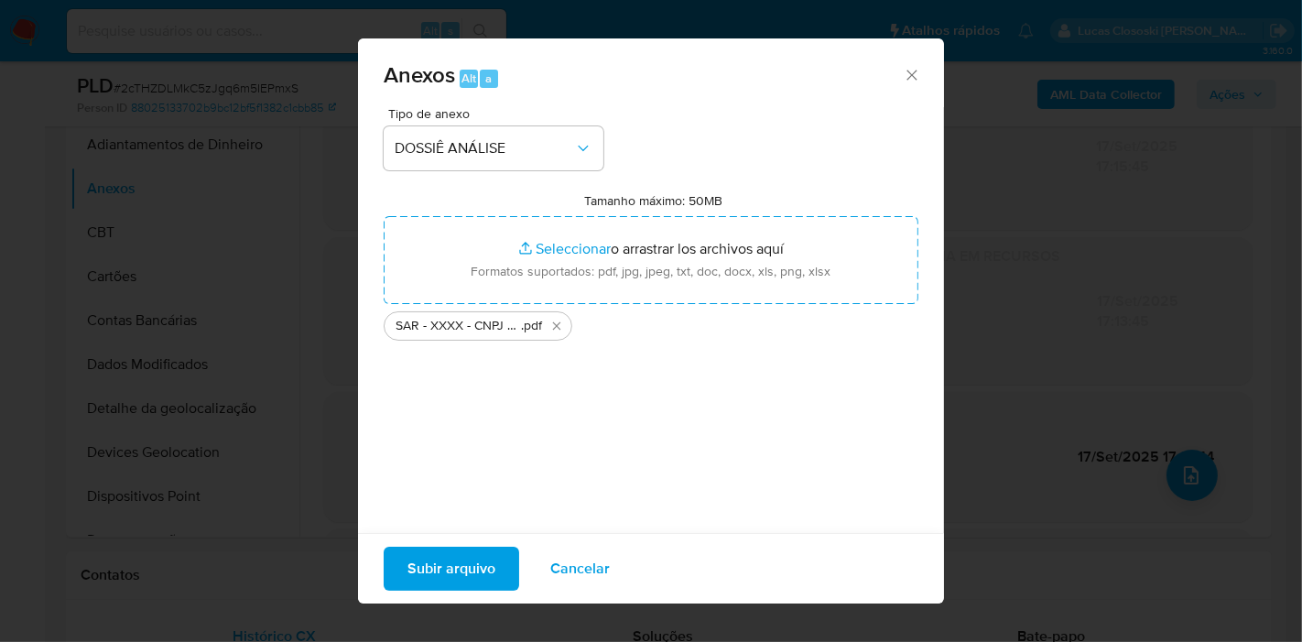
click at [437, 558] on span "Subir arquivo" at bounding box center [452, 569] width 88 height 40
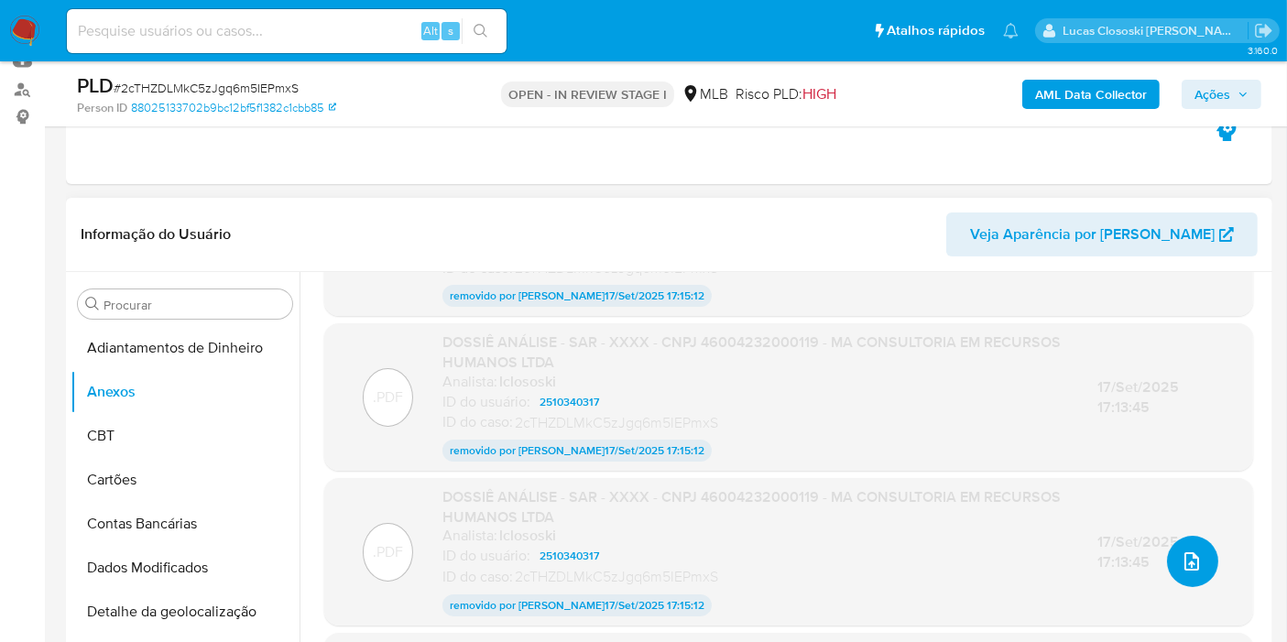
scroll to position [206, 0]
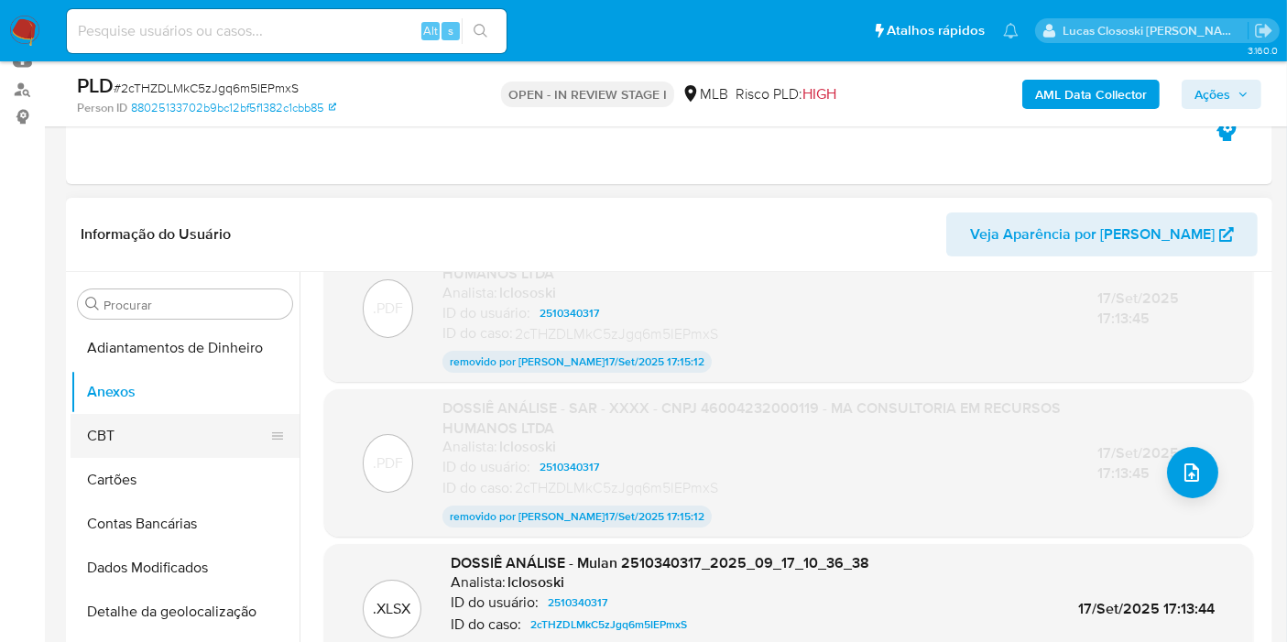
click at [136, 428] on button "CBT" at bounding box center [178, 436] width 214 height 44
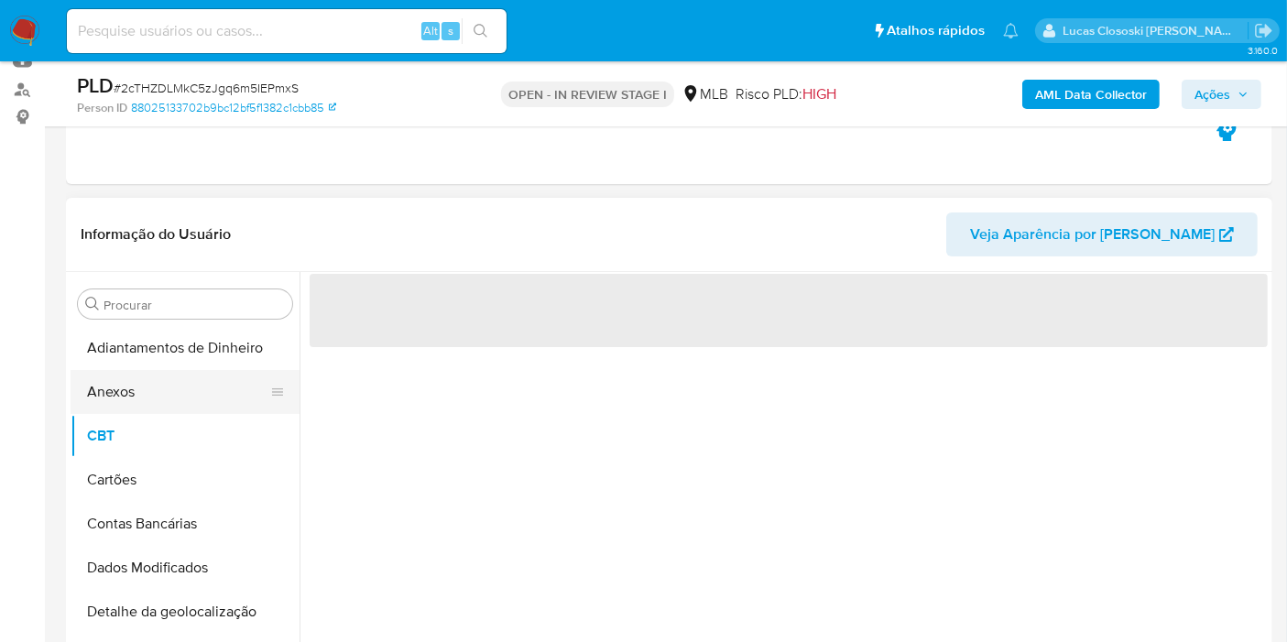
click at [136, 410] on button "Anexos" at bounding box center [178, 392] width 214 height 44
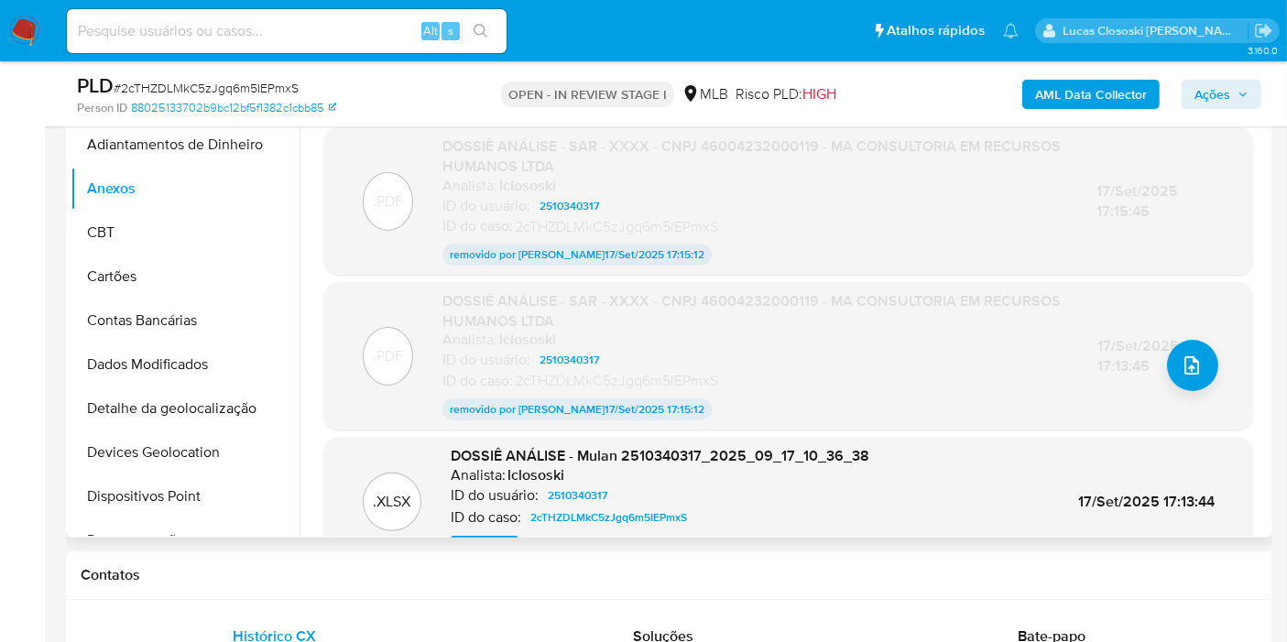
scroll to position [206, 0]
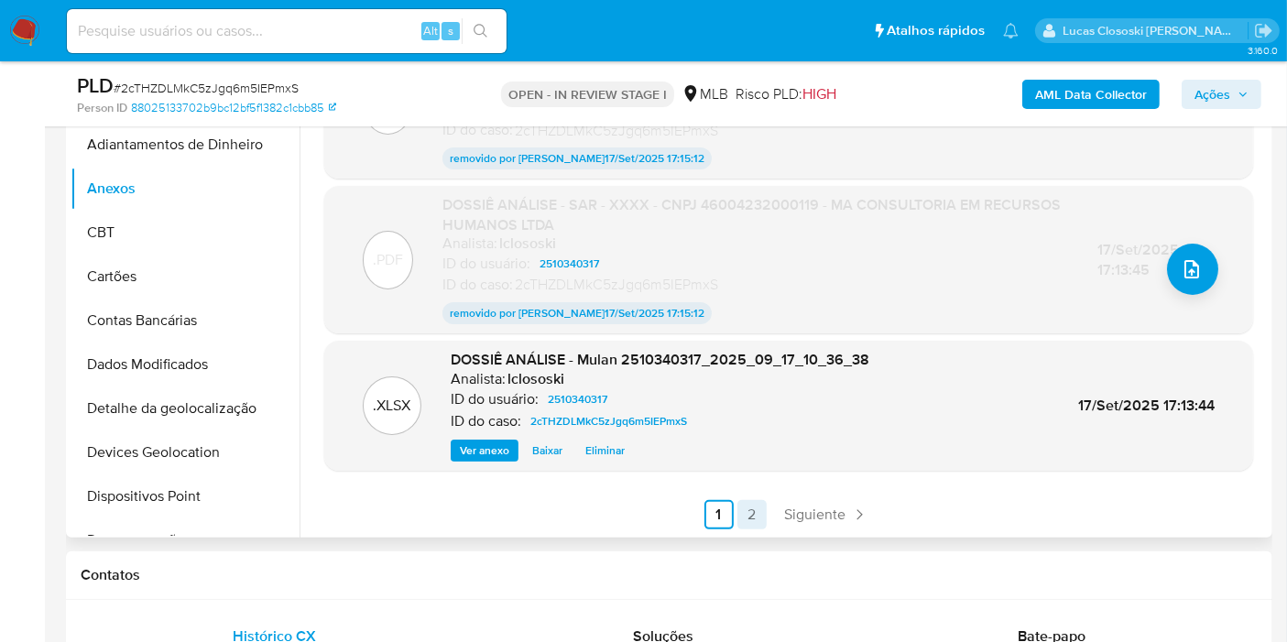
click at [761, 519] on link "2" at bounding box center [751, 514] width 29 height 29
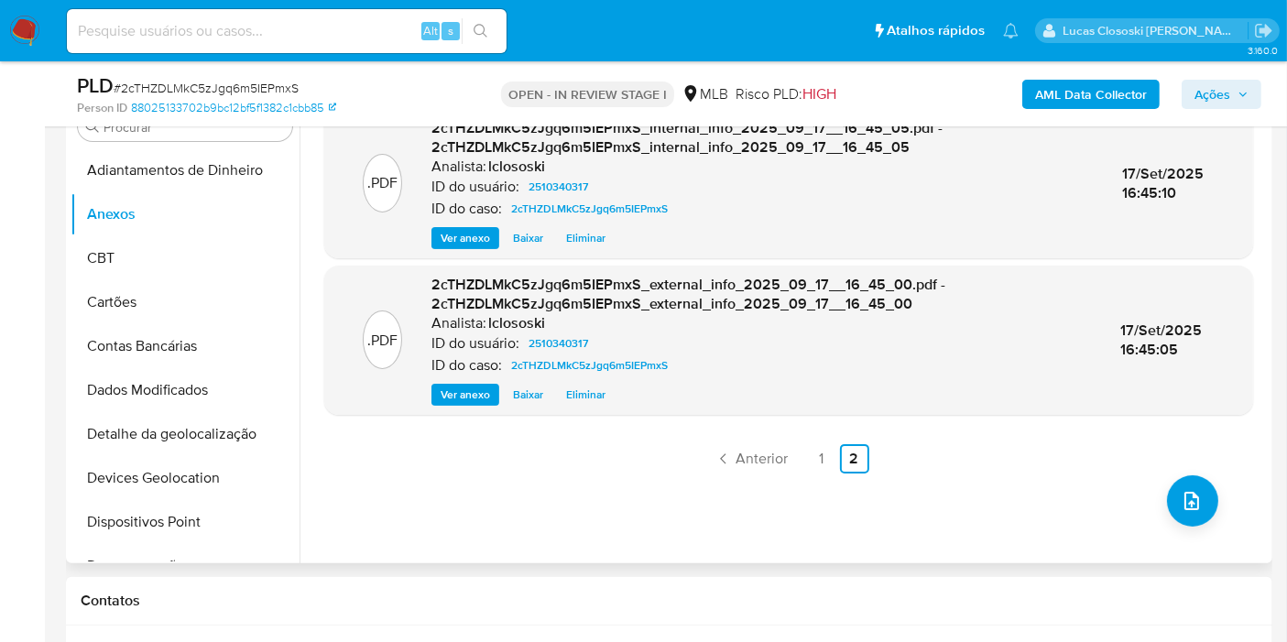
scroll to position [305, 0]
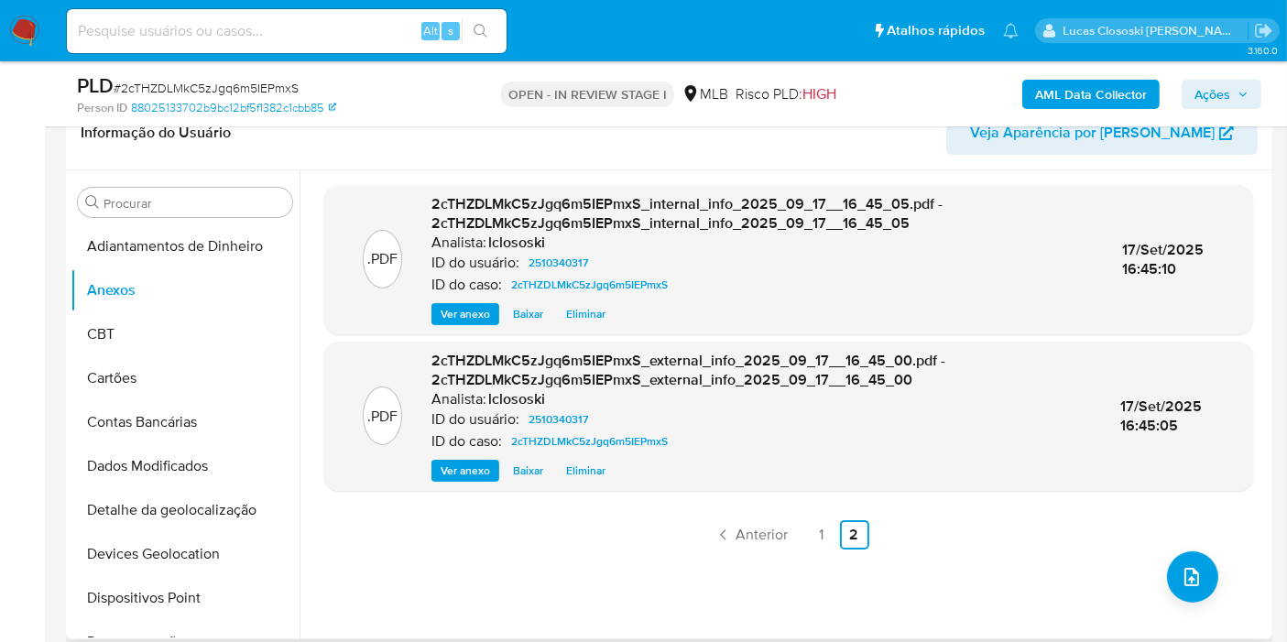
click at [800, 542] on ul "Anterior 1 2 Siguiente" at bounding box center [788, 534] width 929 height 29
click at [807, 539] on link "1" at bounding box center [821, 534] width 29 height 29
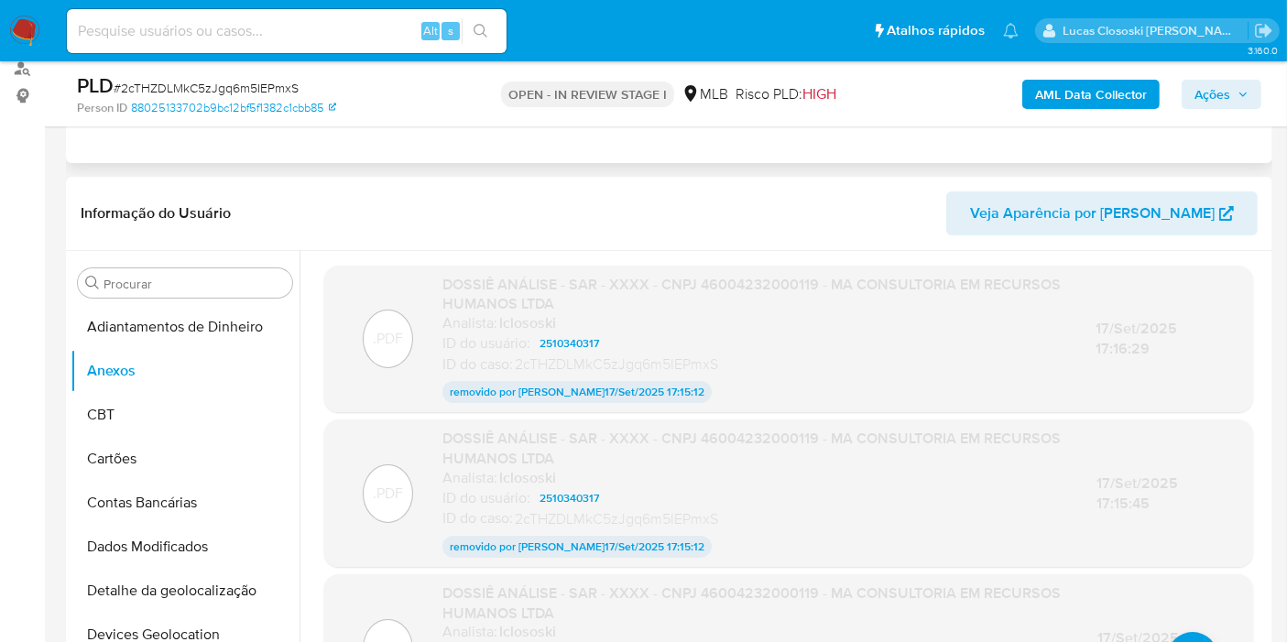
scroll to position [102, 0]
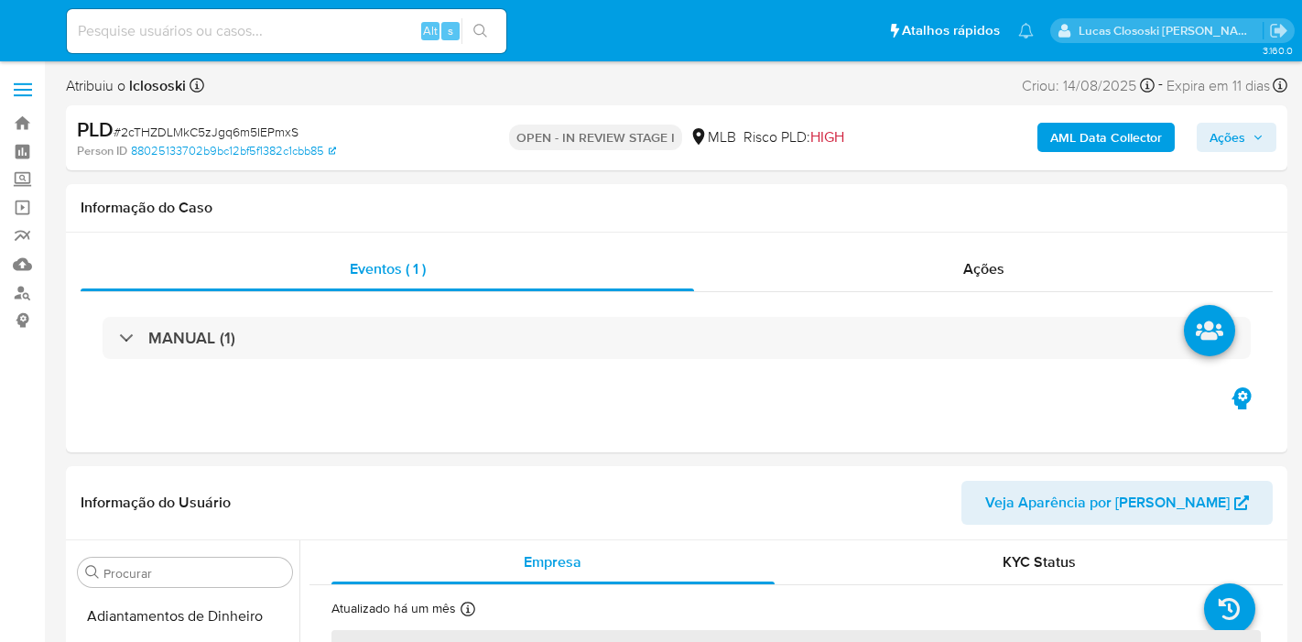
select select "10"
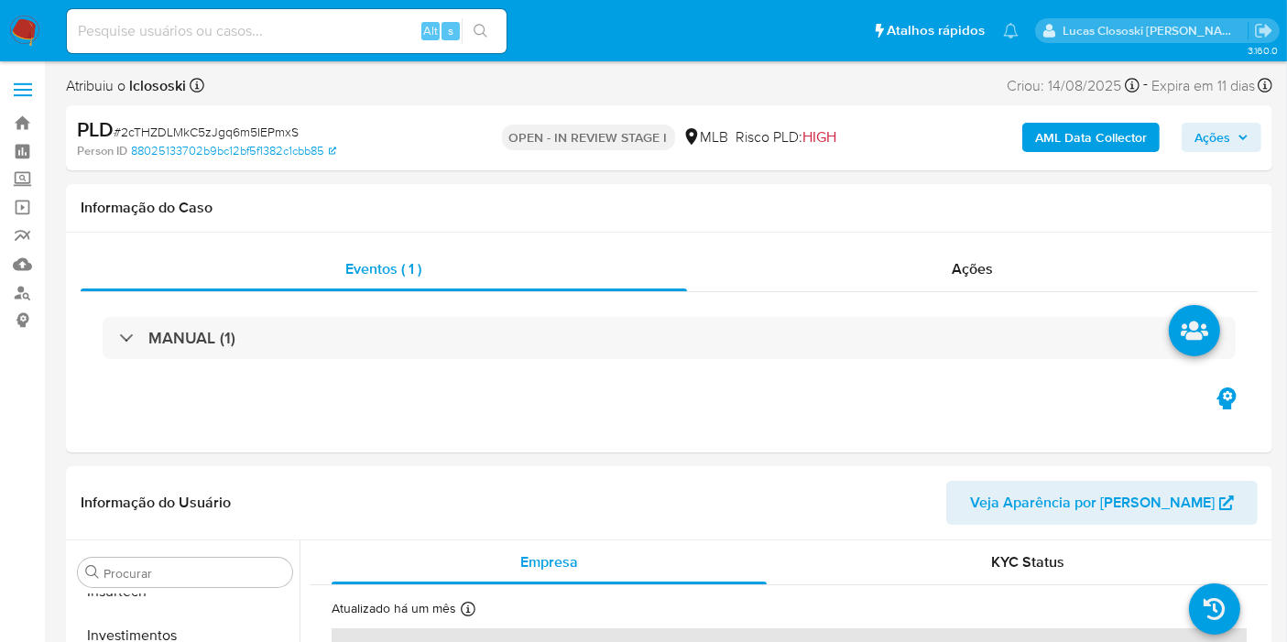
scroll to position [861, 0]
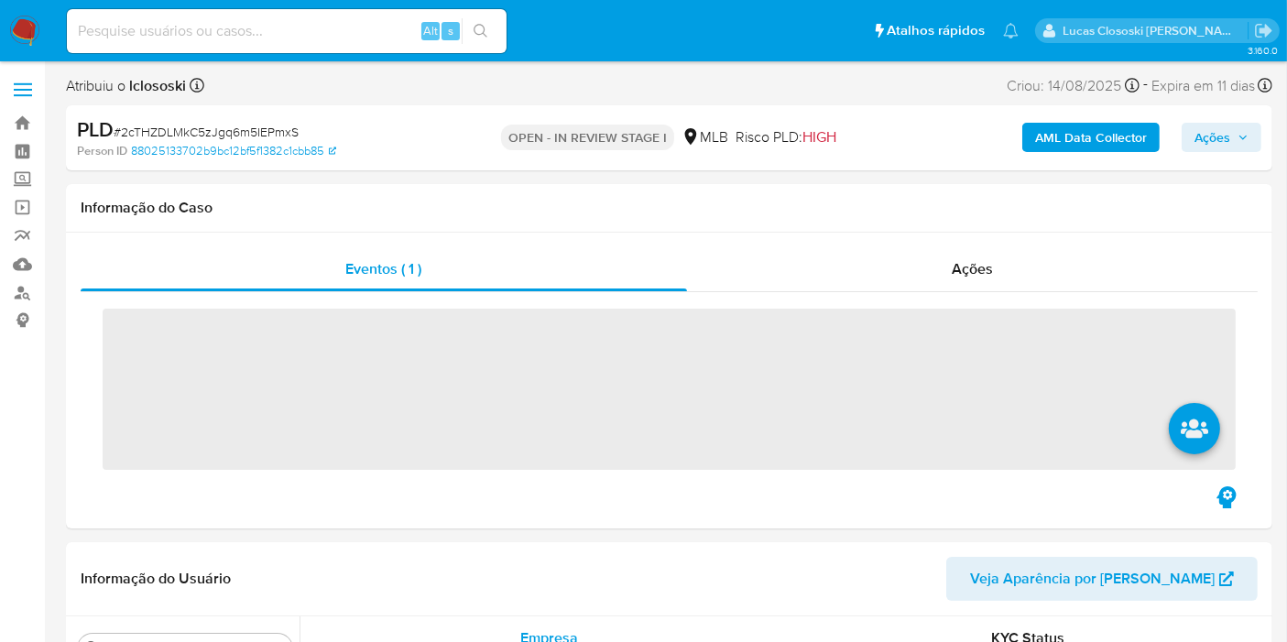
scroll to position [861, 0]
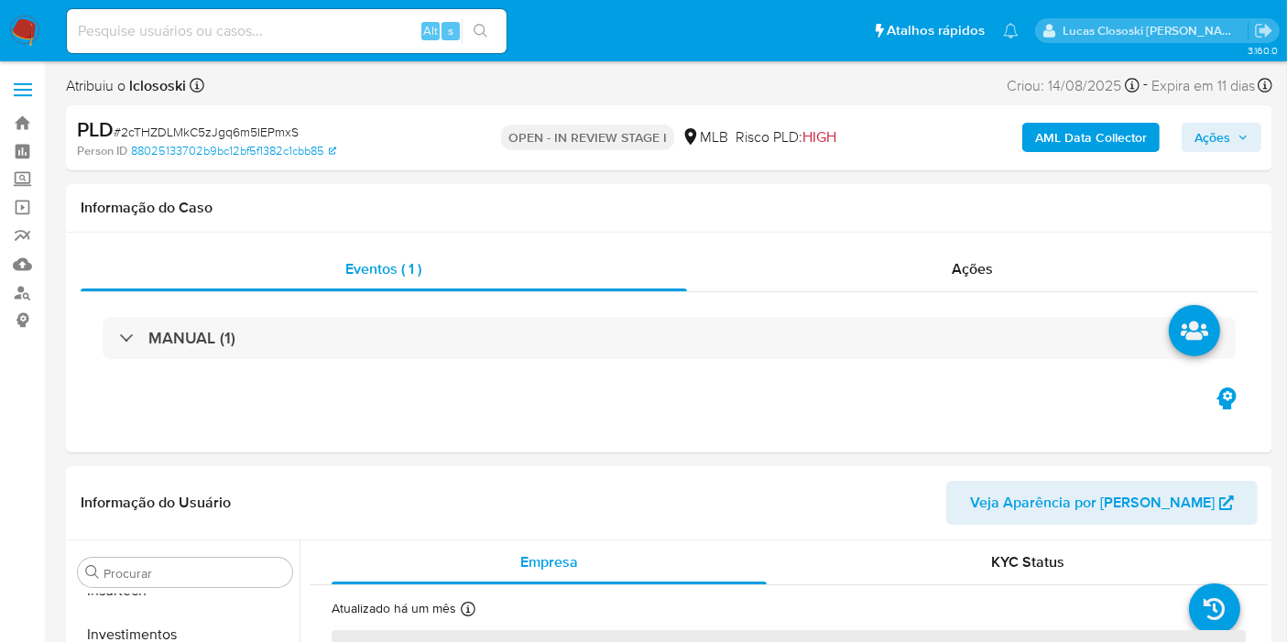
select select "10"
click at [1195, 135] on span "Ações" at bounding box center [1212, 137] width 36 height 29
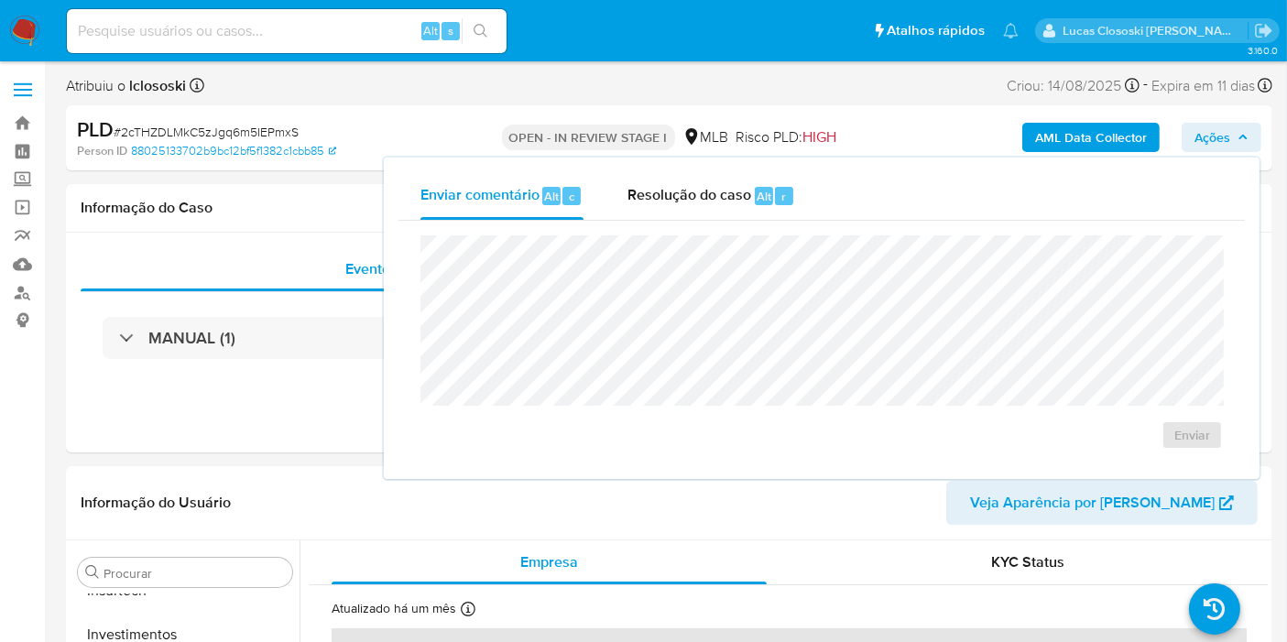
click at [829, 210] on div "Enviar comentário Alt c Resolução do caso Alt r" at bounding box center [821, 196] width 846 height 48
click at [750, 221] on div "Enviar" at bounding box center [821, 343] width 846 height 244
click at [717, 181] on div "Resolução do caso Alt r" at bounding box center [711, 196] width 168 height 48
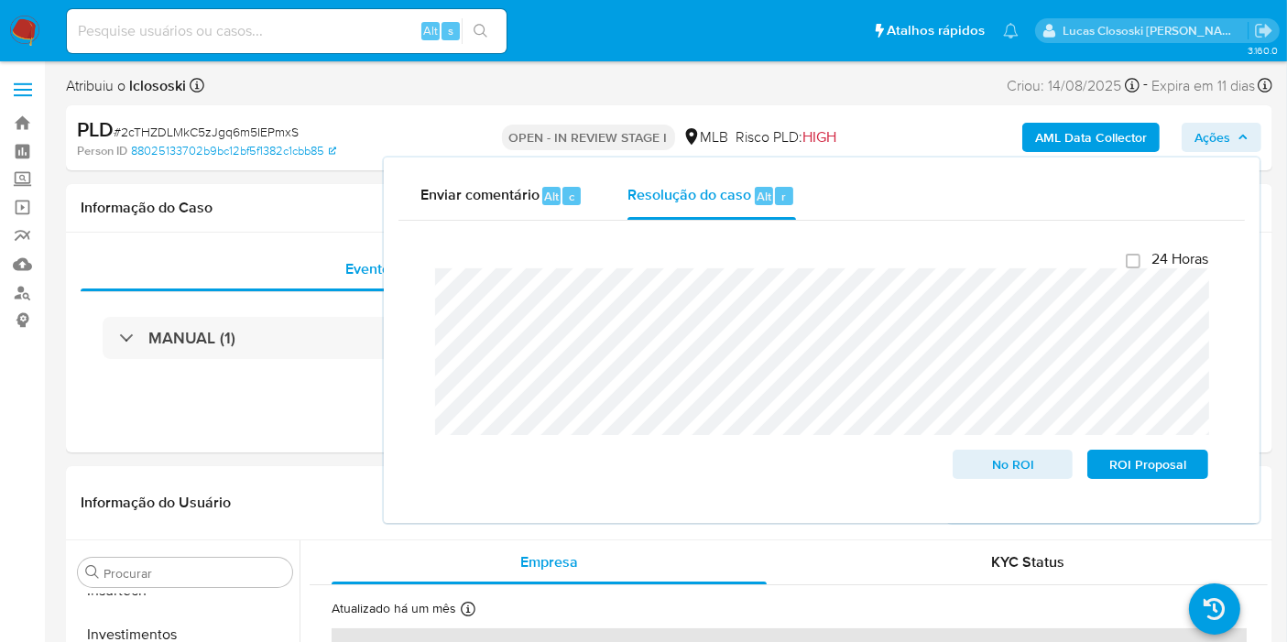
click at [1217, 135] on span "Ações" at bounding box center [1212, 137] width 36 height 29
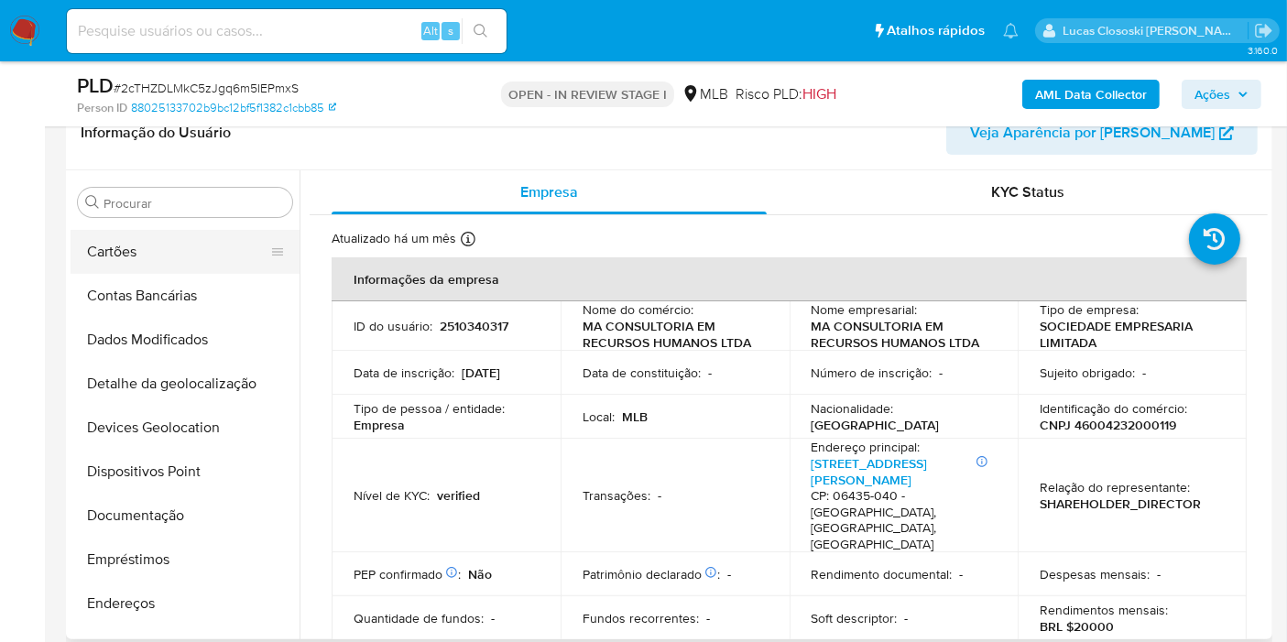
scroll to position [47, 0]
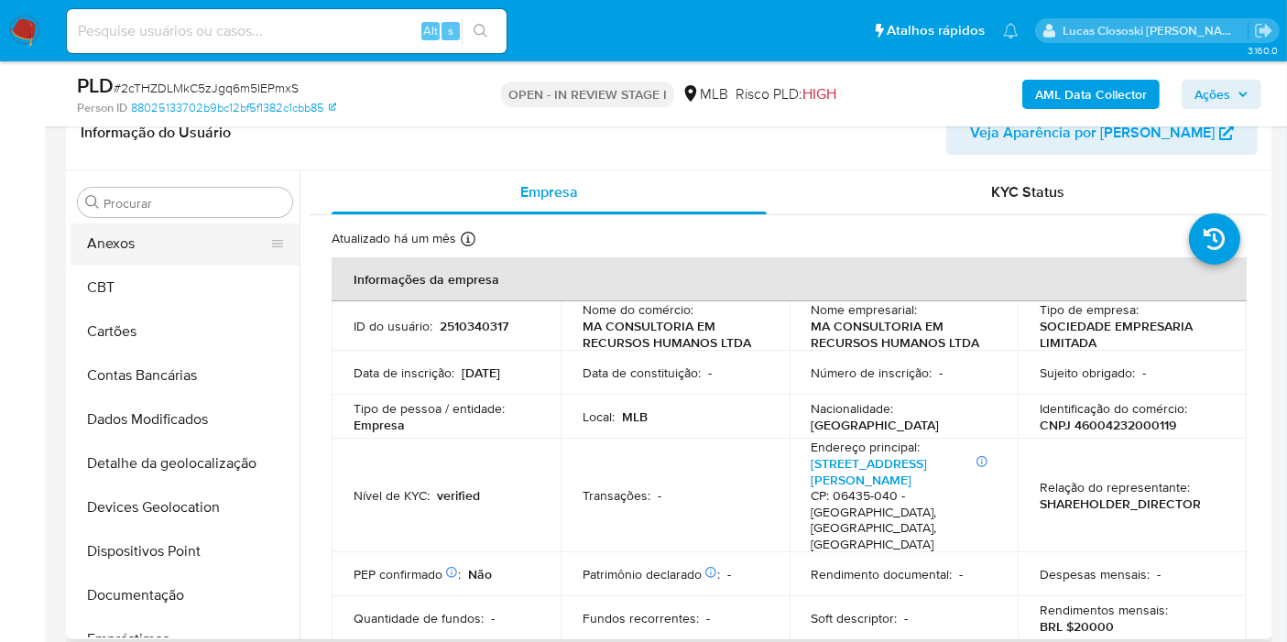
click at [136, 247] on button "Anexos" at bounding box center [178, 244] width 214 height 44
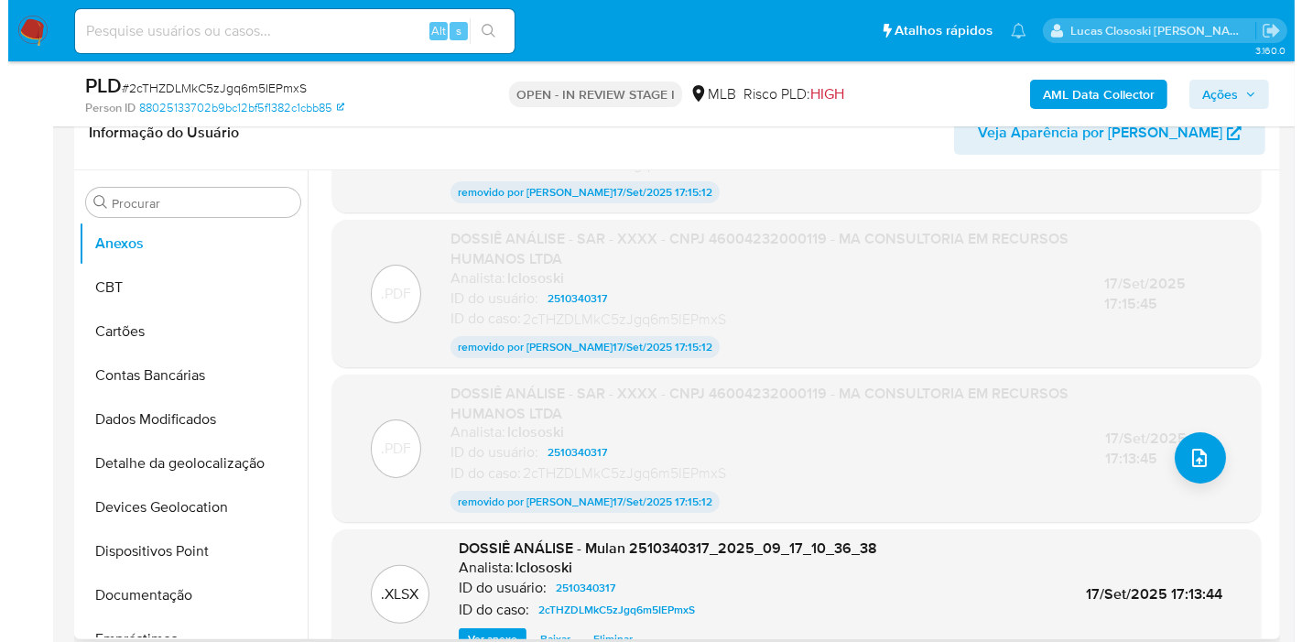
scroll to position [203, 0]
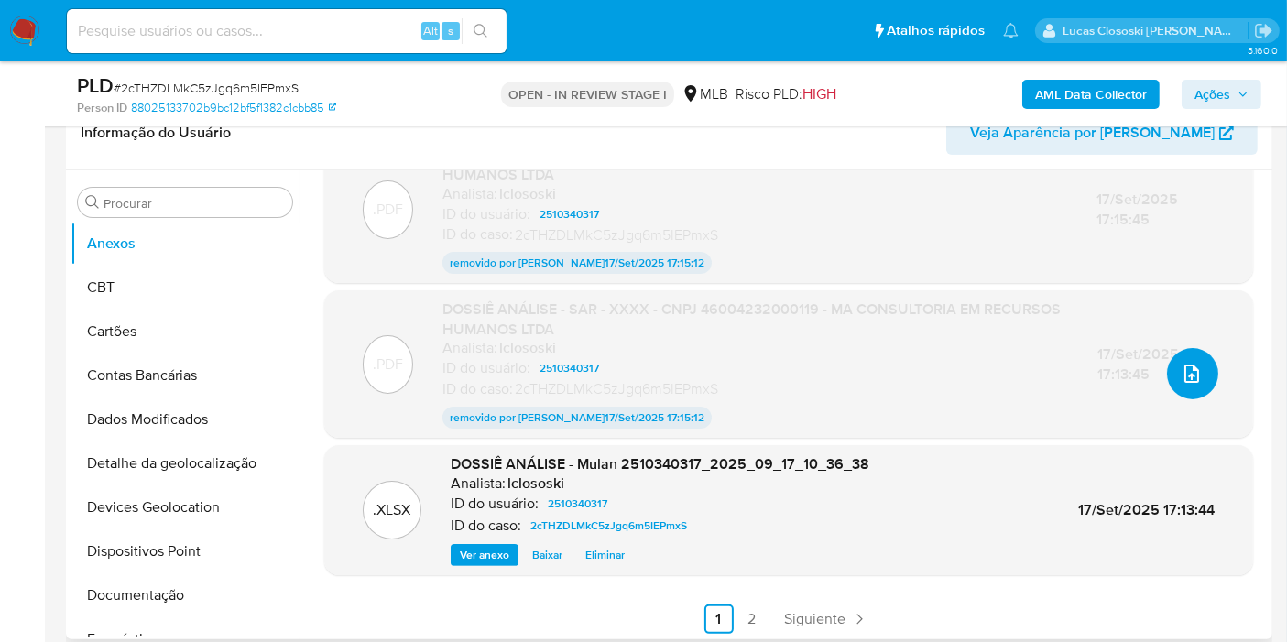
click at [1180, 365] on icon "upload-file" at bounding box center [1191, 374] width 22 height 22
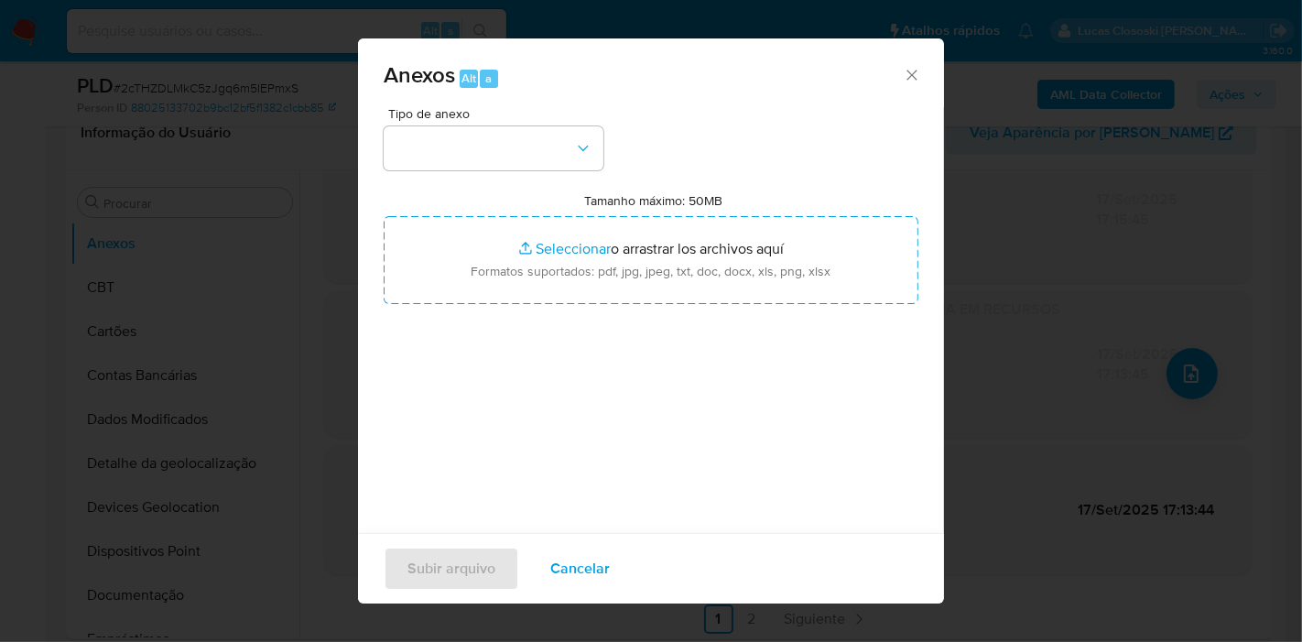
click at [510, 173] on div "Tipo de anexo Tamanho máximo: 50MB Seleccionar archivos Seleccionar o arrastrar…" at bounding box center [651, 323] width 535 height 432
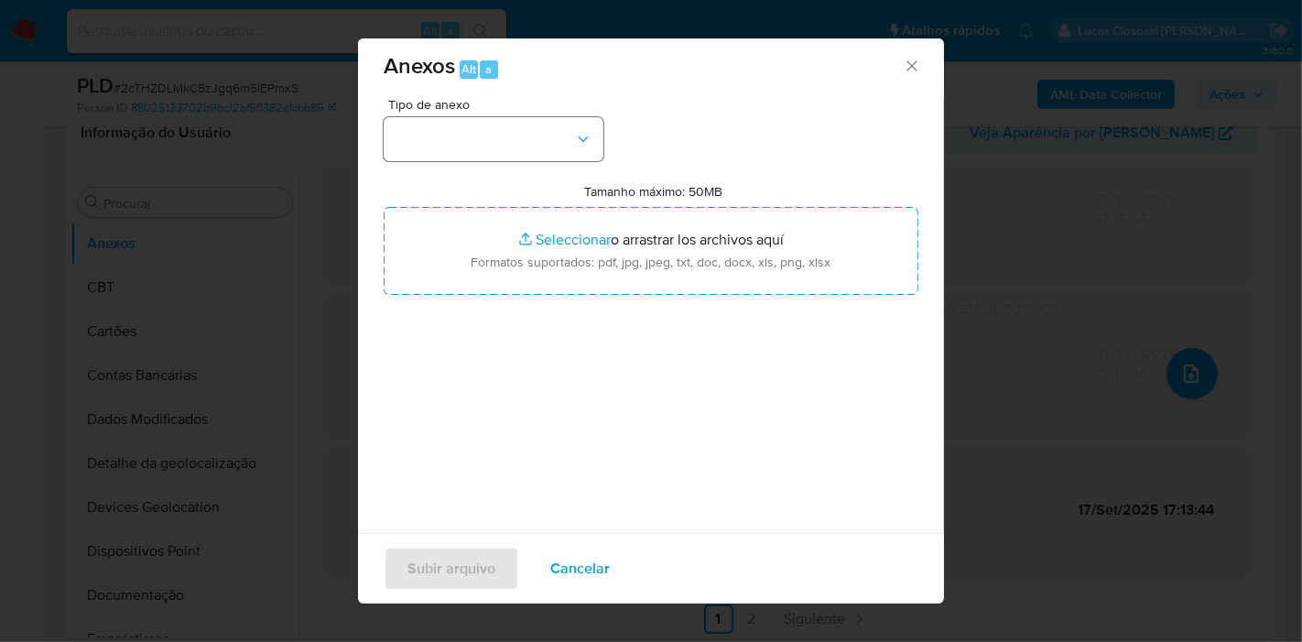
scroll to position [18, 0]
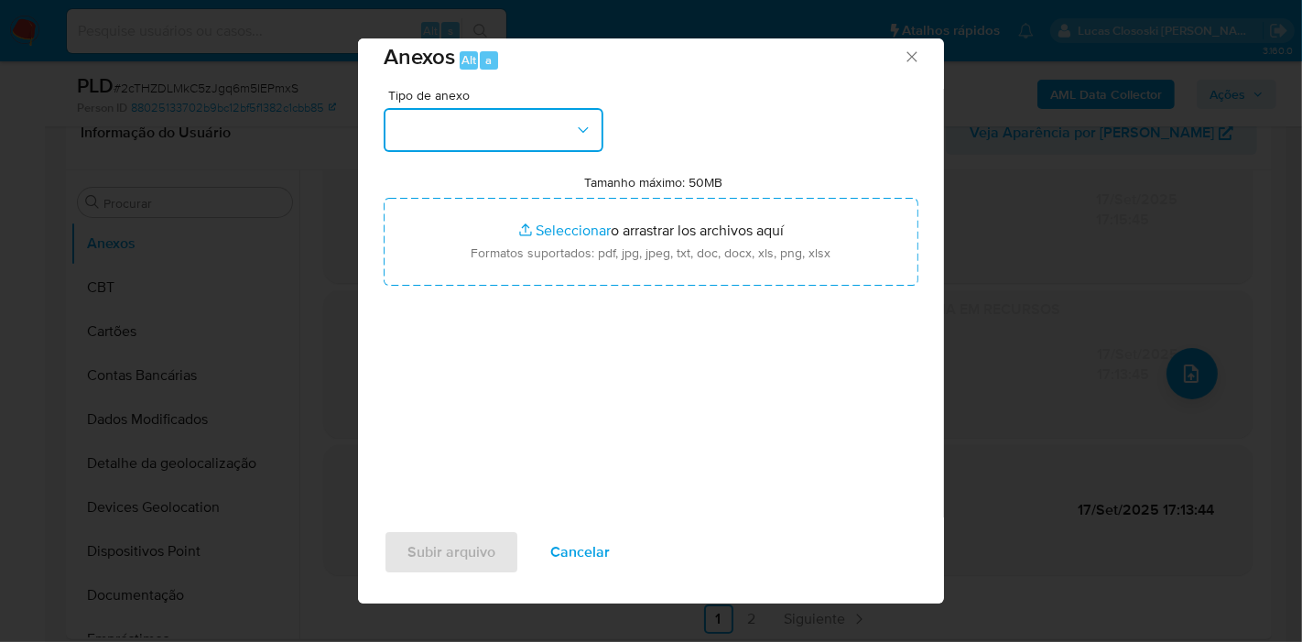
click at [493, 112] on button "button" at bounding box center [494, 130] width 220 height 44
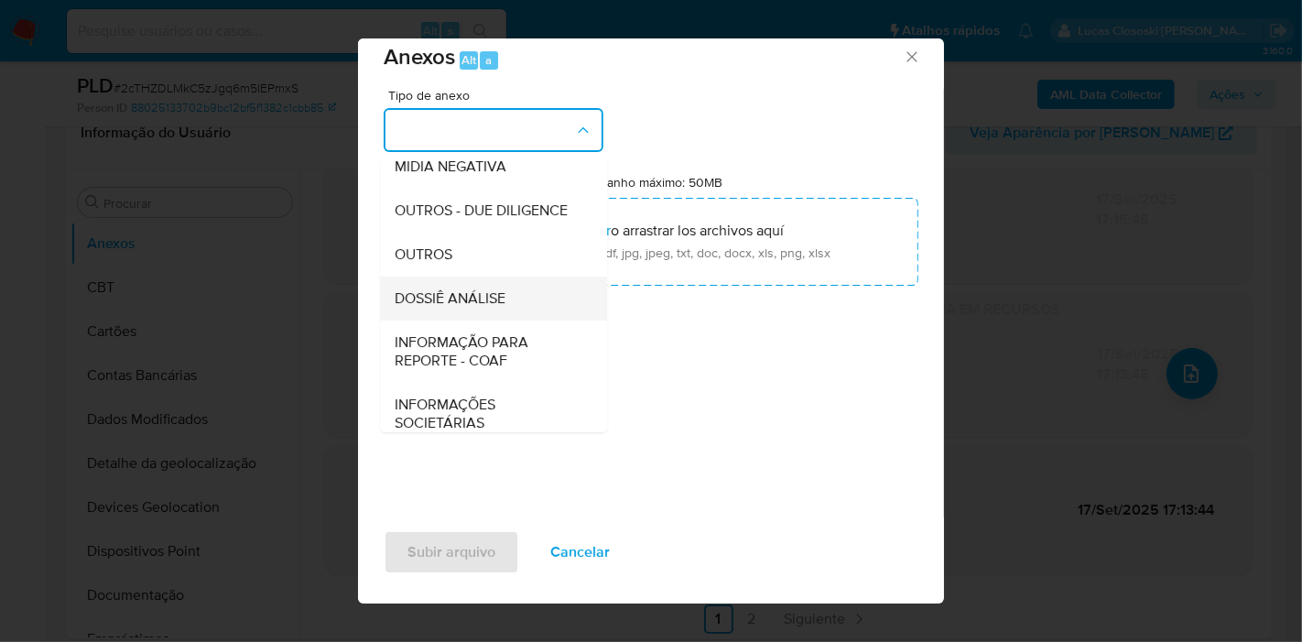
scroll to position [281, 0]
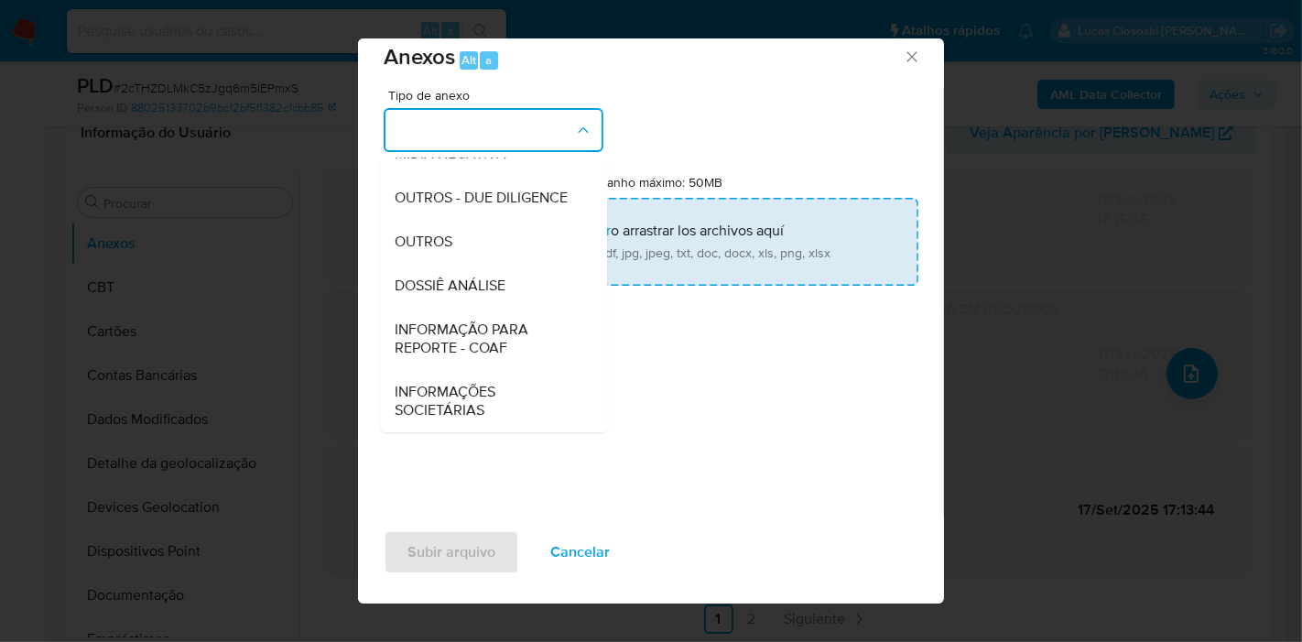
drag, startPoint x: 476, startPoint y: 302, endPoint x: 476, endPoint y: 278, distance: 23.8
click at [476, 300] on div "DOSSIÊ ANÁLISE" at bounding box center [488, 286] width 187 height 44
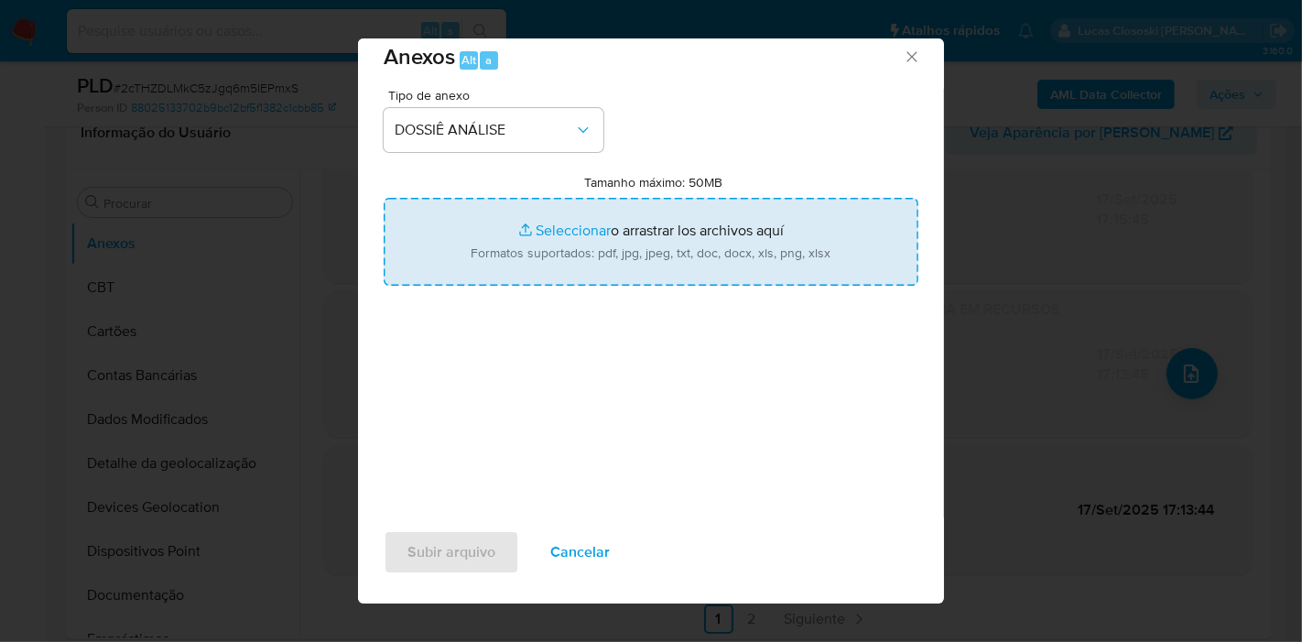
click at [493, 235] on input "Tamanho máximo: 50MB Seleccionar archivos" at bounding box center [651, 242] width 535 height 88
type input "C:\fakepath\SAR - XXXX - CNPJ 46004232000119 - MA CONSULTORIA EM RECURSOS HUMAN…"
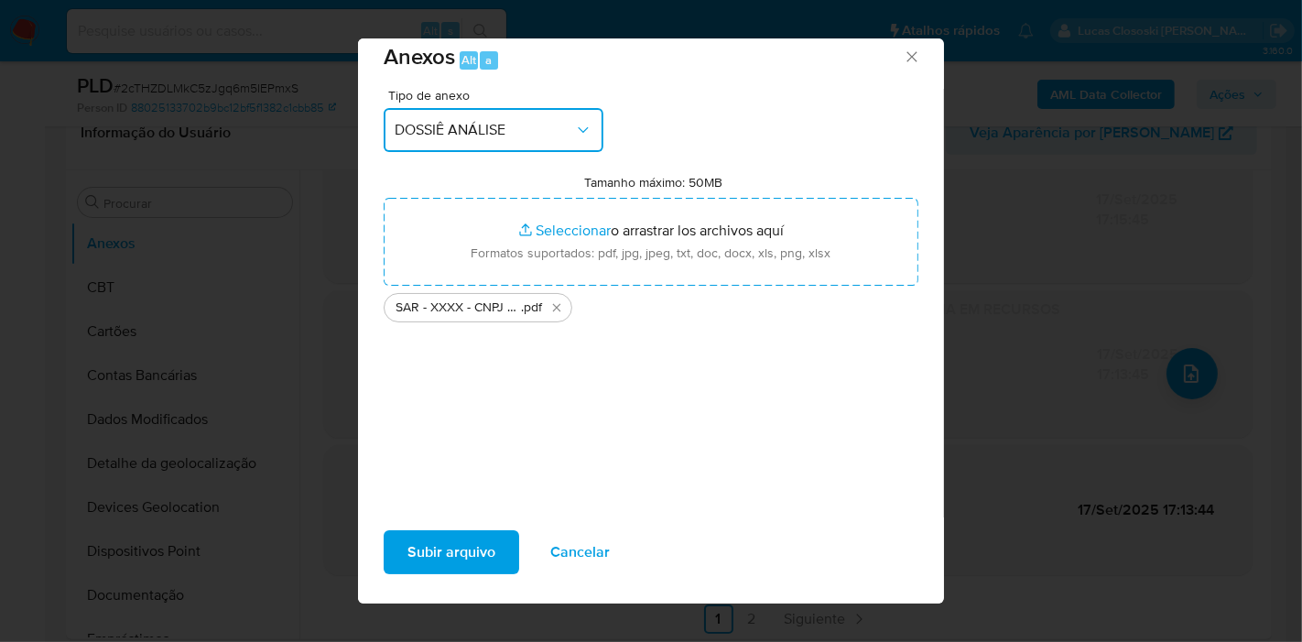
drag, startPoint x: 492, startPoint y: 235, endPoint x: 394, endPoint y: 129, distance: 144.5
click at [395, 129] on span "DOSSIÊ ANÁLISE" at bounding box center [484, 130] width 179 height 18
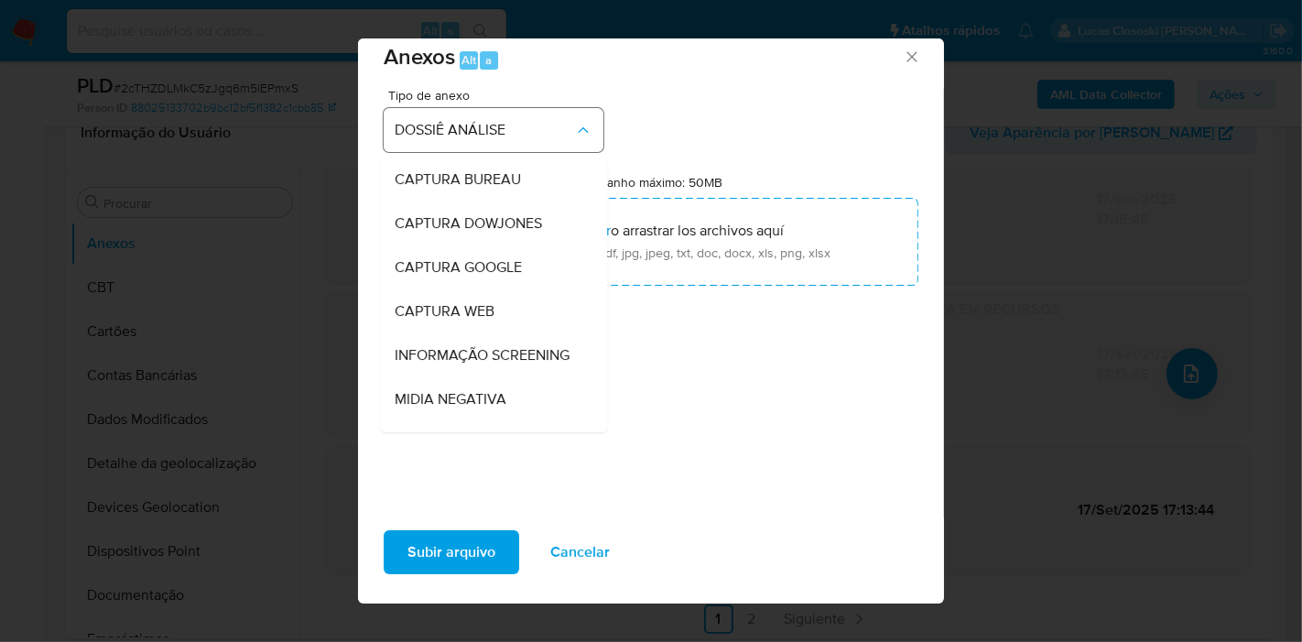
scroll to position [272, 0]
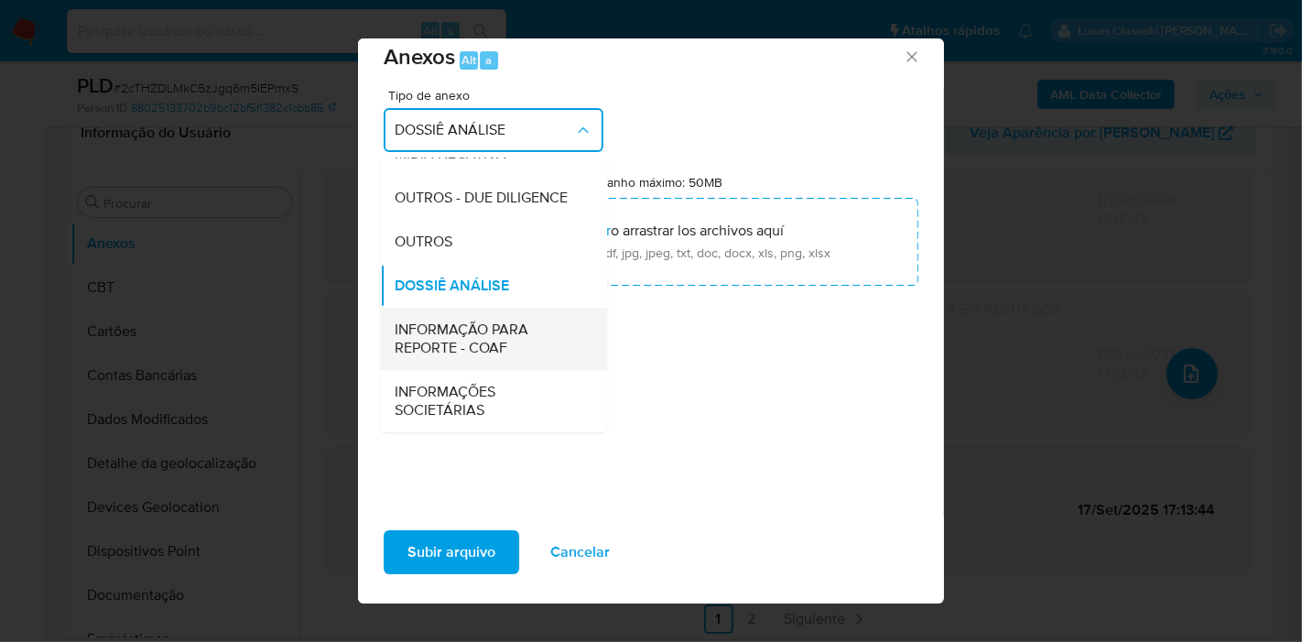
click at [484, 341] on span "INFORMAÇÃO PARA REPORTE - COAF" at bounding box center [488, 339] width 187 height 37
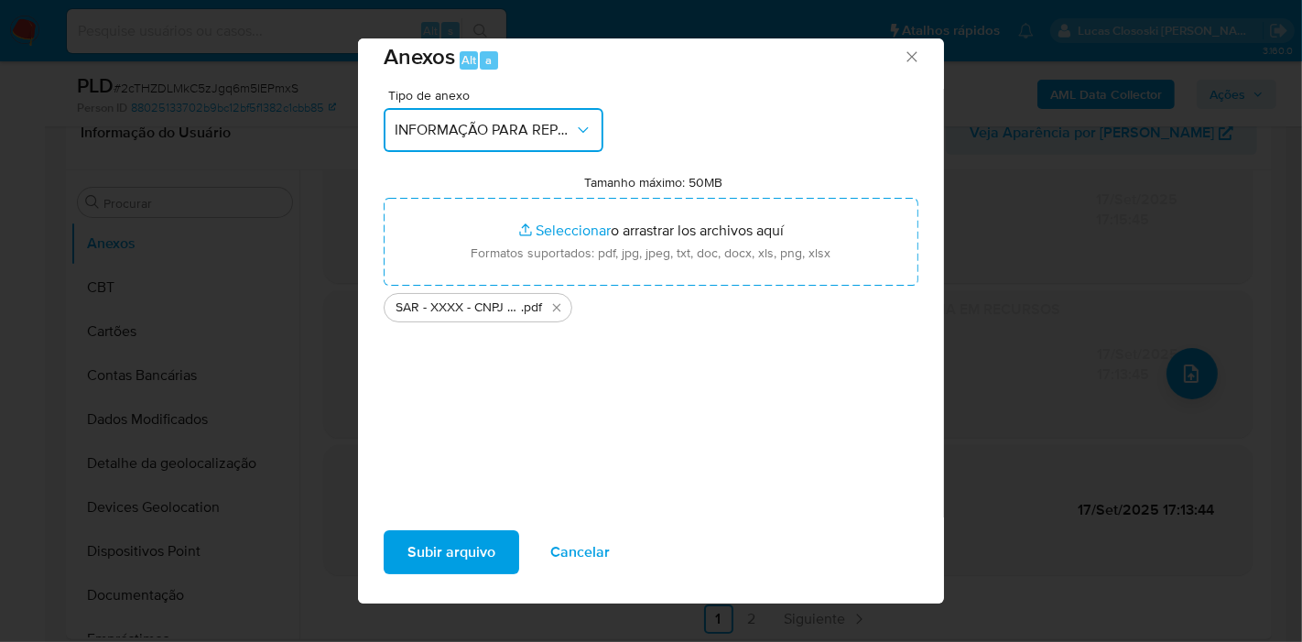
click at [473, 118] on button "INFORMAÇÃO PARA REPORTE - COAF" at bounding box center [494, 130] width 220 height 44
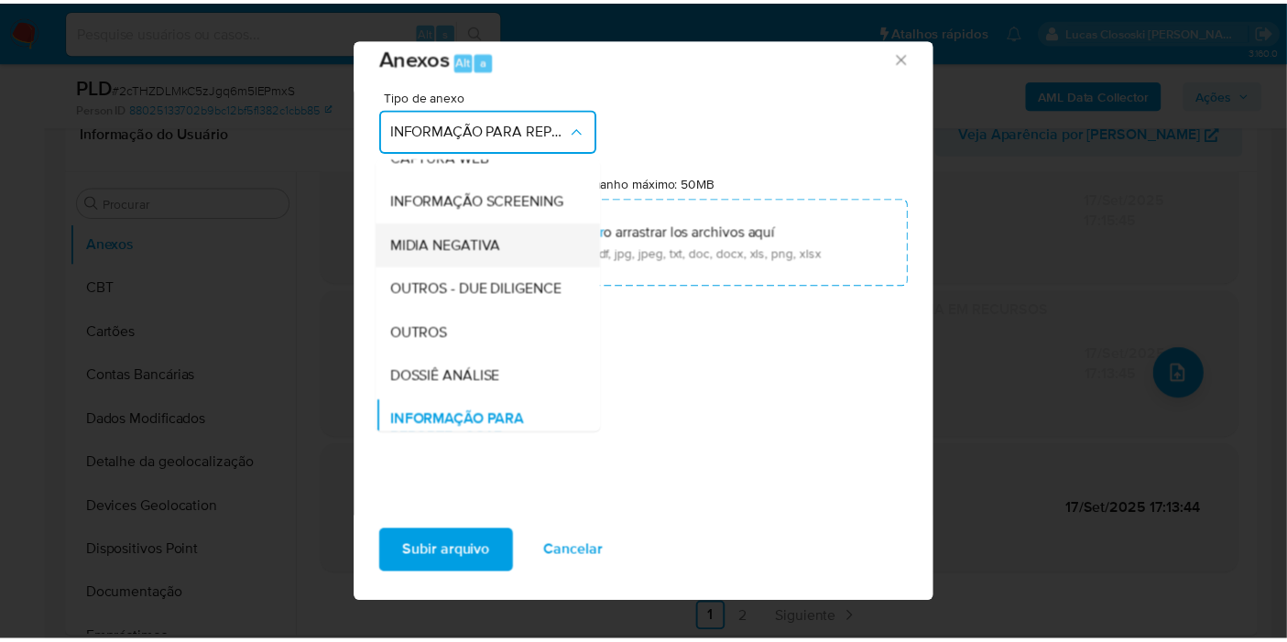
scroll to position [180, 0]
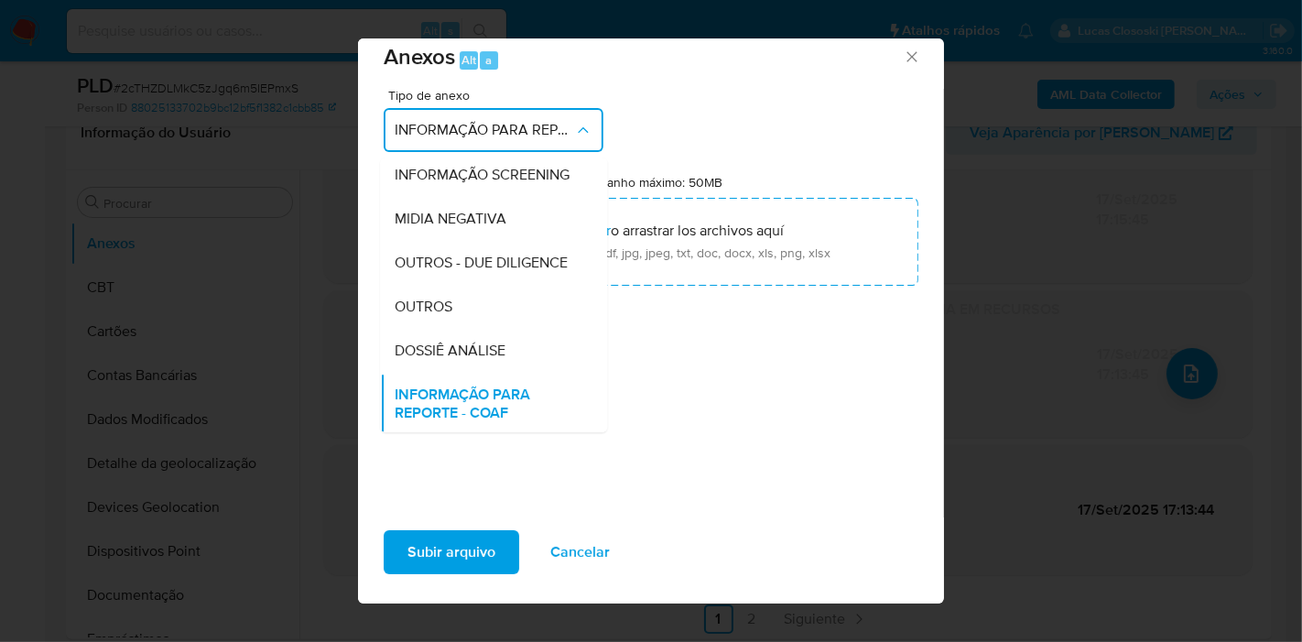
click at [730, 409] on div "Tipo de anexo INFORMAÇÃO PARA REPORTE - COAF CAPTURA BUREAU CAPTURA DOWJONES CA…" at bounding box center [651, 305] width 535 height 432
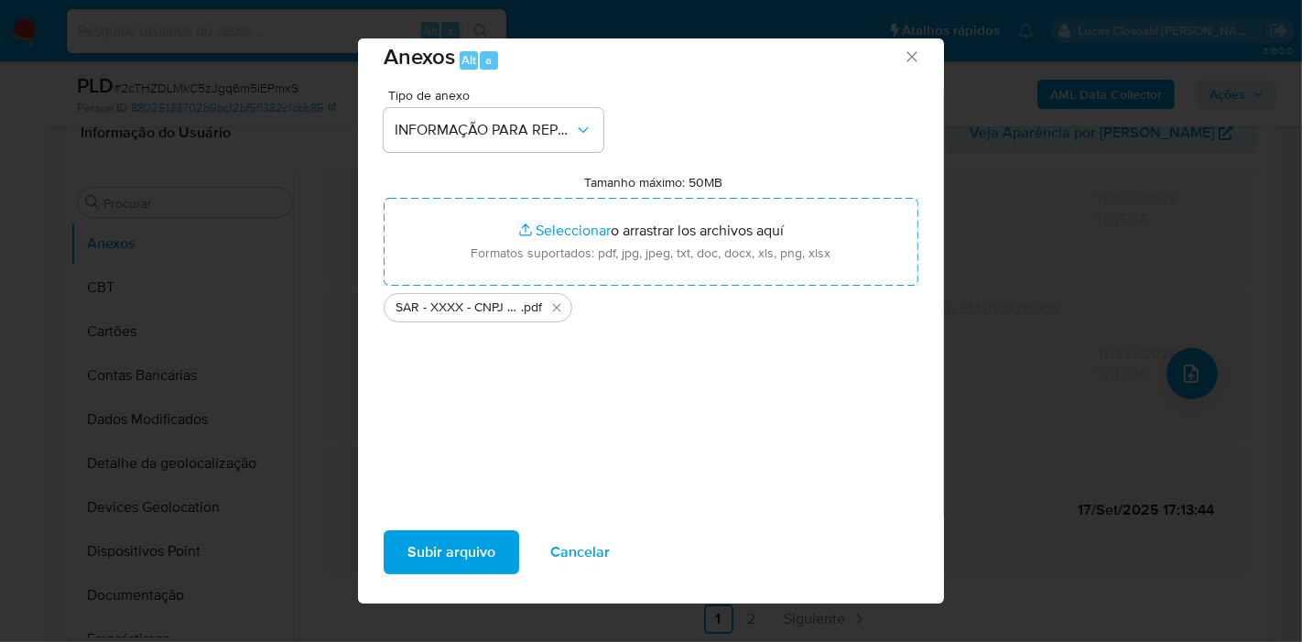
click at [431, 527] on div "Subir arquivo Cancelar" at bounding box center [651, 560] width 586 height 86
click at [430, 552] on span "Subir arquivo" at bounding box center [452, 552] width 88 height 40
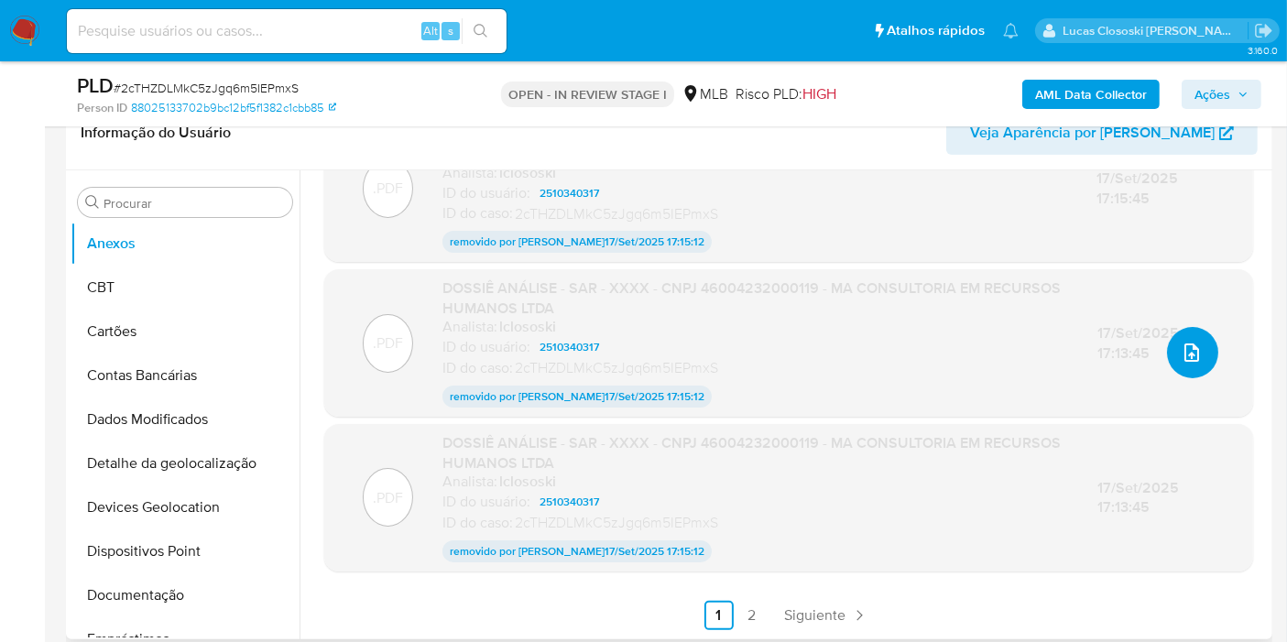
scroll to position [0, 0]
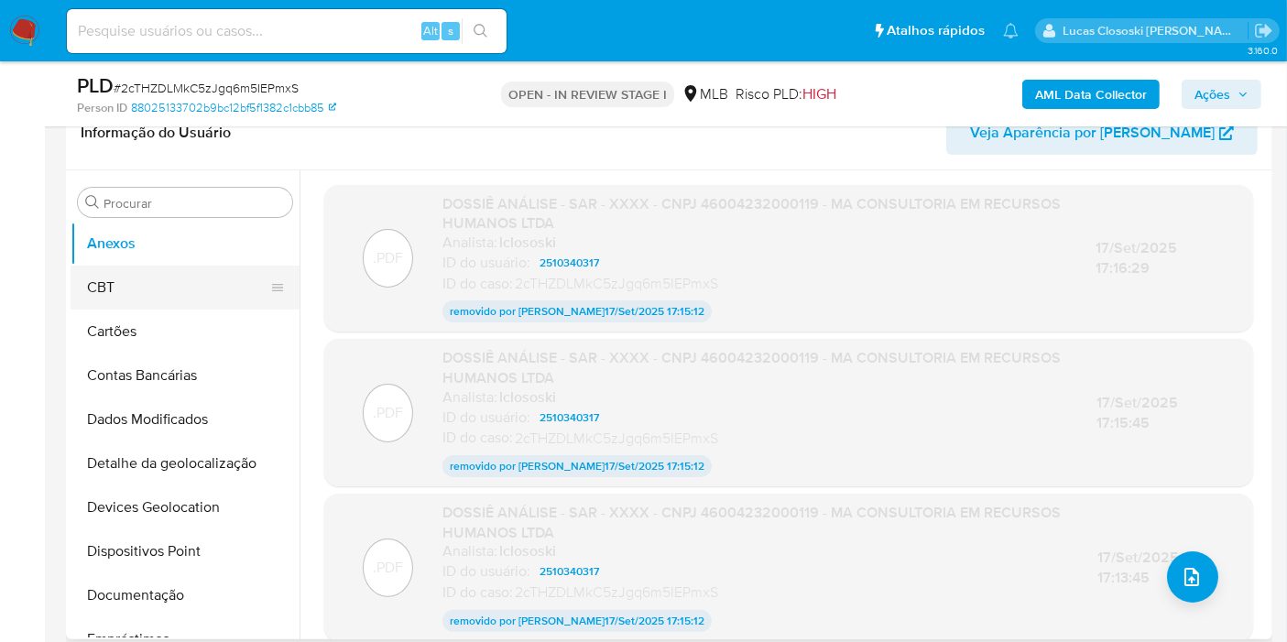
click at [125, 289] on button "CBT" at bounding box center [178, 288] width 214 height 44
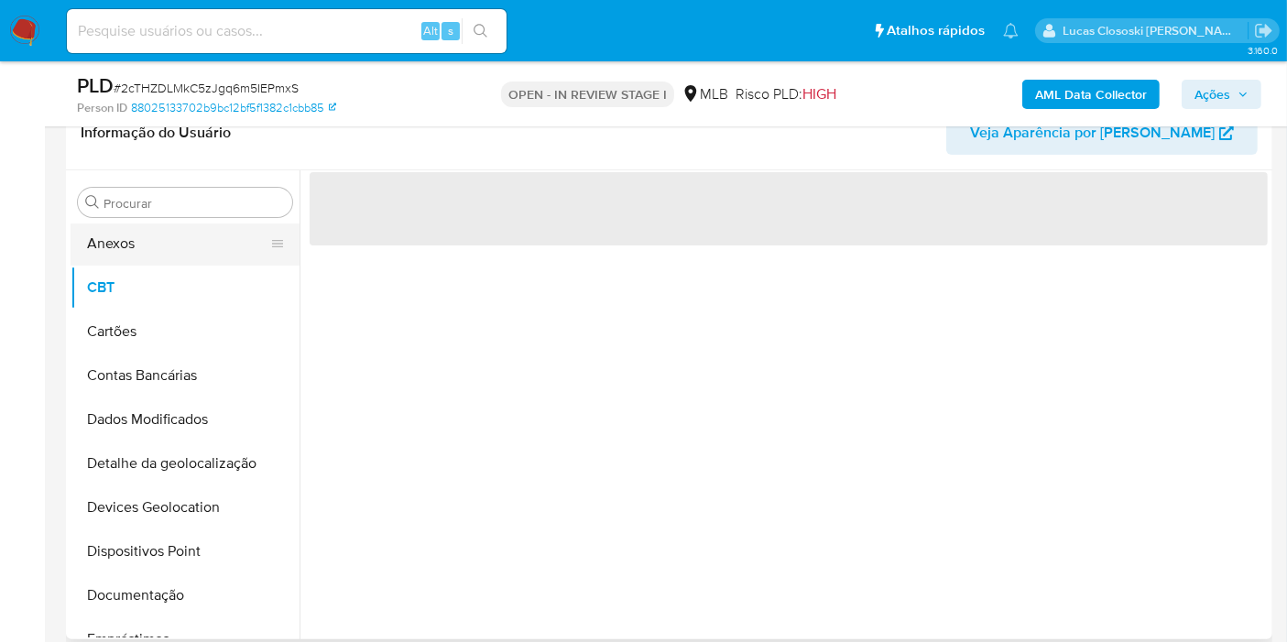
click at [125, 259] on button "Anexos" at bounding box center [178, 244] width 214 height 44
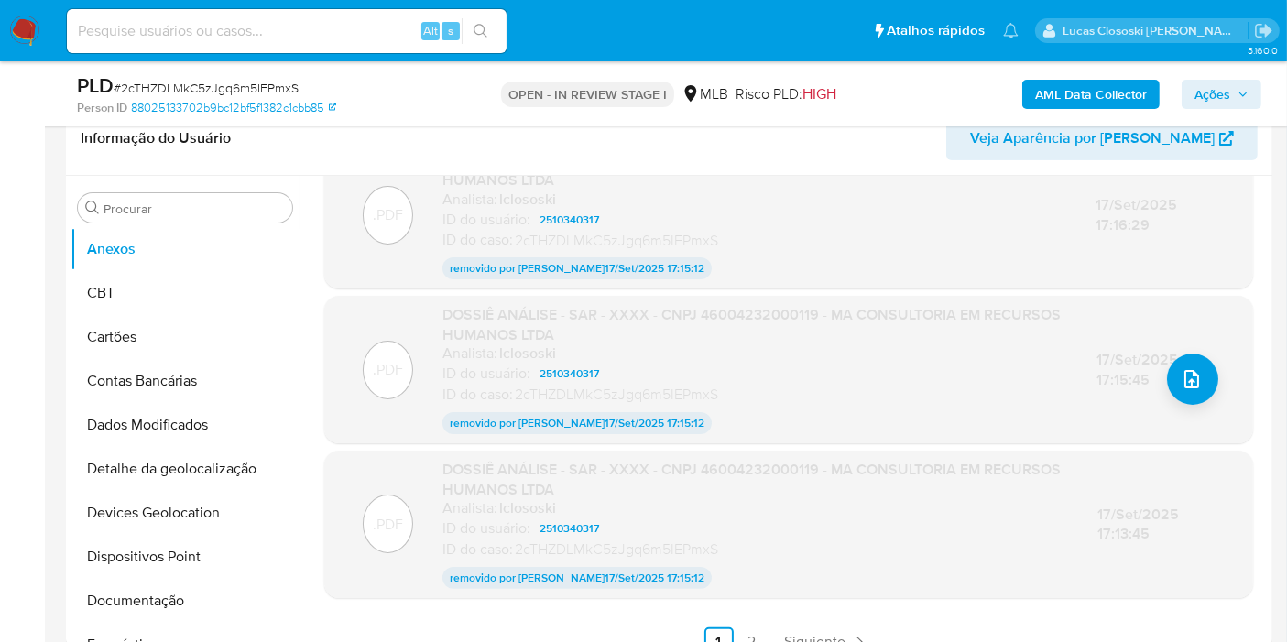
scroll to position [224, 0]
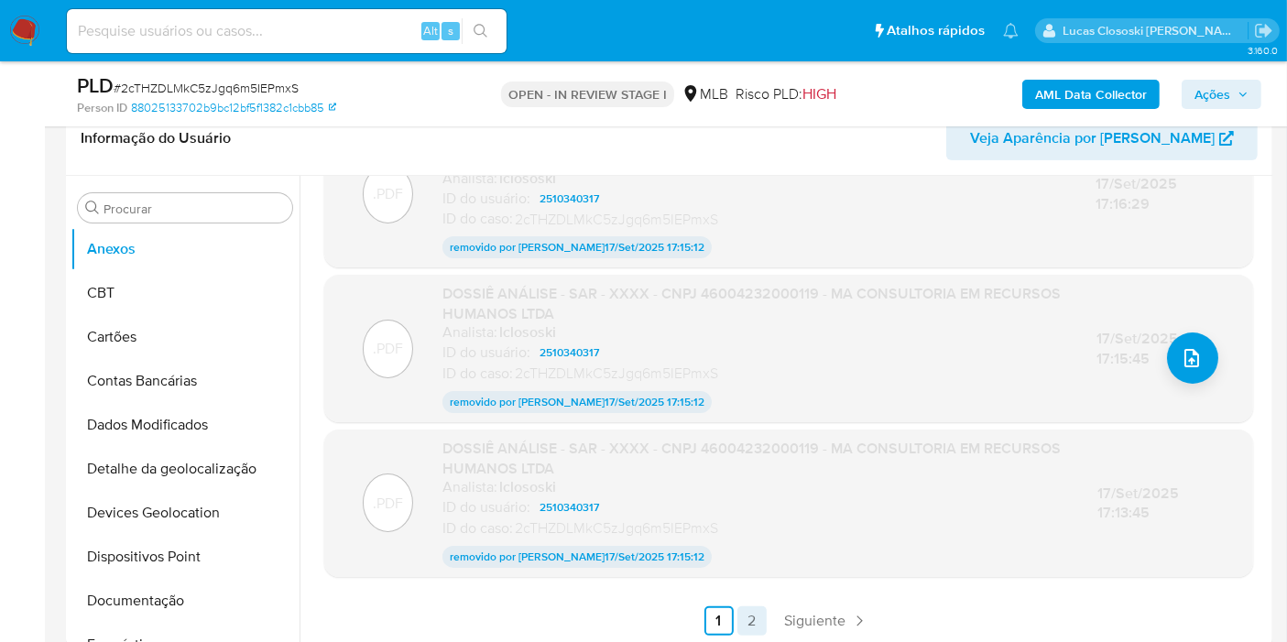
click at [750, 621] on link "2" at bounding box center [751, 620] width 29 height 29
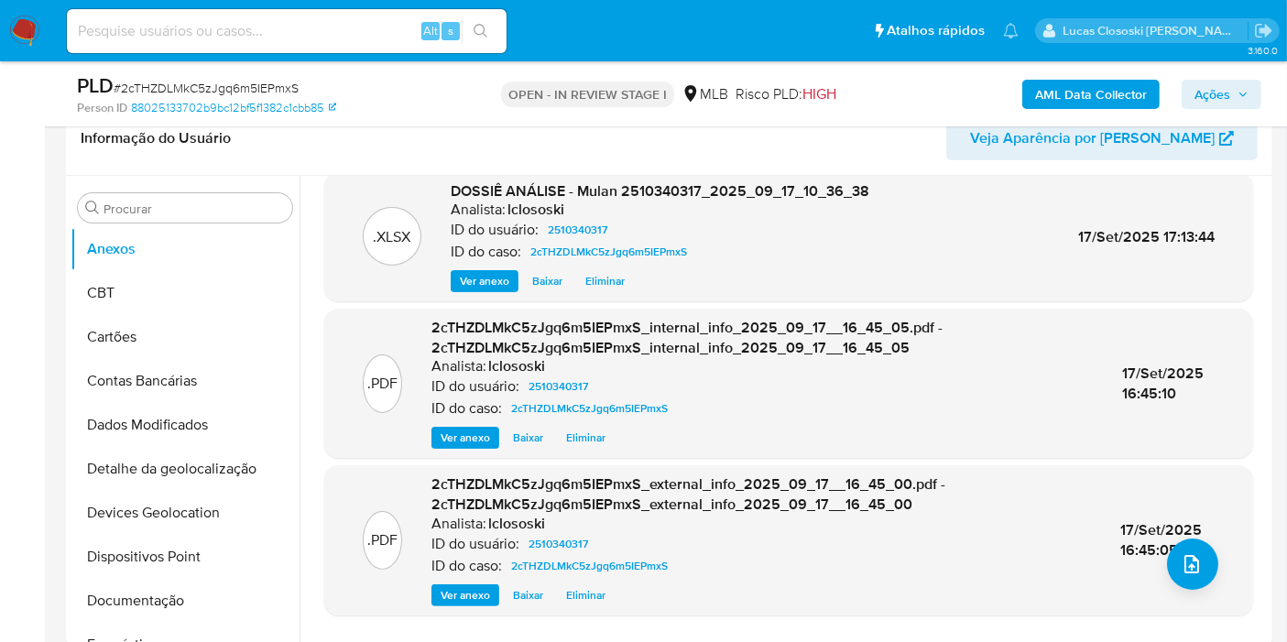
scroll to position [0, 0]
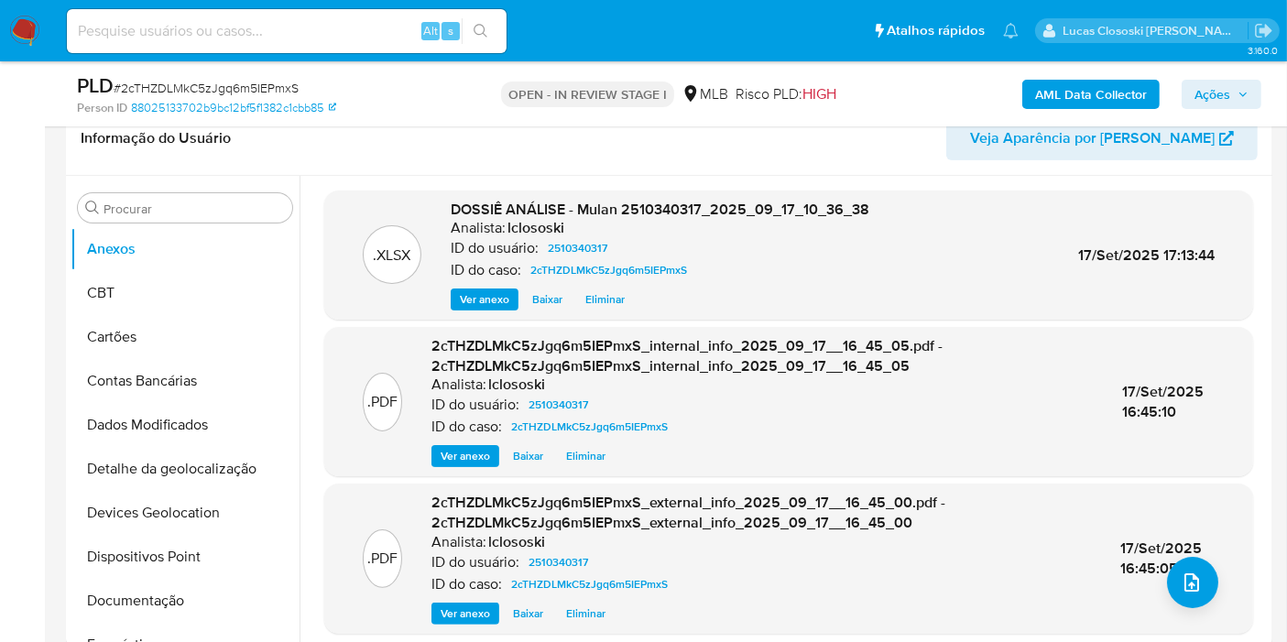
click at [258, 80] on span "# 2cTHZDLMkC5zJgq6m5IEPmxS" at bounding box center [206, 88] width 185 height 18
copy span "2cTHZDLMkC5zJgq6m5IEPmxS"
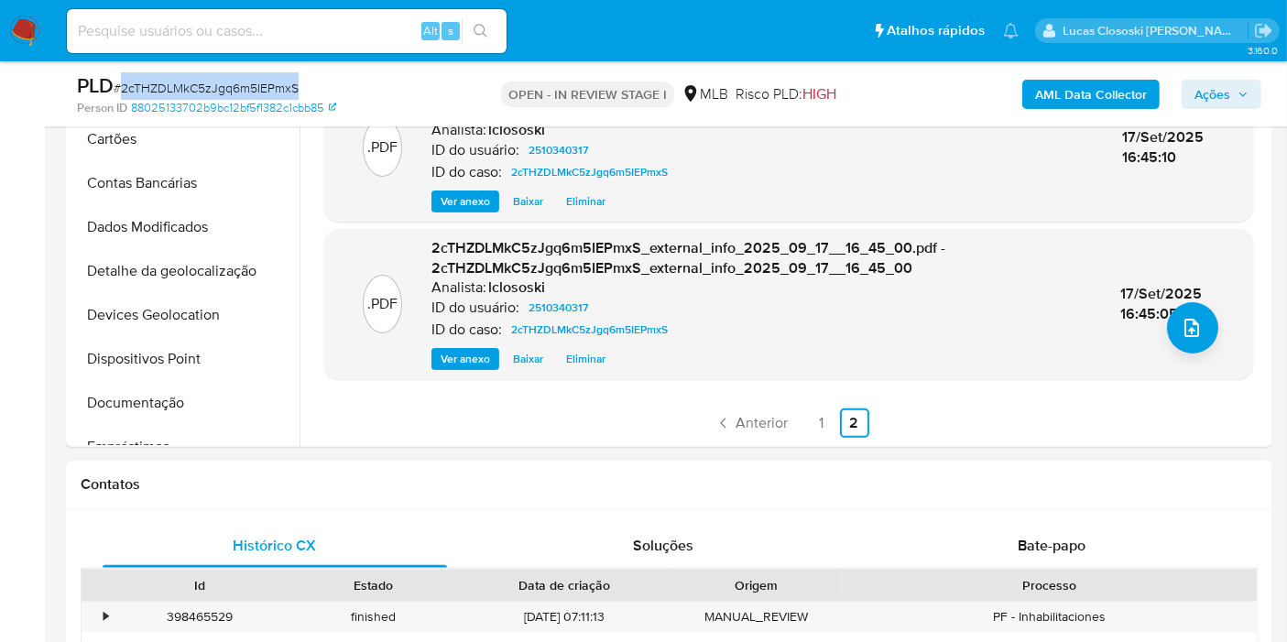
scroll to position [503, 0]
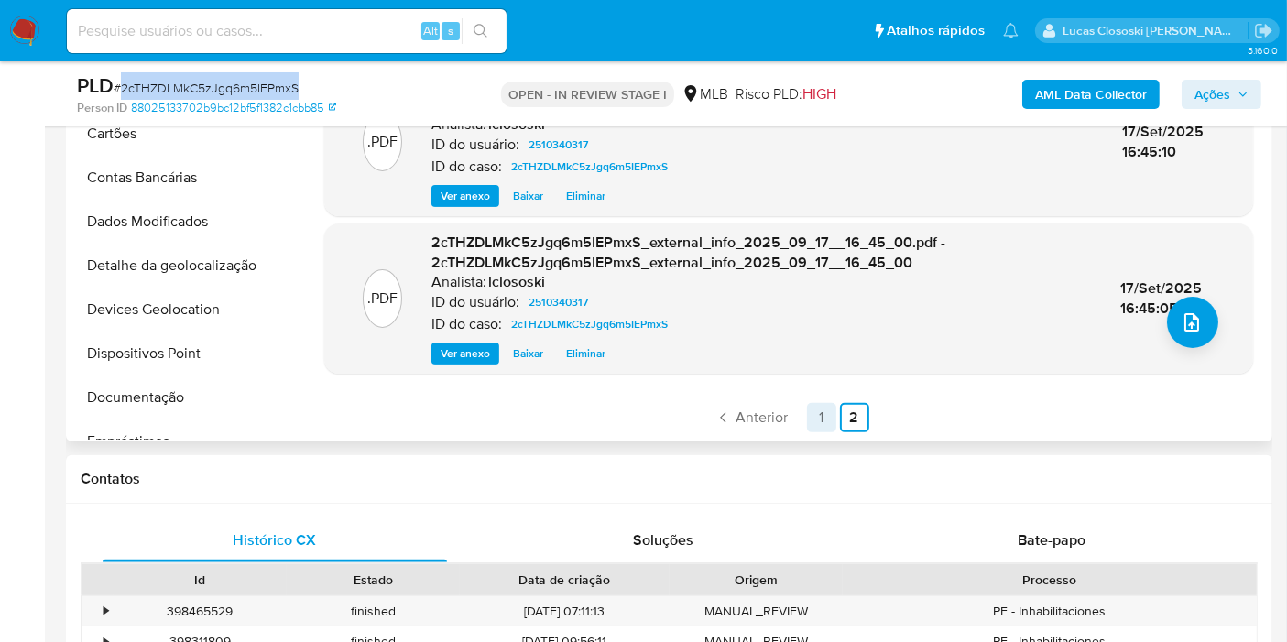
click at [811, 413] on link "1" at bounding box center [821, 417] width 29 height 29
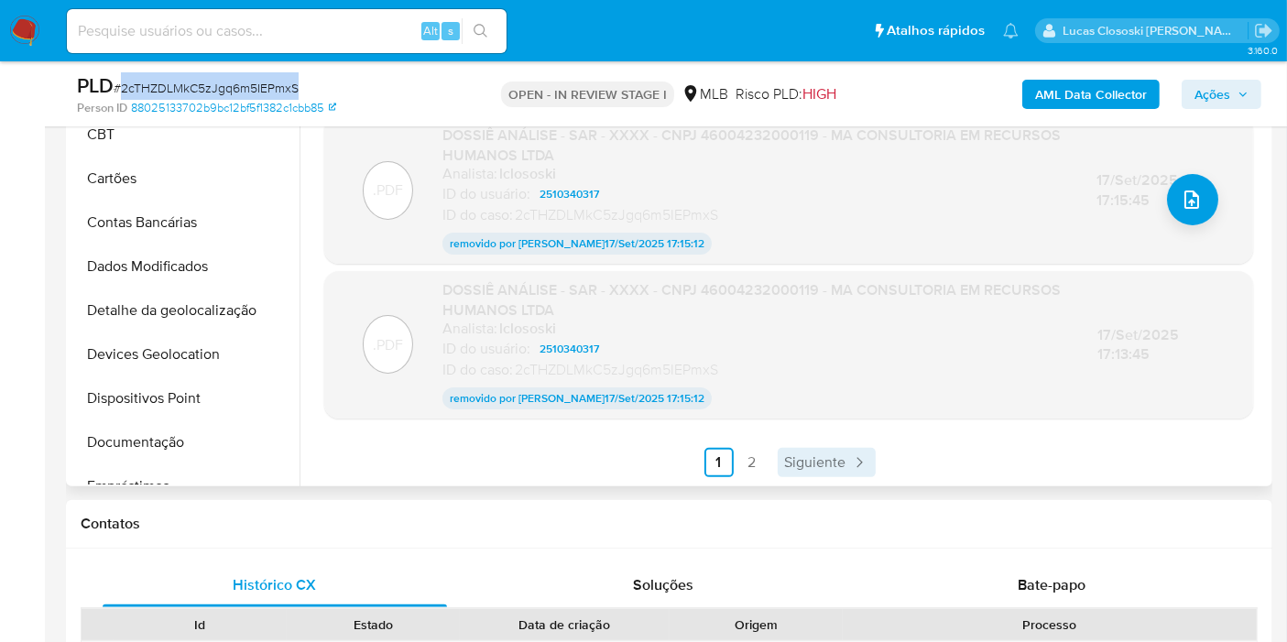
scroll to position [401, 0]
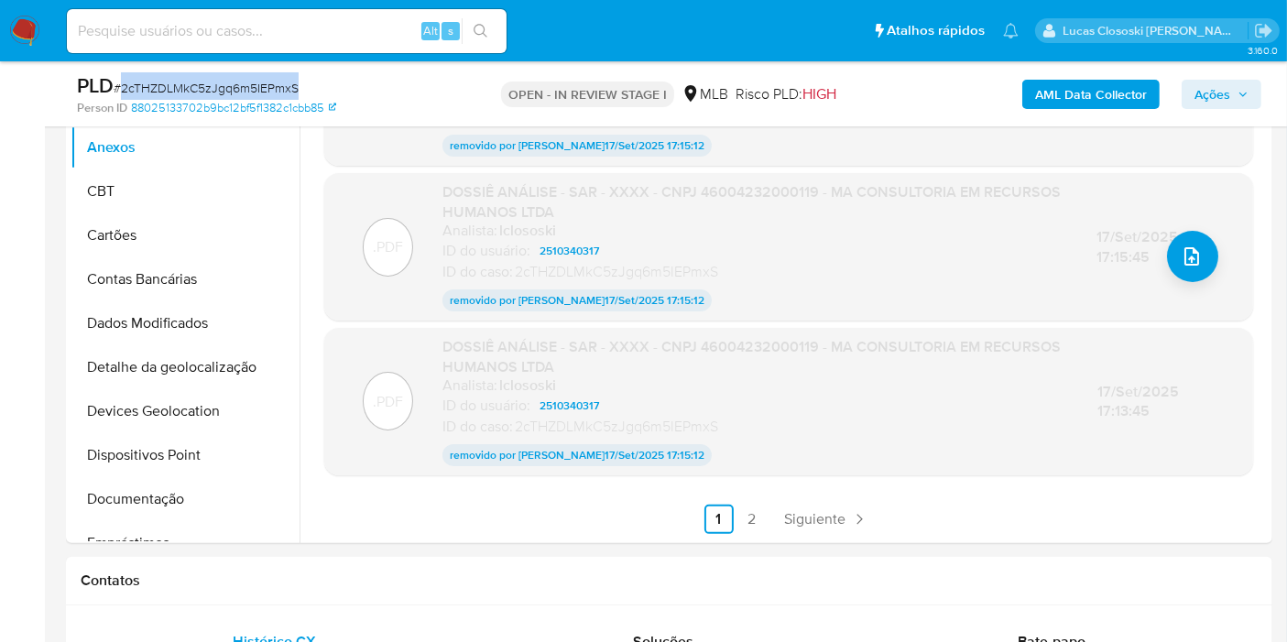
click at [447, 97] on div "PLD # 2cTHZDLMkC5zJgq6m5IEPmxS" at bounding box center [271, 85] width 388 height 27
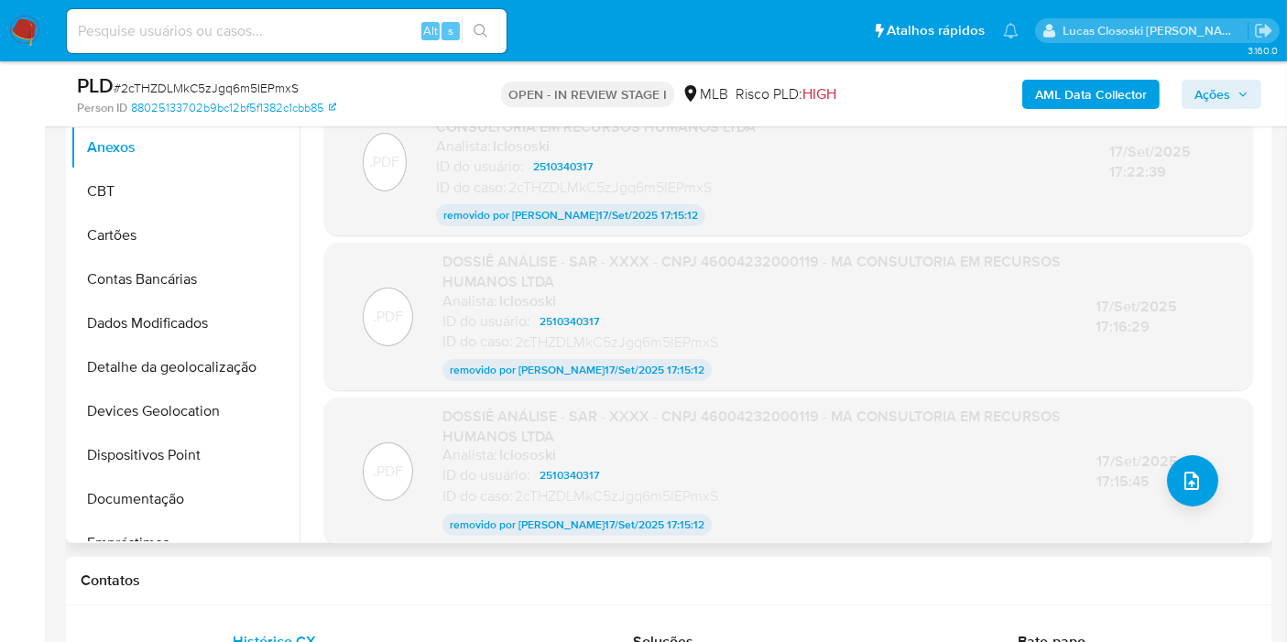
scroll to position [198, 0]
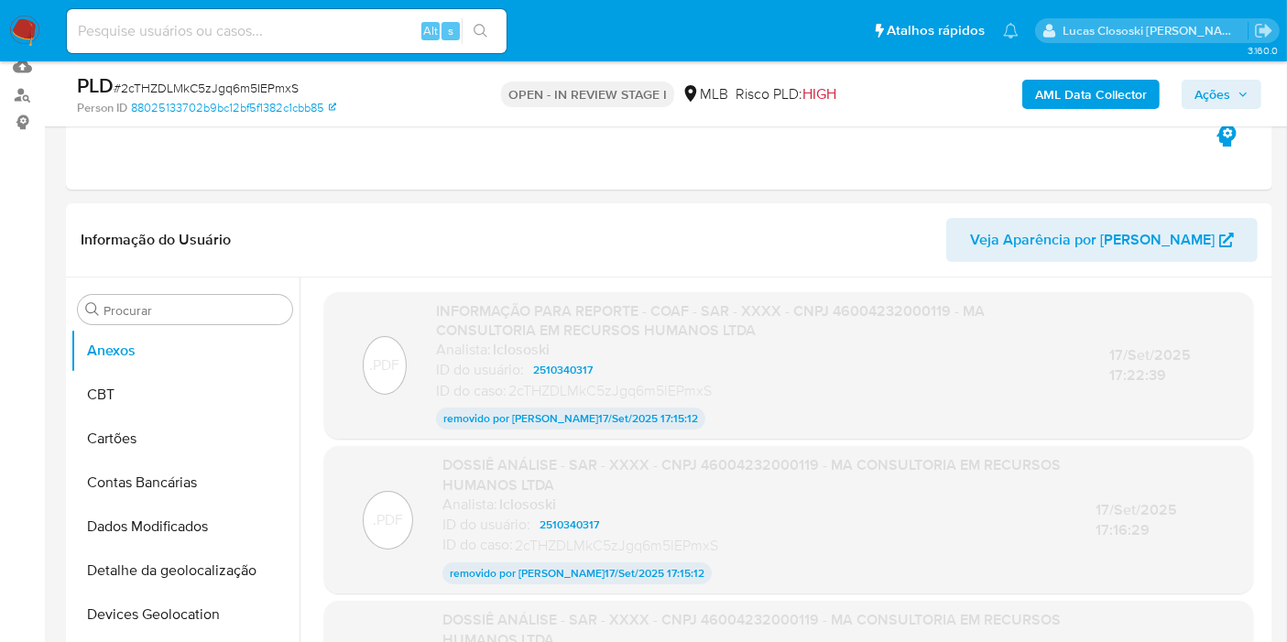
click at [1216, 101] on span "Ações" at bounding box center [1212, 94] width 36 height 29
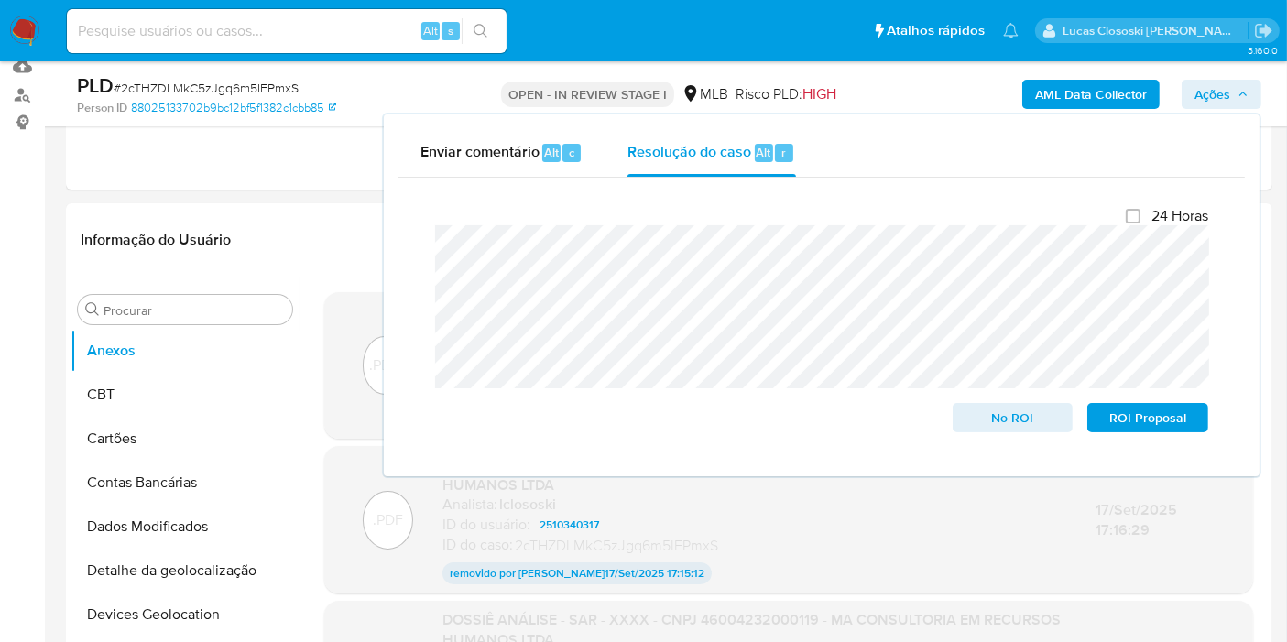
click at [1179, 71] on div "PLD # 2cTHZDLMkC5zJgq6m5IEPmxS Person ID 88025133702b9bc12bf5f1382c1cbb85 OPEN …" at bounding box center [669, 93] width 1206 height 65
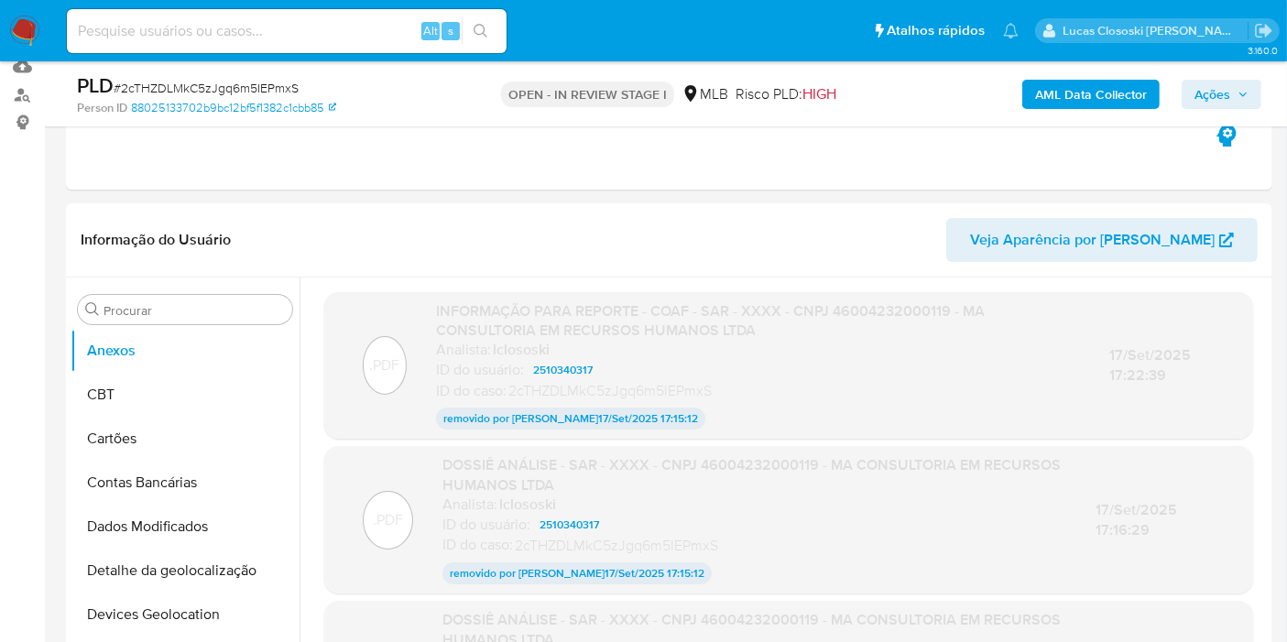
click at [1192, 80] on button "Ações" at bounding box center [1221, 94] width 80 height 29
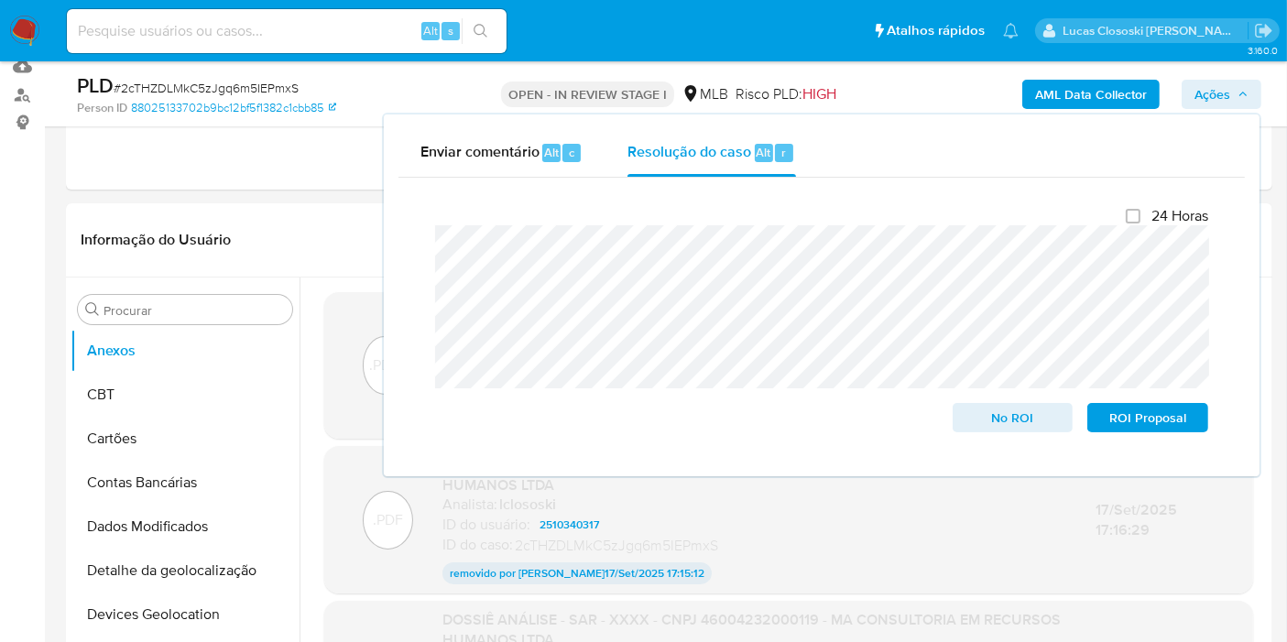
click at [1192, 80] on button "Ações" at bounding box center [1221, 94] width 80 height 29
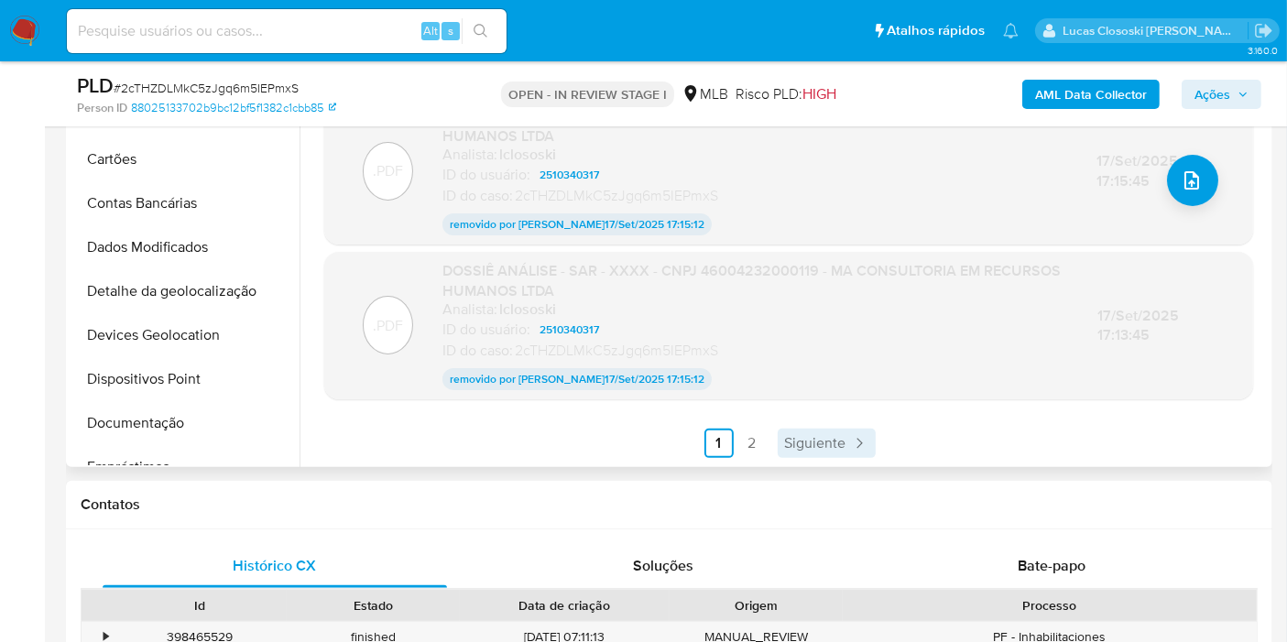
scroll to position [508, 0]
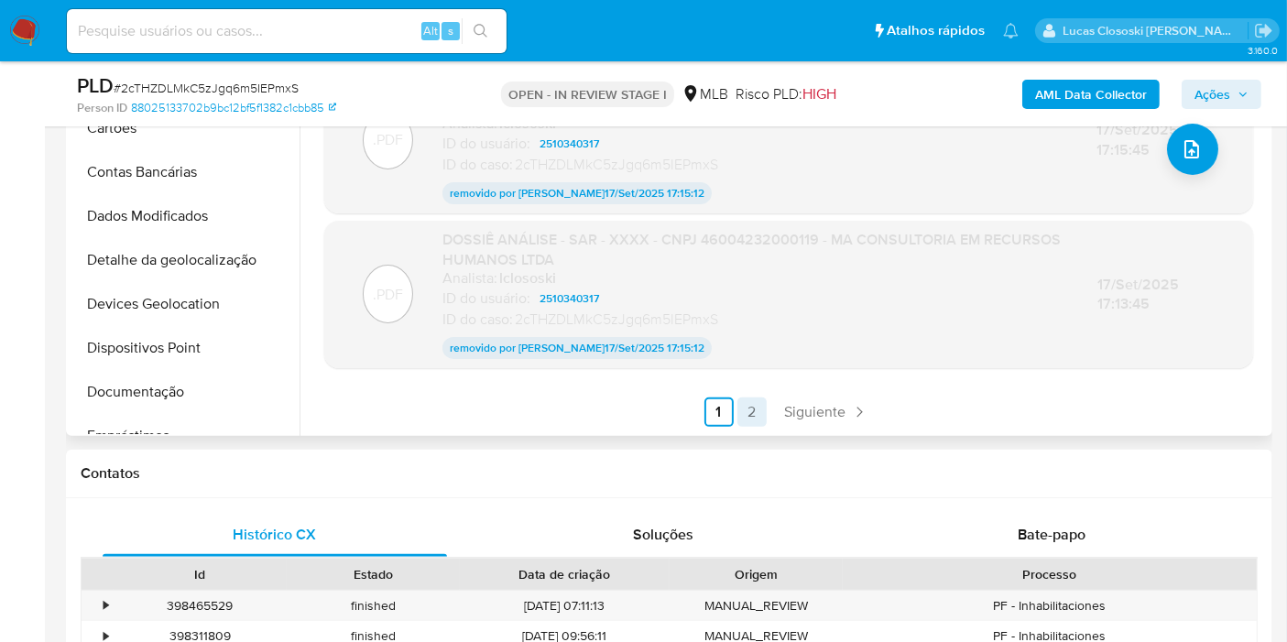
click at [753, 404] on link "2" at bounding box center [751, 411] width 29 height 29
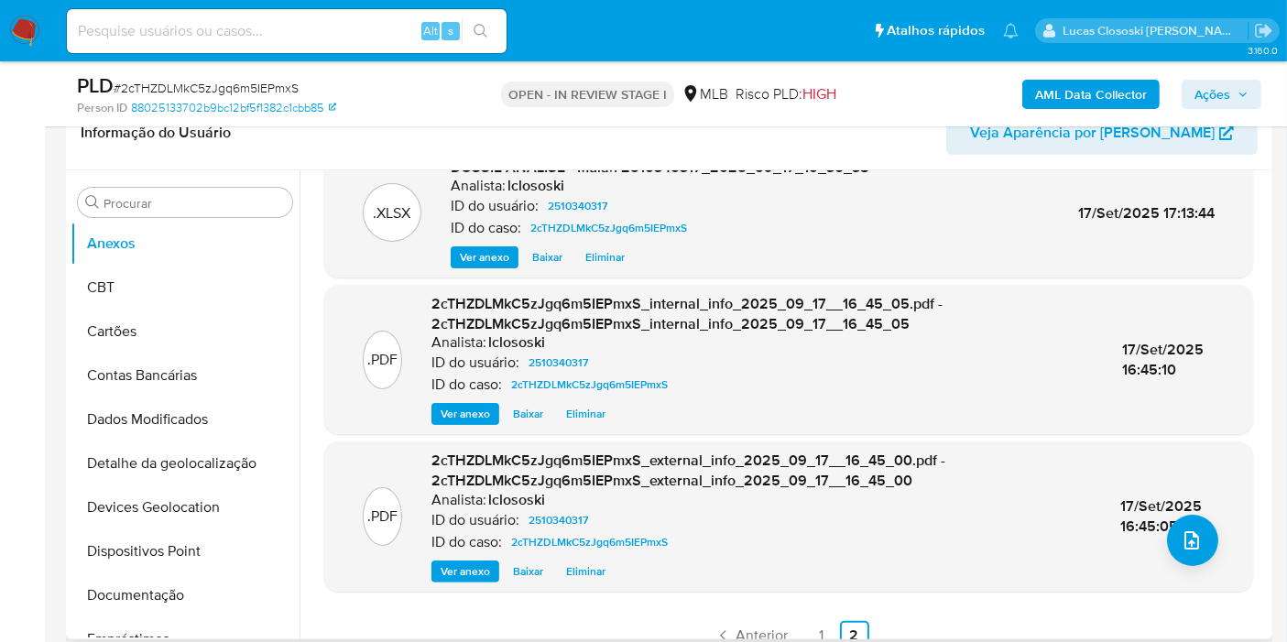
scroll to position [57, 0]
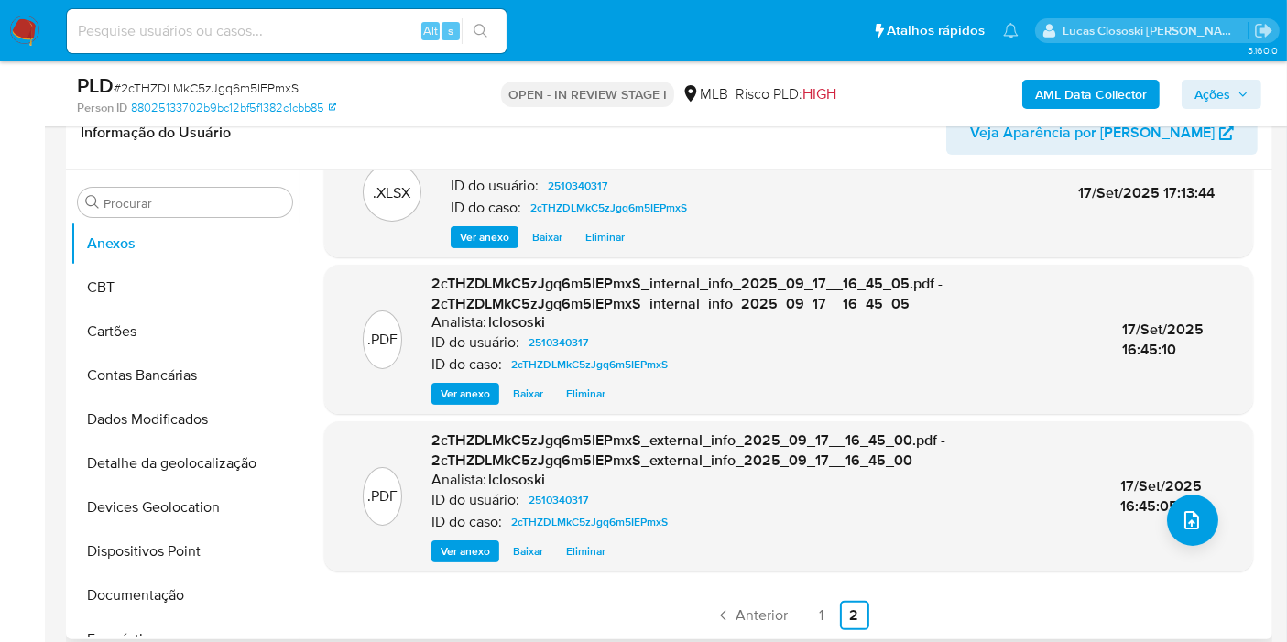
click at [810, 597] on div ".XLSX DOSSIÊ ANÁLISE - Mulan 2510340317_2025_09_17_10_36_38 Analista: lclososki…" at bounding box center [788, 379] width 929 height 502
click at [812, 629] on div ".XLSX DOSSIÊ ANÁLISE - Mulan 2510340317_2025_09_17_10_36_38 Analista: lclososki…" at bounding box center [783, 404] width 968 height 469
click at [810, 620] on link "1" at bounding box center [821, 615] width 29 height 29
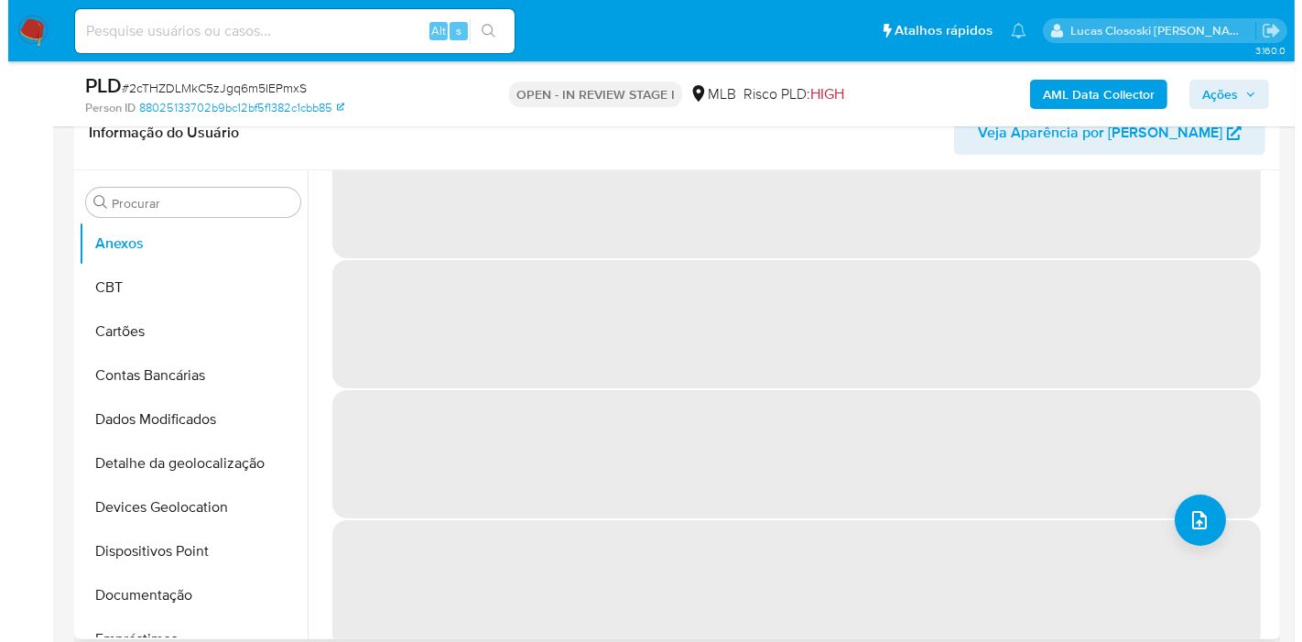
scroll to position [0, 0]
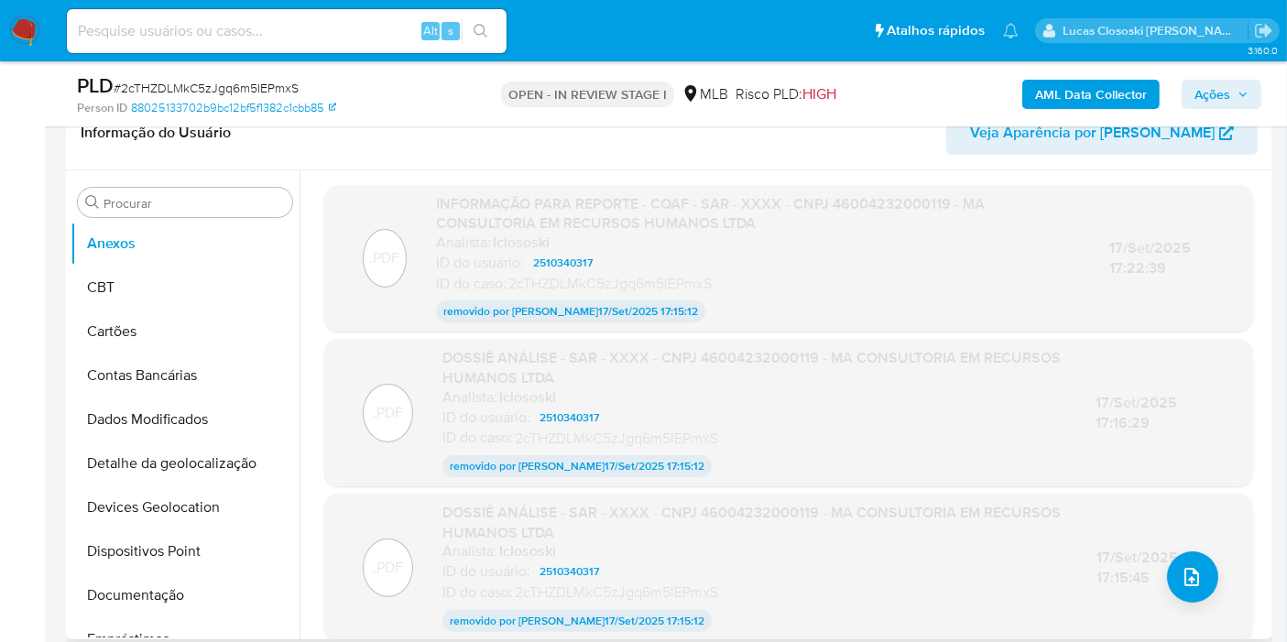
click at [1237, 84] on span "Ações" at bounding box center [1221, 95] width 54 height 26
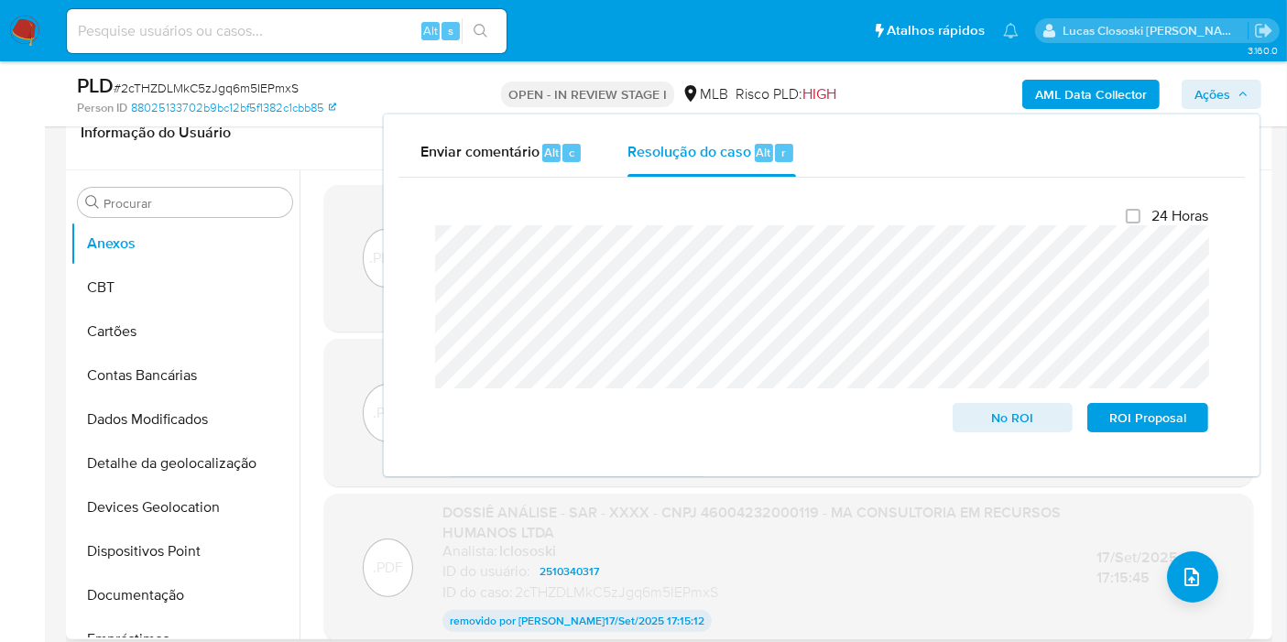
click at [1237, 84] on span "Ações" at bounding box center [1221, 95] width 54 height 26
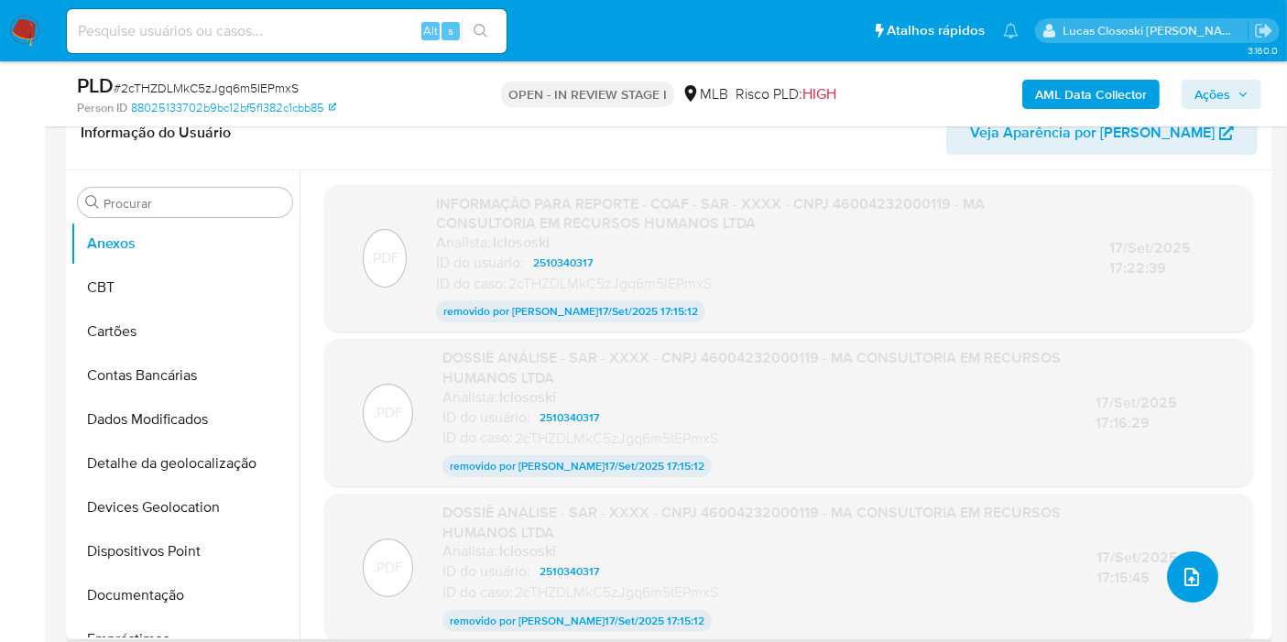
click at [1180, 573] on span "upload-file" at bounding box center [1191, 577] width 22 height 22
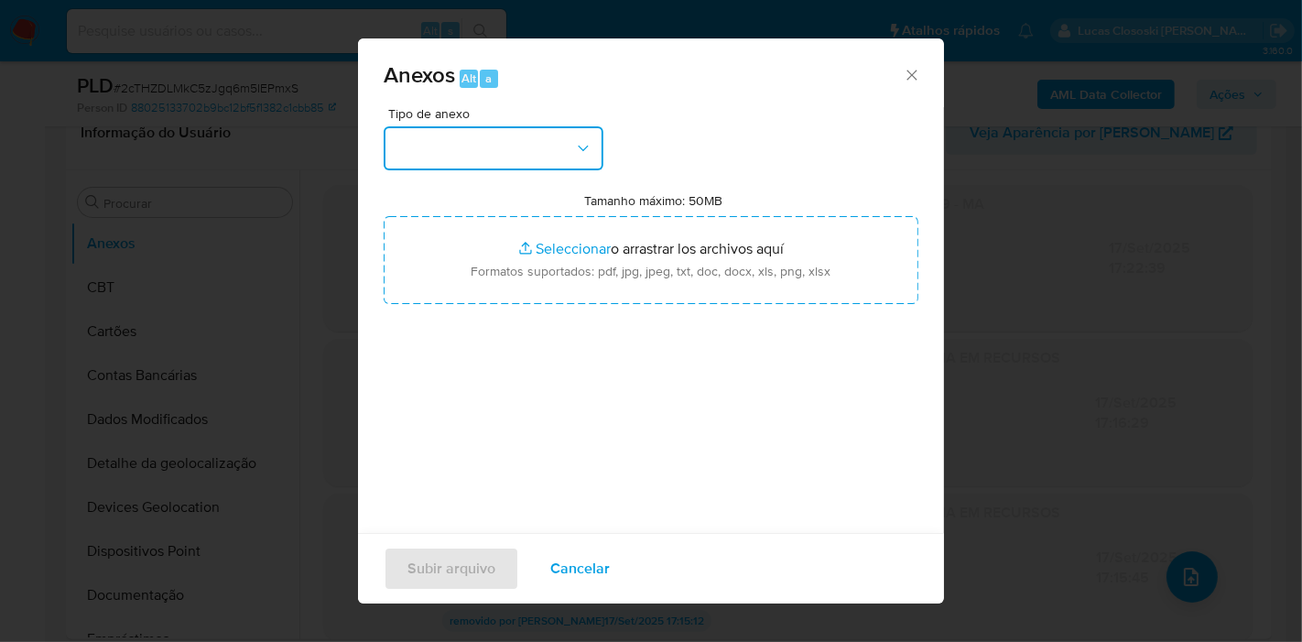
click at [547, 154] on button "button" at bounding box center [494, 148] width 220 height 44
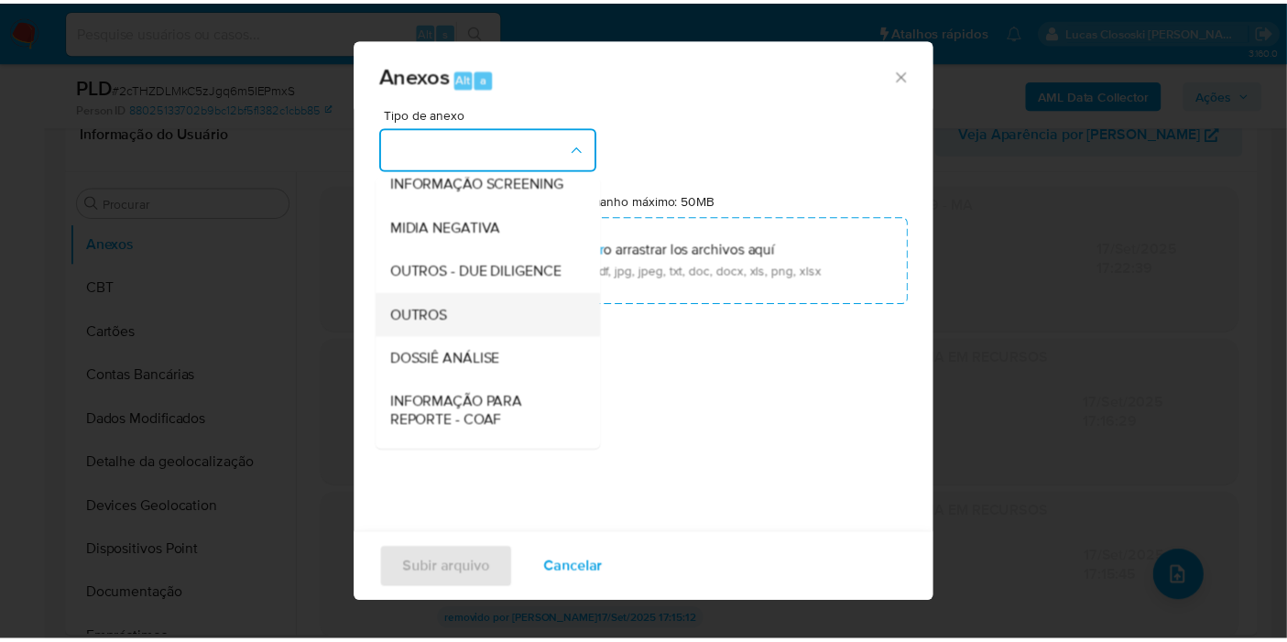
scroll to position [281, 0]
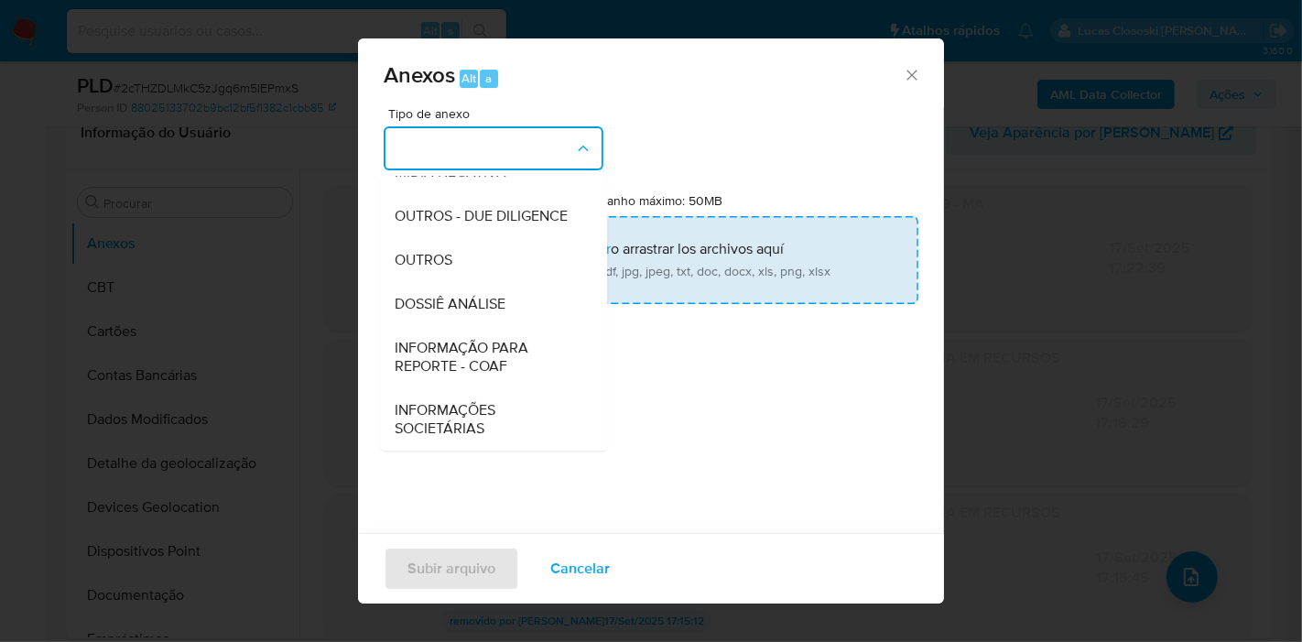
drag, startPoint x: 495, startPoint y: 305, endPoint x: 498, endPoint y: 277, distance: 27.6
click at [495, 304] on span "DOSSIÊ ANÁLISE" at bounding box center [450, 304] width 111 height 18
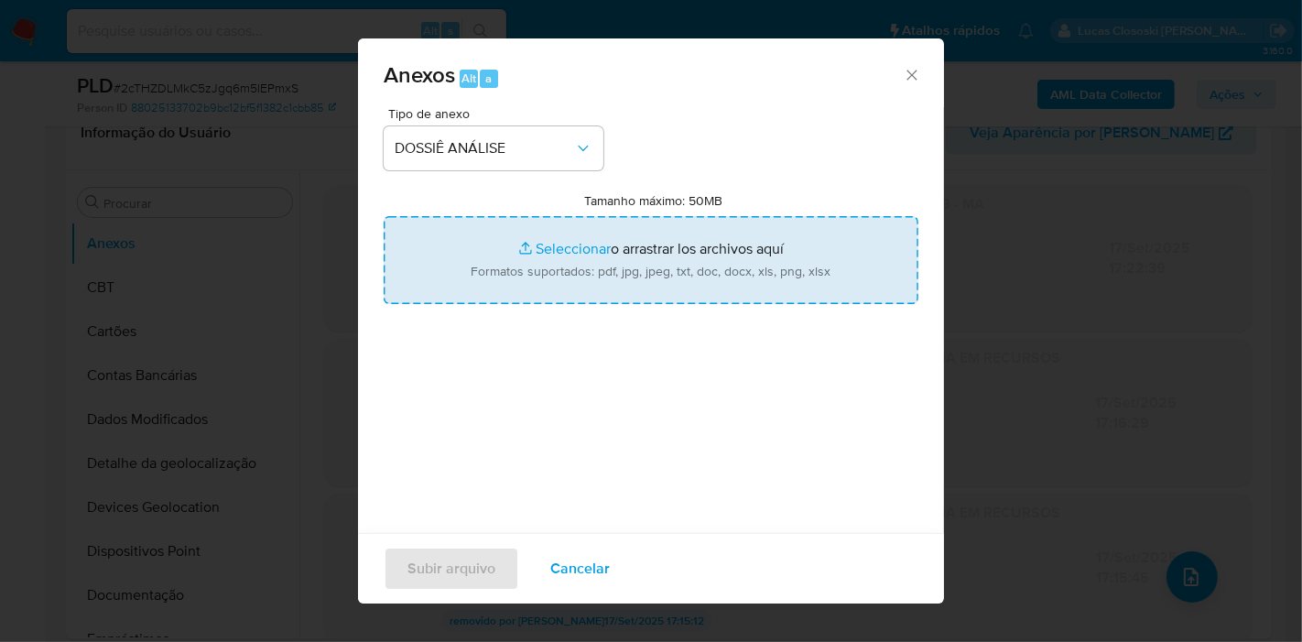
click at [500, 262] on input "Tamanho máximo: 50MB Seleccionar archivos" at bounding box center [651, 260] width 535 height 88
type input "C:\fakepath\SAR - XXXX - CNPJ 46004232000119 - MA CONSULTORIA EM RECURSOS HUMAN…"
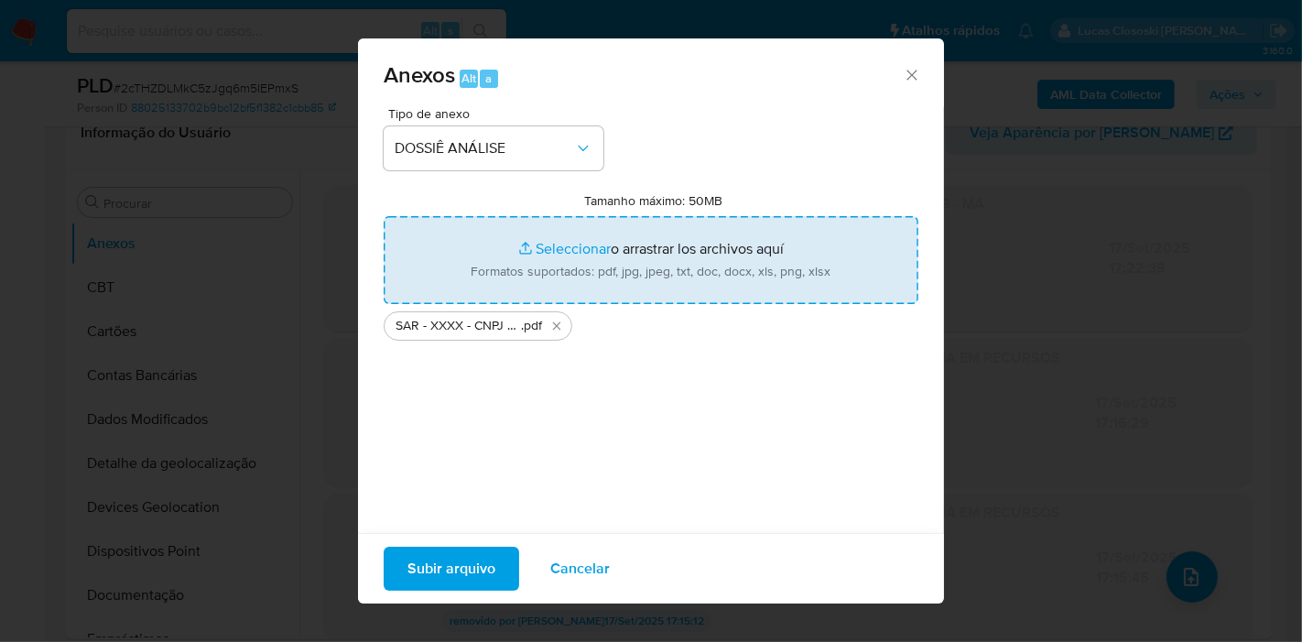
click at [423, 576] on span "Subir arquivo" at bounding box center [452, 569] width 88 height 40
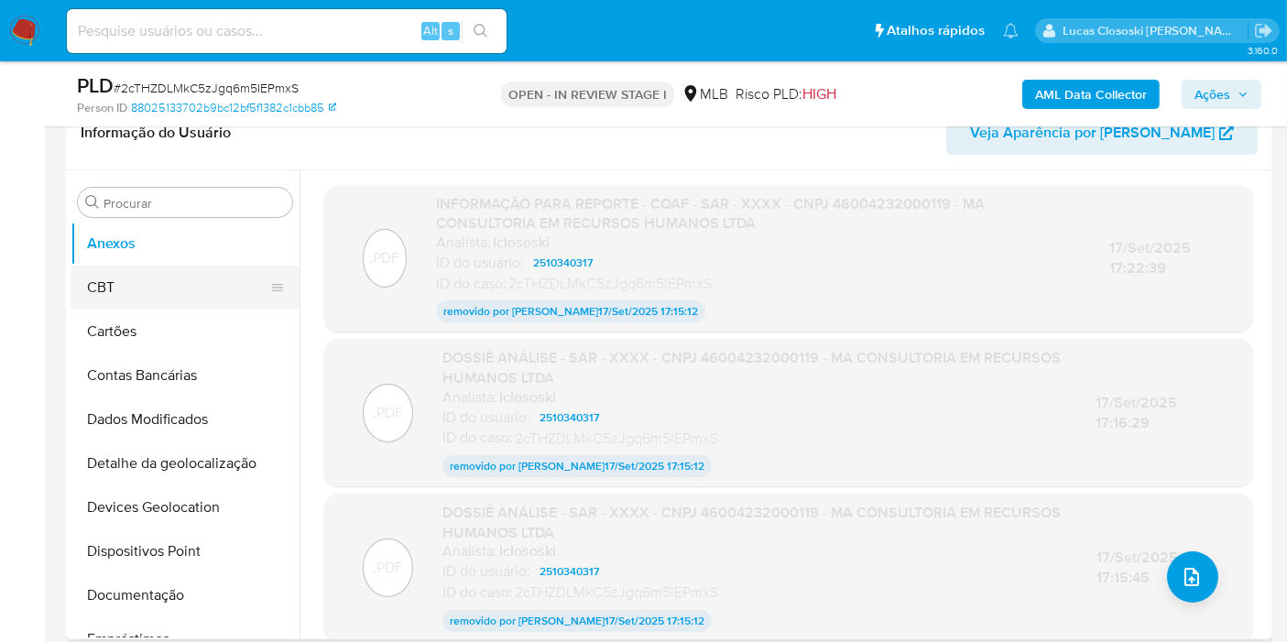
click at [147, 281] on button "CBT" at bounding box center [178, 288] width 214 height 44
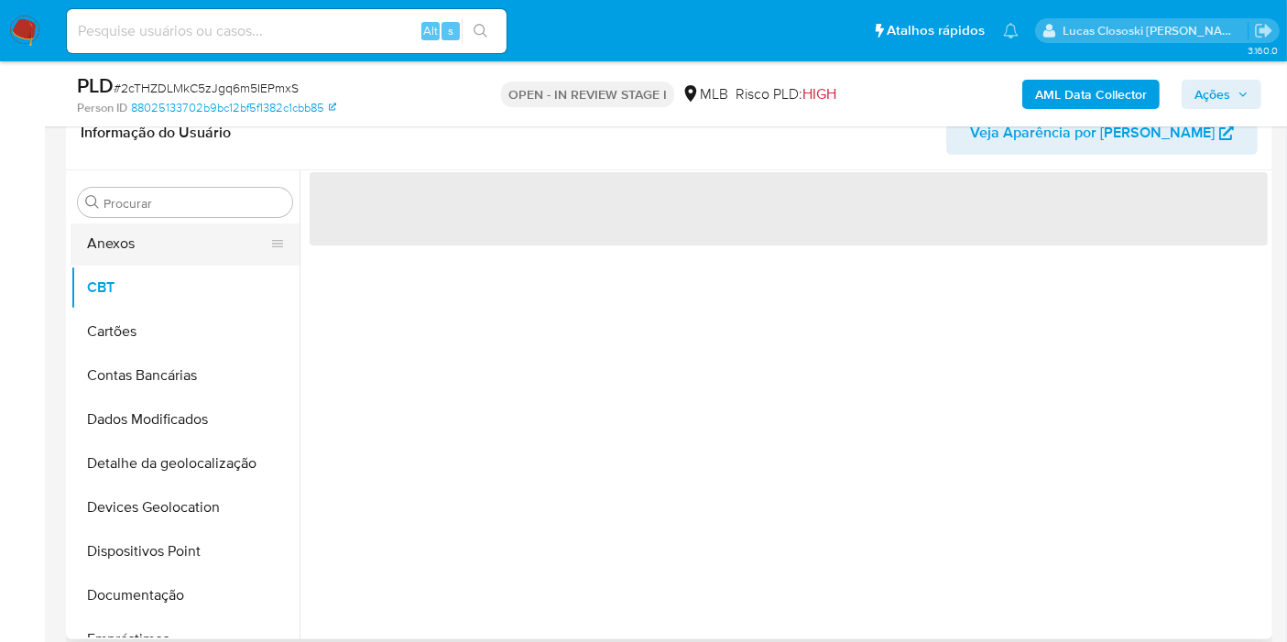
click at [139, 247] on button "Anexos" at bounding box center [178, 244] width 214 height 44
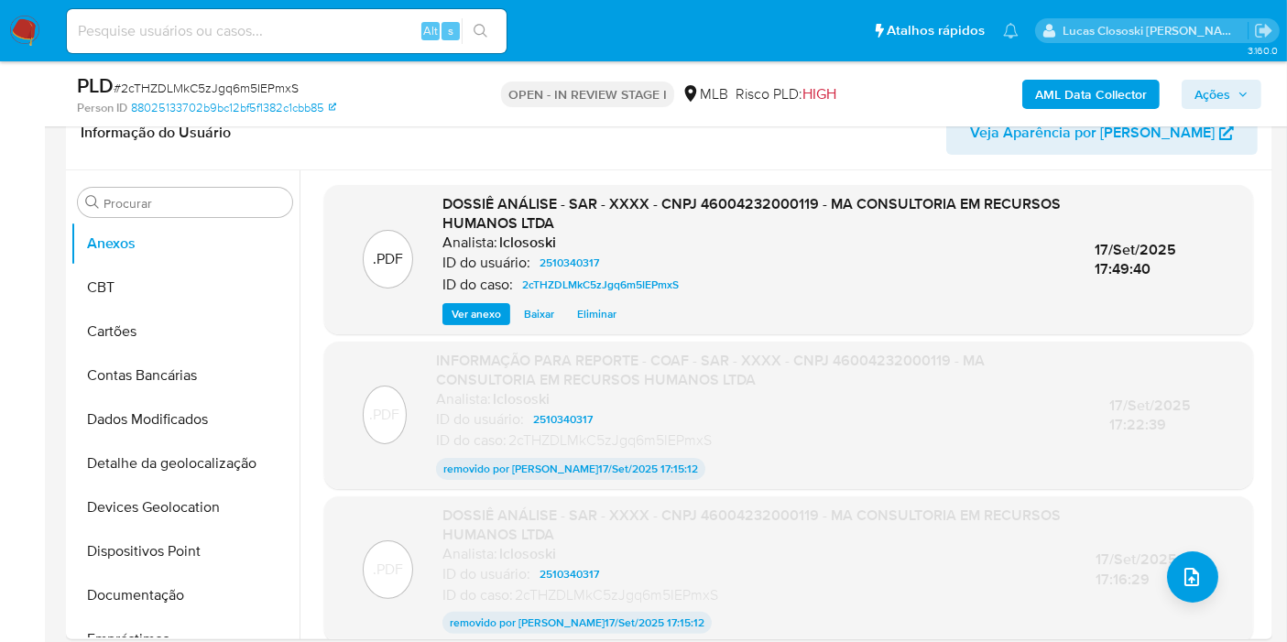
click at [1220, 98] on span "Ações" at bounding box center [1212, 94] width 36 height 29
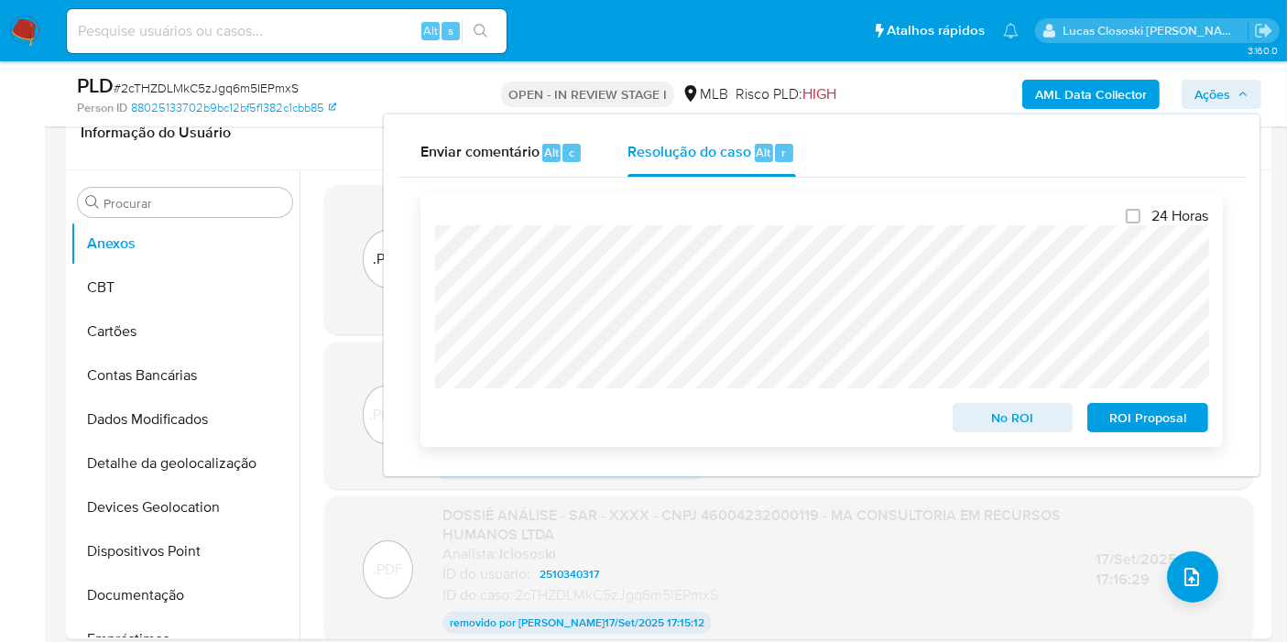
click at [1155, 415] on span "ROI Proposal" at bounding box center [1147, 418] width 95 height 26
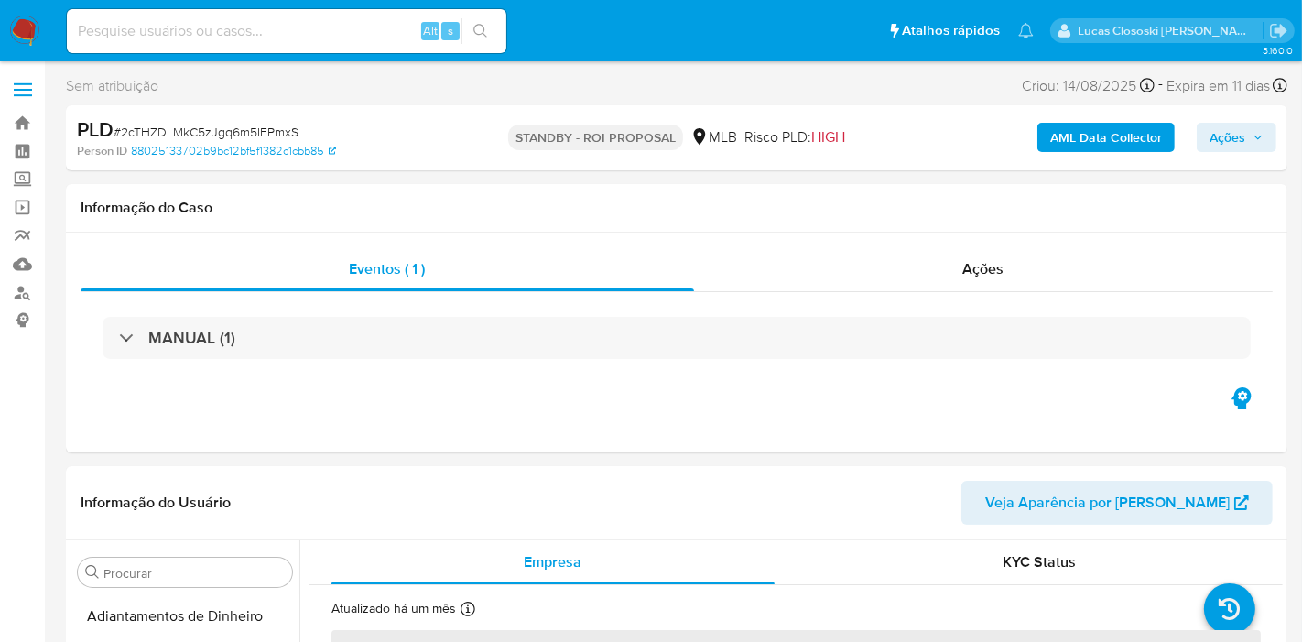
select select "10"
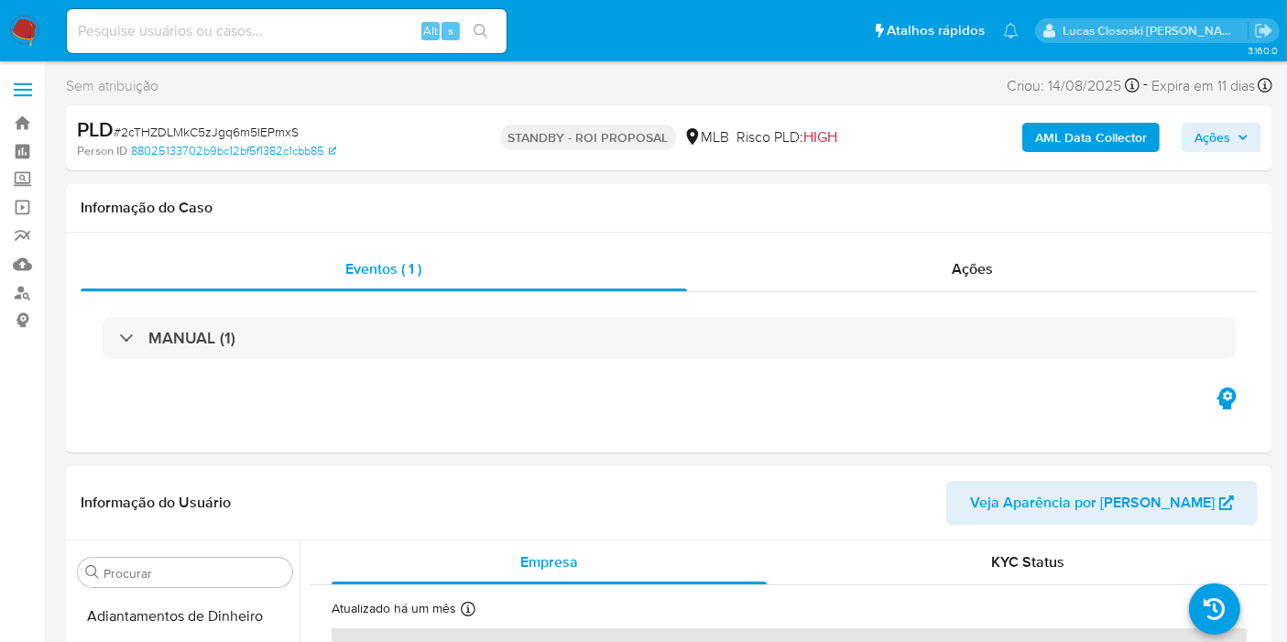
scroll to position [861, 0]
click at [44, 27] on nav "Pausado Ver notificaciones Alt s Atalhos rápidos Presiona las siguientes teclas…" at bounding box center [643, 30] width 1287 height 61
click at [19, 25] on img at bounding box center [24, 31] width 31 height 31
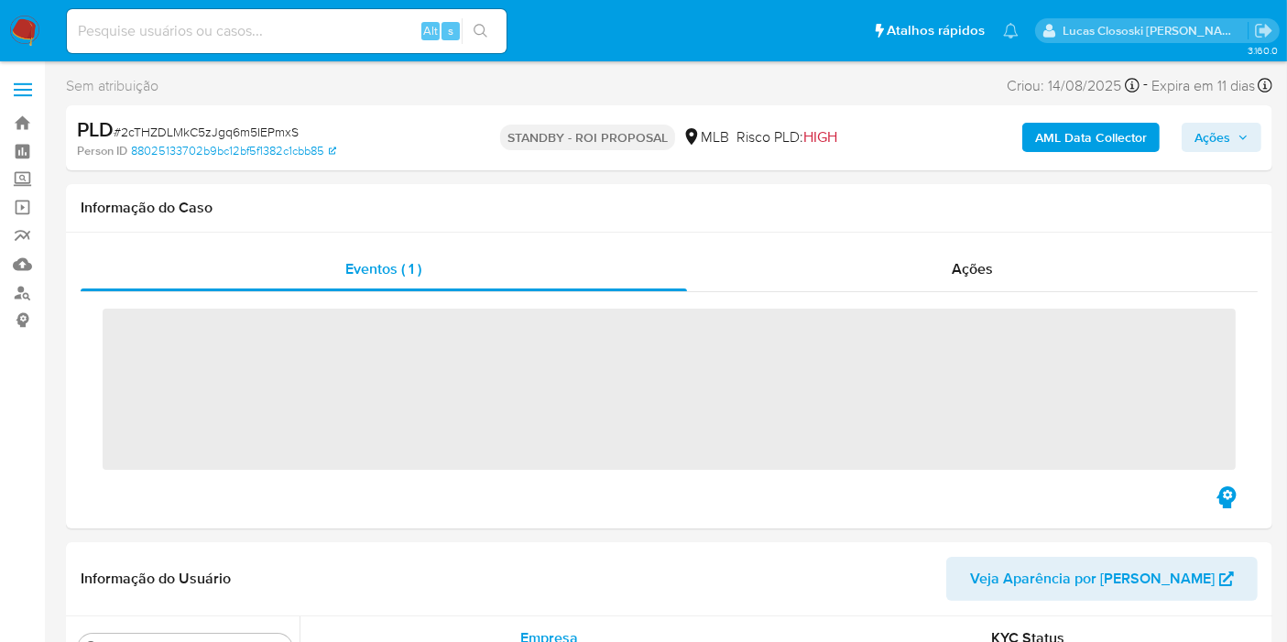
scroll to position [861, 0]
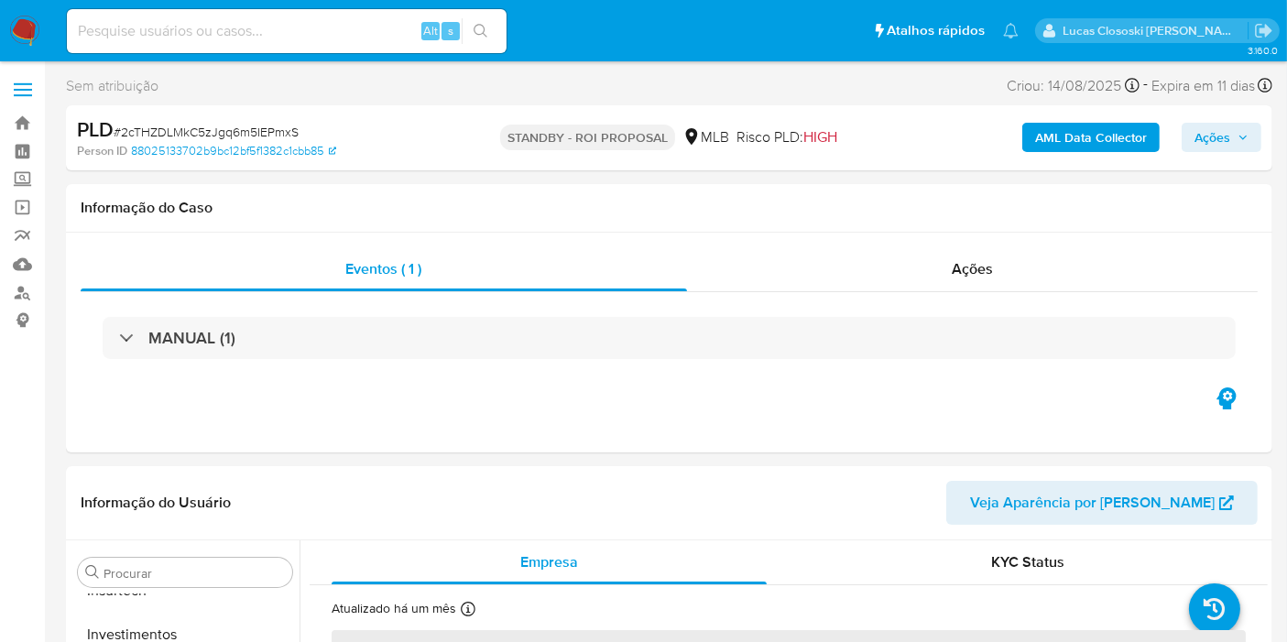
click at [227, 123] on span "# 2cTHZDLMkC5zJgq6m5IEPmxS" at bounding box center [206, 132] width 185 height 18
select select "10"
click at [7, 22] on nav "Pausado Ver notificaciones Alt s Atalhos rápidos Presiona las siguientes teclas…" at bounding box center [643, 30] width 1287 height 61
click at [57, 22] on nav "Pausado Ver notificaciones Alt s Atalhos rápidos Presiona las siguientes teclas…" at bounding box center [643, 30] width 1287 height 61
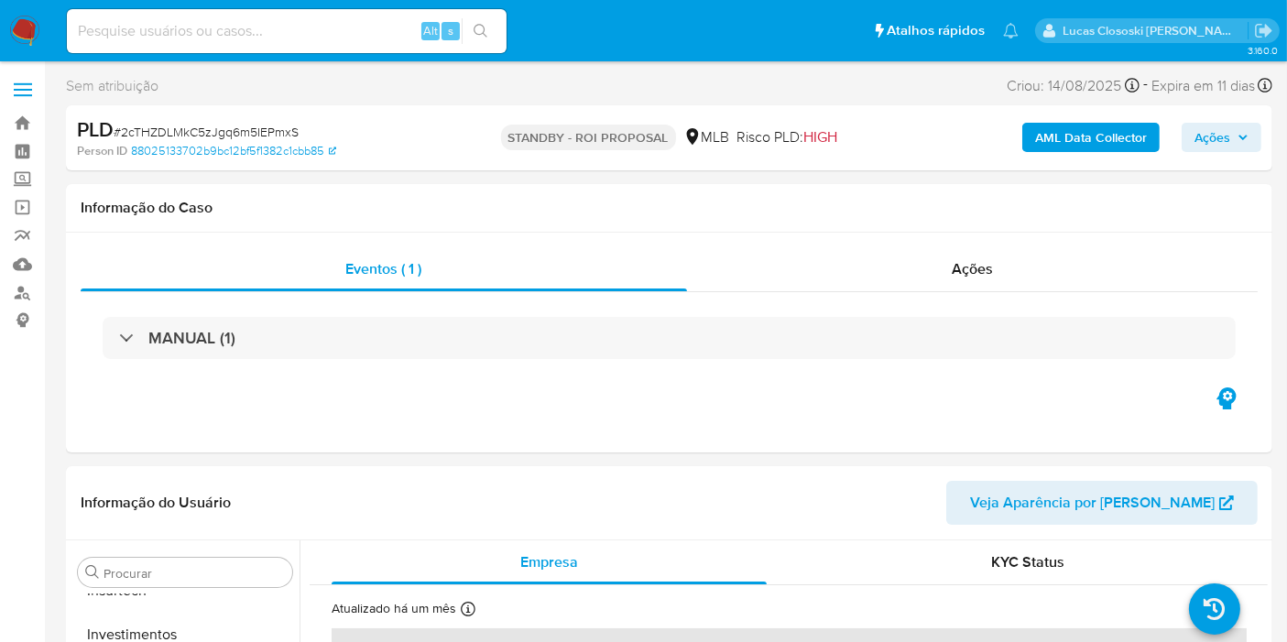
click at [20, 24] on img at bounding box center [24, 31] width 31 height 31
